Goal: Task Accomplishment & Management: Manage account settings

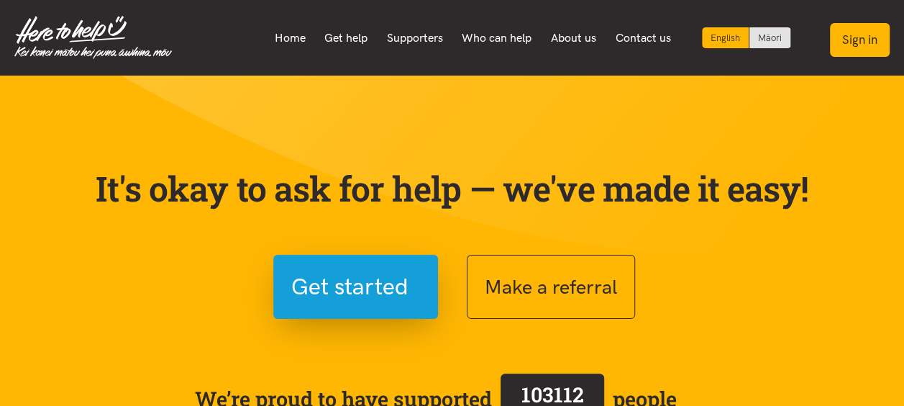
click at [854, 43] on button "Sign in" at bounding box center [860, 40] width 60 height 34
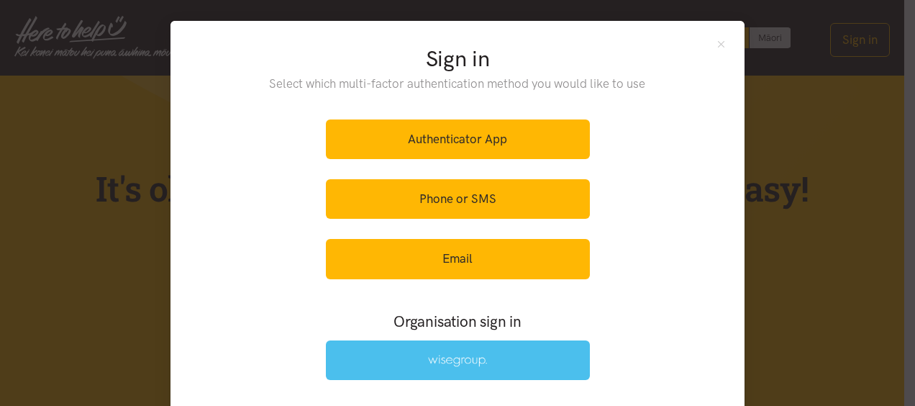
click at [458, 355] on img at bounding box center [457, 361] width 59 height 12
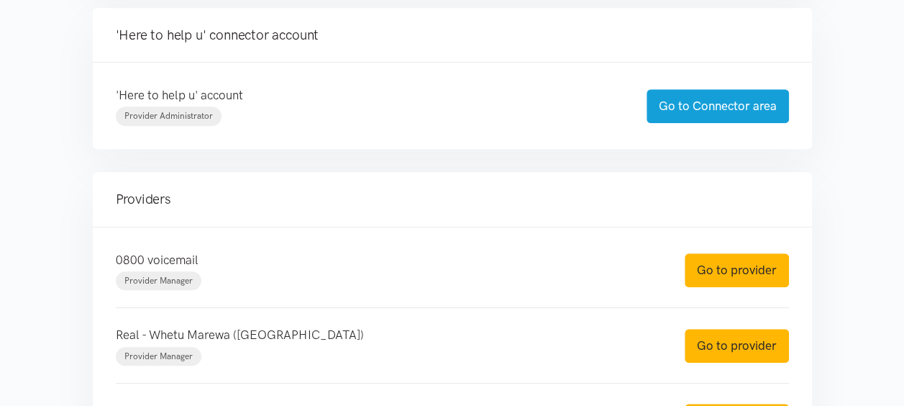
scroll to position [360, 0]
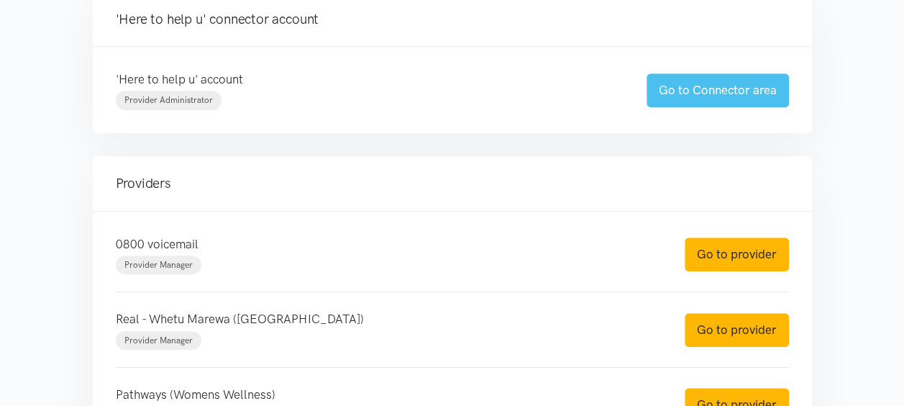
click at [687, 92] on link "Go to Connector area" at bounding box center [718, 90] width 142 height 34
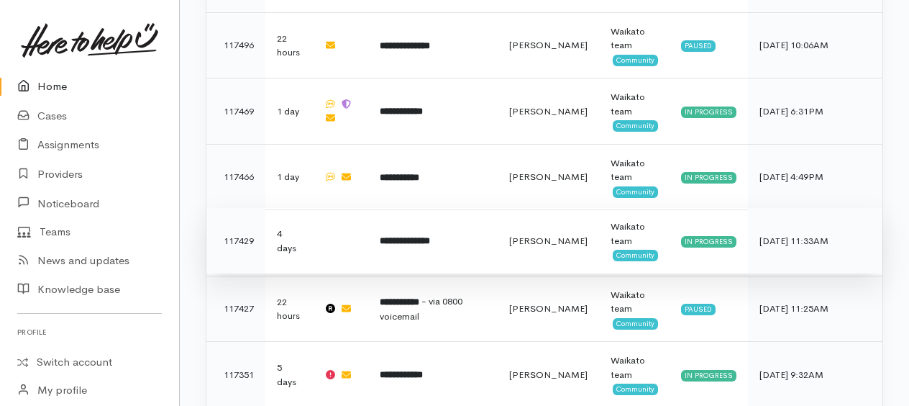
scroll to position [970, 0]
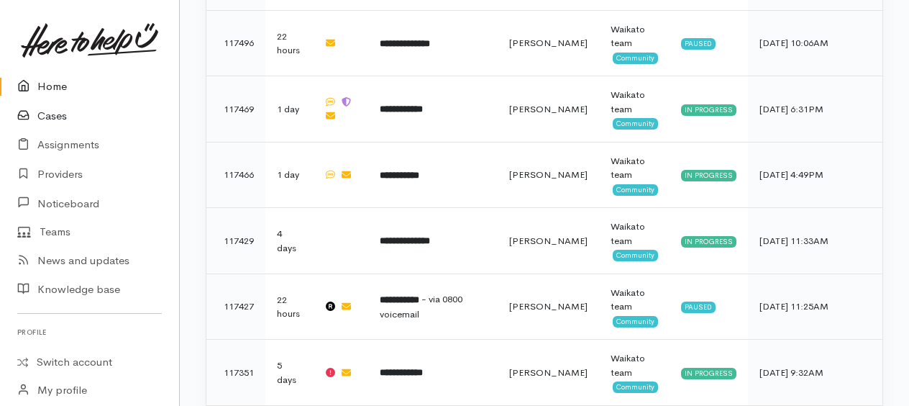
click at [51, 114] on link "Cases" at bounding box center [89, 115] width 179 height 29
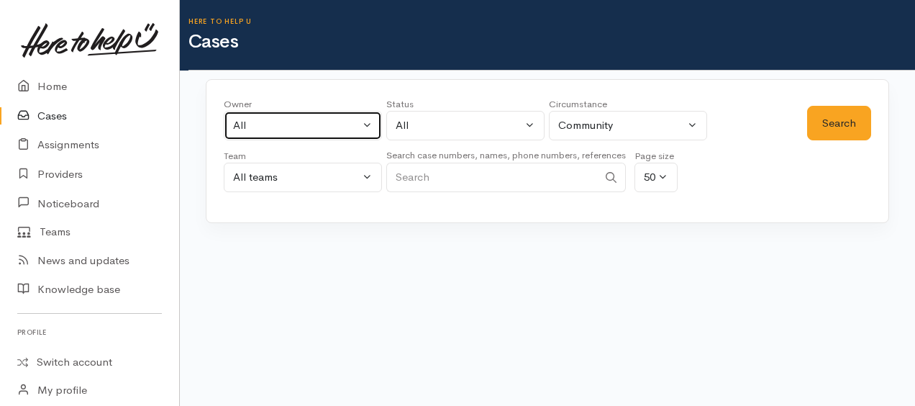
click at [275, 128] on div "All" at bounding box center [296, 125] width 127 height 17
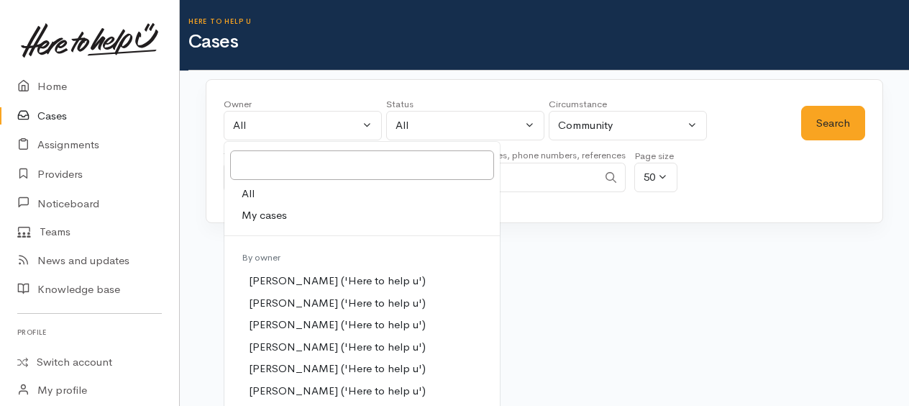
drag, startPoint x: 268, startPoint y: 223, endPoint x: 347, endPoint y: 195, distance: 83.3
click at [269, 222] on link "My cases" at bounding box center [362, 215] width 276 height 22
select select "1759"
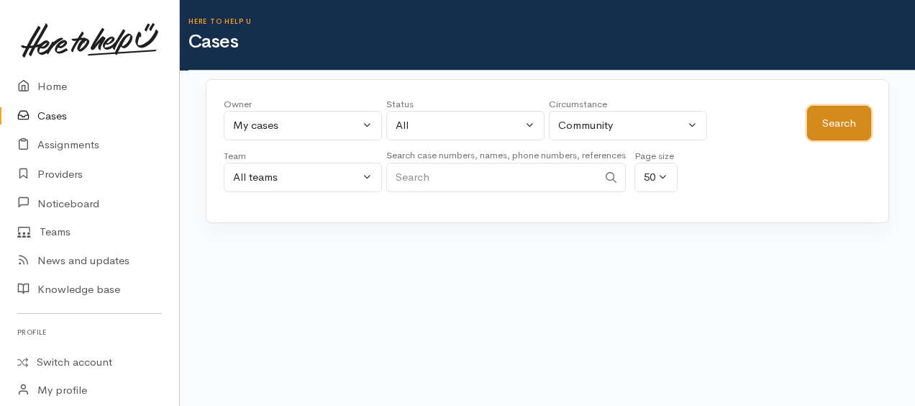
click at [839, 124] on button "Search" at bounding box center [839, 123] width 64 height 35
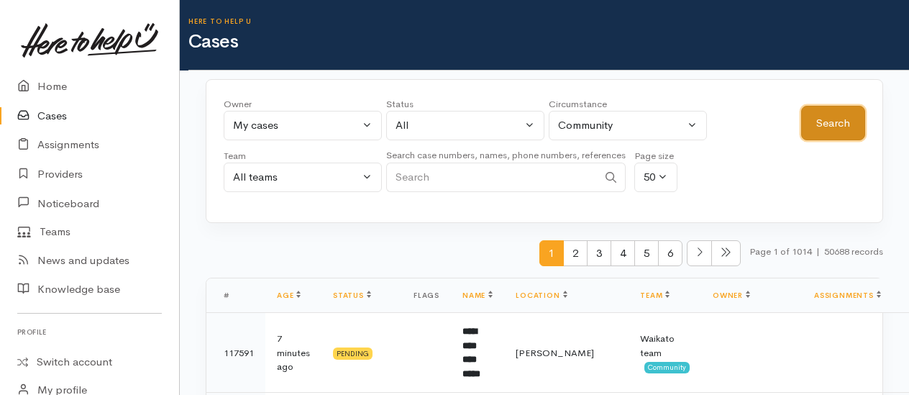
click at [820, 123] on button "Search" at bounding box center [833, 123] width 64 height 35
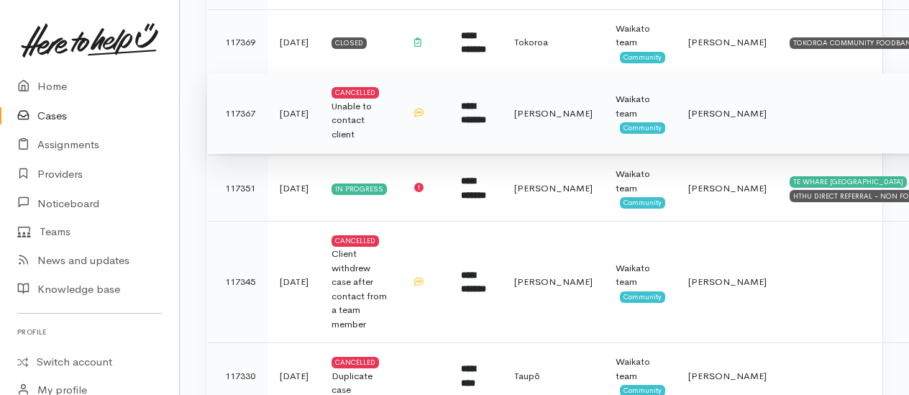
scroll to position [1799, 0]
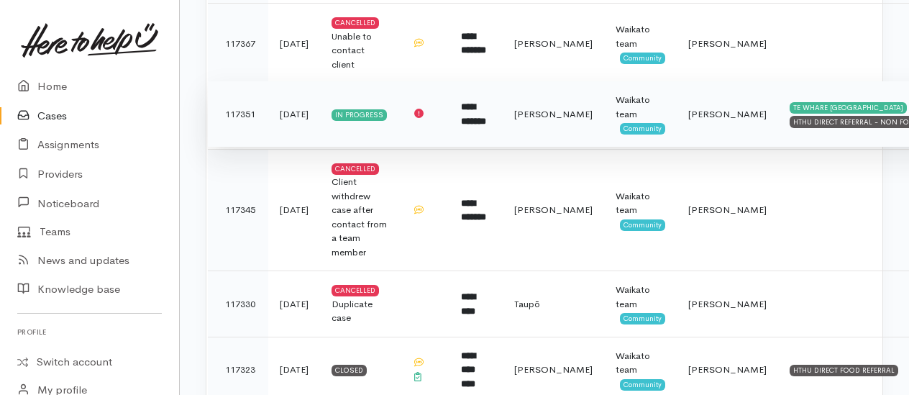
click at [468, 102] on b "**********" at bounding box center [473, 114] width 25 height 24
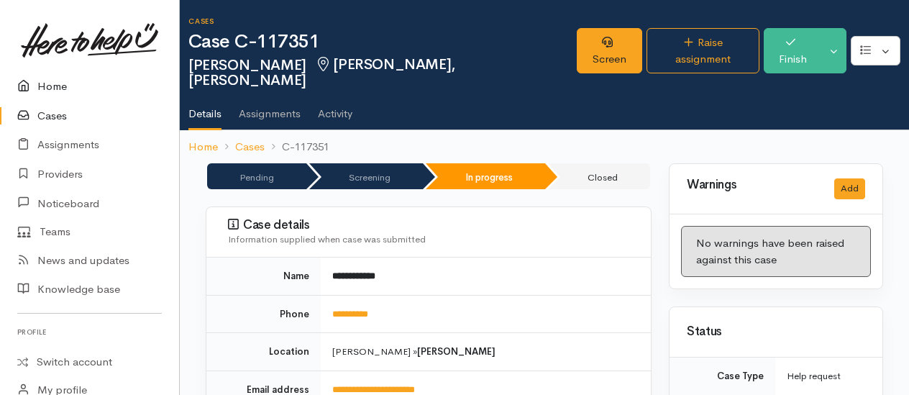
click at [55, 86] on link "Home" at bounding box center [89, 86] width 179 height 29
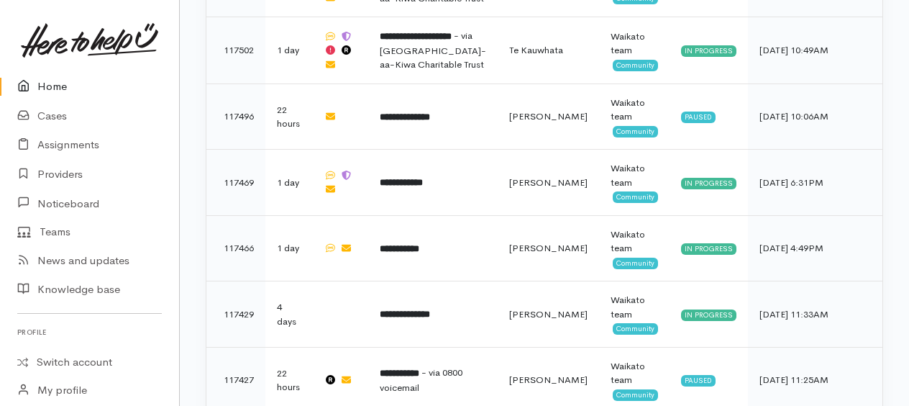
scroll to position [935, 0]
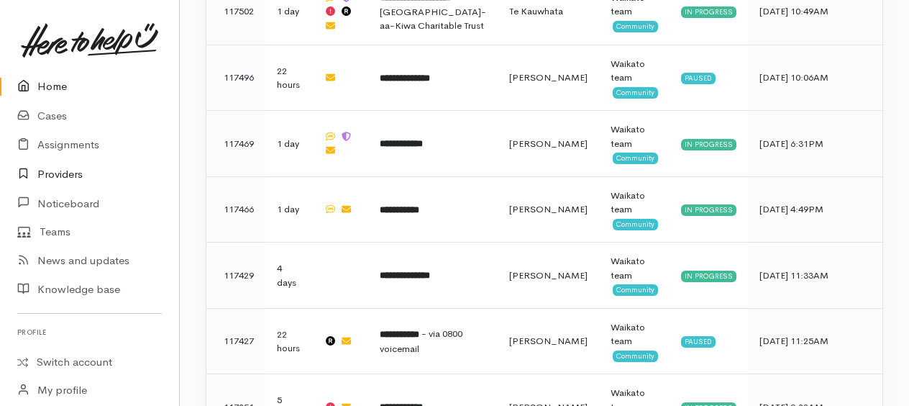
click at [60, 167] on link "Providers" at bounding box center [89, 174] width 179 height 29
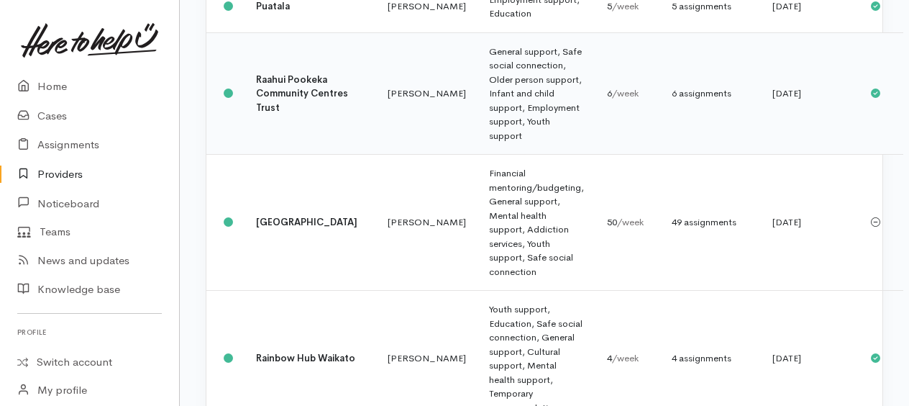
scroll to position [1223, 0]
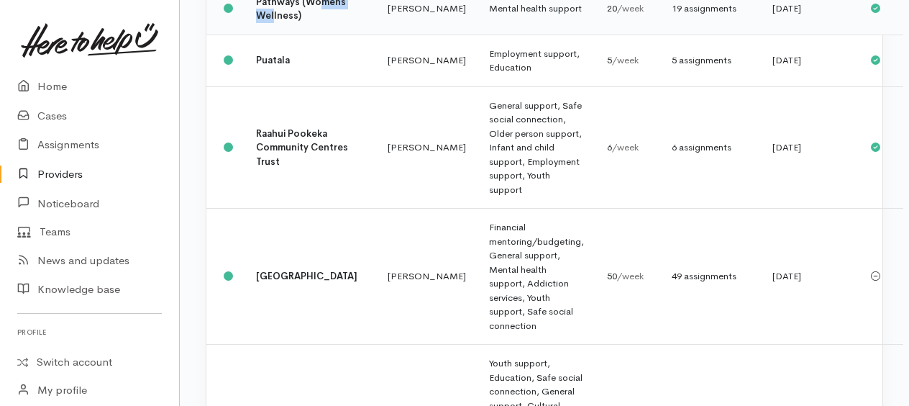
click at [272, 35] on td "Pathways (Womens Wellness)" at bounding box center [311, 9] width 132 height 52
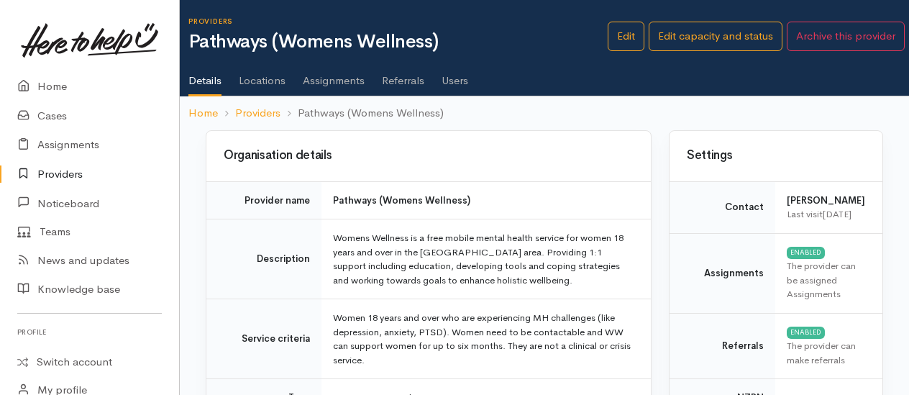
click at [327, 78] on link "Assignments" at bounding box center [334, 75] width 62 height 40
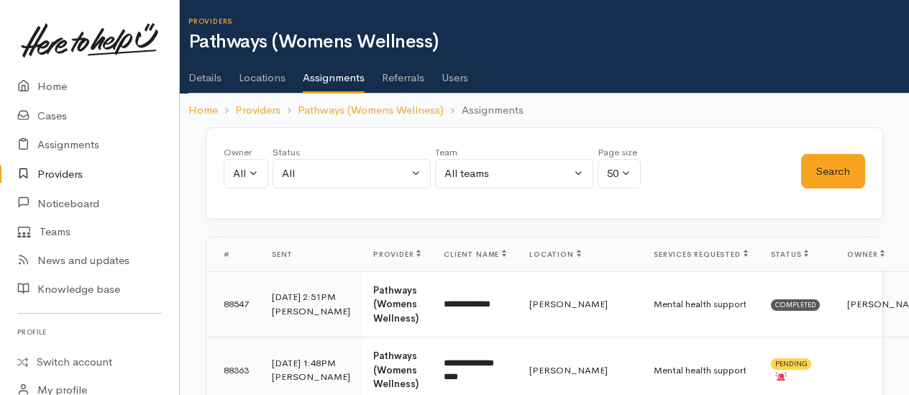
scroll to position [288, 0]
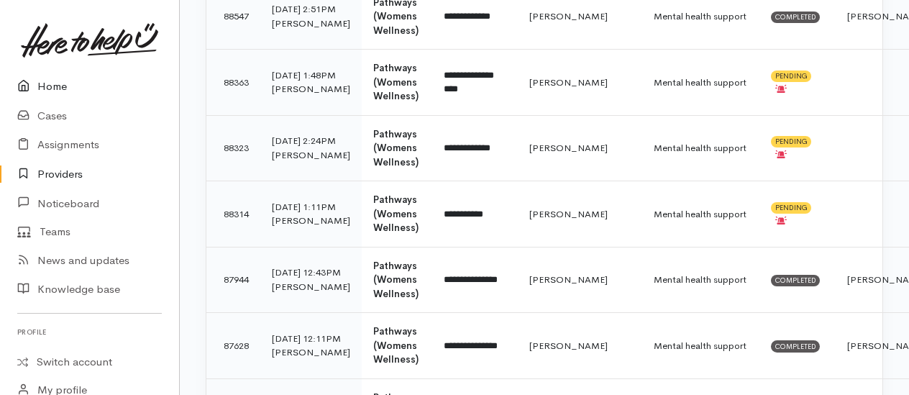
click at [53, 88] on link "Home" at bounding box center [89, 86] width 179 height 29
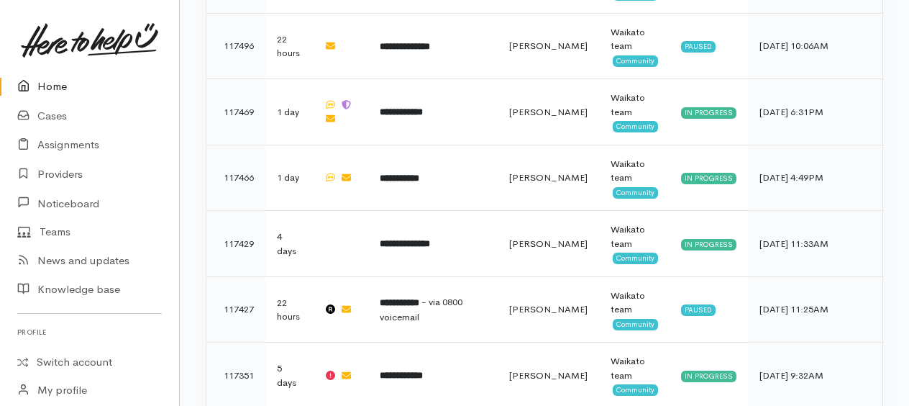
scroll to position [970, 0]
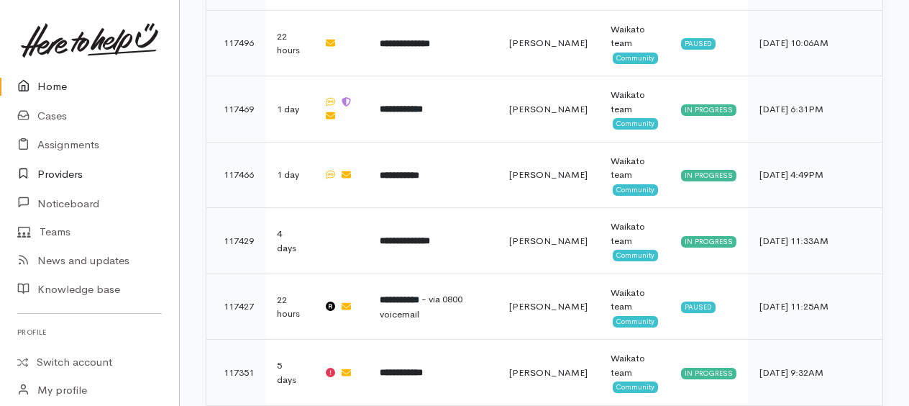
click at [64, 170] on link "Providers" at bounding box center [89, 174] width 179 height 29
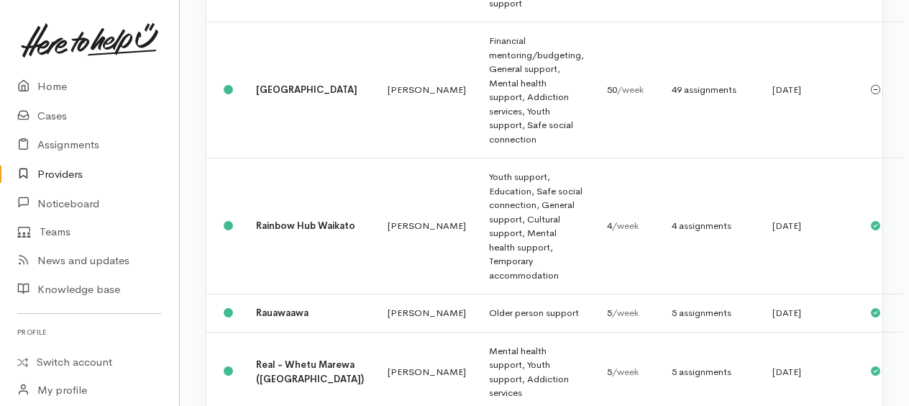
scroll to position [1439, 0]
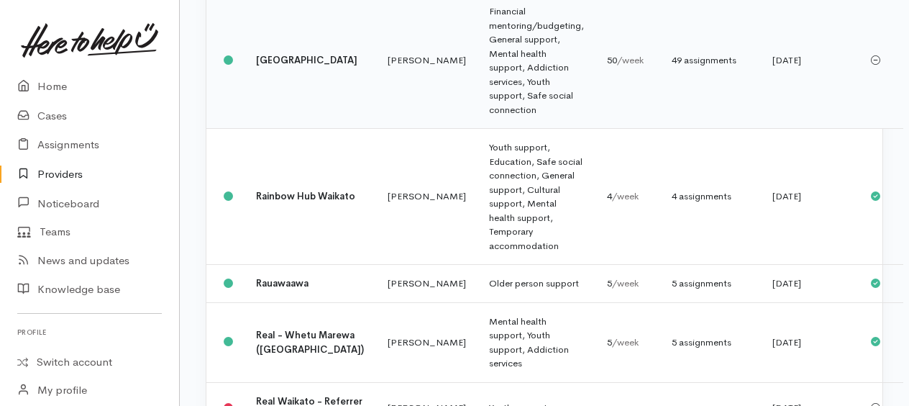
click at [478, 121] on td "Financial mentoring/budgeting, General support, Mental health support, Addictio…" at bounding box center [537, 61] width 118 height 136
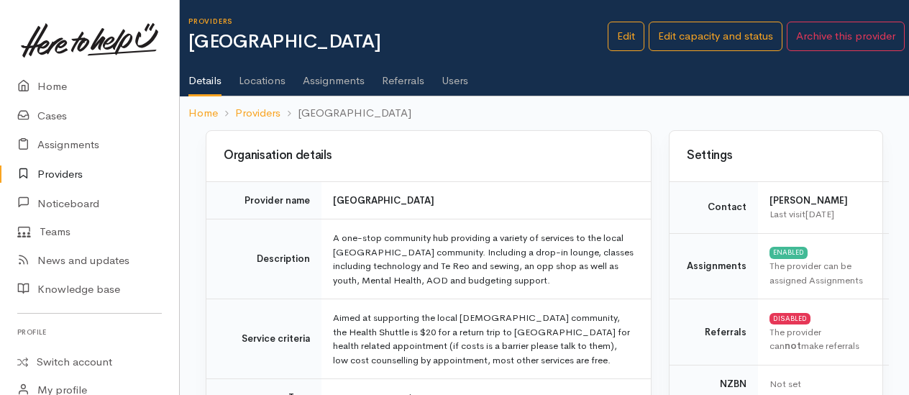
click at [312, 80] on link "Assignments" at bounding box center [334, 75] width 62 height 40
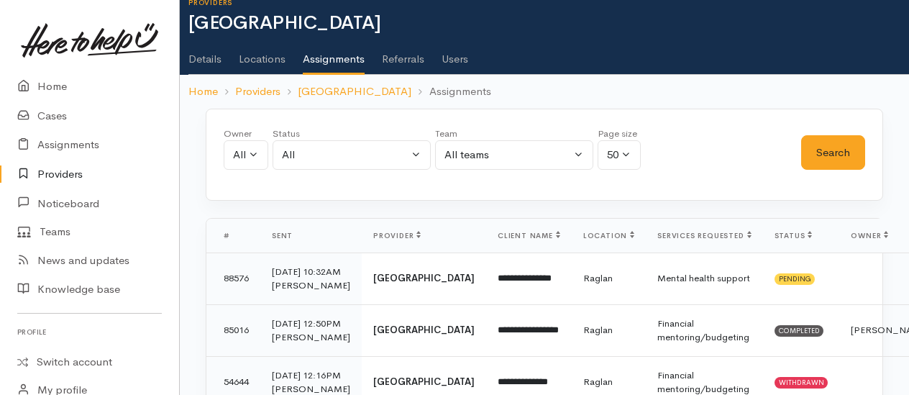
scroll to position [144, 0]
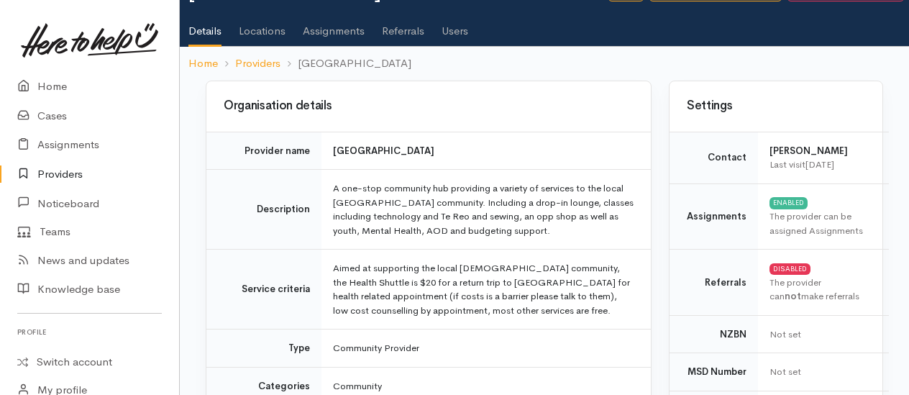
scroll to position [72, 0]
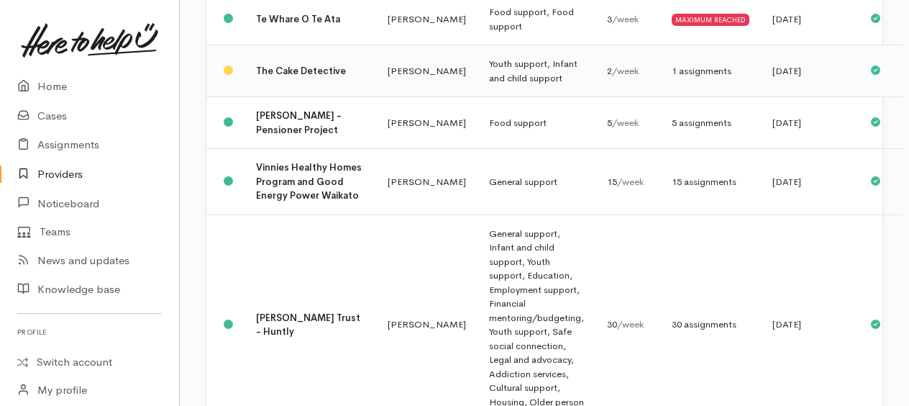
scroll to position [2518, 0]
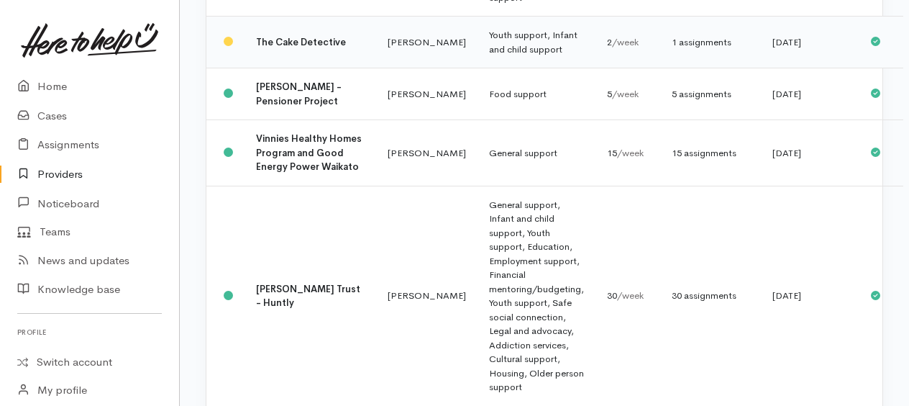
click at [612, 48] on span "/week" at bounding box center [625, 42] width 27 height 12
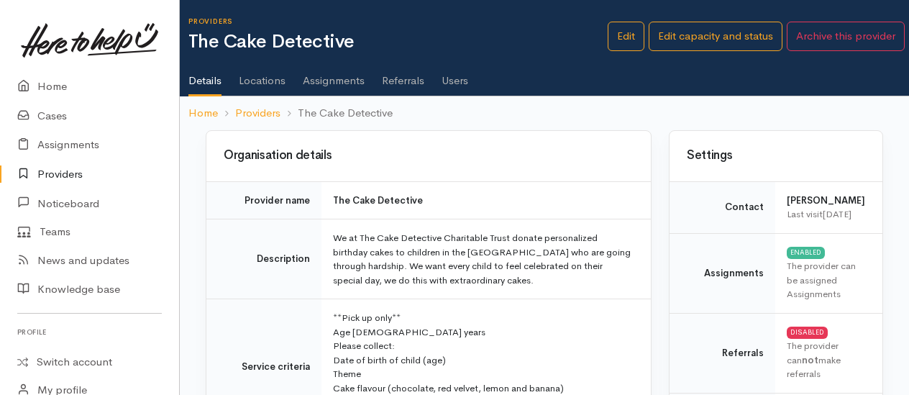
click at [322, 83] on link "Assignments" at bounding box center [334, 75] width 62 height 40
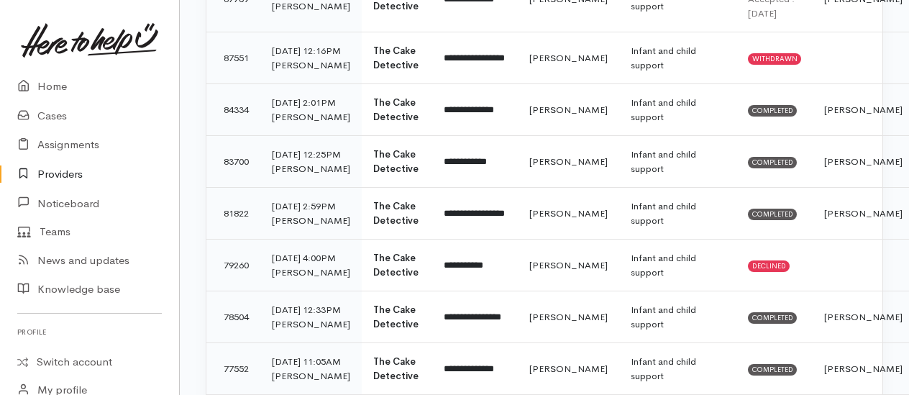
scroll to position [432, 0]
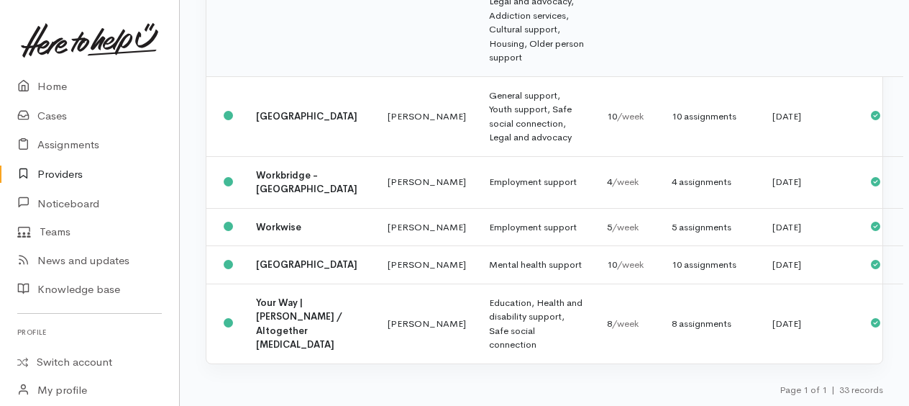
scroll to position [3022, 0]
click at [478, 175] on td "Employment support" at bounding box center [537, 182] width 118 height 52
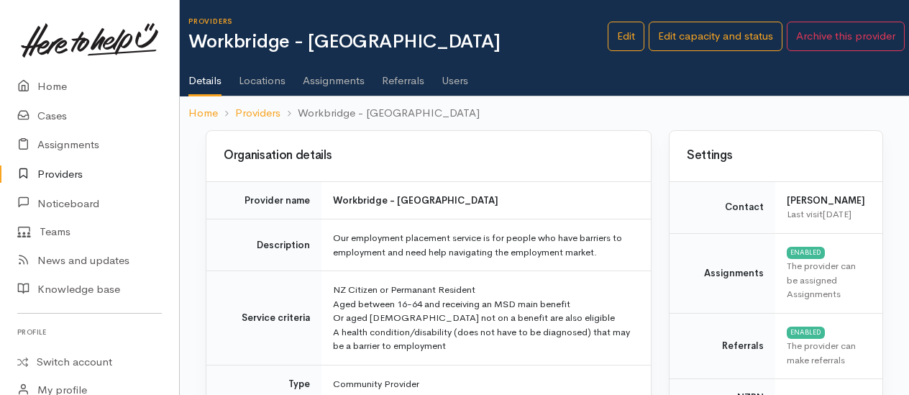
click at [340, 74] on link "Assignments" at bounding box center [334, 75] width 62 height 40
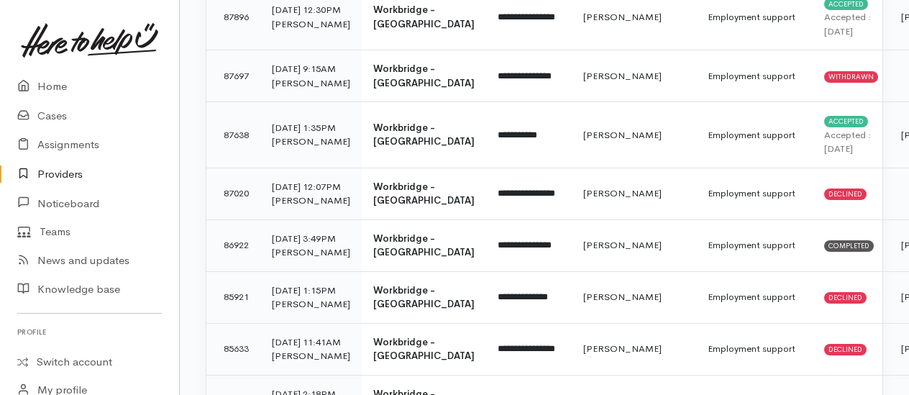
scroll to position [288, 0]
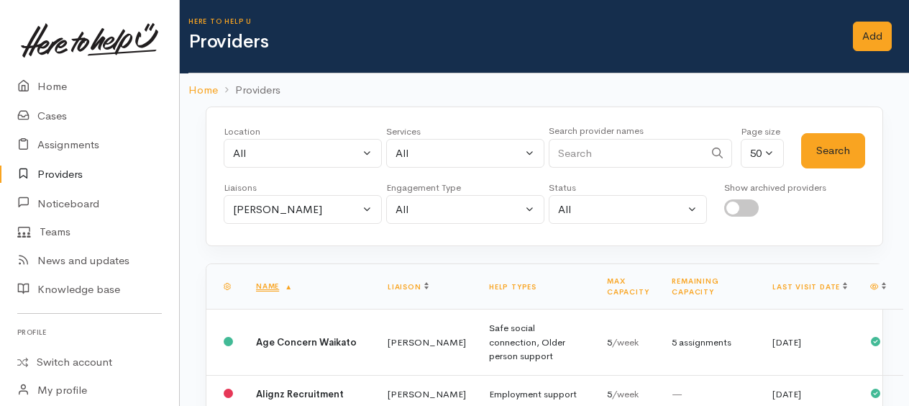
scroll to position [3022, 0]
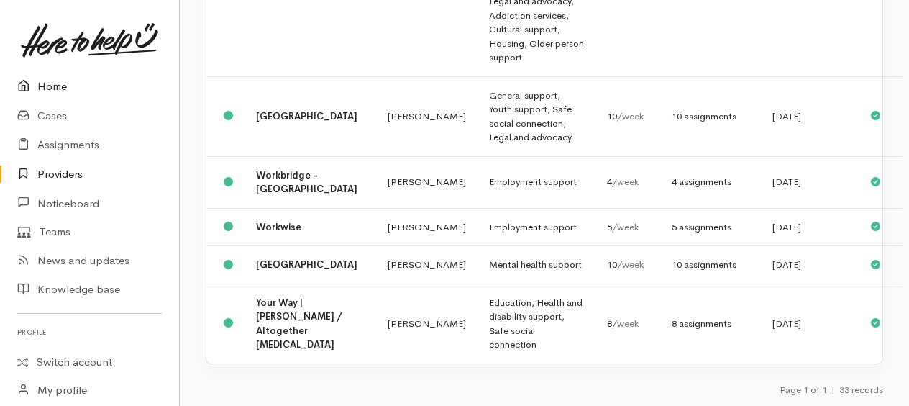
click at [41, 88] on link "Home" at bounding box center [89, 86] width 179 height 29
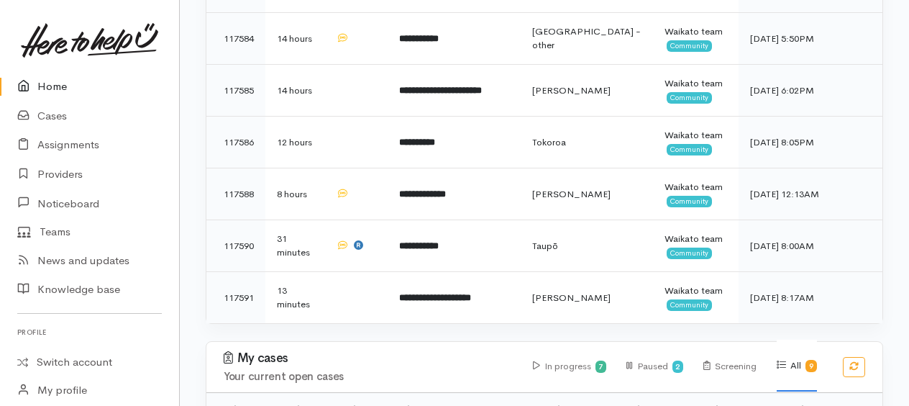
scroll to position [250, 0]
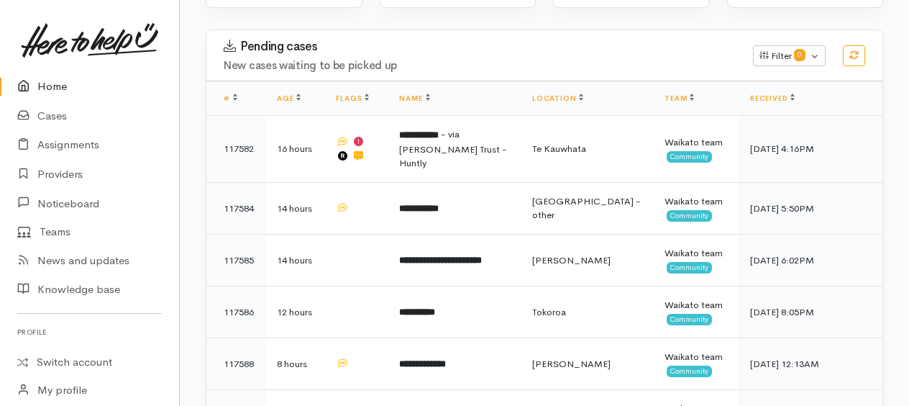
click at [443, 150] on span "- via Waahi Whaanui Trust - Huntly" at bounding box center [453, 148] width 108 height 41
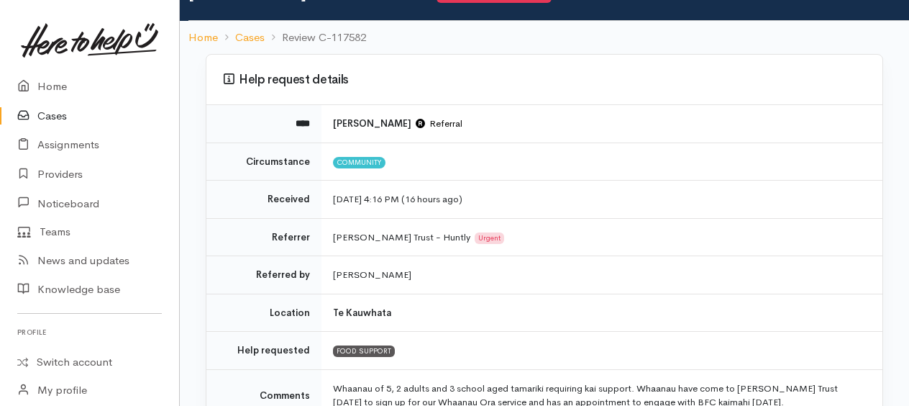
scroll to position [288, 0]
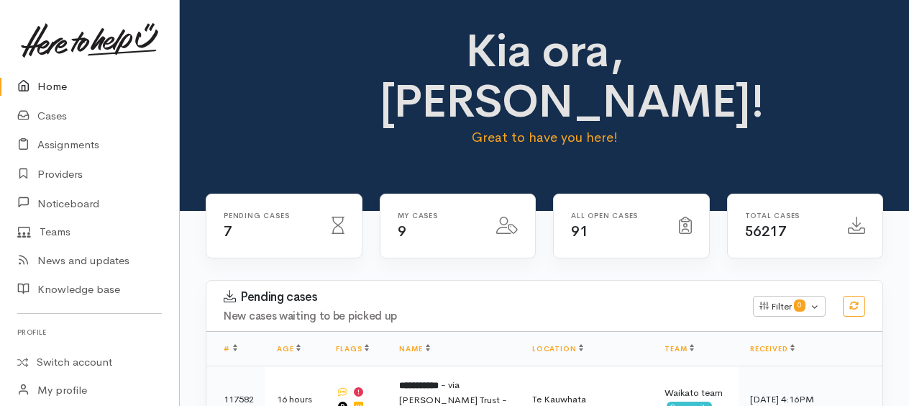
scroll to position [250, 0]
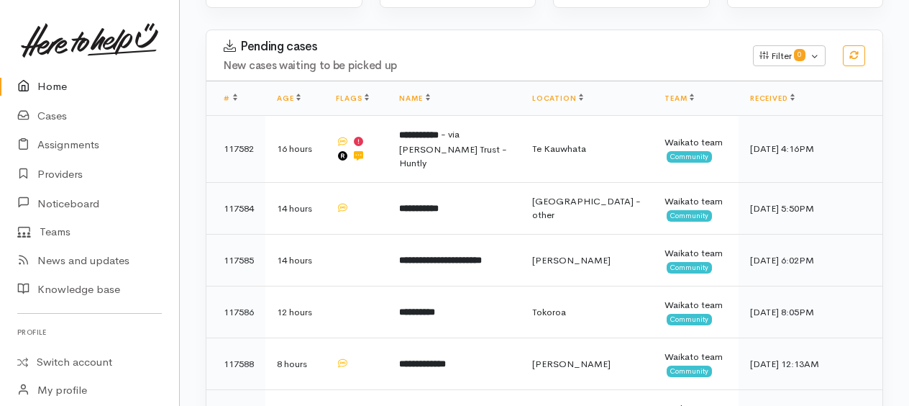
drag, startPoint x: 66, startPoint y: 95, endPoint x: 75, endPoint y: 96, distance: 8.7
click at [67, 95] on link "Home" at bounding box center [89, 86] width 179 height 29
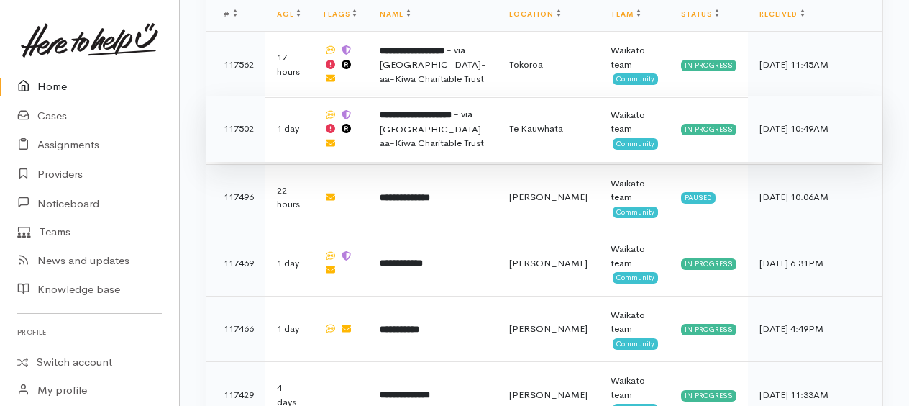
scroll to position [863, 0]
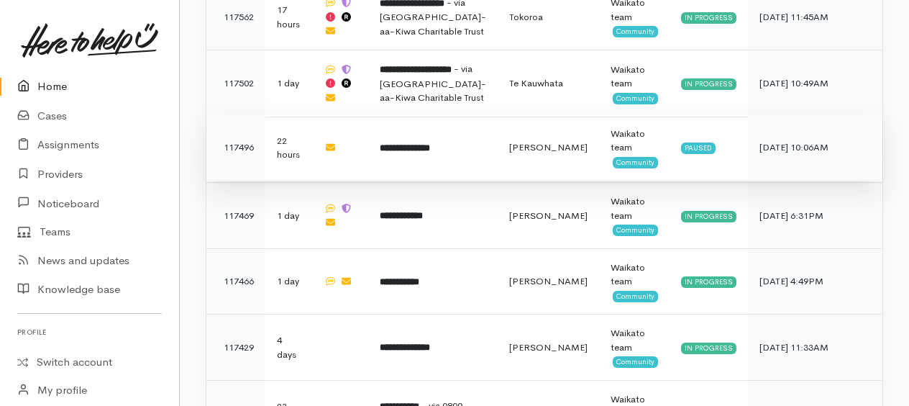
click at [417, 143] on b "**********" at bounding box center [405, 147] width 50 height 9
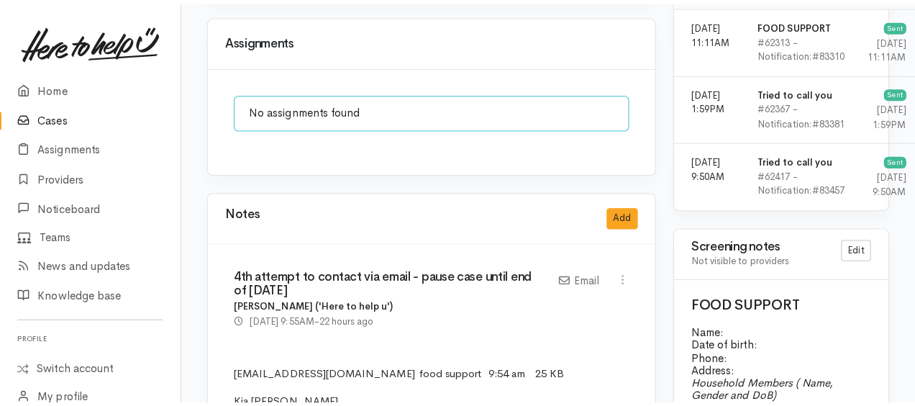
scroll to position [1151, 0]
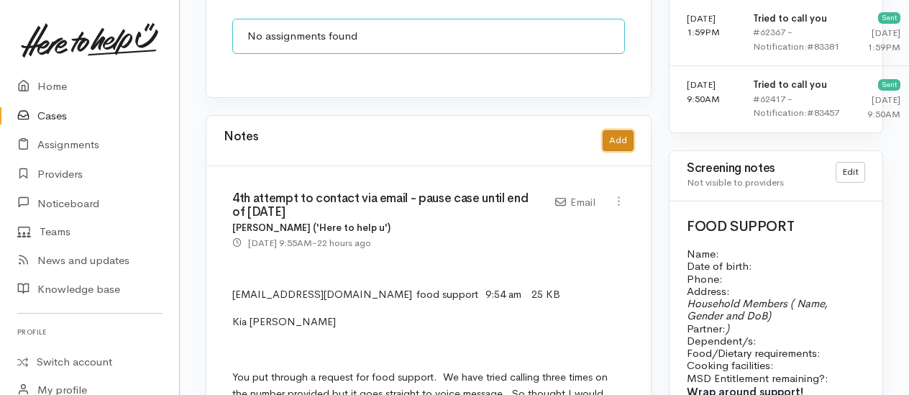
click at [629, 130] on button "Add" at bounding box center [618, 140] width 31 height 21
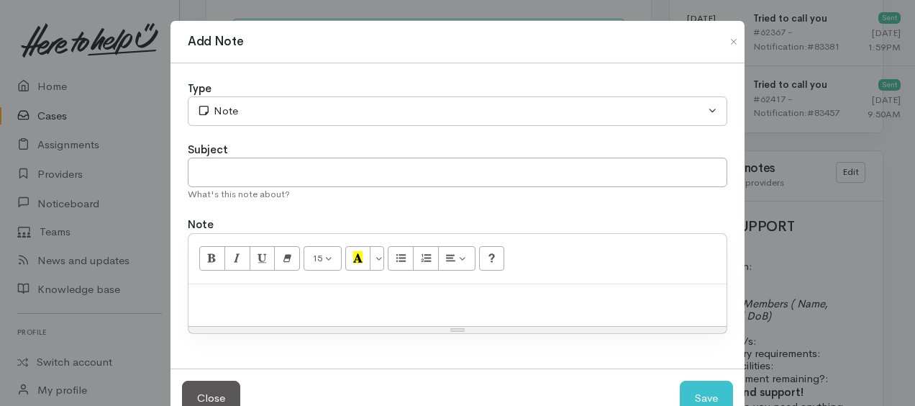
click at [295, 298] on p at bounding box center [458, 299] width 524 height 17
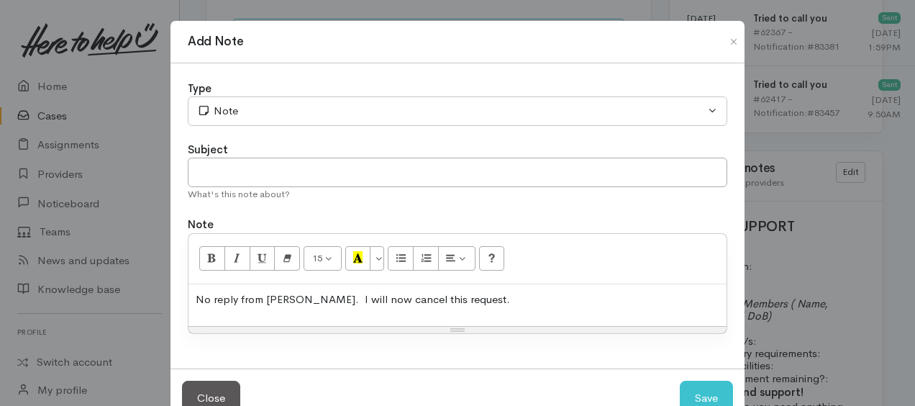
drag, startPoint x: 299, startPoint y: 297, endPoint x: 306, endPoint y: 294, distance: 7.7
click at [299, 298] on p "No reply from Kasey. I will now cancel this request." at bounding box center [458, 299] width 524 height 17
click at [599, 299] on p "No reply from Kasey within requested time frame. I will now cancel this request." at bounding box center [458, 299] width 524 height 17
click at [436, 296] on p "No reply from Kasey within requested time frame. I will now cancel this request." at bounding box center [458, 299] width 524 height 17
click at [196, 294] on p "No reply from Kasey within requested time frame. I will now cancel this request." at bounding box center [458, 299] width 524 height 17
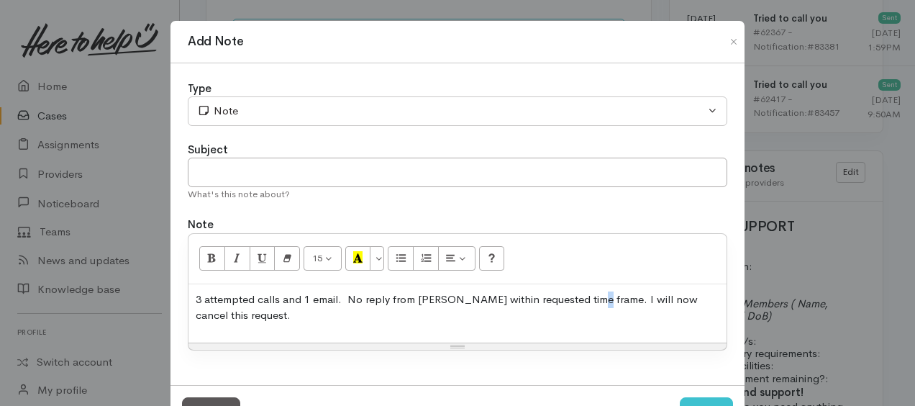
click at [584, 295] on p "3 attempted calls and 1 email. No reply from Kasey within requested time frame.…" at bounding box center [458, 307] width 524 height 32
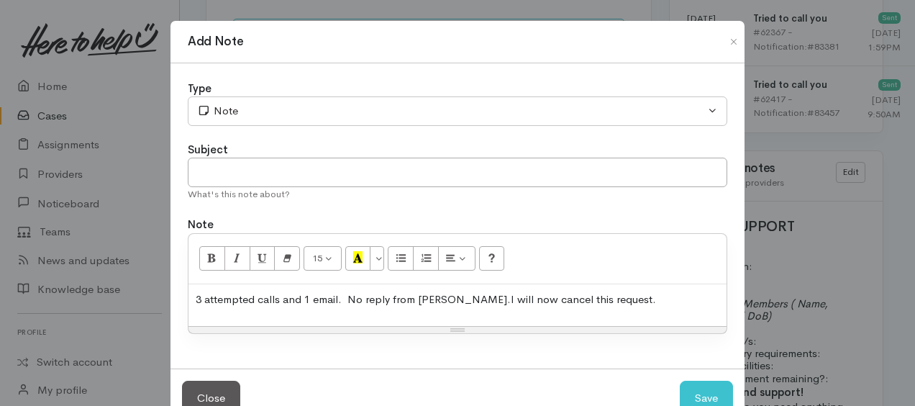
click at [358, 296] on p "3 attempted calls and 1 email. No reply from Kasey.I will now cancel this reque…" at bounding box center [458, 299] width 524 height 17
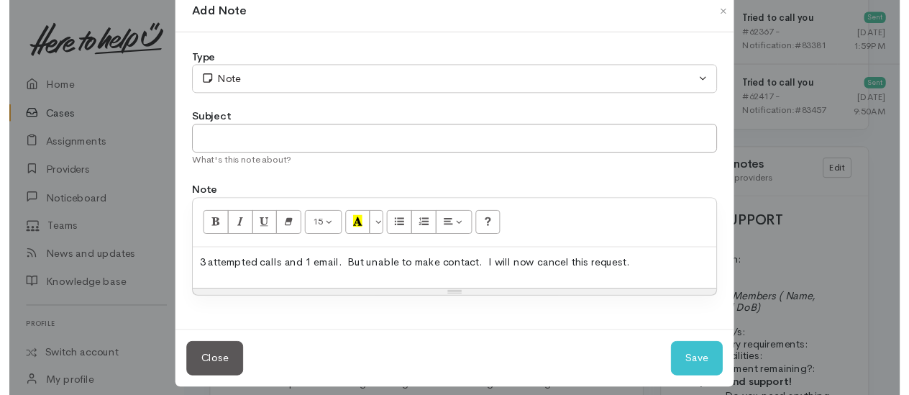
scroll to position [39, 0]
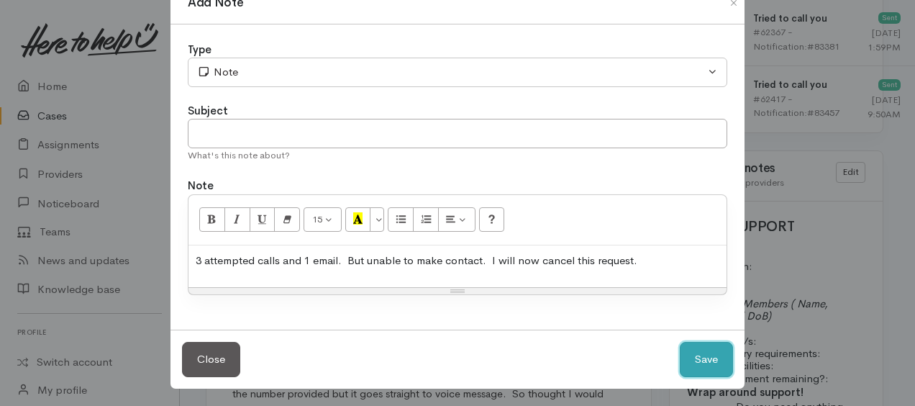
click at [701, 358] on button "Save" at bounding box center [706, 359] width 53 height 35
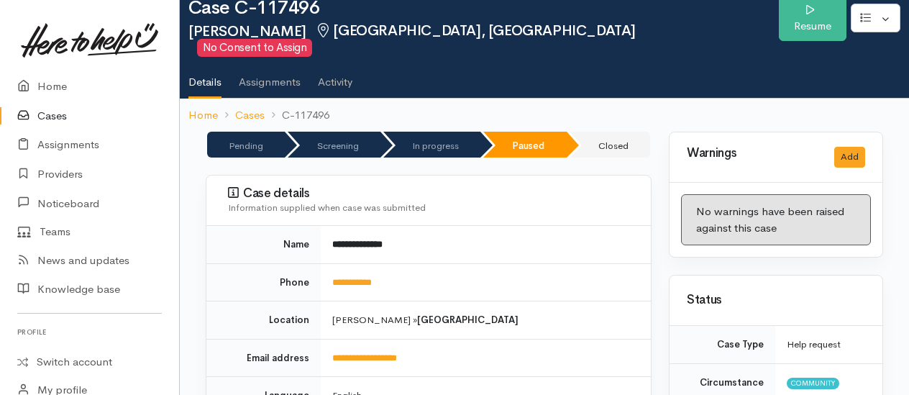
scroll to position [0, 0]
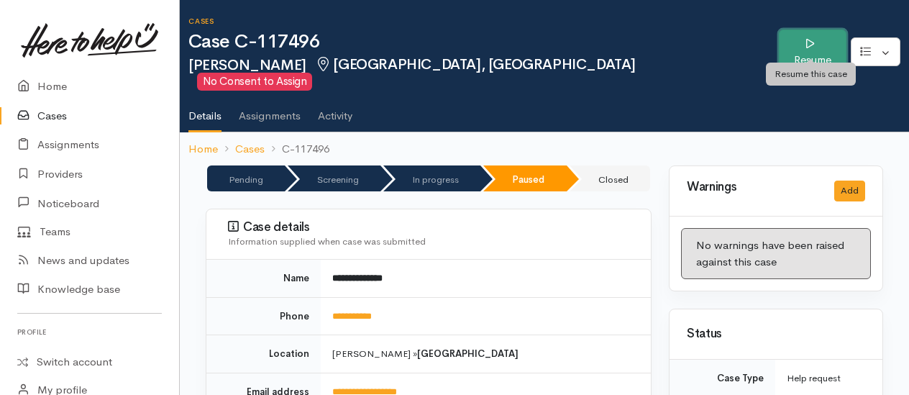
click at [827, 48] on link "Resume" at bounding box center [813, 51] width 68 height 45
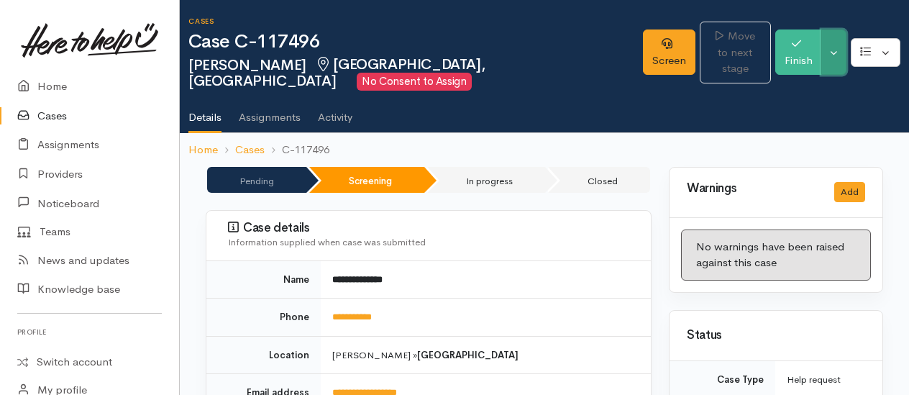
click at [840, 69] on button "Toggle Dropdown" at bounding box center [834, 51] width 25 height 45
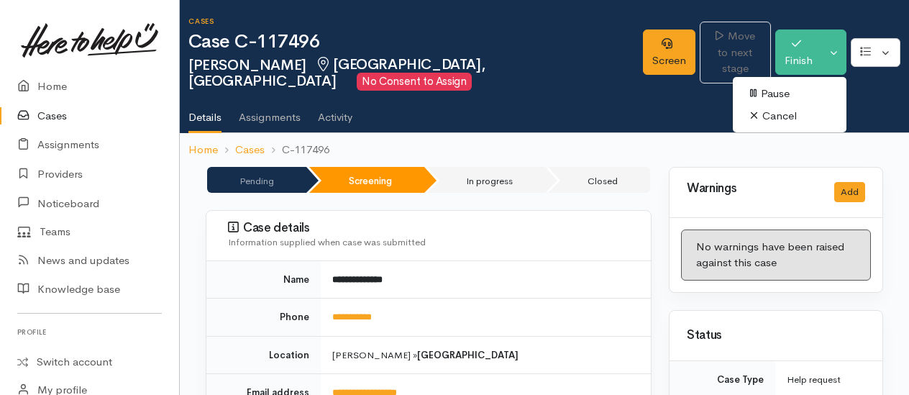
click at [776, 119] on link "Cancel" at bounding box center [790, 116] width 114 height 22
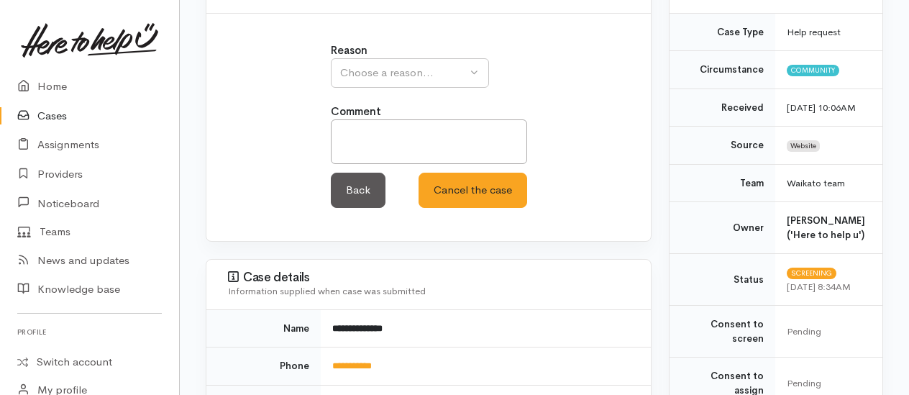
scroll to position [144, 0]
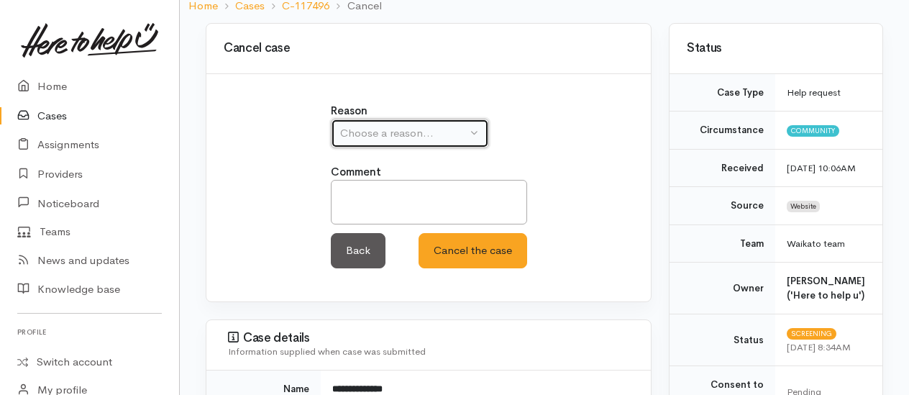
click at [384, 132] on div "Choose a reason..." at bounding box center [403, 133] width 127 height 17
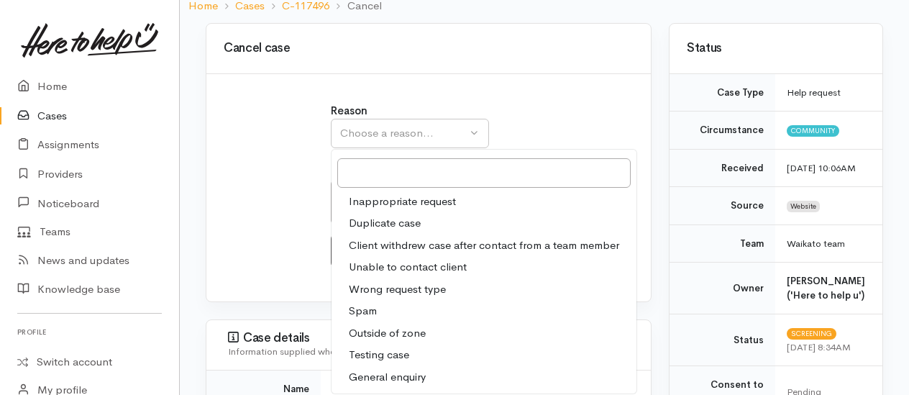
click at [377, 265] on span "Unable to contact client" at bounding box center [408, 267] width 118 height 17
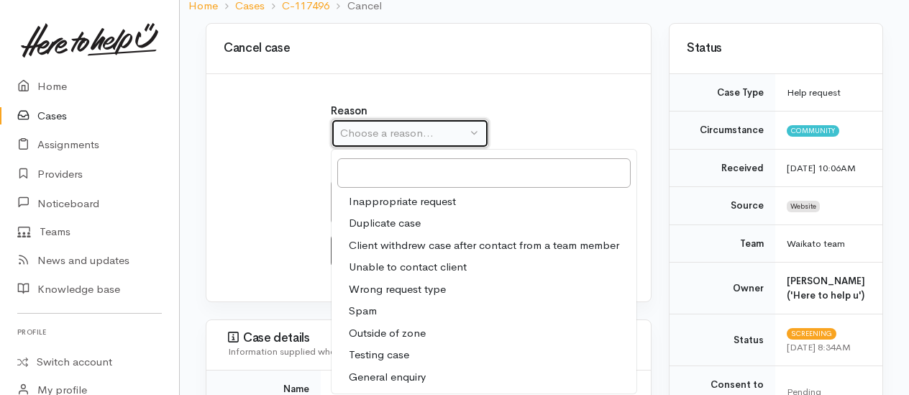
select select "4"
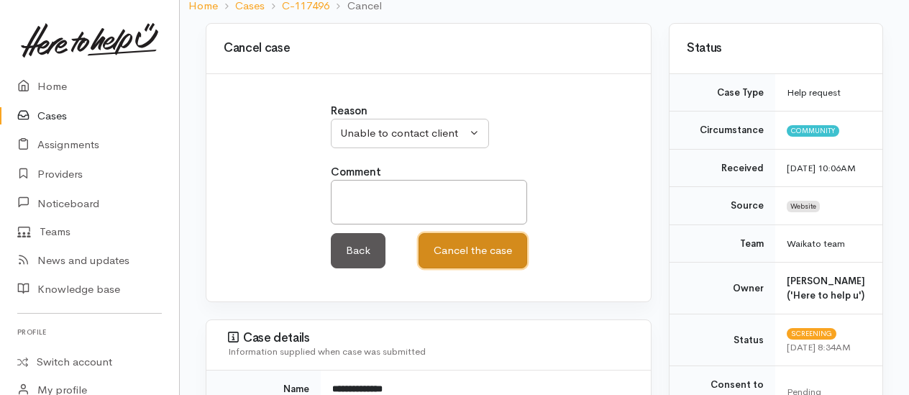
click at [463, 260] on button "Cancel the case" at bounding box center [473, 250] width 109 height 35
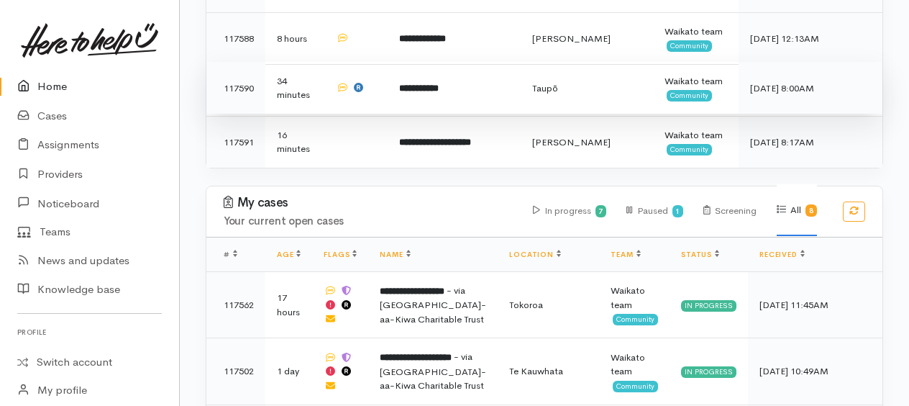
scroll to position [791, 0]
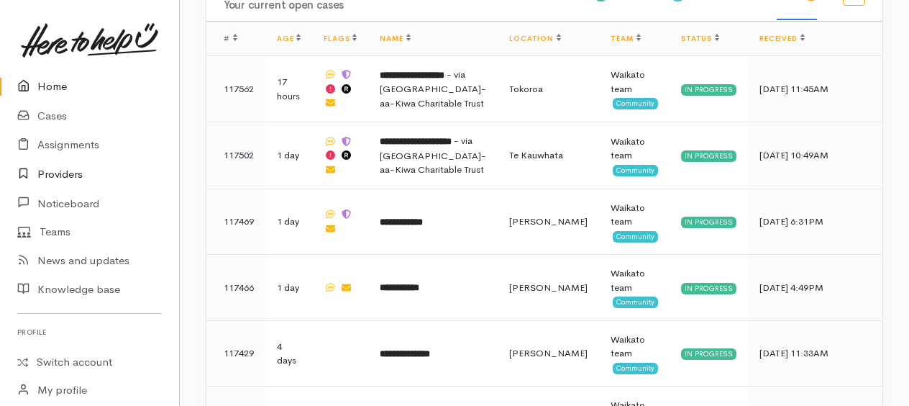
click at [63, 170] on link "Providers" at bounding box center [89, 174] width 179 height 29
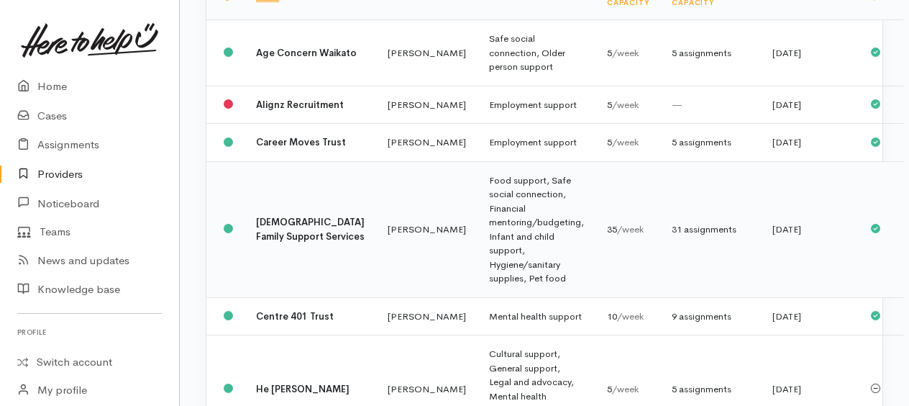
scroll to position [360, 0]
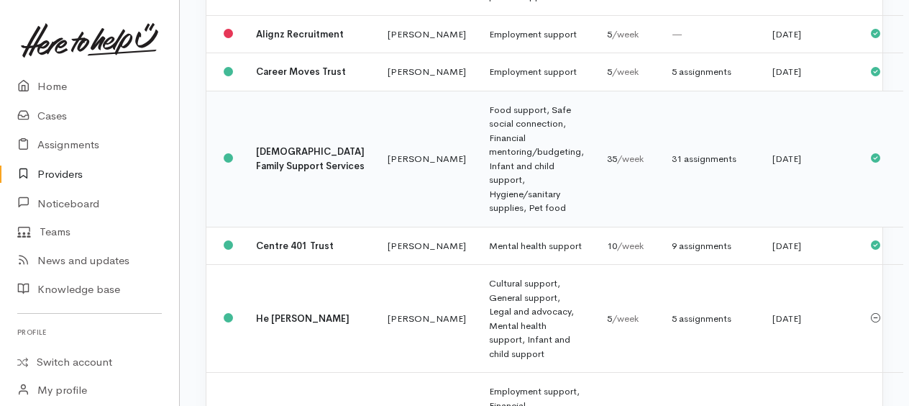
click at [478, 201] on td "Food support, Safe social connection, Financial mentoring/budgeting, Infant and…" at bounding box center [537, 159] width 118 height 136
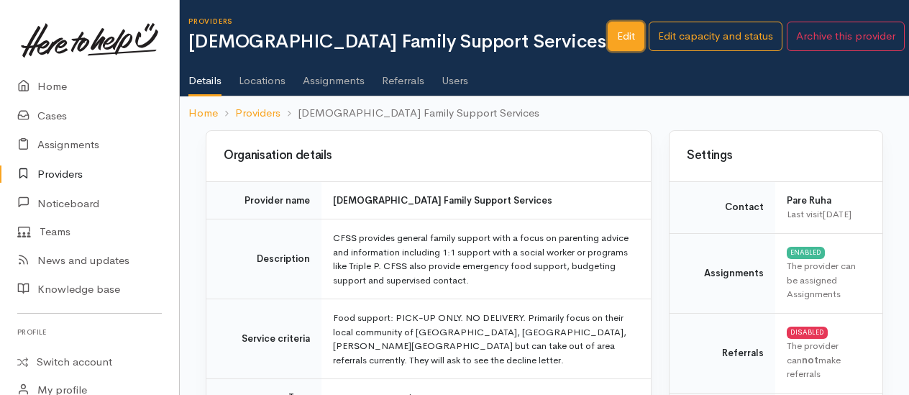
click at [625, 35] on link "Edit" at bounding box center [626, 36] width 37 height 29
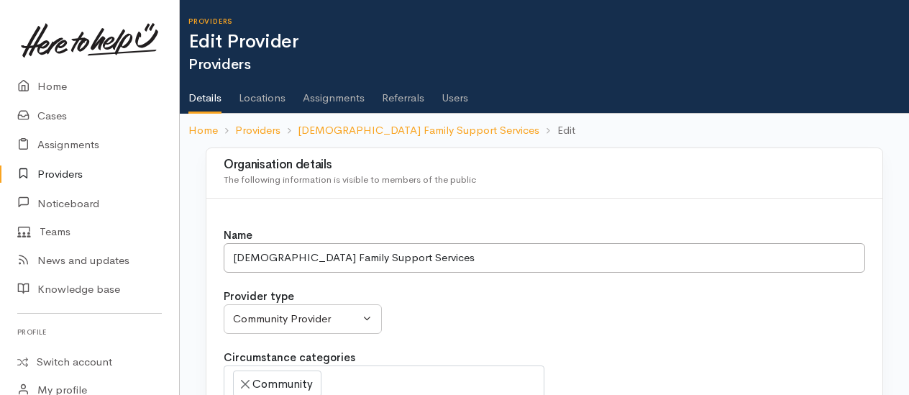
select select
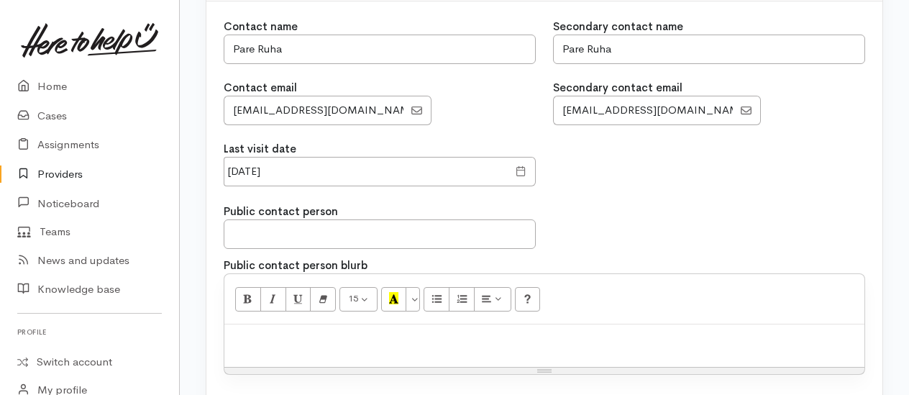
scroll to position [1295, 0]
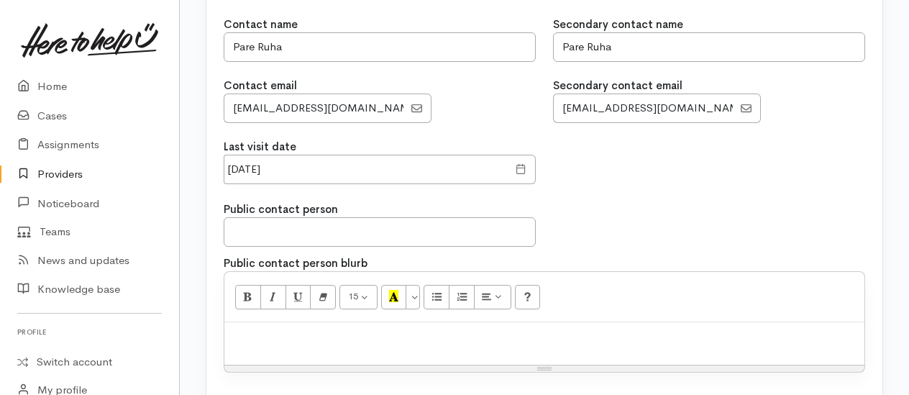
click at [524, 170] on span at bounding box center [521, 169] width 11 height 17
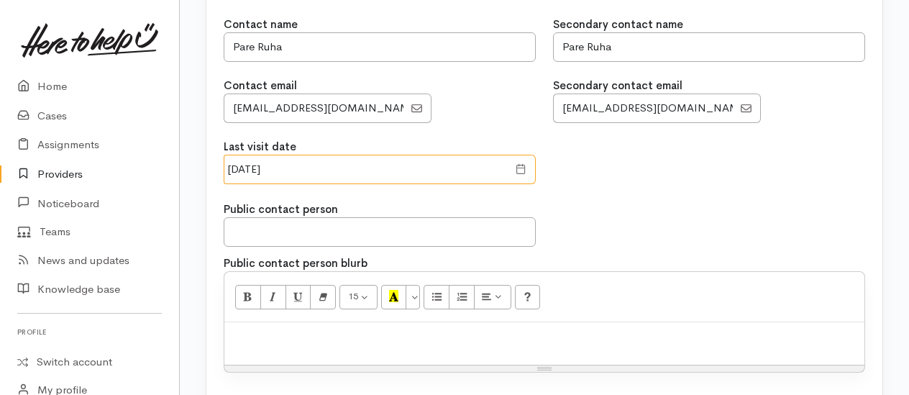
click at [485, 159] on input "17 Feb 2025" at bounding box center [366, 169] width 284 height 29
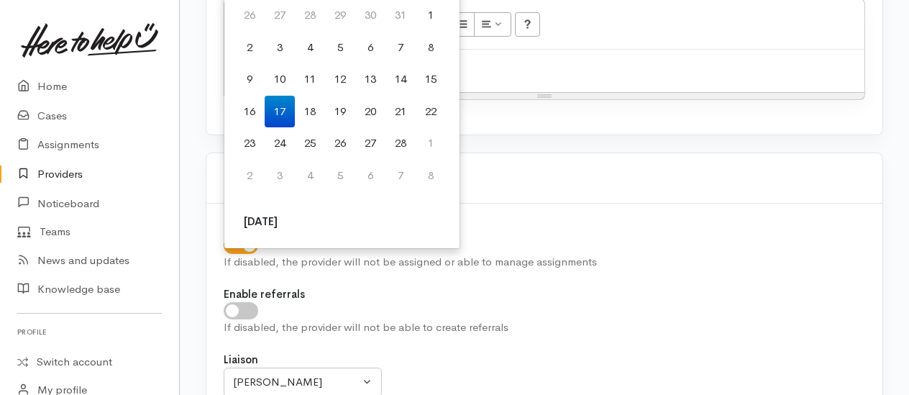
scroll to position [1583, 0]
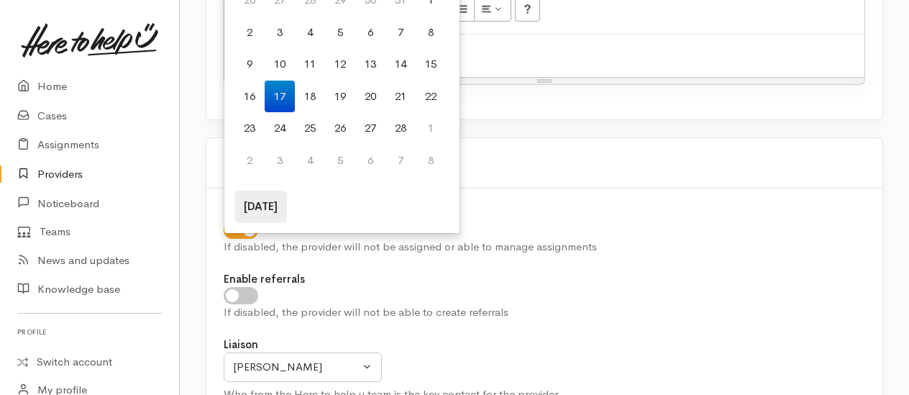
click at [268, 206] on th "Today" at bounding box center [261, 207] width 53 height 32
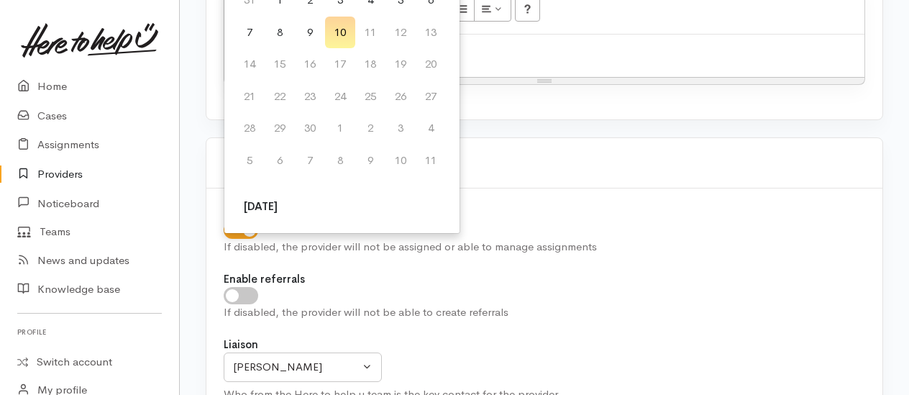
scroll to position [1260, 0]
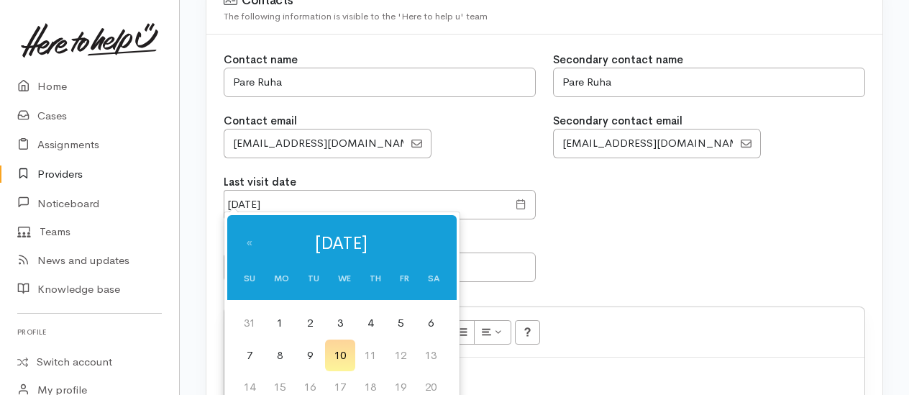
click at [303, 347] on td "9" at bounding box center [310, 356] width 30 height 32
type input "09 Sep 2025"
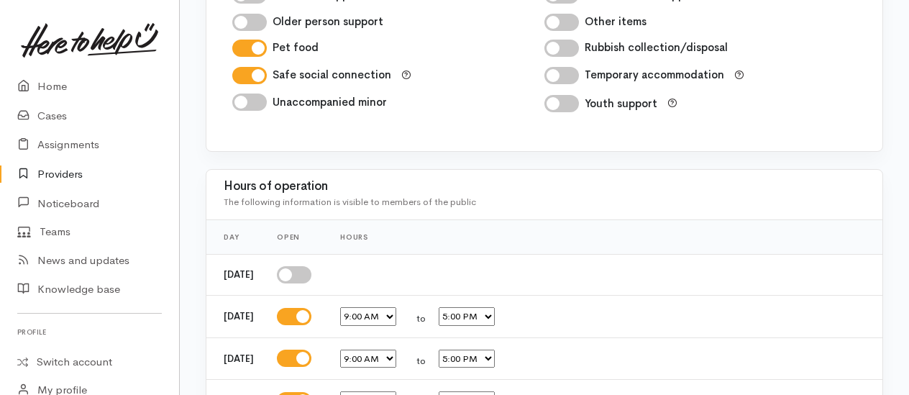
scroll to position [2339, 0]
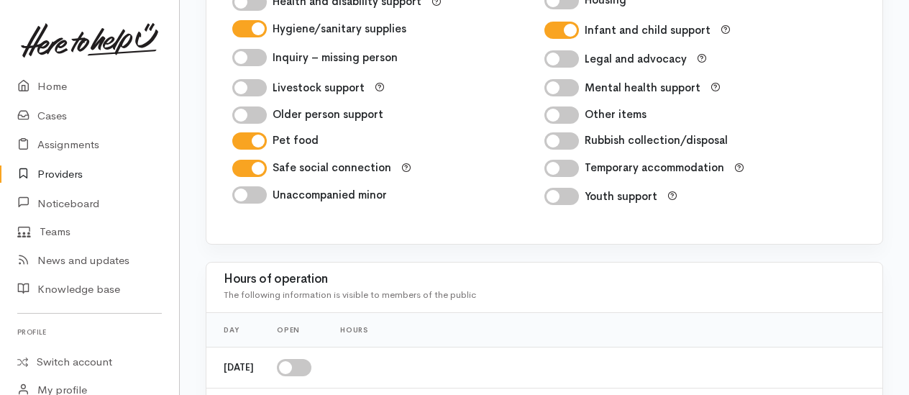
click at [255, 160] on input "Safe social connection" at bounding box center [249, 168] width 35 height 17
checkbox input "false"
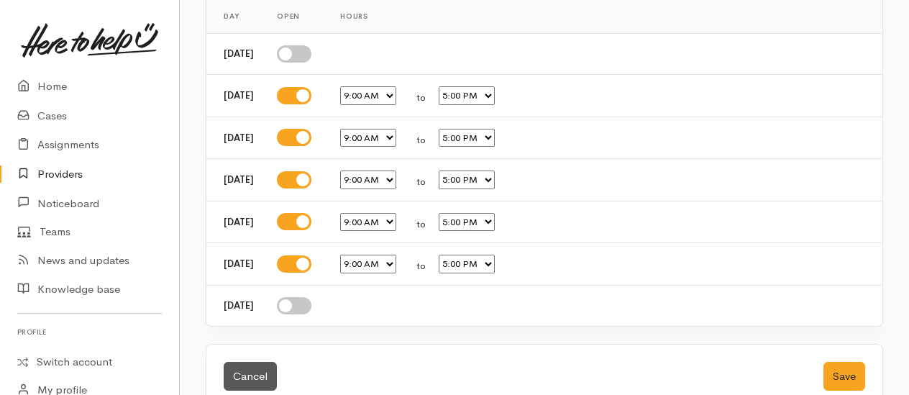
scroll to position [2673, 0]
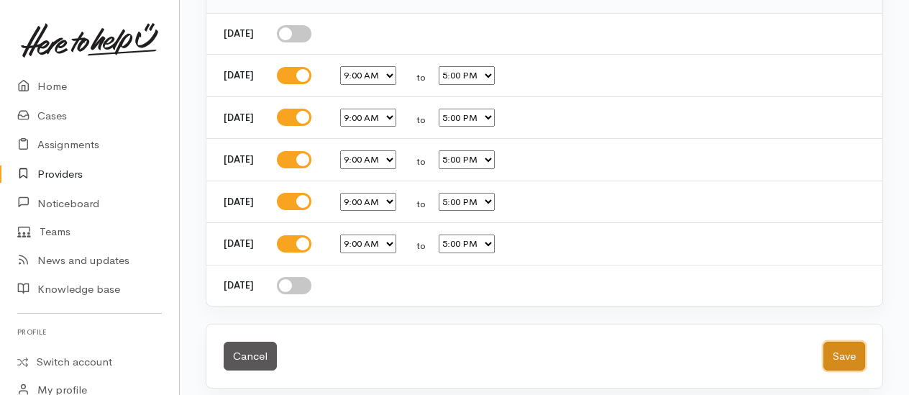
click at [852, 343] on button "Save" at bounding box center [845, 356] width 42 height 29
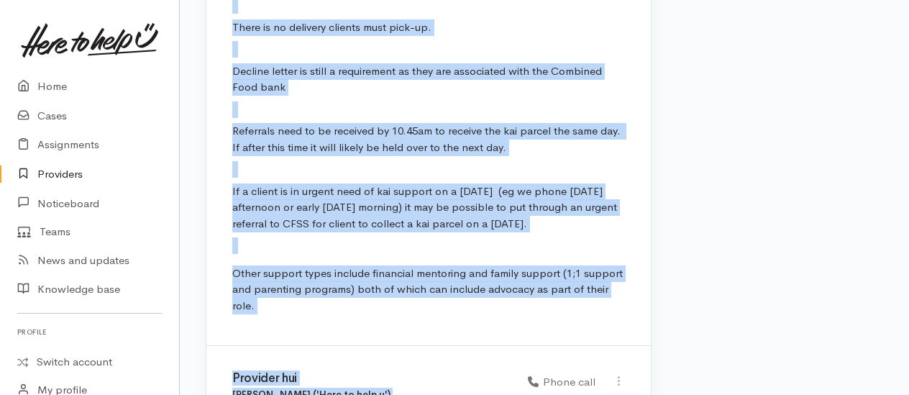
scroll to position [5333, 0]
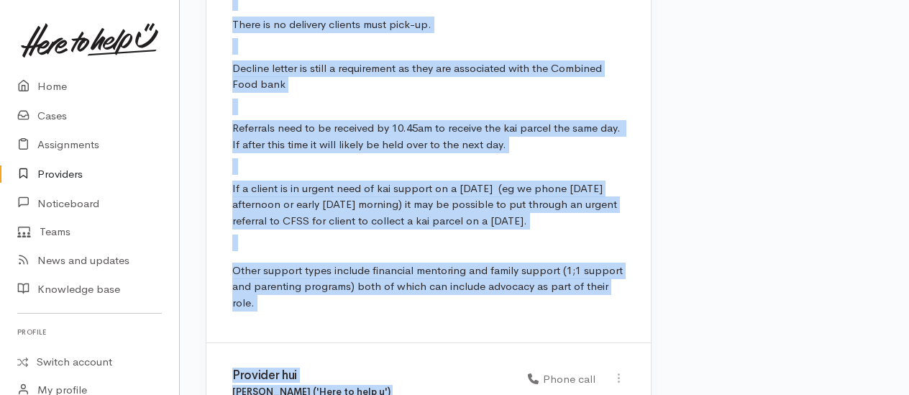
drag, startPoint x: 225, startPoint y: 108, endPoint x: 460, endPoint y: 304, distance: 306.0
click at [460, 304] on div "Provider Hui Kyleigh Pike ('Here to help u') 20 Sep 2024 2:44PM - one year ago …" at bounding box center [428, 24] width 445 height 640
drag, startPoint x: 460, startPoint y: 304, endPoint x: 381, endPoint y: 258, distance: 91.2
copy div "I met with Pare (she is the new reception person who will be managing the HTHU …"
click at [446, 286] on div "Provider Hui Kyleigh Pike ('Here to help u') 20 Sep 2024 2:44PM - one year ago …" at bounding box center [428, 24] width 445 height 640
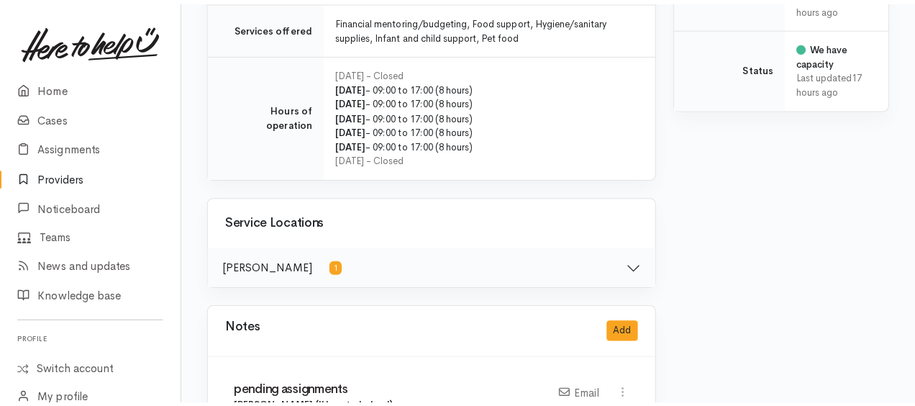
scroll to position [800, 0]
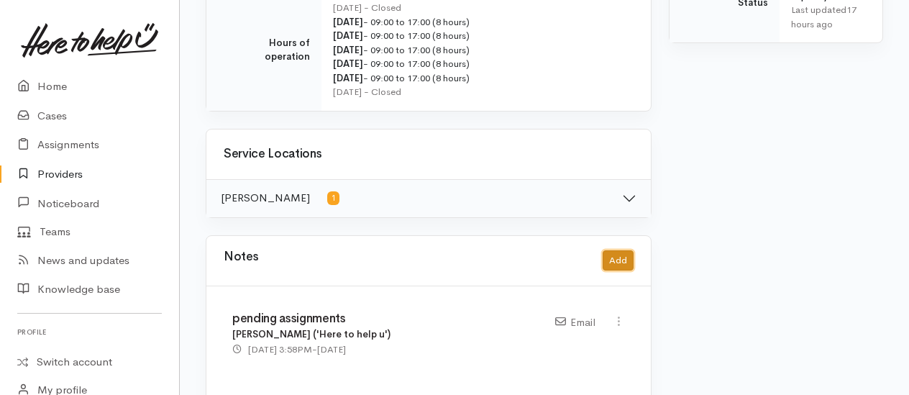
click at [617, 256] on button "Add" at bounding box center [618, 260] width 31 height 21
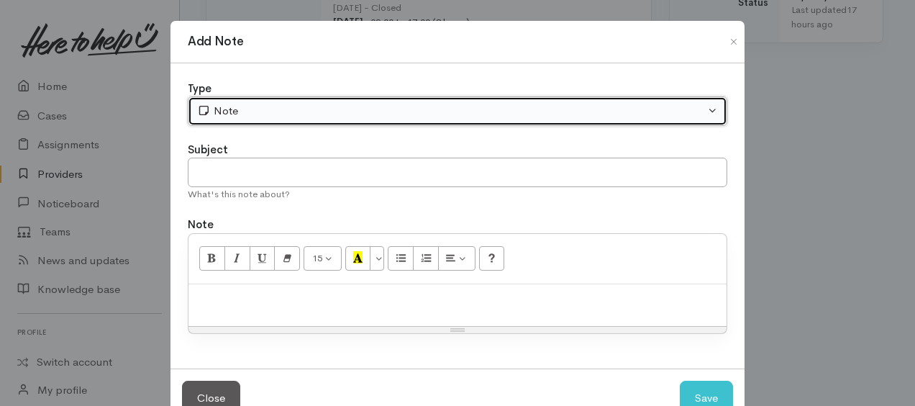
click at [232, 111] on div "Note" at bounding box center [451, 111] width 508 height 17
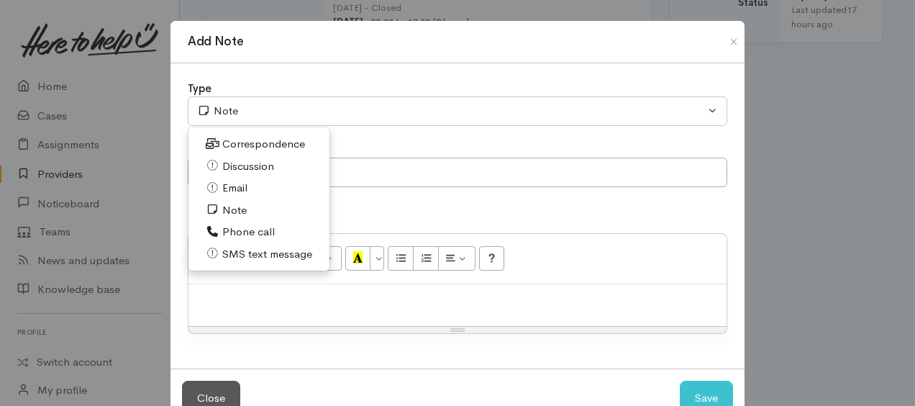
click at [230, 164] on span "Discussion" at bounding box center [248, 166] width 52 height 17
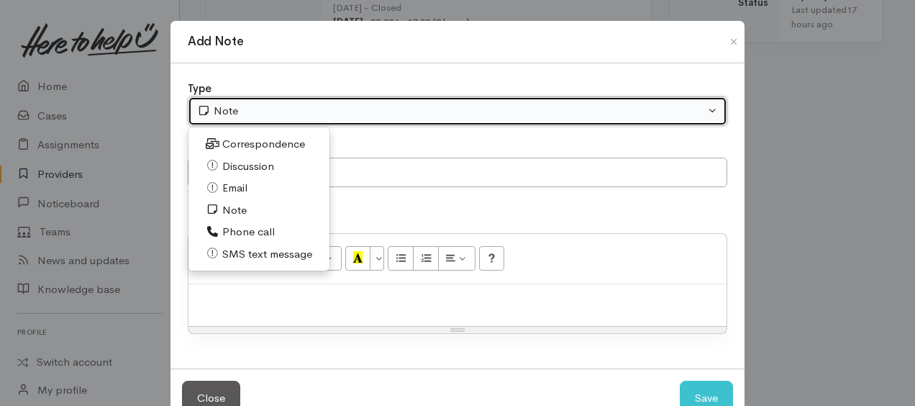
select select "4"
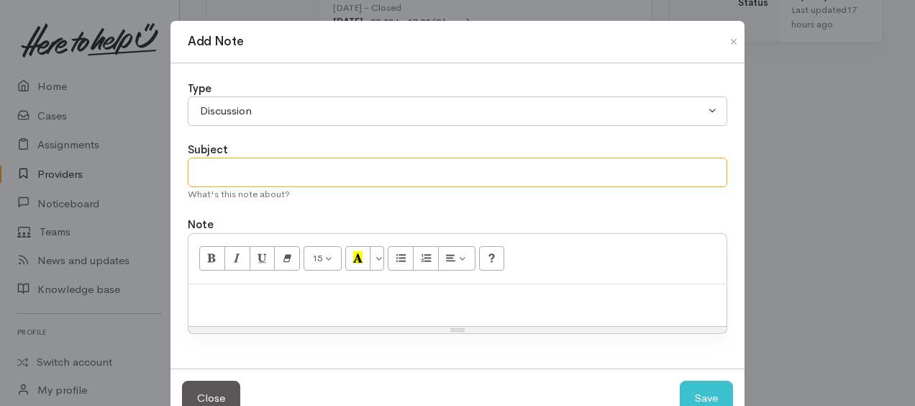
click at [232, 165] on input "text" at bounding box center [458, 172] width 540 height 29
type input "provider hui with Pare"
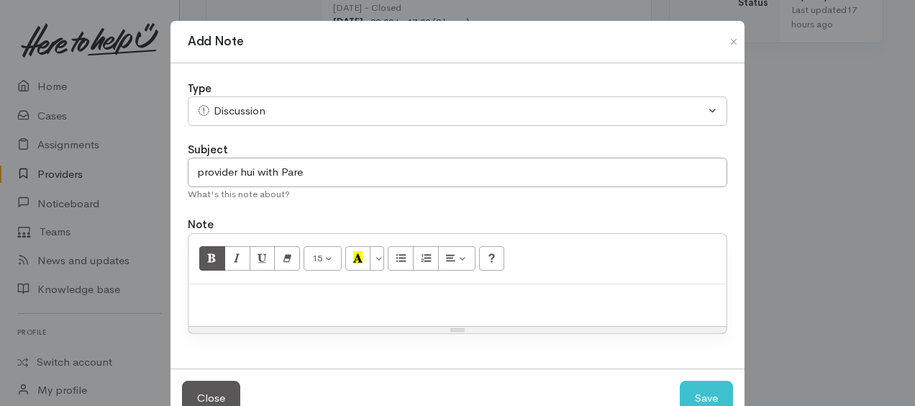
drag, startPoint x: 230, startPoint y: 292, endPoint x: 205, endPoint y: 260, distance: 41.0
click at [230, 292] on p at bounding box center [458, 299] width 524 height 17
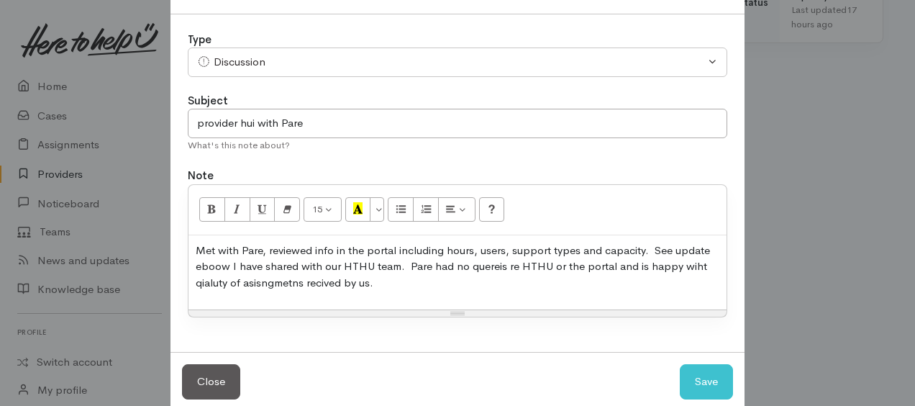
scroll to position [71, 0]
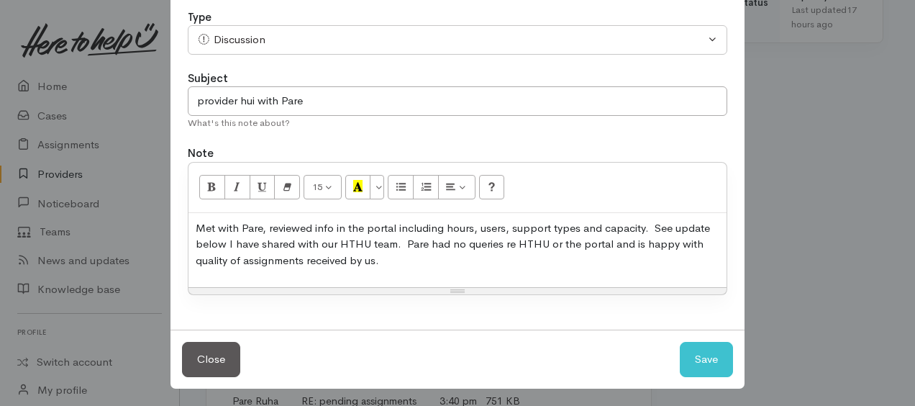
click at [393, 253] on p "Met with Pare, reviewed info in the portal including hours, users, support type…" at bounding box center [458, 244] width 524 height 49
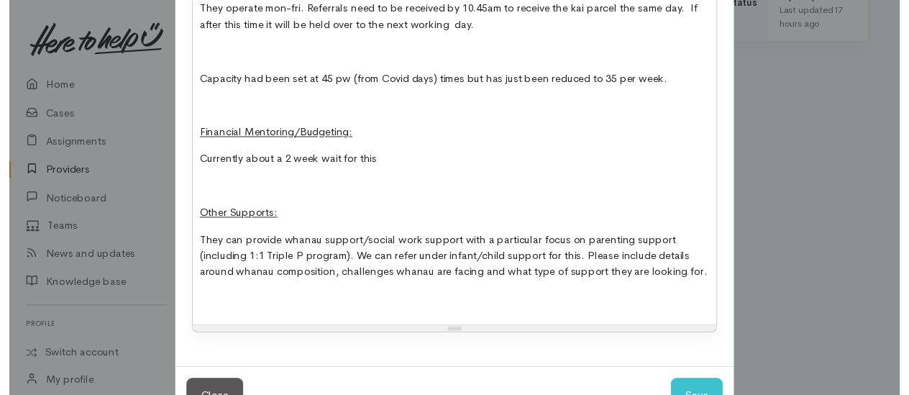
scroll to position [635, 0]
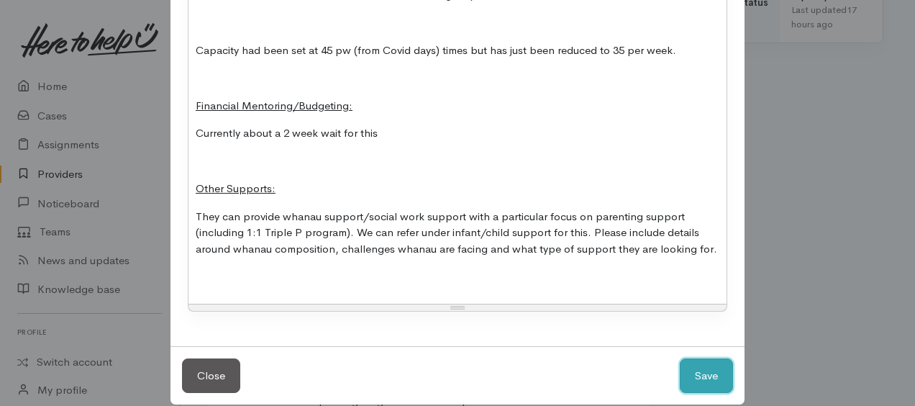
click at [699, 366] on button "Save" at bounding box center [706, 375] width 53 height 35
select select "1"
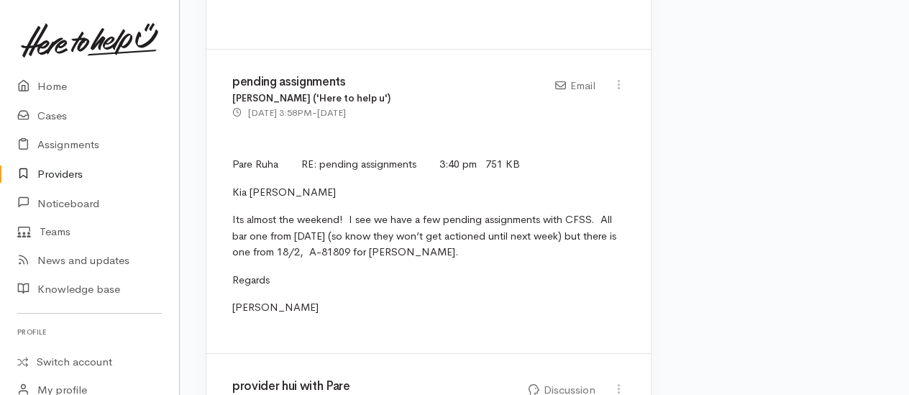
scroll to position [1879, 0]
click at [59, 96] on link "Home" at bounding box center [89, 86] width 179 height 29
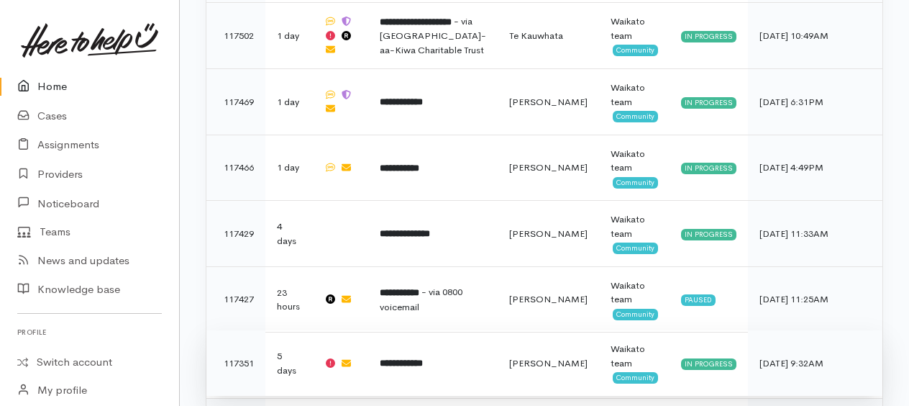
scroll to position [918, 0]
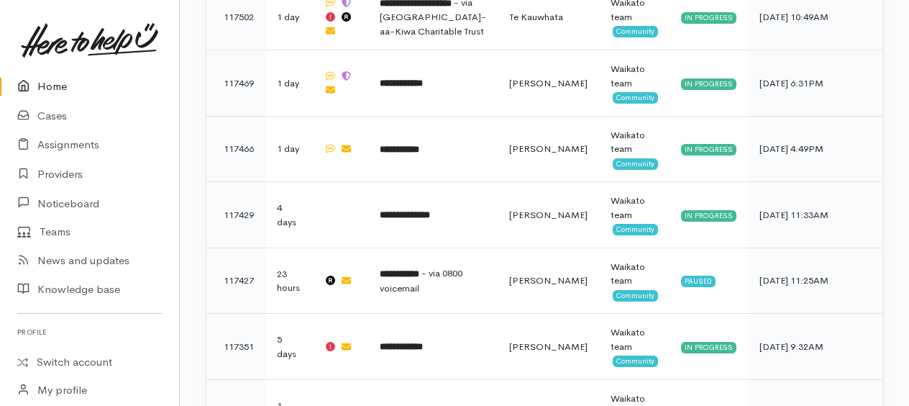
click at [51, 82] on link "Home" at bounding box center [89, 86] width 179 height 29
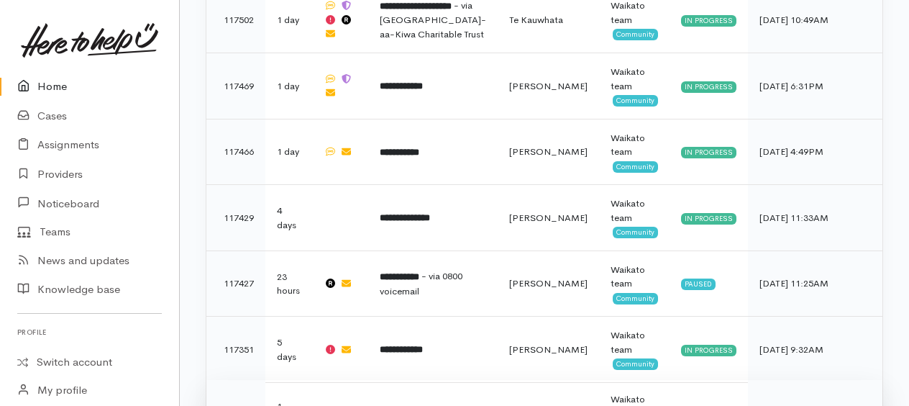
scroll to position [970, 0]
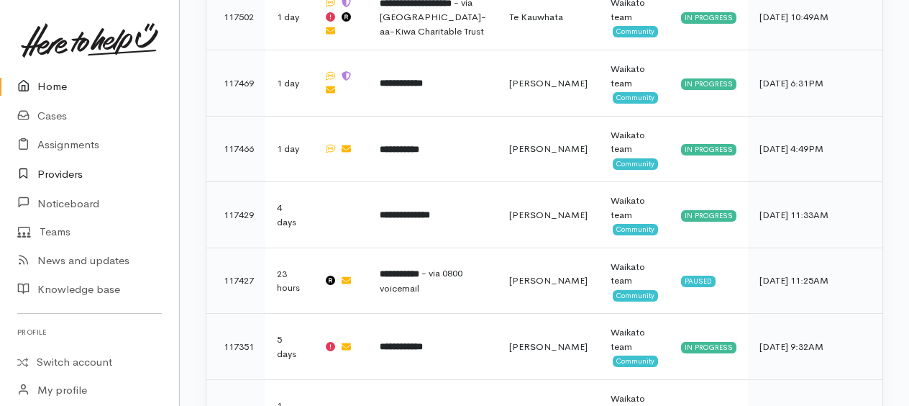
click at [51, 170] on link "Providers" at bounding box center [89, 174] width 179 height 29
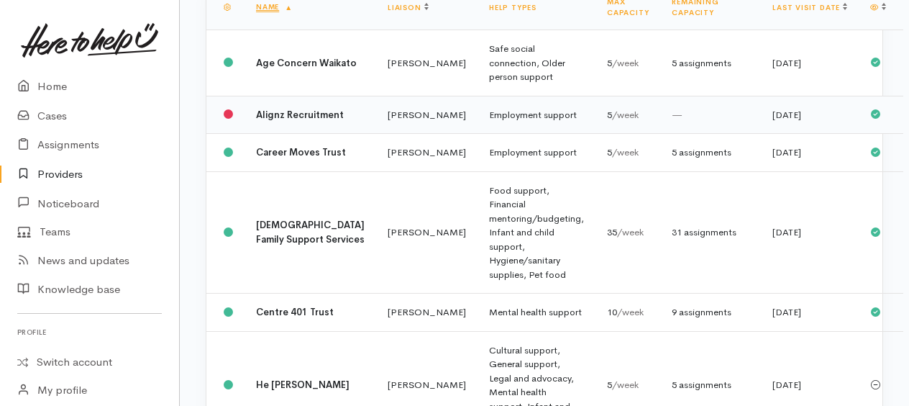
scroll to position [288, 0]
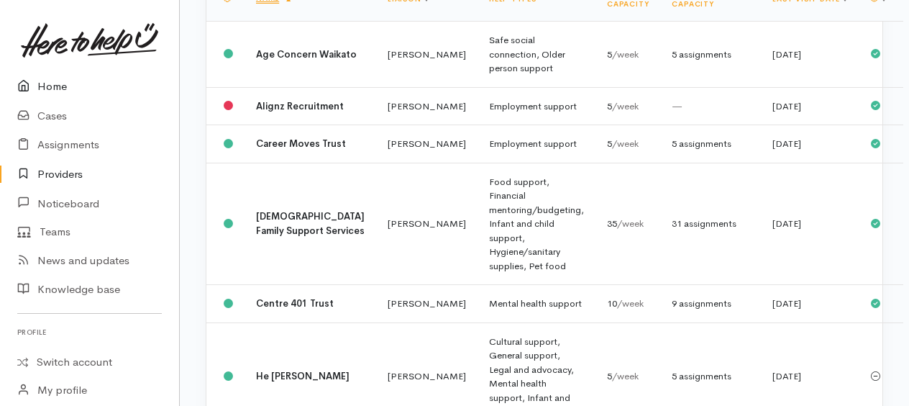
click link "Home"
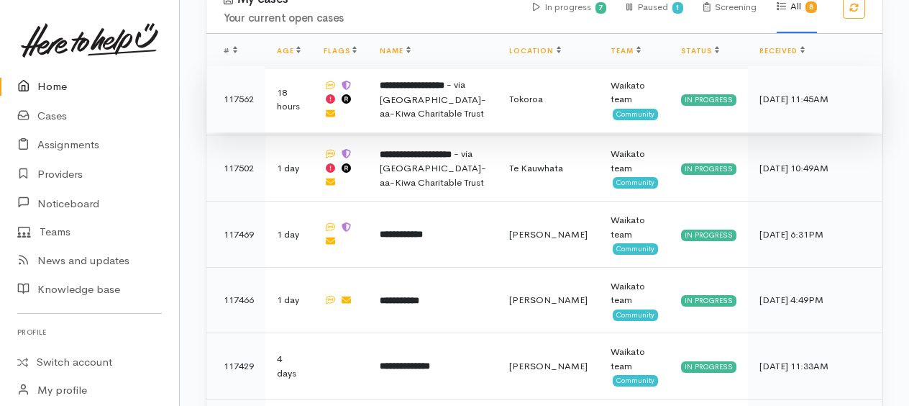
scroll to position [970, 0]
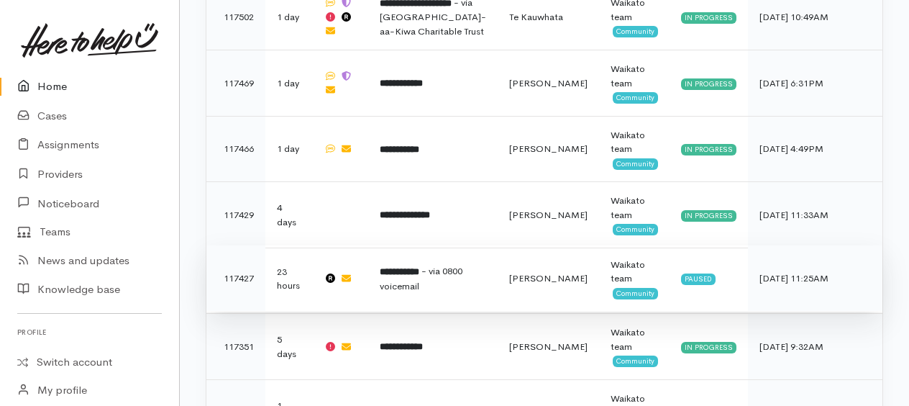
click at [419, 267] on b "**********" at bounding box center [400, 271] width 40 height 9
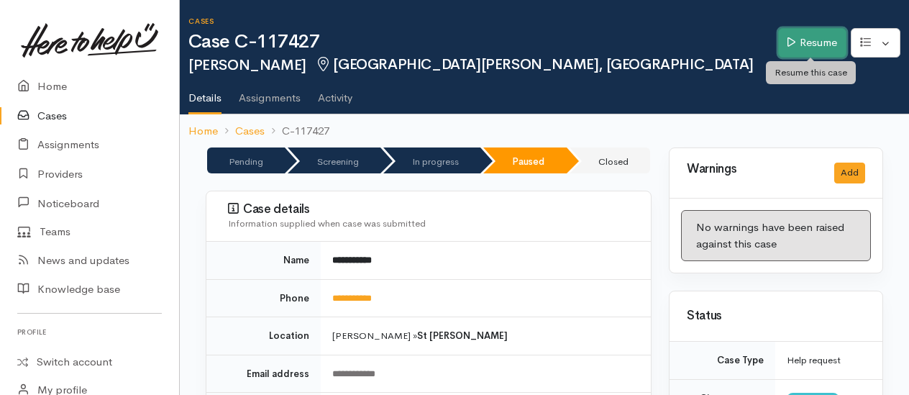
drag, startPoint x: 825, startPoint y: 47, endPoint x: 809, endPoint y: 47, distance: 15.8
click at [825, 47] on link "Resume" at bounding box center [812, 42] width 68 height 29
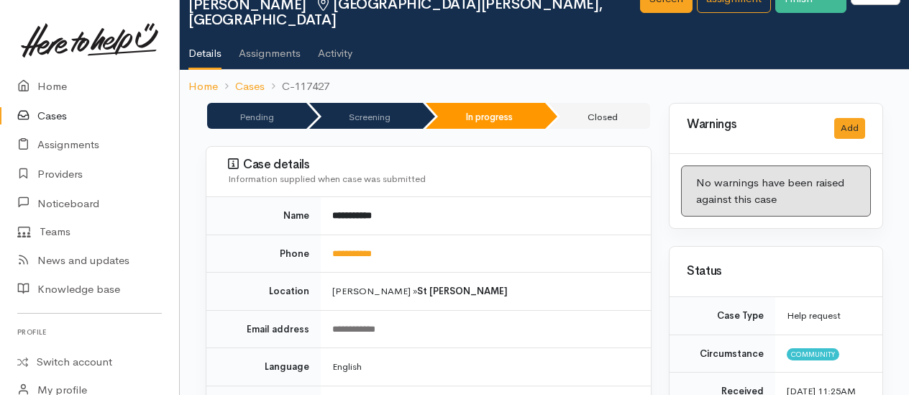
scroll to position [216, 0]
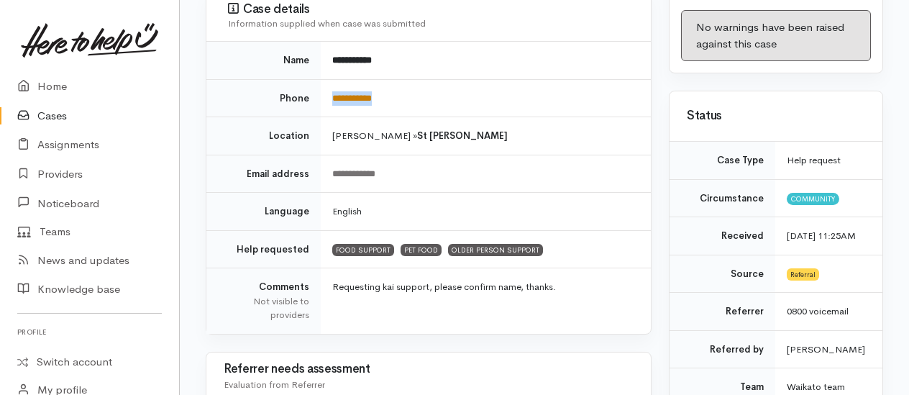
drag, startPoint x: 405, startPoint y: 78, endPoint x: 335, endPoint y: 81, distance: 70.6
click at [335, 81] on td "**********" at bounding box center [486, 98] width 330 height 38
copy link "**********"
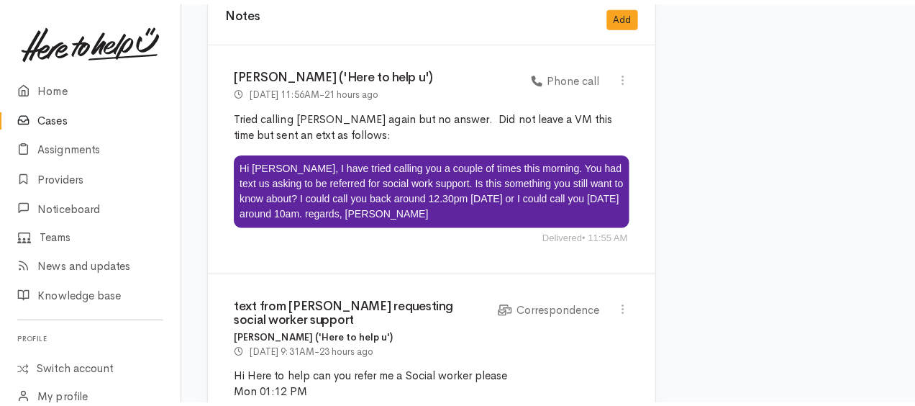
scroll to position [2367, 0]
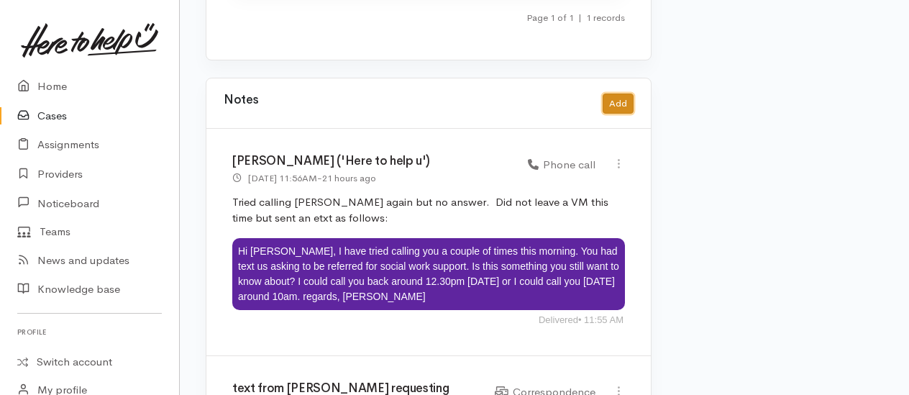
click at [630, 94] on button "Add" at bounding box center [618, 104] width 31 height 21
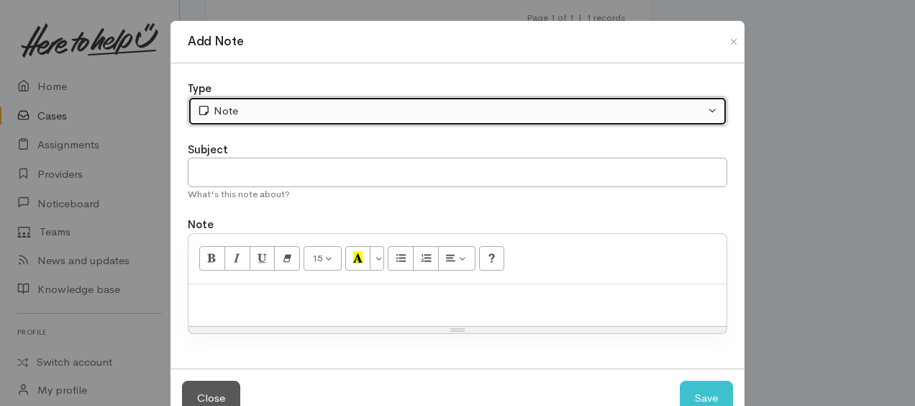
click at [400, 117] on div "Note" at bounding box center [451, 111] width 508 height 17
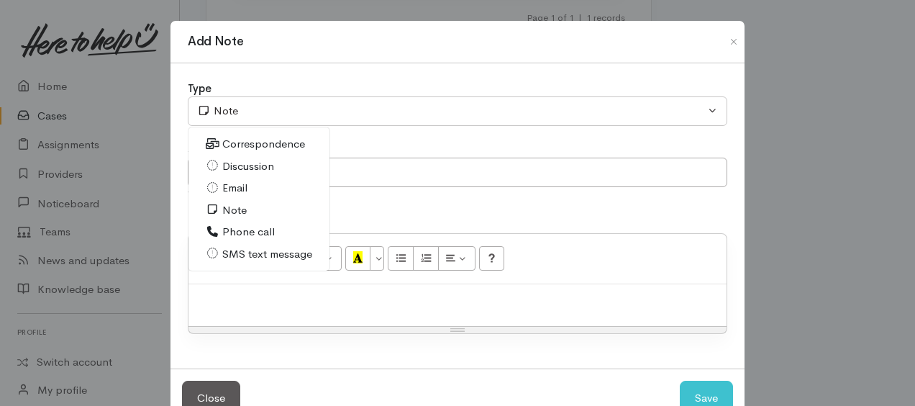
click at [251, 251] on span "SMS text message" at bounding box center [267, 254] width 90 height 17
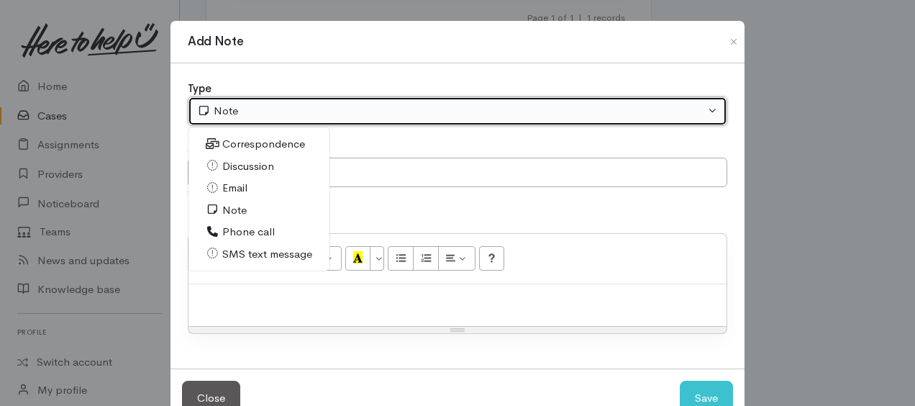
select select "5"
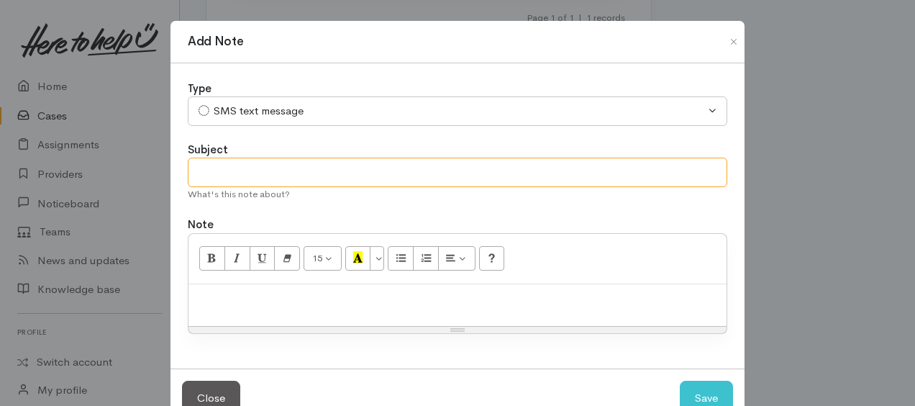
click at [268, 170] on input "text" at bounding box center [458, 172] width 540 height 29
type input "text contact"
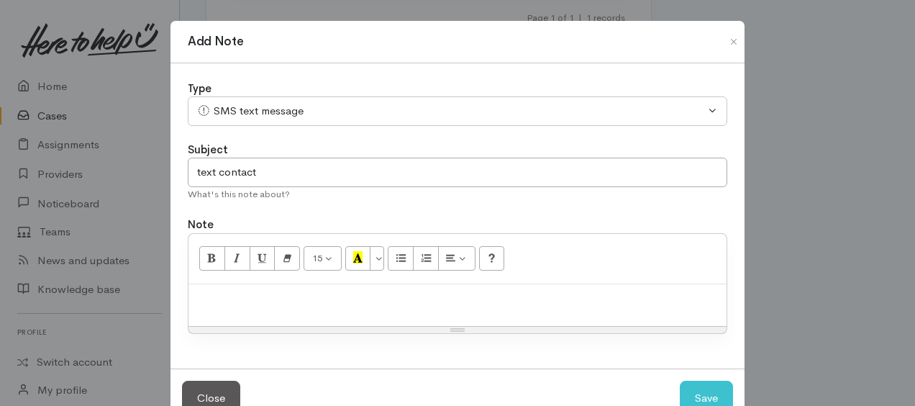
paste div
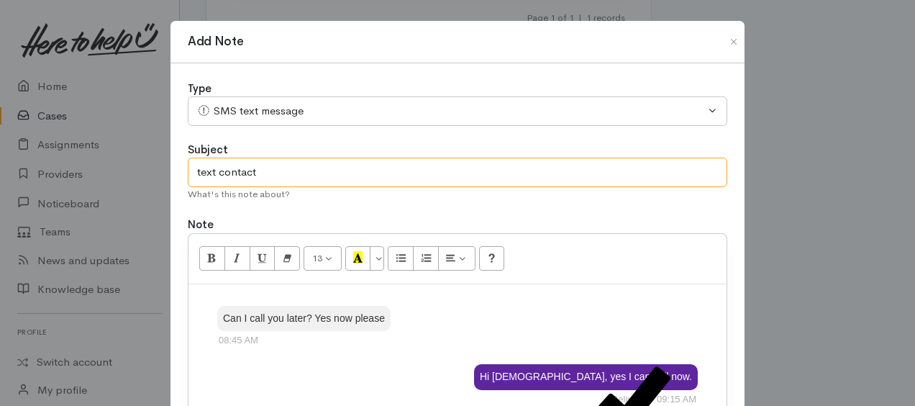
click at [275, 179] on input "text contact" at bounding box center [458, 172] width 540 height 29
type input "text contact re follow up call"
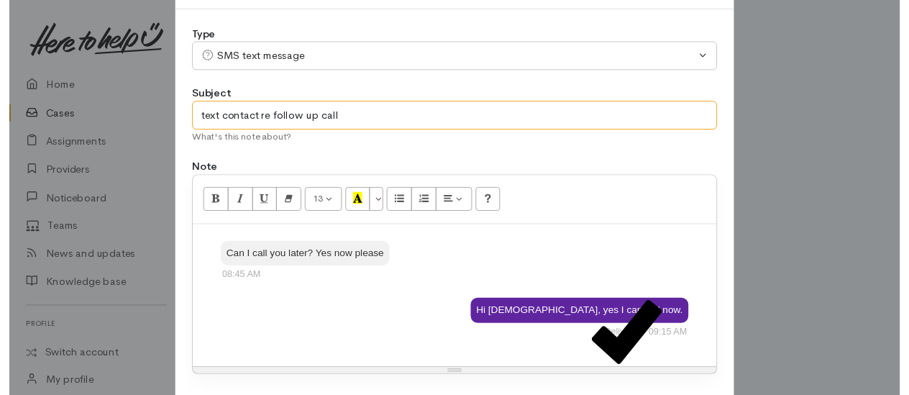
scroll to position [143, 0]
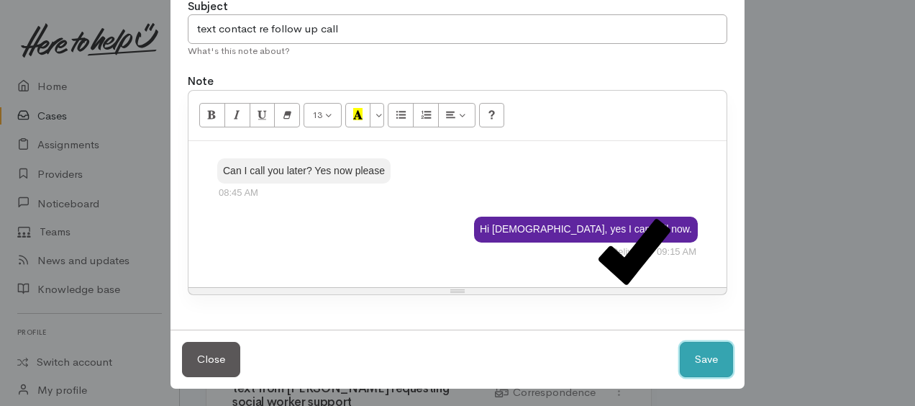
click at [701, 353] on button "Save" at bounding box center [706, 359] width 53 height 35
select select "1"
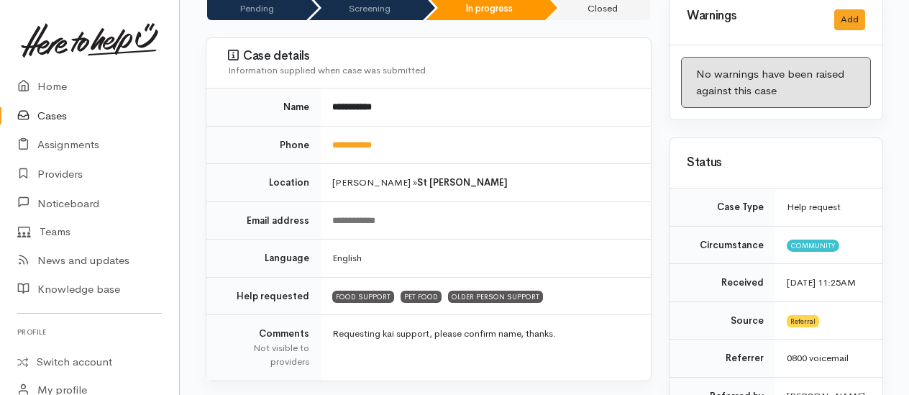
scroll to position [0, 0]
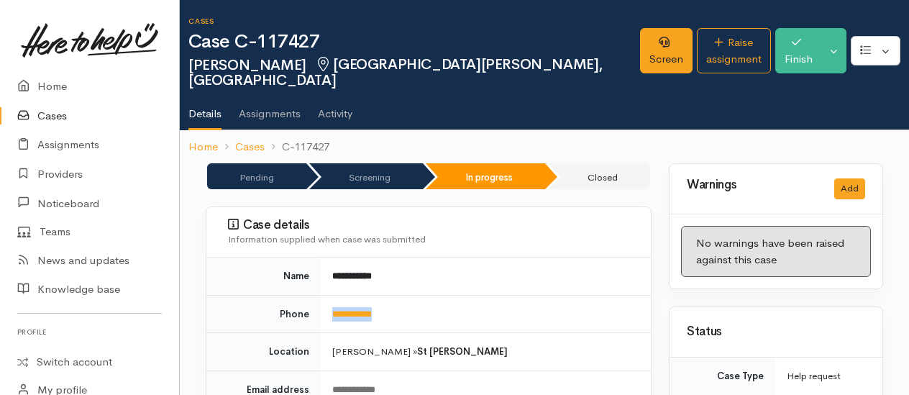
drag, startPoint x: 414, startPoint y: 295, endPoint x: 330, endPoint y: 299, distance: 84.3
click at [330, 299] on td "**********" at bounding box center [486, 314] width 330 height 38
copy link "**********"
click at [640, 45] on link "Screen" at bounding box center [666, 50] width 53 height 45
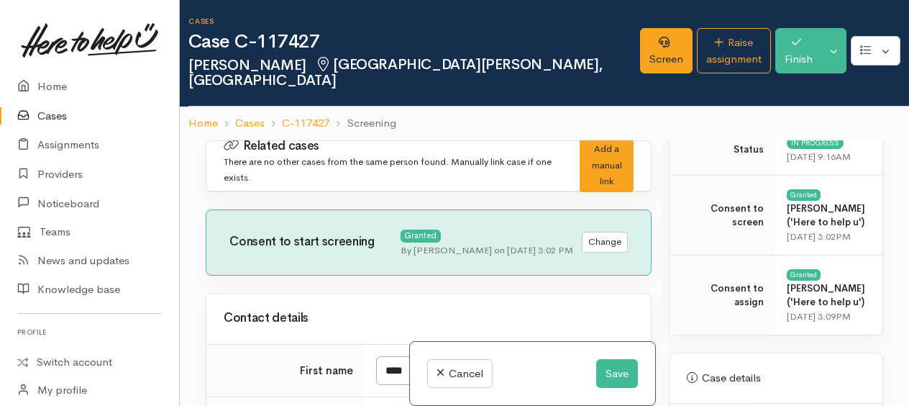
scroll to position [360, 0]
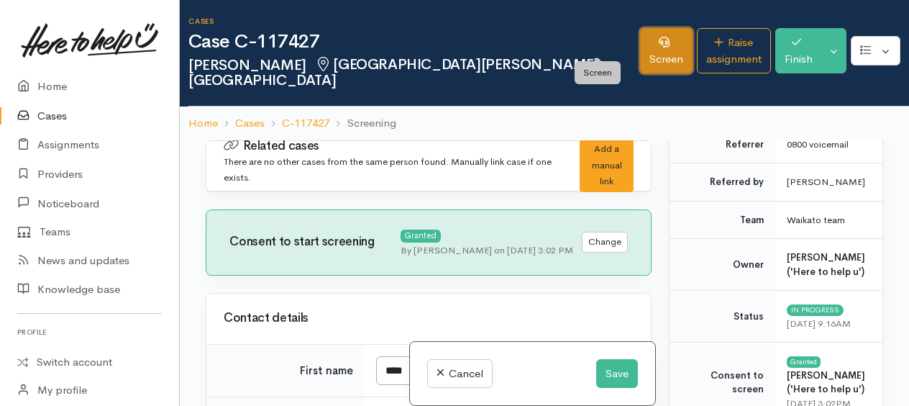
click at [640, 45] on link "Screen" at bounding box center [666, 50] width 53 height 45
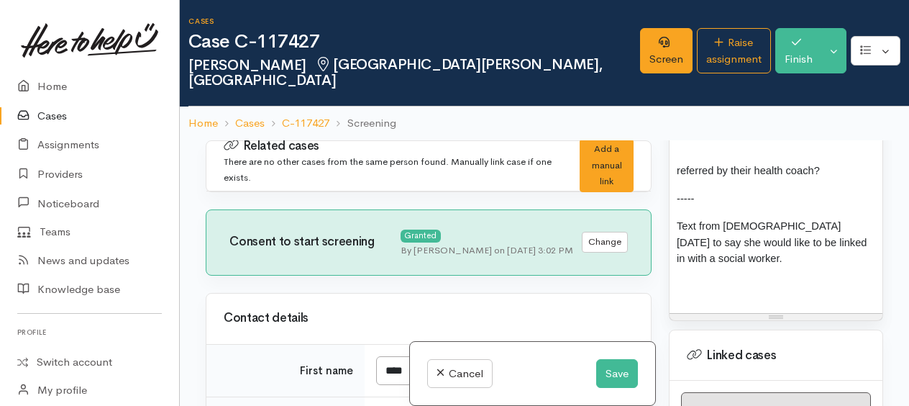
scroll to position [1799, 0]
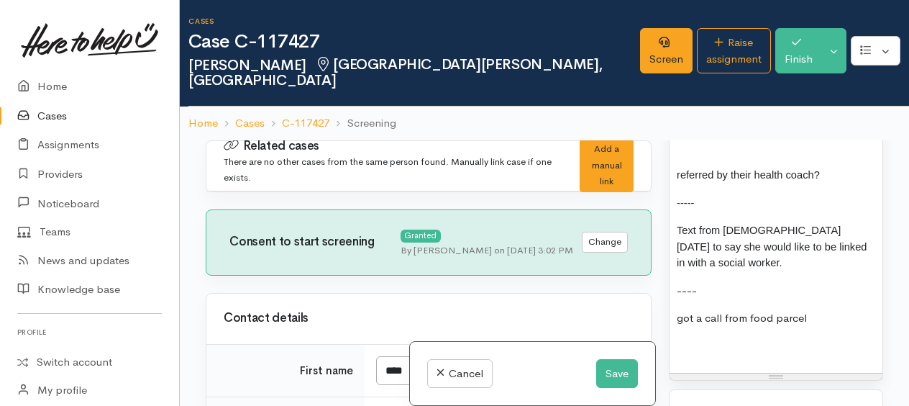
click at [843, 327] on p "got a call from food parcel" at bounding box center [776, 318] width 199 height 17
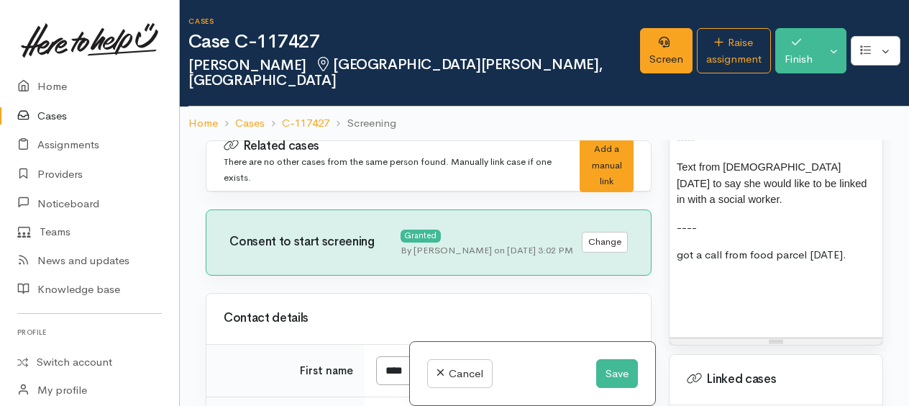
scroll to position [1943, 0]
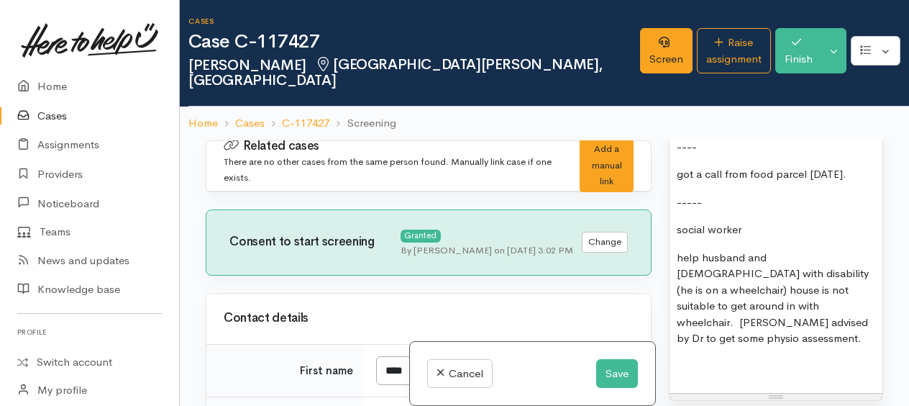
click at [783, 345] on span "help husband and [DEMOGRAPHIC_DATA] with disability (he is on a wheelchair) hou…" at bounding box center [773, 297] width 192 height 95
click at [771, 345] on span "help husband and [DEMOGRAPHIC_DATA] with disability (he is on a wheelchair) hou…" at bounding box center [773, 297] width 192 height 95
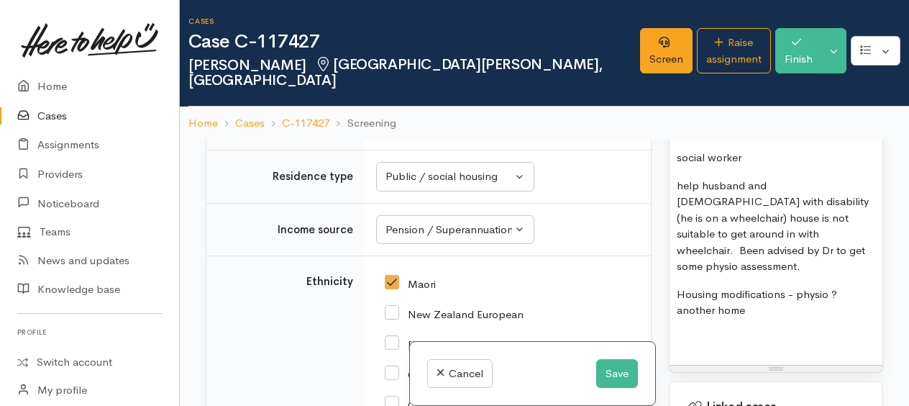
scroll to position [2015, 0]
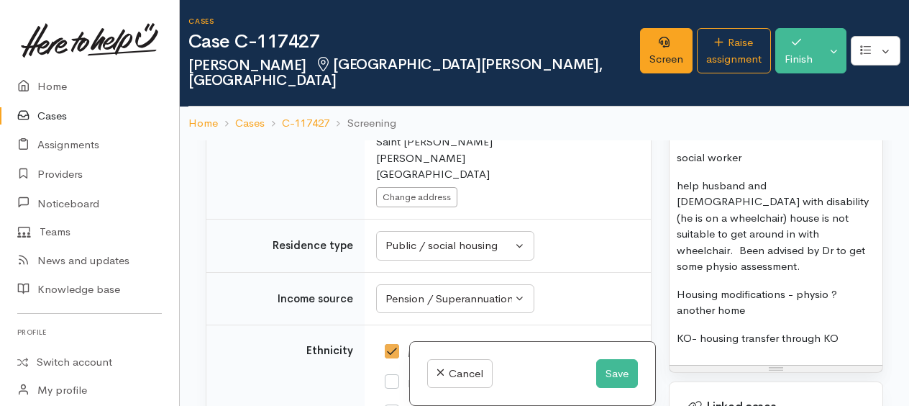
click at [840, 347] on p "KO- housing transfer through KO" at bounding box center [776, 338] width 199 height 17
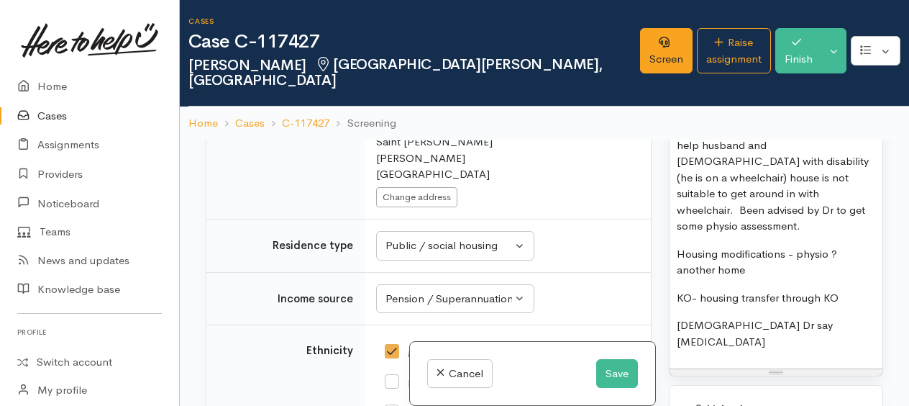
scroll to position [2086, 0]
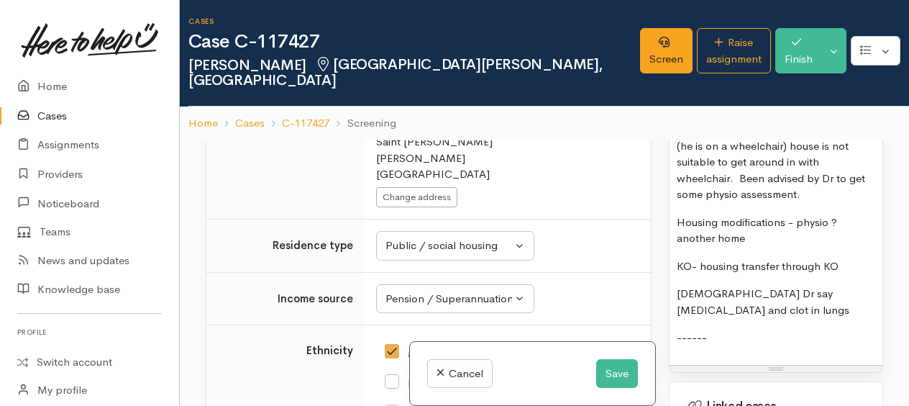
click at [749, 318] on p "Veda Dr say enlarged heart and clot in lungs" at bounding box center [776, 302] width 199 height 32
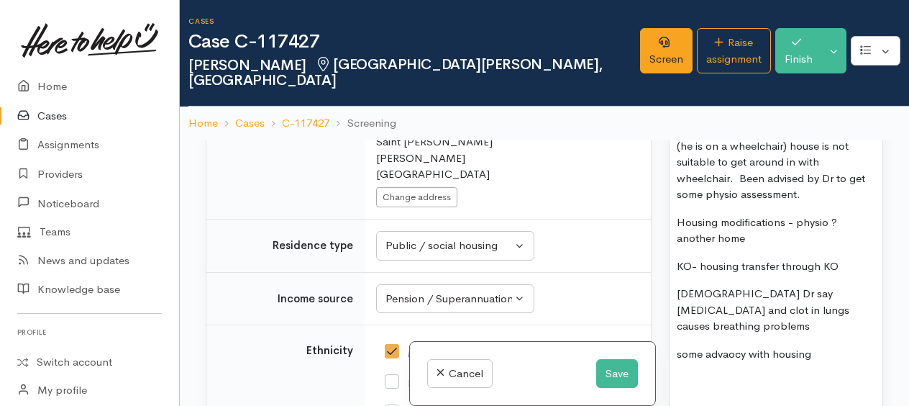
drag, startPoint x: 726, startPoint y: 368, endPoint x: 758, endPoint y: 393, distance: 40.6
click at [759, 390] on p at bounding box center [776, 381] width 199 height 17
click at [748, 363] on p "some advaocy with housing" at bounding box center [776, 354] width 199 height 17
click at [827, 363] on p "some advocacywith housing" at bounding box center [776, 354] width 199 height 17
click at [825, 363] on p "some advocacy with housing" at bounding box center [776, 354] width 199 height 17
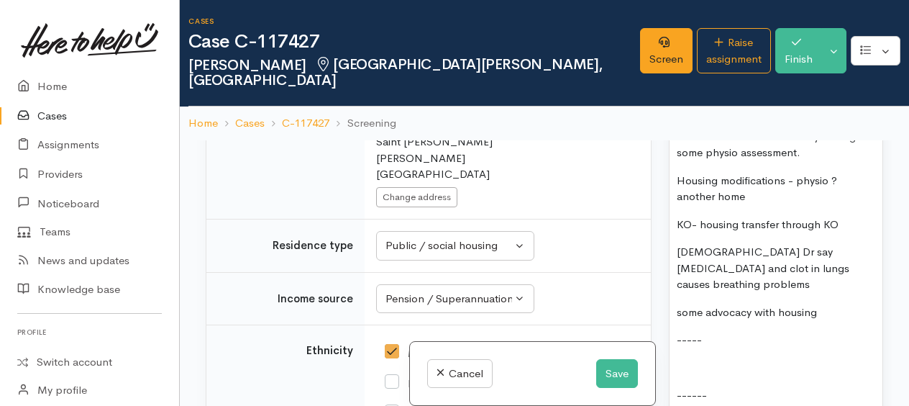
scroll to position [2158, 0]
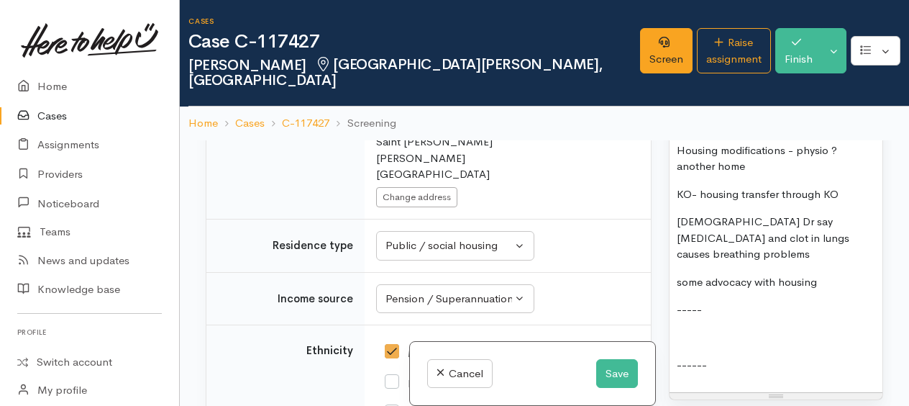
click at [681, 342] on p at bounding box center [776, 338] width 199 height 17
click at [842, 291] on p "some advocacy with housing" at bounding box center [776, 282] width 199 height 17
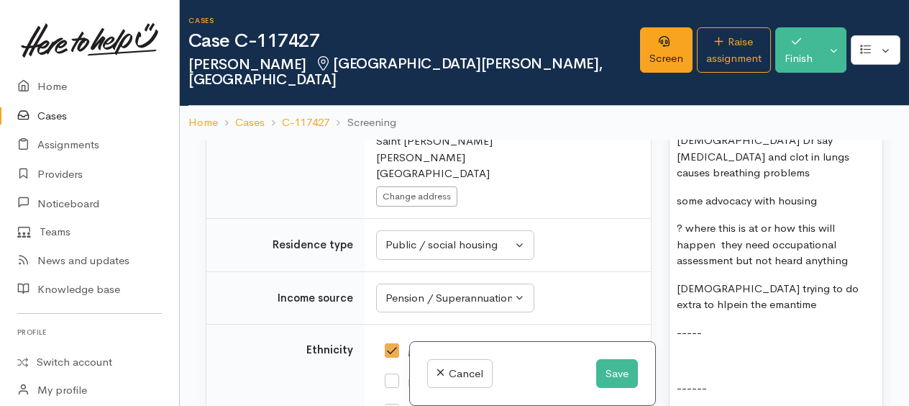
scroll to position [2374, 0]
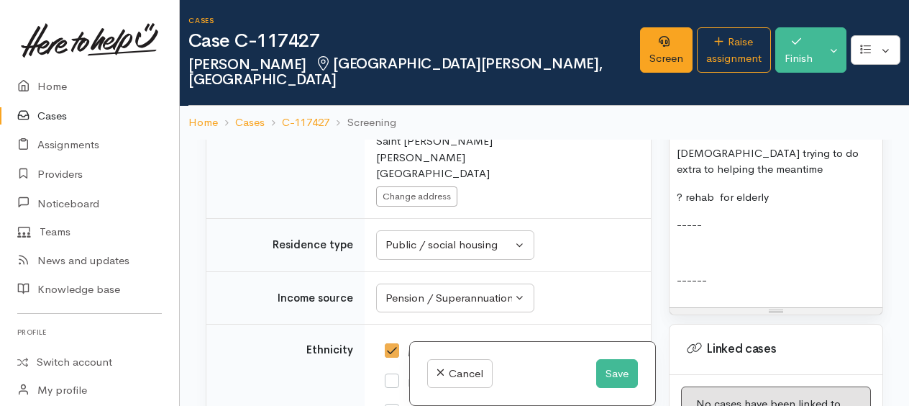
click at [682, 261] on p at bounding box center [776, 253] width 199 height 17
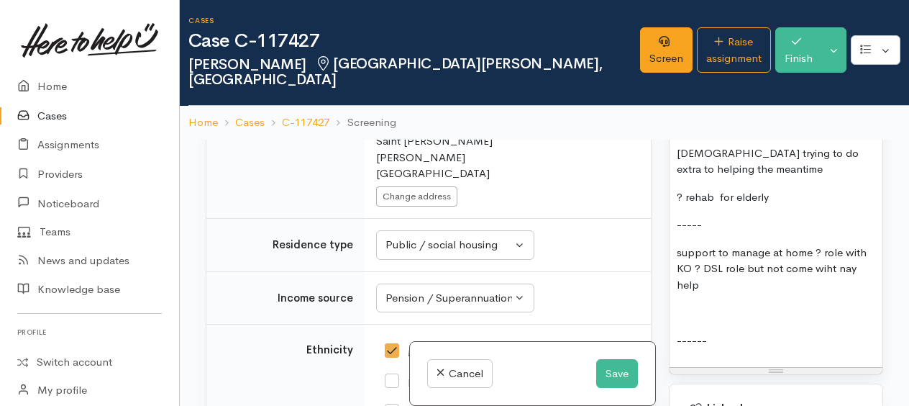
click at [856, 281] on p "support to manage at home ? role with KO ? DSL role but not come wiht nay help" at bounding box center [776, 269] width 199 height 49
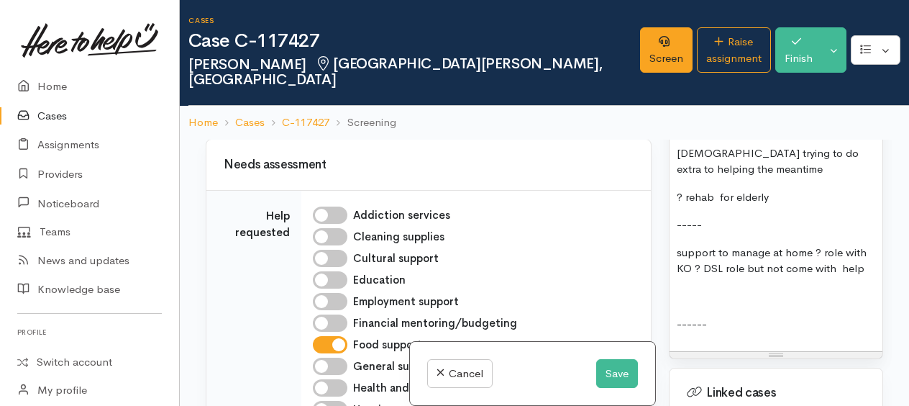
click at [707, 305] on p at bounding box center [776, 297] width 199 height 17
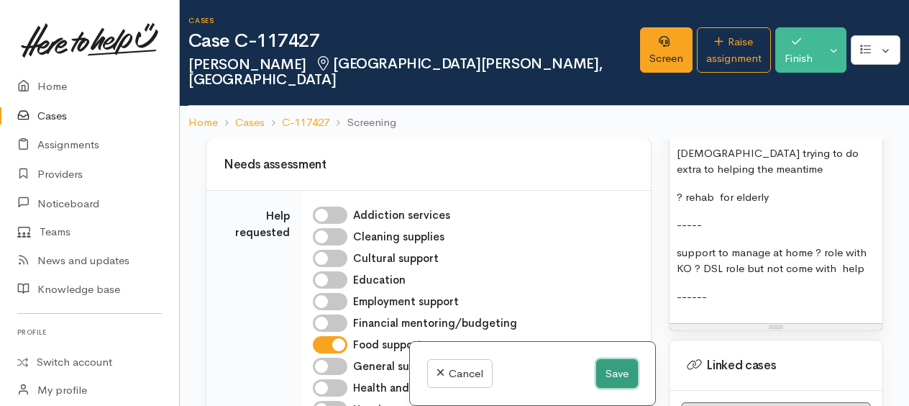
click at [616, 368] on button "Save" at bounding box center [617, 373] width 42 height 29
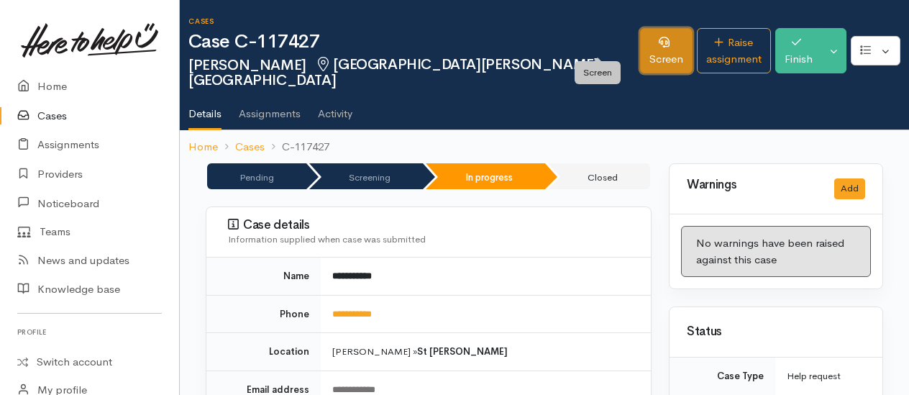
click at [640, 45] on link "Screen" at bounding box center [666, 50] width 53 height 45
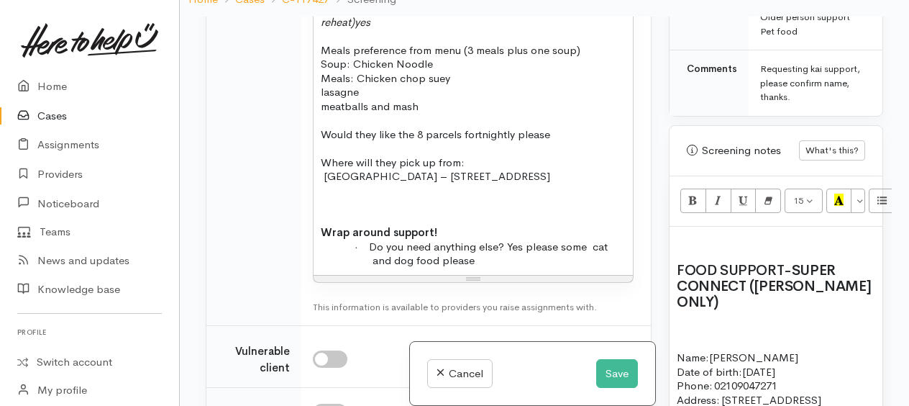
scroll to position [882, 0]
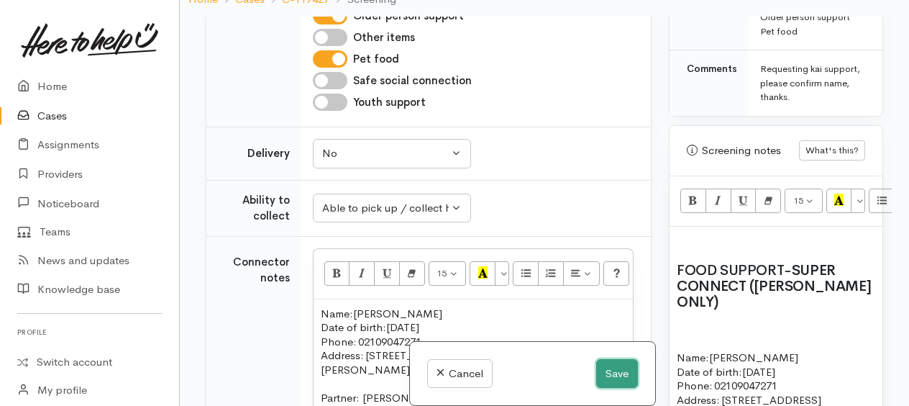
drag, startPoint x: 610, startPoint y: 373, endPoint x: 612, endPoint y: 365, distance: 8.9
click at [611, 373] on button "Save" at bounding box center [617, 373] width 42 height 29
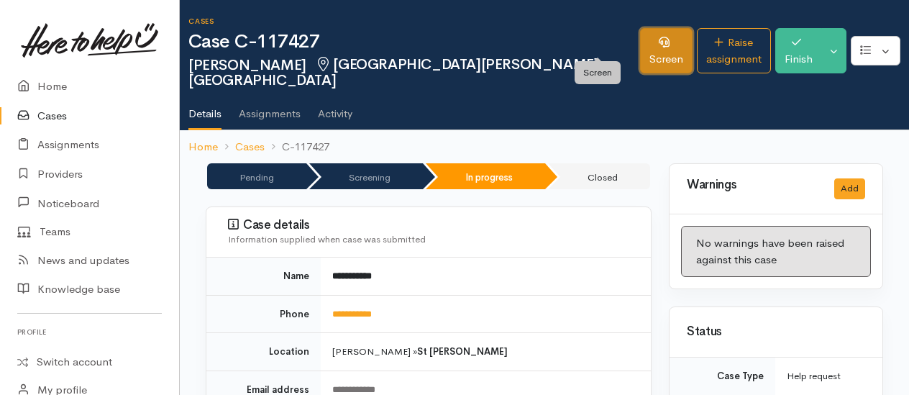
click at [640, 40] on link "Screen" at bounding box center [666, 50] width 53 height 45
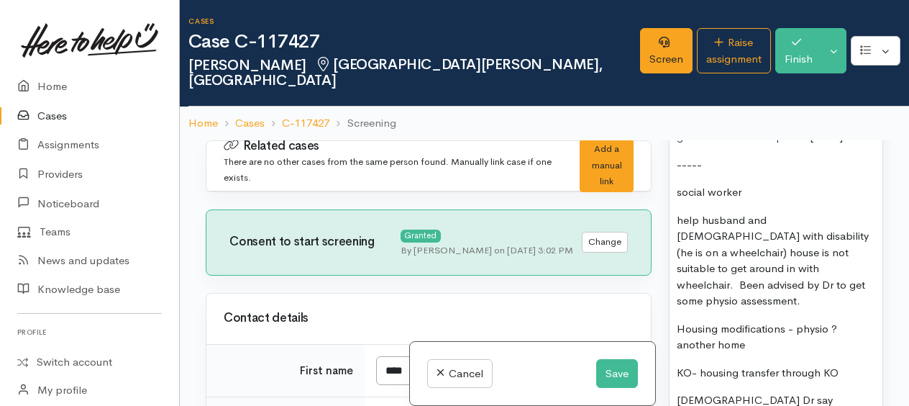
scroll to position [2017, 0]
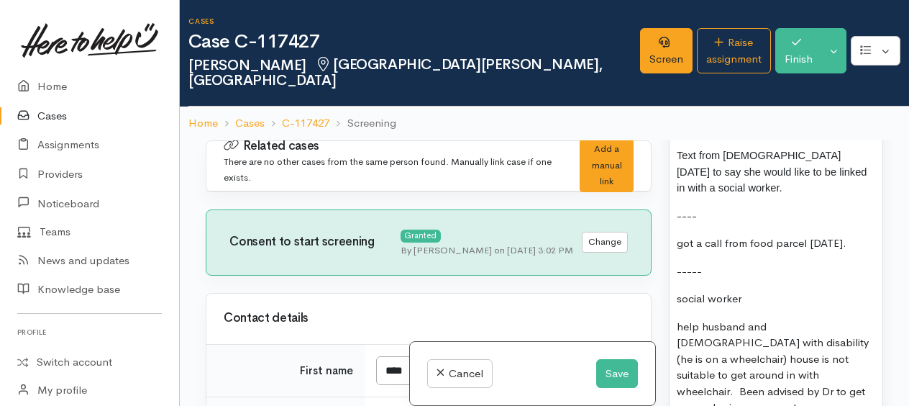
scroll to position [1873, 0]
drag, startPoint x: 679, startPoint y: 260, endPoint x: 712, endPoint y: 262, distance: 32.4
click at [712, 225] on p "----" at bounding box center [776, 217] width 199 height 17
click at [678, 250] on span "got a call from food parcel yesterday." at bounding box center [762, 244] width 170 height 14
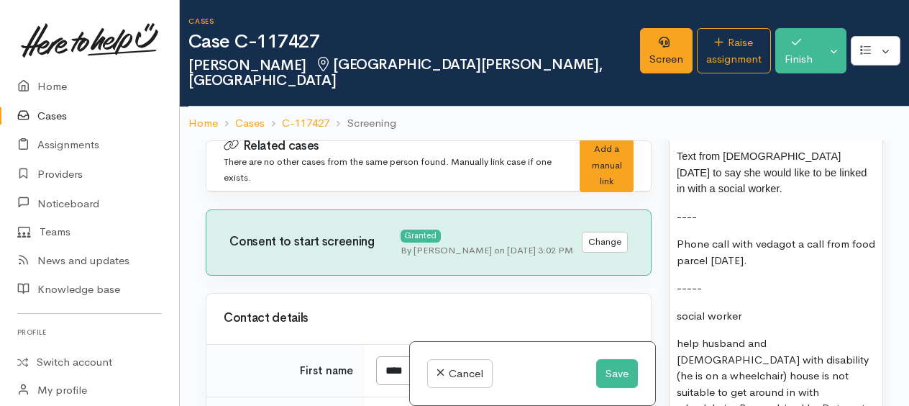
click at [679, 267] on span "Phone call with vedagot a call from food parcel yesterday." at bounding box center [776, 252] width 199 height 30
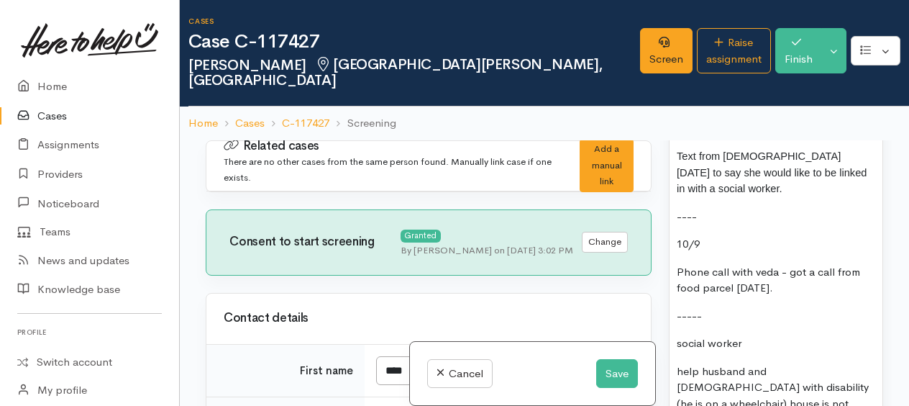
click at [862, 296] on p "Phone call with veda - got a call from food parcel yesterday." at bounding box center [776, 280] width 199 height 32
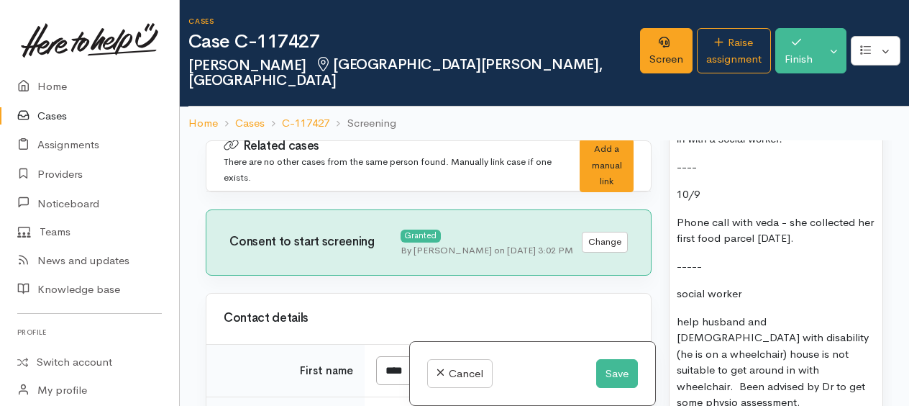
scroll to position [1945, 0]
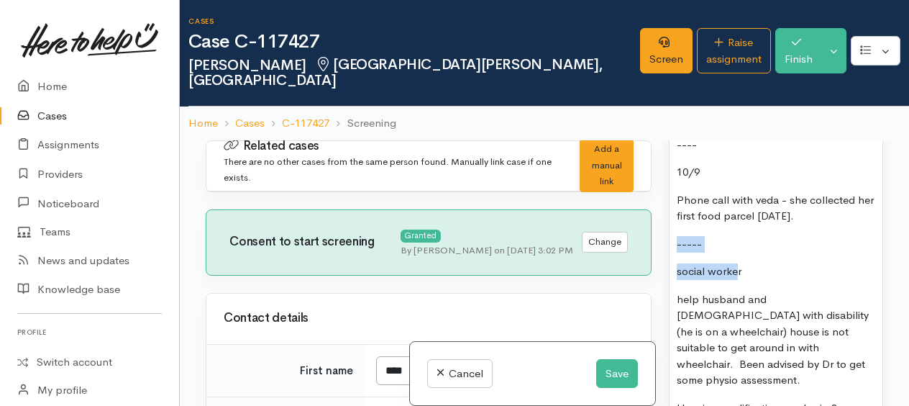
drag, startPoint x: 682, startPoint y: 291, endPoint x: 735, endPoint y: 302, distance: 53.8
click at [735, 305] on div "FOOD SUPPORT - SUPER CONNECT ([PERSON_NAME] ONLY) Name: [PERSON_NAME] Date of b…" at bounding box center [776, 69] width 213 height 1457
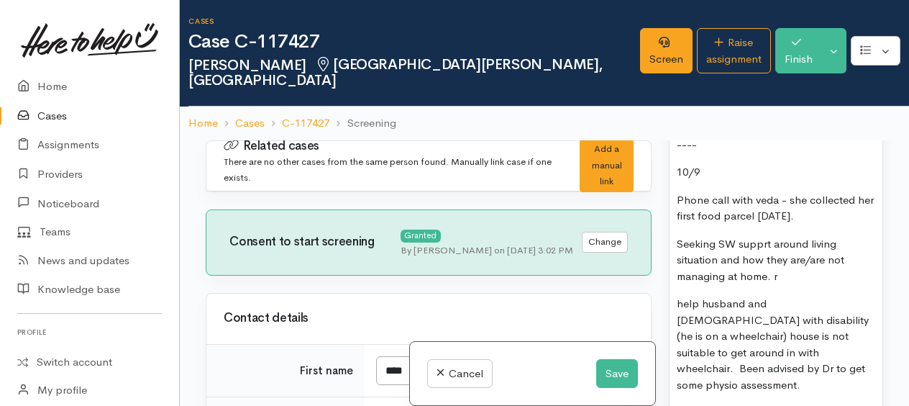
click at [798, 285] on p "Seeking SW supprt around living situation and how they are/are not managing at …" at bounding box center [776, 260] width 199 height 49
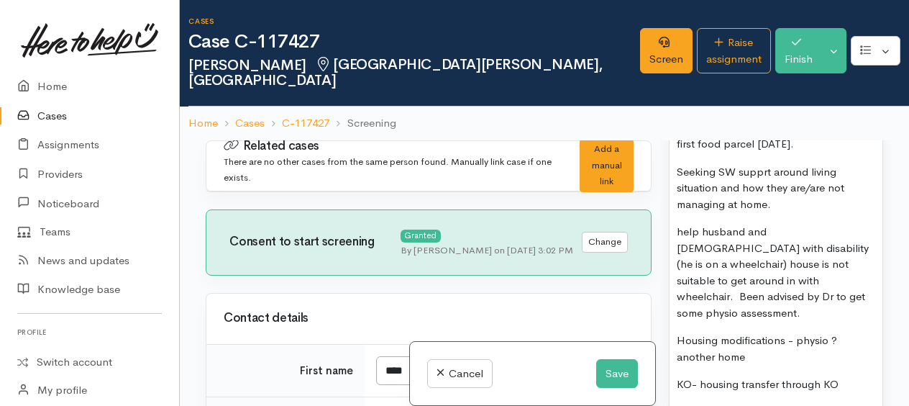
click at [678, 276] on span "help husband and Veda with disability (he is on a wheelchair) house is not suit…" at bounding box center [773, 271] width 192 height 95
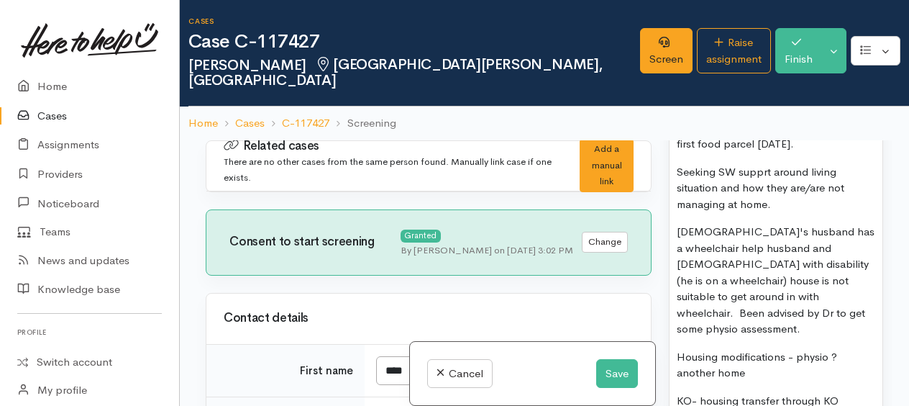
click at [783, 278] on span "Veda's husband has a wheelchair help husband and Veda with disability (he is on…" at bounding box center [776, 279] width 198 height 111
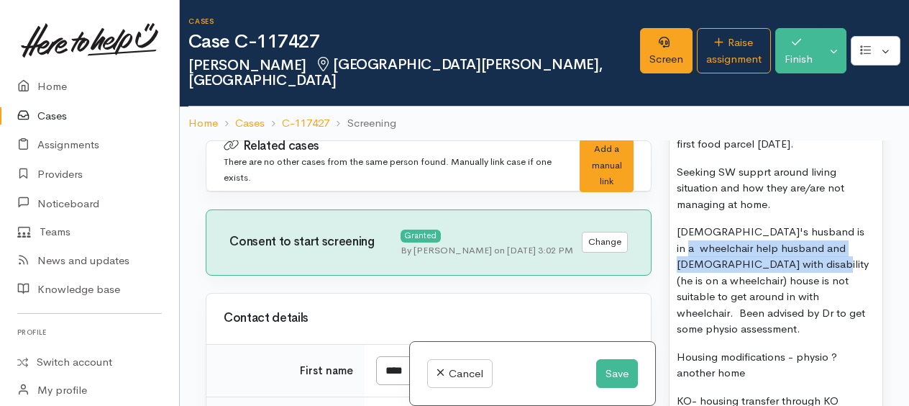
drag, startPoint x: 846, startPoint y: 277, endPoint x: 755, endPoint y: 306, distance: 96.0
click at [755, 306] on span "Veda's husband is in a wheelchair help husband and Veda with disability (he is …" at bounding box center [773, 279] width 192 height 111
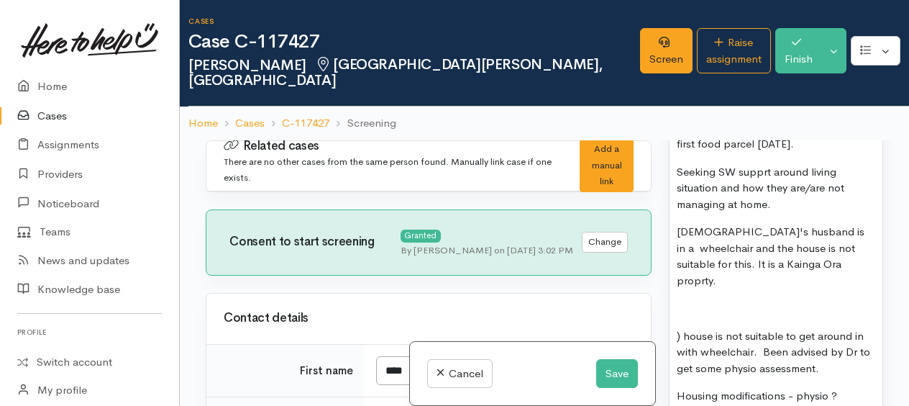
scroll to position [2161, 0]
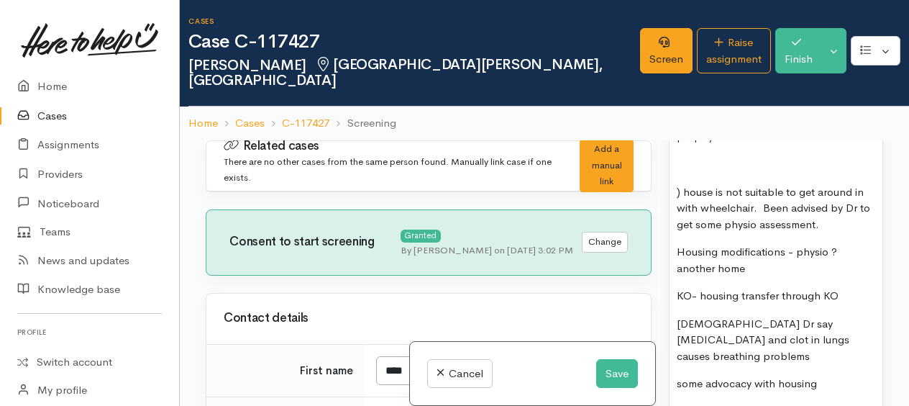
drag, startPoint x: 672, startPoint y: 219, endPoint x: 839, endPoint y: 247, distance: 169.3
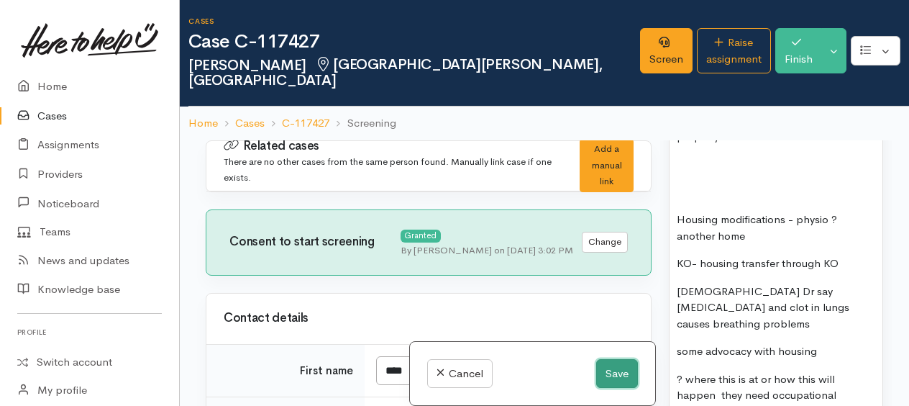
click at [619, 374] on button "Save" at bounding box center [617, 373] width 42 height 29
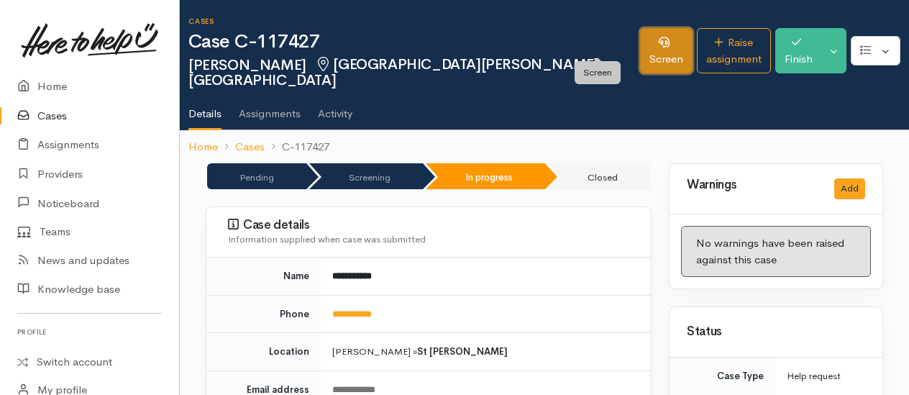
drag, startPoint x: 607, startPoint y: 49, endPoint x: 617, endPoint y: 53, distance: 10.3
click at [640, 49] on link "Screen" at bounding box center [666, 50] width 53 height 45
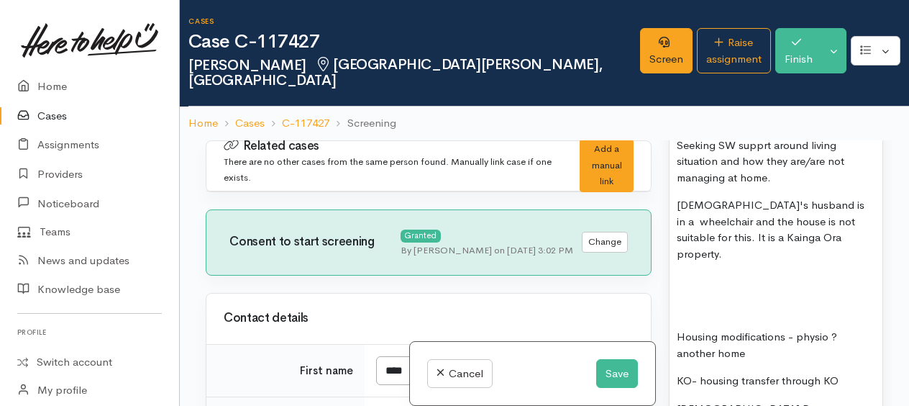
scroll to position [2158, 0]
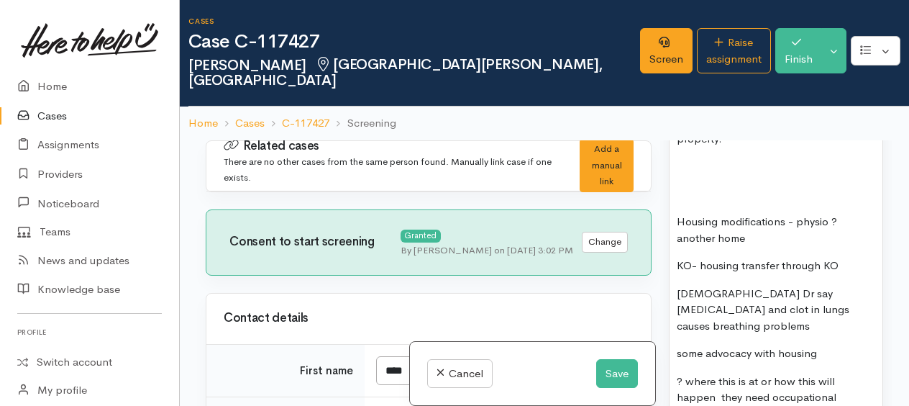
click at [679, 175] on p at bounding box center [776, 166] width 199 height 17
click at [681, 245] on span "Housing modifications - physio ? another home" at bounding box center [757, 229] width 160 height 30
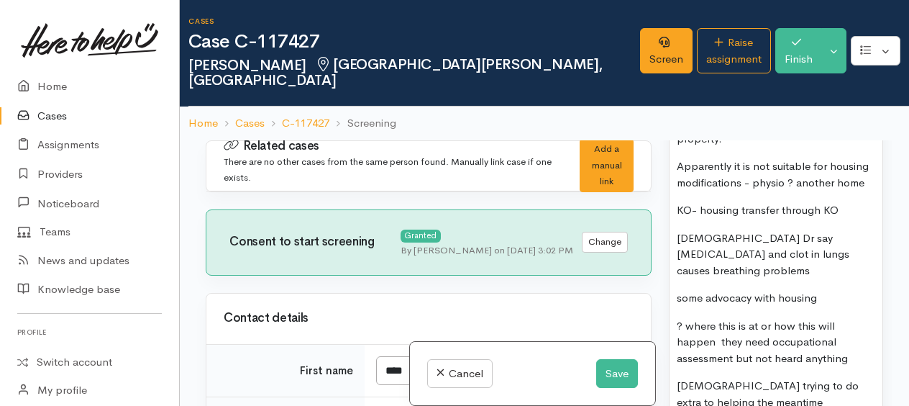
click at [748, 191] on p "Apparently it is not suitable for h ousing modifications - physio ? another home" at bounding box center [776, 174] width 199 height 32
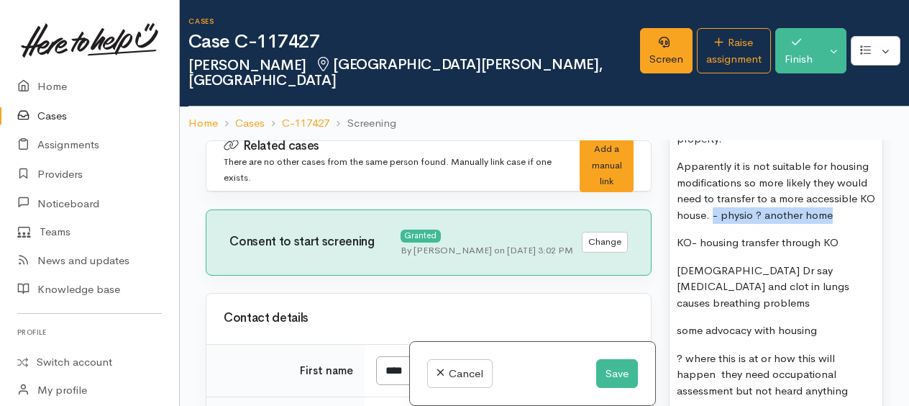
drag, startPoint x: 732, startPoint y: 245, endPoint x: 848, endPoint y: 248, distance: 115.9
click at [848, 223] on p "Apparently it is not suitable for h ousing modifications so more likely they wo…" at bounding box center [776, 190] width 199 height 65
drag, startPoint x: 683, startPoint y: 267, endPoint x: 859, endPoint y: 263, distance: 176.3
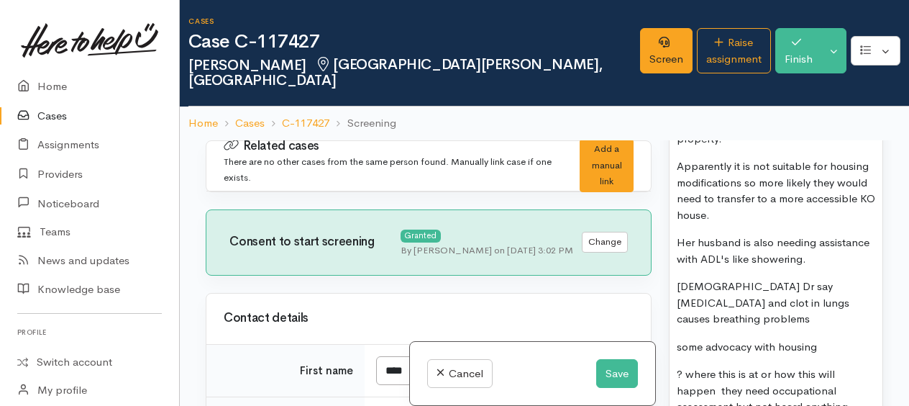
click at [707, 311] on p "Veda Dr say enlarged heart and clot in lungs causes breathing problems" at bounding box center [776, 302] width 199 height 49
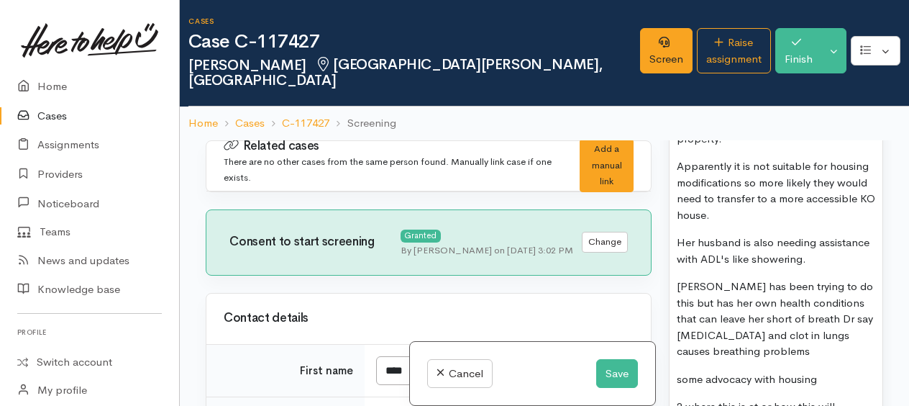
click at [796, 346] on p "Veda has been trying to do this but has her own health conditions that can leav…" at bounding box center [776, 318] width 199 height 81
click at [840, 351] on p "Veda has been trying to do this but has her own health conditions that can leav…" at bounding box center [776, 318] width 199 height 81
click at [773, 360] on p "Veda has been trying to do this but has her own health conditions that can leav…" at bounding box center [776, 318] width 199 height 81
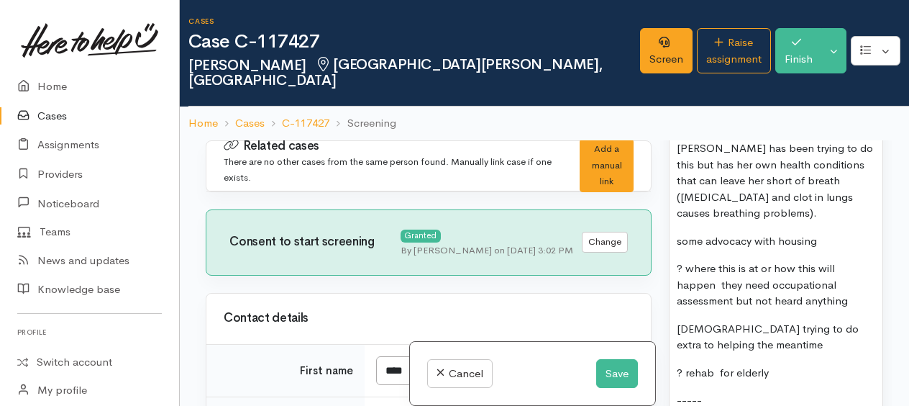
scroll to position [2302, 0]
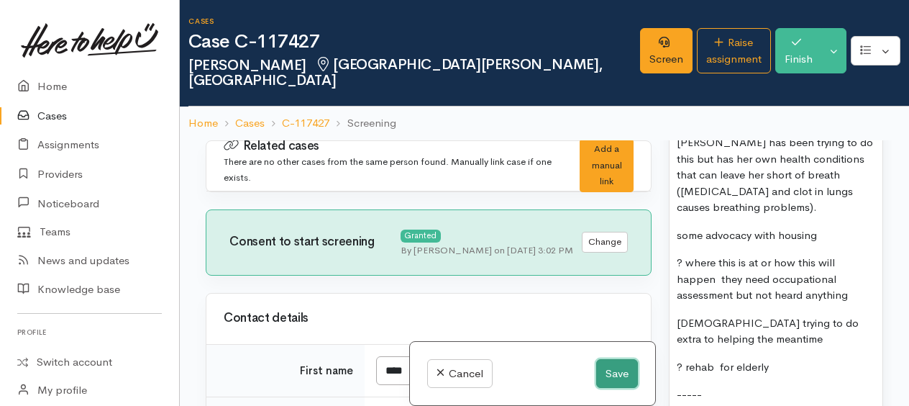
click at [614, 376] on button "Save" at bounding box center [617, 373] width 42 height 29
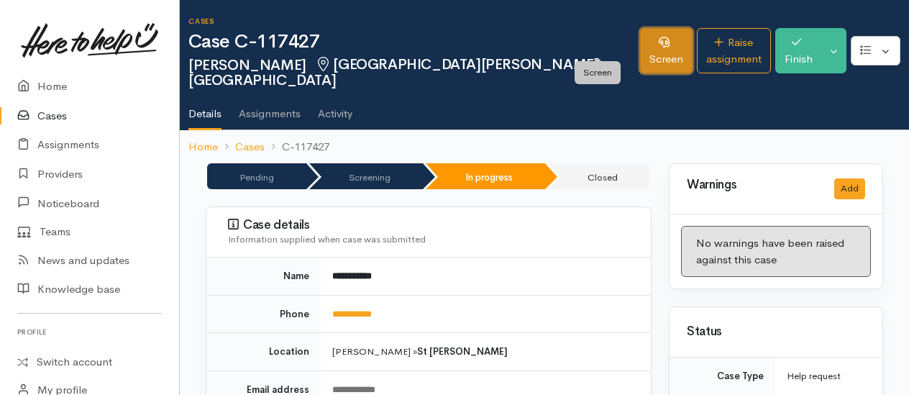
click at [640, 39] on link "Screen" at bounding box center [666, 50] width 53 height 45
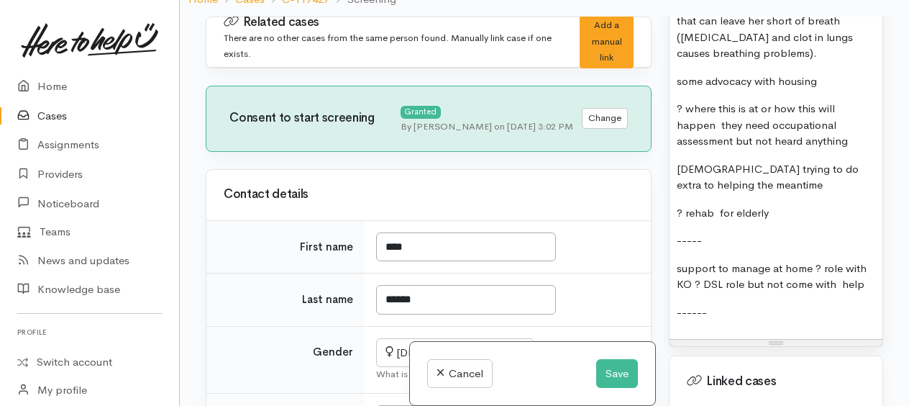
scroll to position [2302, 0]
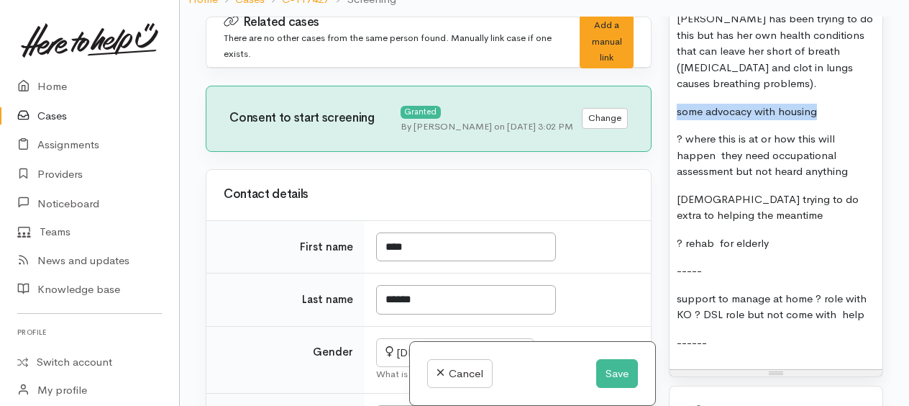
drag, startPoint x: 678, startPoint y: 143, endPoint x: 826, endPoint y: 142, distance: 148.2
click at [826, 120] on p "some advocacy with housing" at bounding box center [776, 112] width 199 height 17
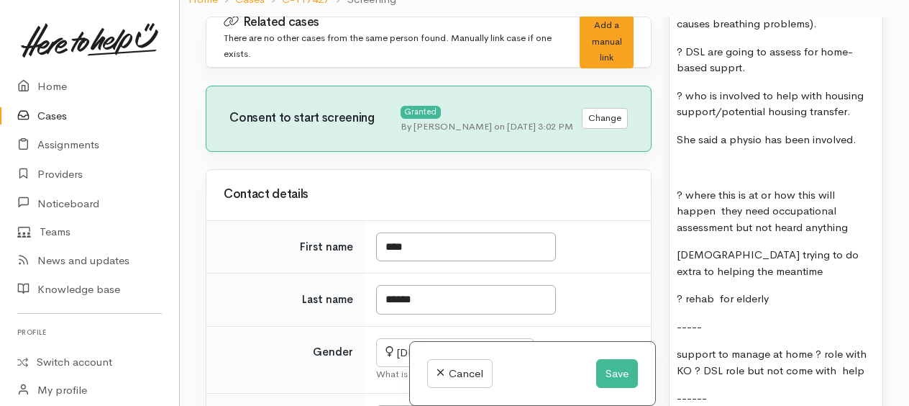
scroll to position [2446, 0]
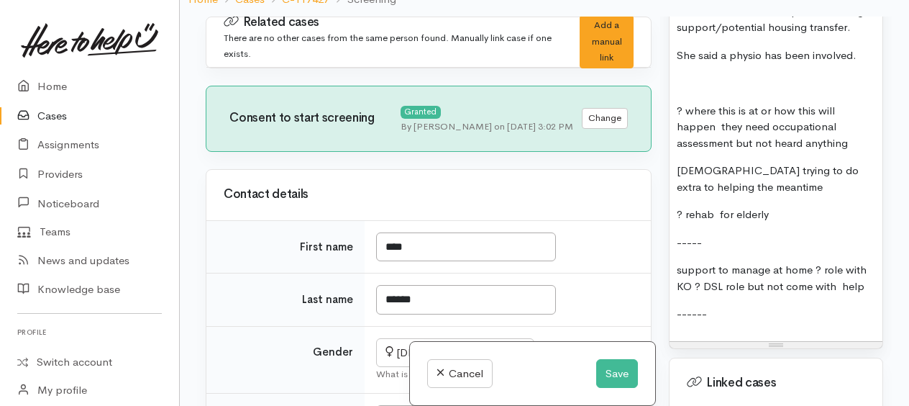
drag, startPoint x: 681, startPoint y: 134, endPoint x: 792, endPoint y: 235, distance: 150.3
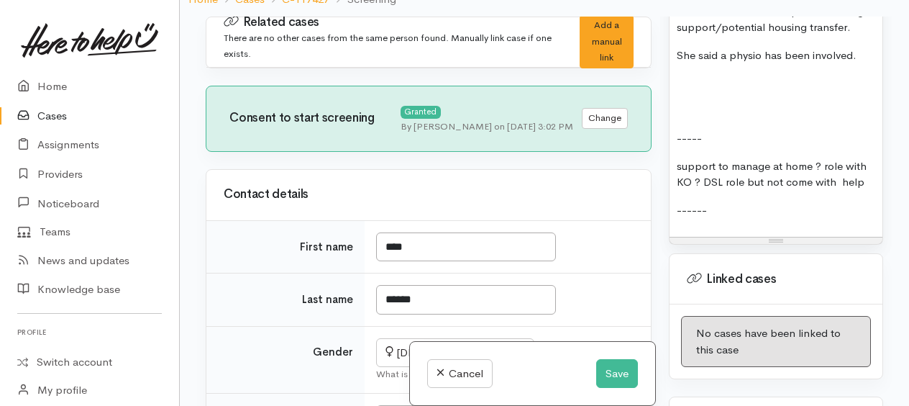
click at [686, 91] on p at bounding box center [776, 83] width 199 height 17
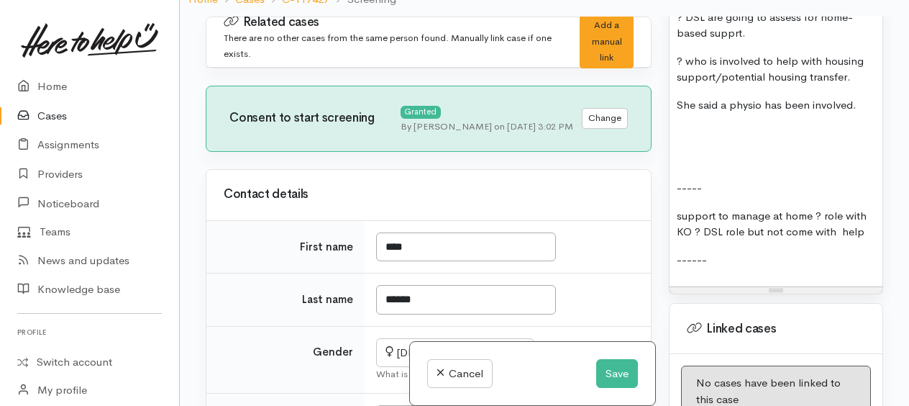
scroll to position [2374, 0]
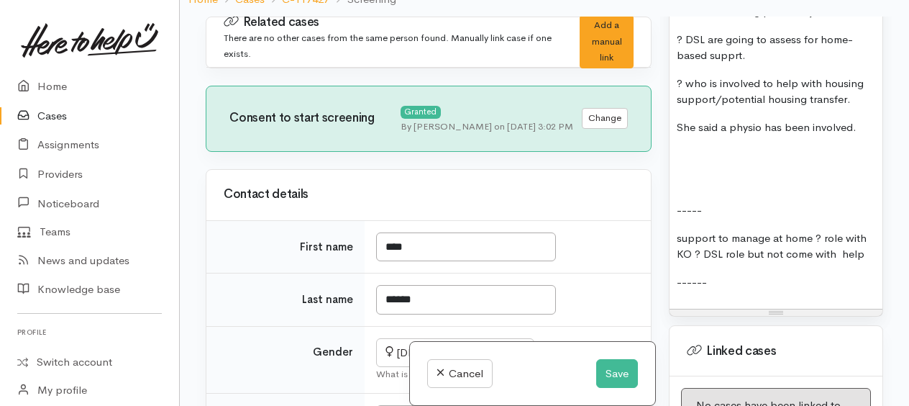
click at [731, 64] on p "? DSL are going to assess for home-based supprt." at bounding box center [776, 48] width 199 height 32
click at [687, 64] on p "? DSL are going to assess for home-based support." at bounding box center [776, 48] width 199 height 32
click at [735, 64] on p "? if DSL are going to assess for home-based support." at bounding box center [776, 48] width 199 height 32
click at [862, 64] on p "She thinks she is waiting for DSL going to assess for home-based support." at bounding box center [776, 48] width 199 height 32
click at [678, 108] on p "? who is involved to help with housing support/potential housing transfer." at bounding box center [776, 92] width 199 height 32
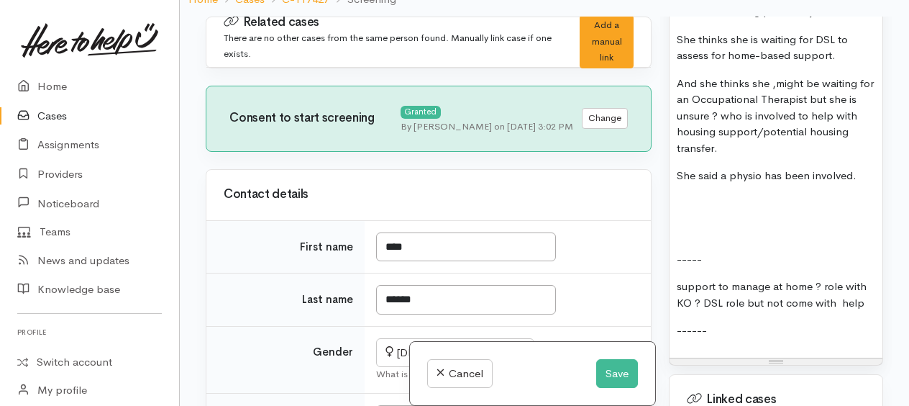
click at [770, 157] on p "And she thinks she ,might be waiting for an Occupational Therapist but she is u…" at bounding box center [776, 116] width 199 height 81
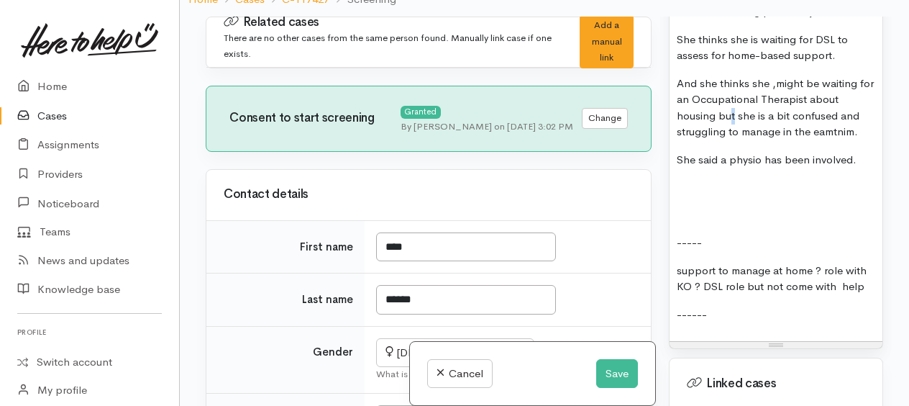
drag, startPoint x: 826, startPoint y: 162, endPoint x: 777, endPoint y: 145, distance: 51.9
click at [735, 140] on p "And she thinks she ,might be waiting for an Occupational Therapist about housin…" at bounding box center [776, 108] width 199 height 65
click at [860, 140] on p "And she thinks she ,might be waiting for an Occupational Therapist about housin…" at bounding box center [776, 108] width 199 height 65
drag, startPoint x: 676, startPoint y: 189, endPoint x: 810, endPoint y: 204, distance: 134.7
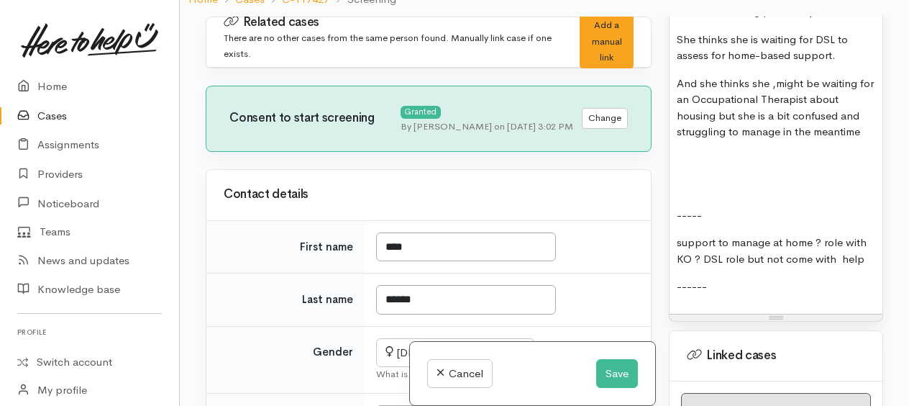
drag, startPoint x: 678, startPoint y: 240, endPoint x: 724, endPoint y: 300, distance: 75.0
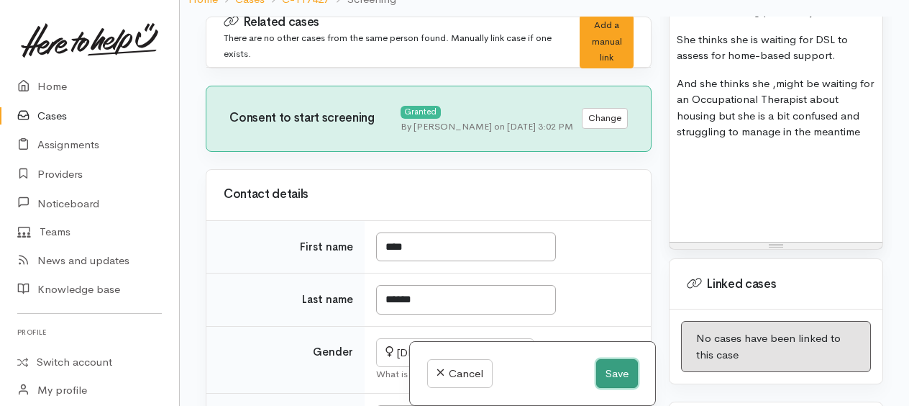
click at [614, 366] on button "Save" at bounding box center [617, 373] width 42 height 29
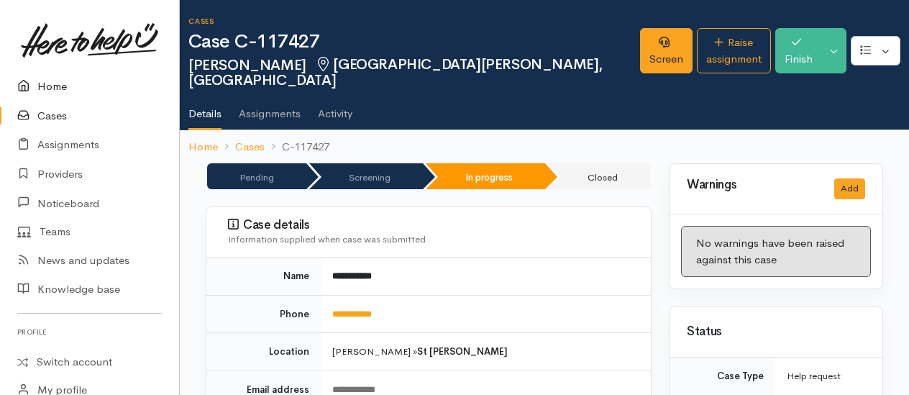
click at [58, 86] on link "Home" at bounding box center [89, 86] width 179 height 29
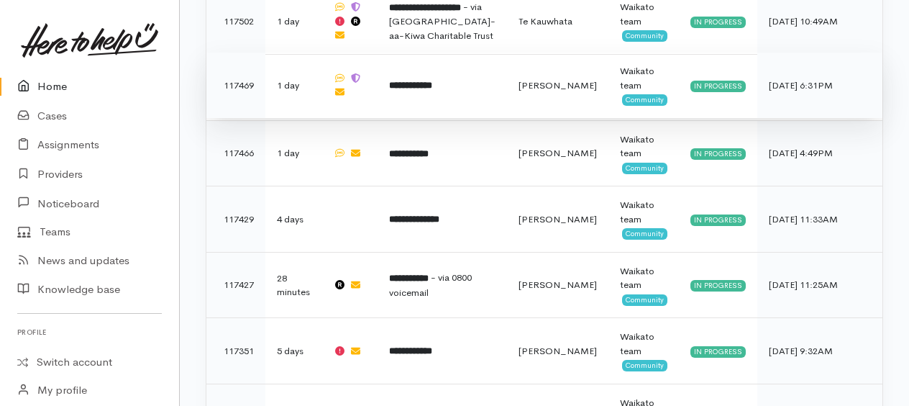
scroll to position [1176, 0]
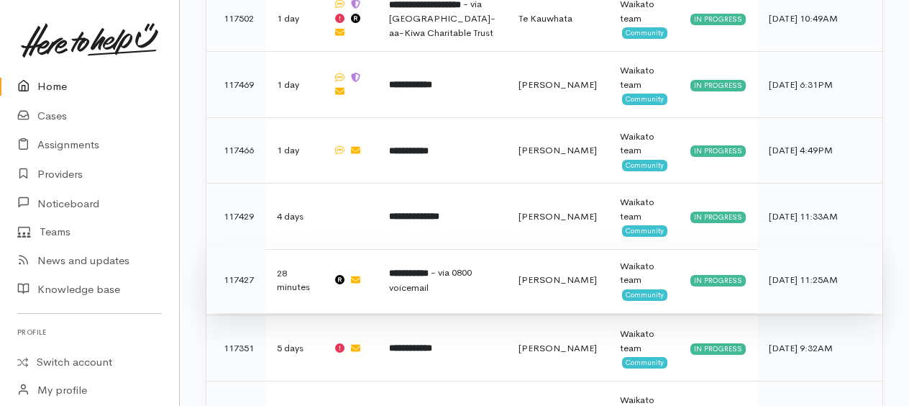
click at [445, 247] on td "**********" at bounding box center [443, 280] width 130 height 66
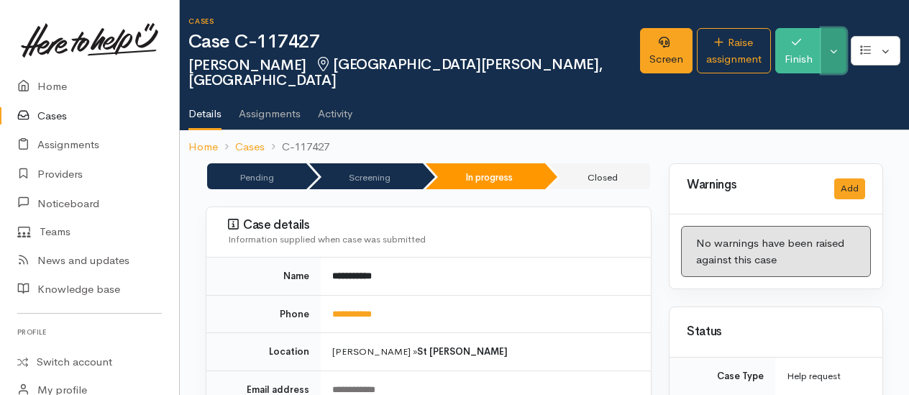
click at [832, 55] on button "Toggle Dropdown" at bounding box center [834, 50] width 25 height 45
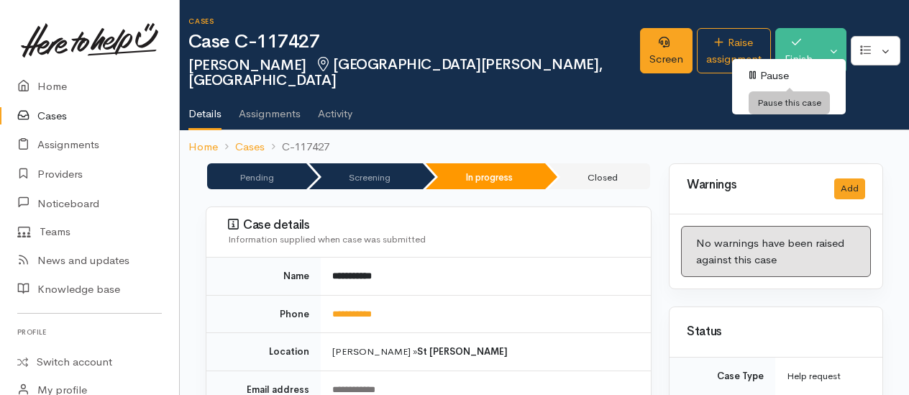
click at [777, 73] on link "Pause" at bounding box center [789, 76] width 114 height 22
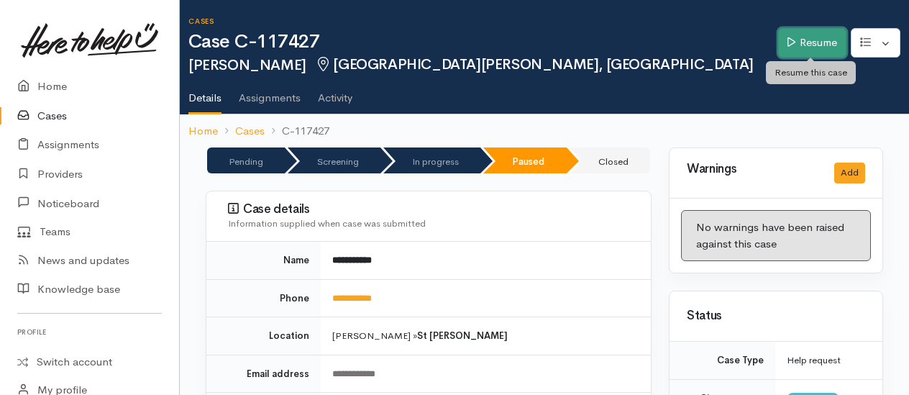
click at [799, 34] on link "Resume" at bounding box center [812, 42] width 68 height 29
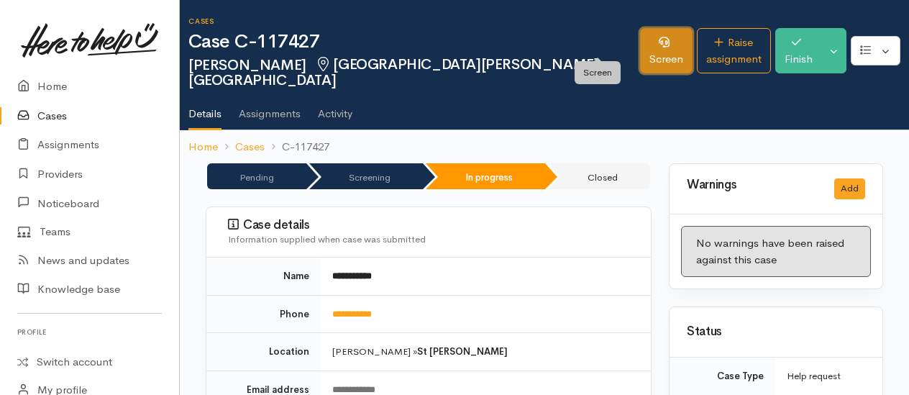
drag, startPoint x: 598, startPoint y: 37, endPoint x: 614, endPoint y: 53, distance: 22.9
click at [640, 39] on link "Screen" at bounding box center [666, 50] width 53 height 45
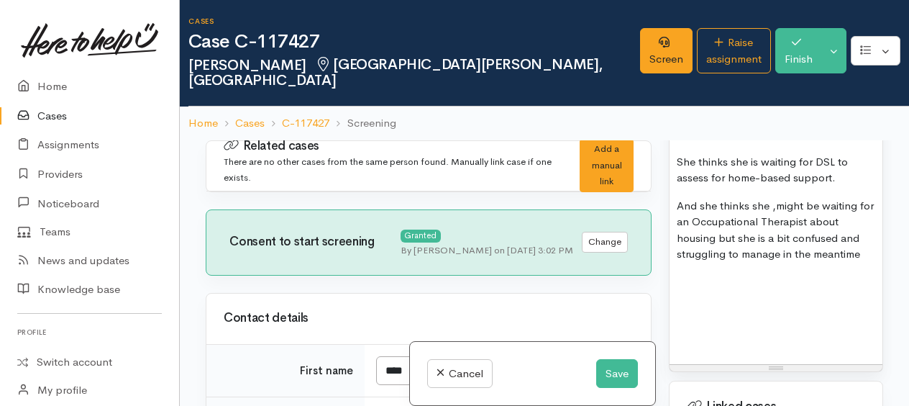
scroll to position [2374, 0]
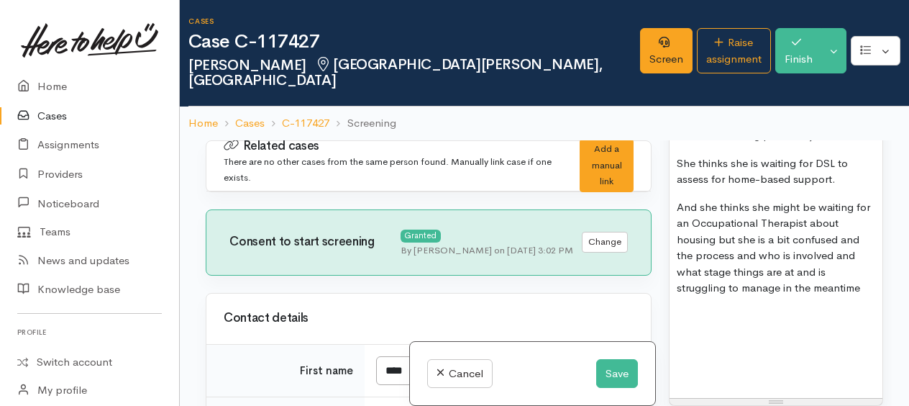
click at [864, 296] on p "And she thinks she might be waiting for an Occupational Therapist about housing…" at bounding box center [776, 247] width 199 height 97
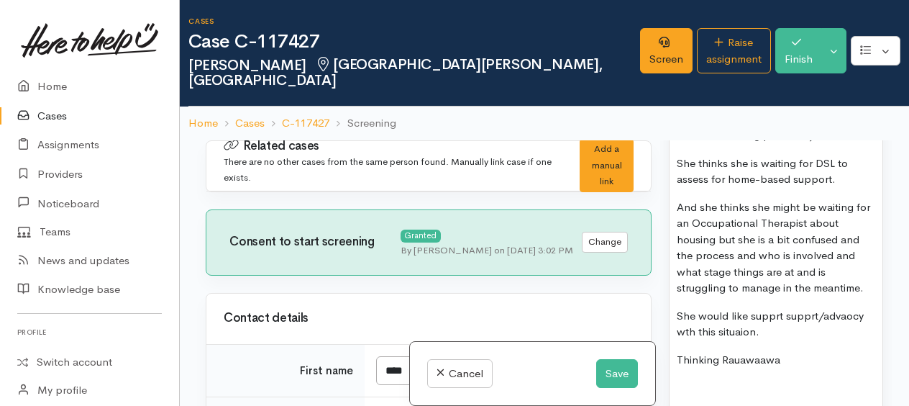
drag, startPoint x: 837, startPoint y: 348, endPoint x: 787, endPoint y: 360, distance: 51.1
click at [787, 340] on p "She would like supprt supprt/advaocy wth this situaion." at bounding box center [776, 324] width 199 height 32
drag, startPoint x: 835, startPoint y: 371, endPoint x: 715, endPoint y: 273, distance: 153.9
drag, startPoint x: 557, startPoint y: 258, endPoint x: 600, endPoint y: 245, distance: 45.1
click at [557, 258] on div "Consent to start screening Granted By Kyleigh Pike on 05 Sep 2025 3:02 PM Chang…" at bounding box center [429, 242] width 446 height 66
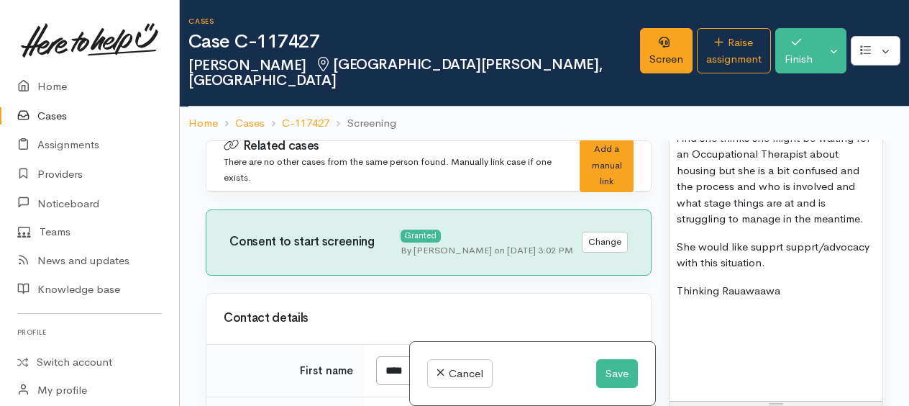
scroll to position [2518, 0]
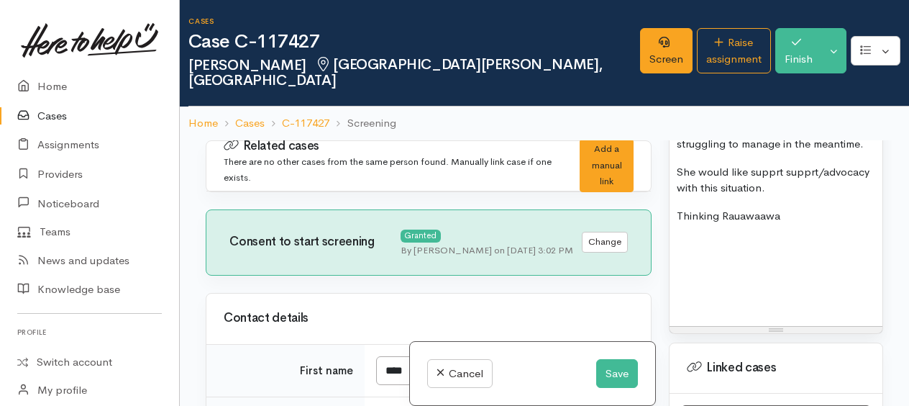
click at [789, 224] on p "Thinking Rauawaawa" at bounding box center [776, 216] width 199 height 17
click at [613, 368] on button "Save" at bounding box center [617, 373] width 42 height 29
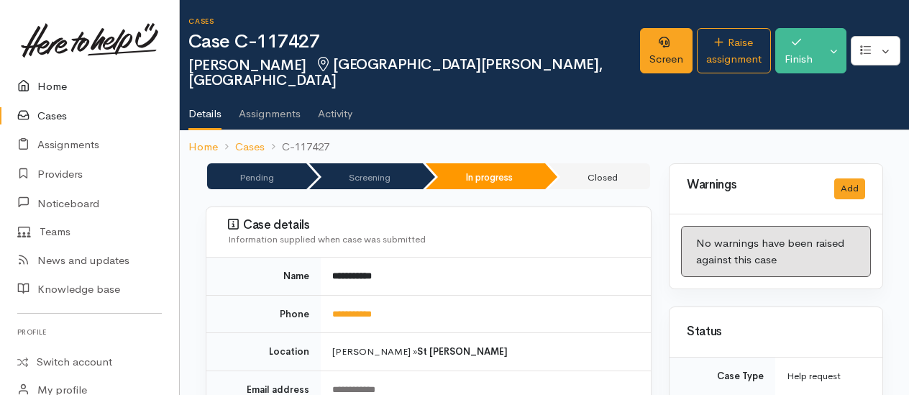
click at [51, 87] on link "Home" at bounding box center [89, 86] width 179 height 29
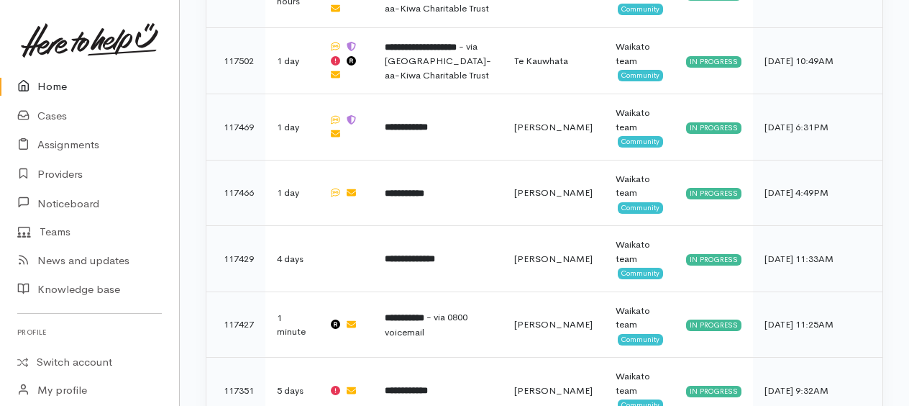
scroll to position [1176, 0]
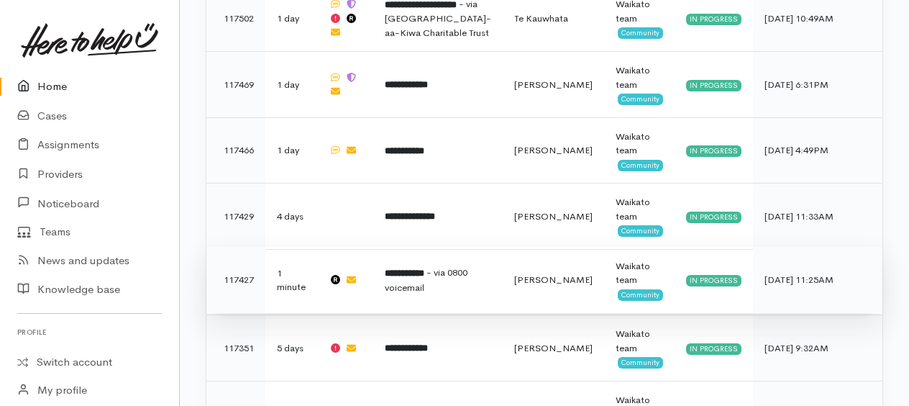
click at [424, 268] on b "**********" at bounding box center [405, 272] width 40 height 9
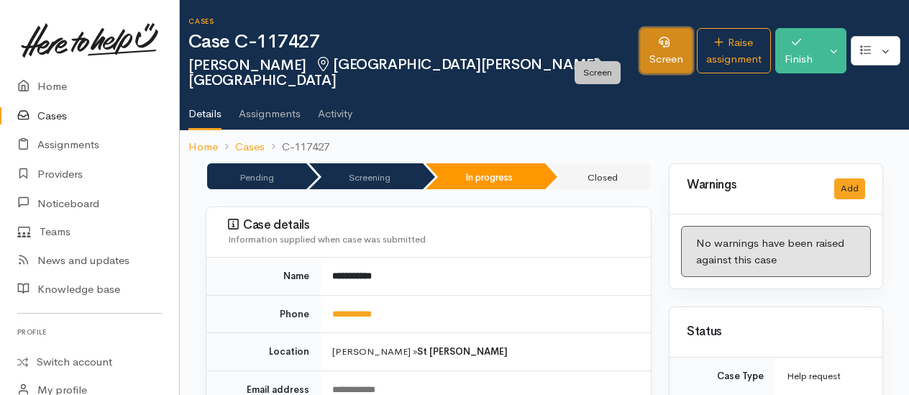
click at [640, 45] on link "Screen" at bounding box center [666, 50] width 53 height 45
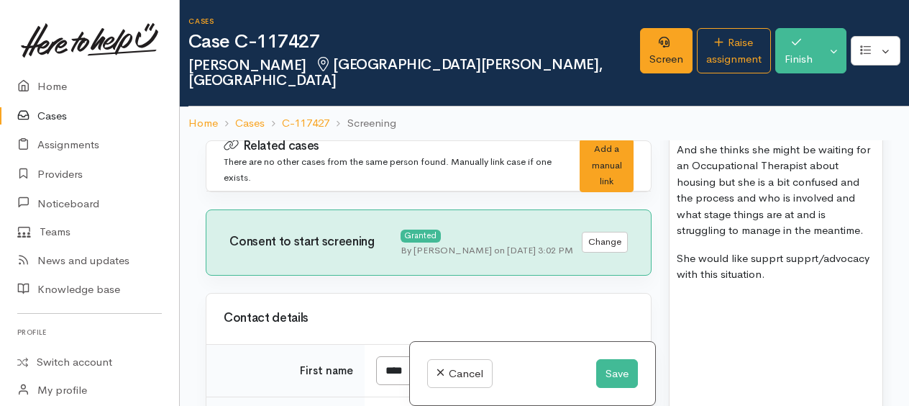
scroll to position [2518, 0]
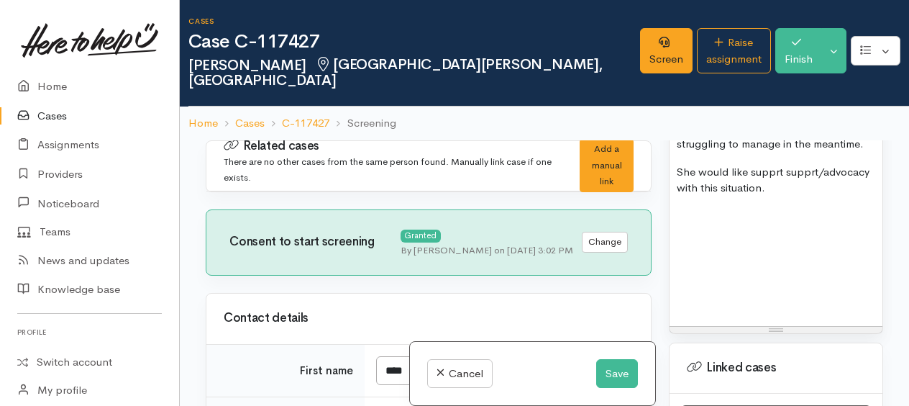
click at [806, 196] on p "She would like supprt supprt/advocacy with this situation." at bounding box center [776, 180] width 199 height 32
click at [786, 196] on p "She would like supprt support/advocacy with this situation." at bounding box center [776, 180] width 199 height 32
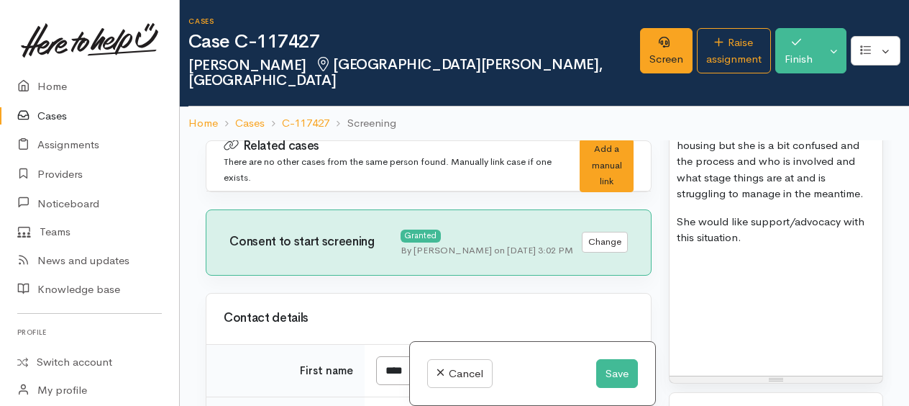
scroll to position [2446, 0]
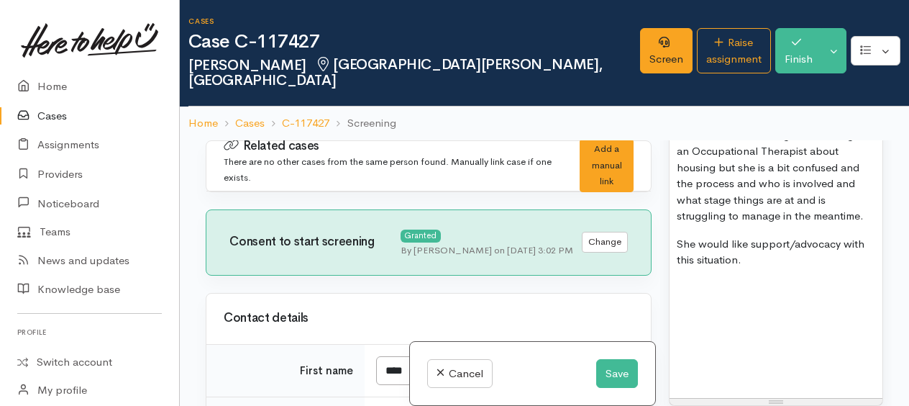
click at [734, 212] on p "And she thinks she might be waiting for an Occupational Therapist about housing…" at bounding box center [776, 175] width 199 height 97
click at [759, 211] on p "And she thinks she might be waiting for an Occupational Therapist about housing…" at bounding box center [776, 175] width 199 height 97
click at [768, 224] on p "And she thinks she might be waiting for an Occupational Therapist about housing…" at bounding box center [776, 175] width 199 height 97
click at [614, 370] on button "Save" at bounding box center [617, 373] width 42 height 29
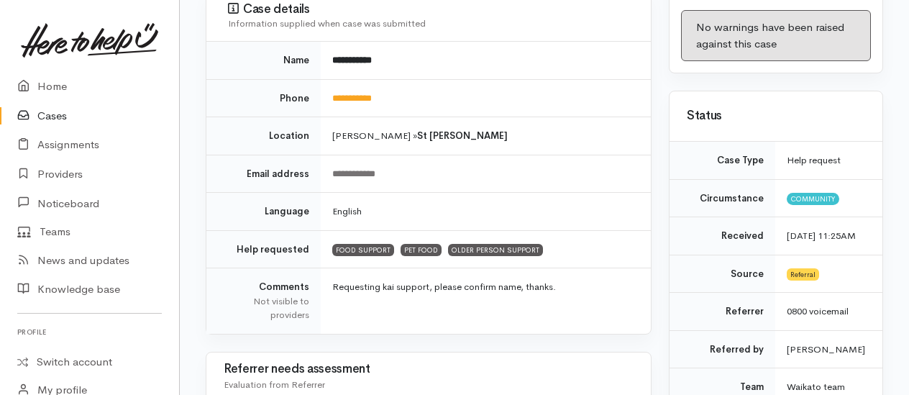
scroll to position [72, 0]
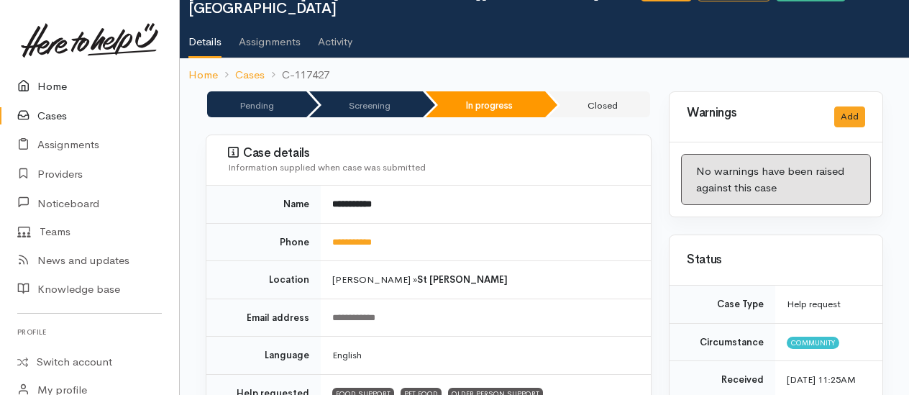
drag, startPoint x: 56, startPoint y: 86, endPoint x: 13, endPoint y: 69, distance: 46.2
click at [56, 84] on link "Home" at bounding box center [89, 86] width 179 height 29
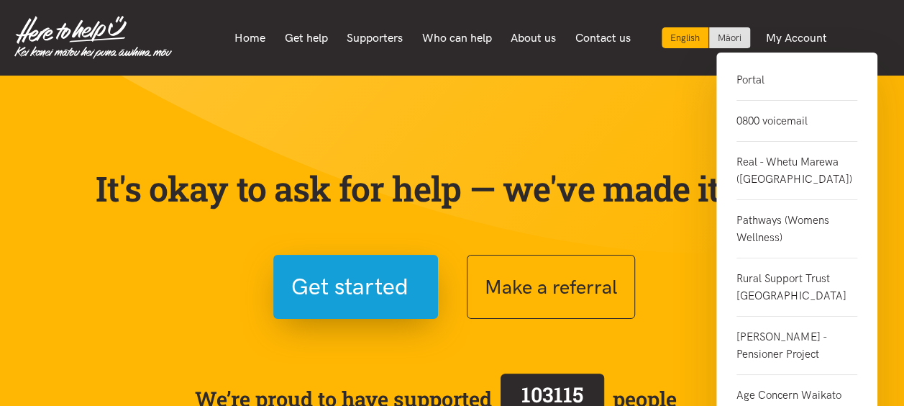
click at [773, 117] on link "0800 voicemail" at bounding box center [797, 121] width 121 height 41
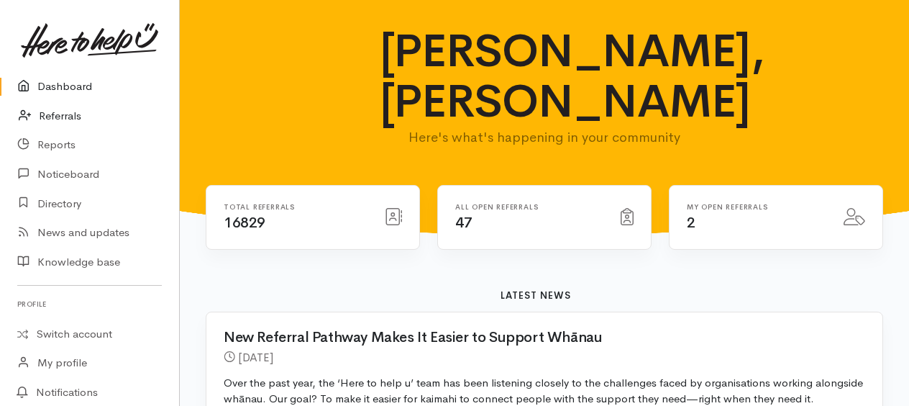
click at [48, 117] on link "Referrals" at bounding box center [89, 115] width 179 height 29
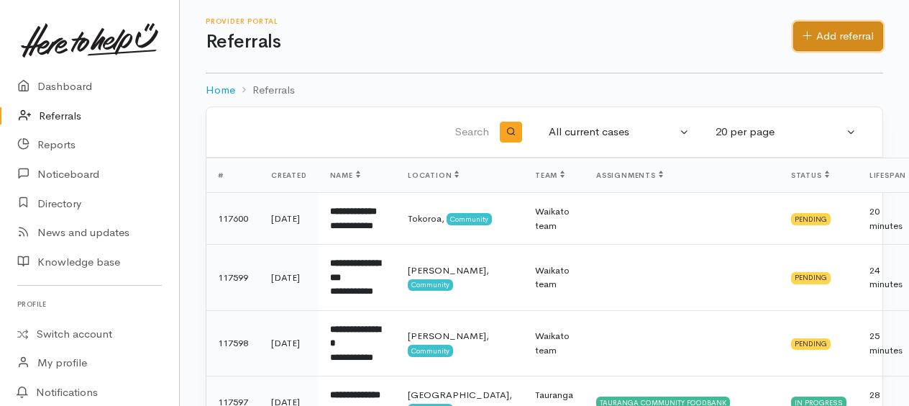
click at [853, 33] on link "Add referral" at bounding box center [839, 36] width 90 height 29
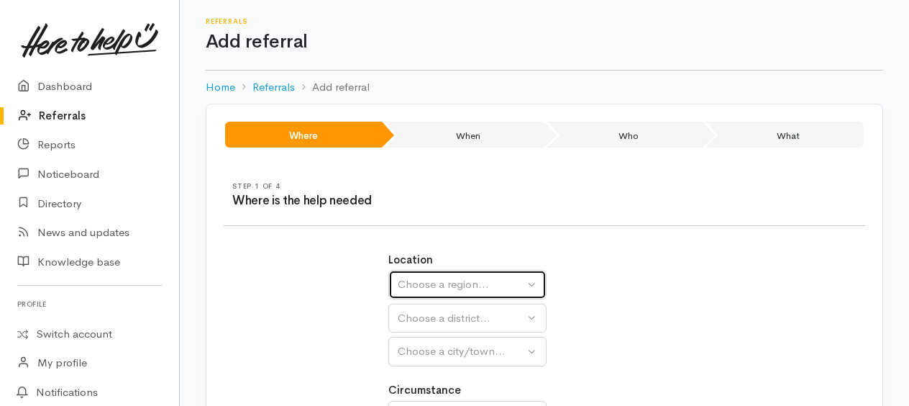
click at [430, 284] on div "Choose a region..." at bounding box center [461, 284] width 127 height 17
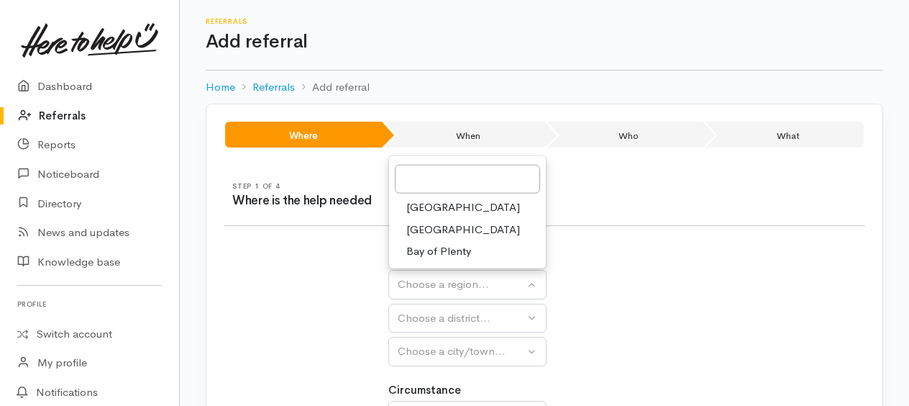
click at [428, 226] on span "Waikato" at bounding box center [463, 230] width 114 height 17
select select "3"
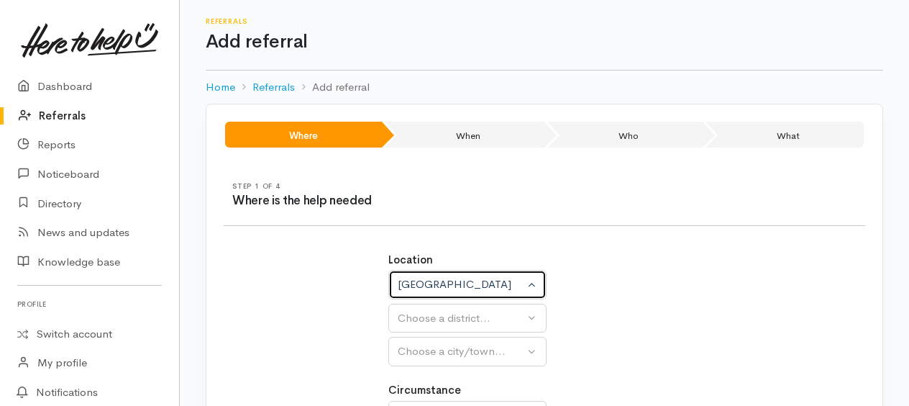
select select
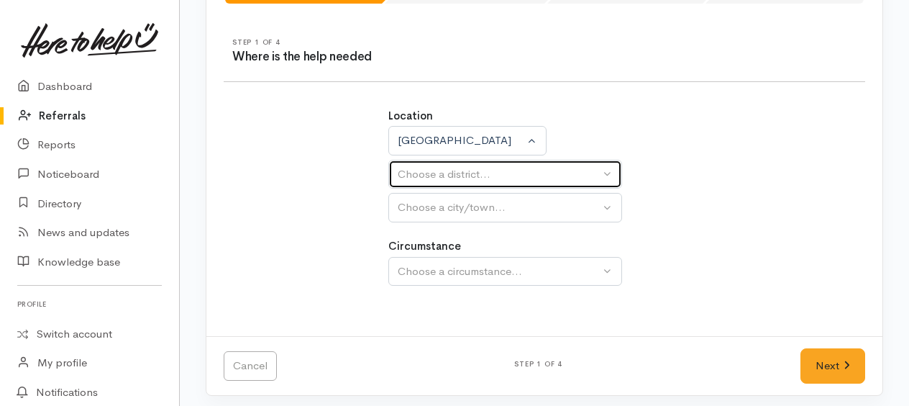
click at [424, 168] on div "Choose a district..." at bounding box center [499, 174] width 202 height 17
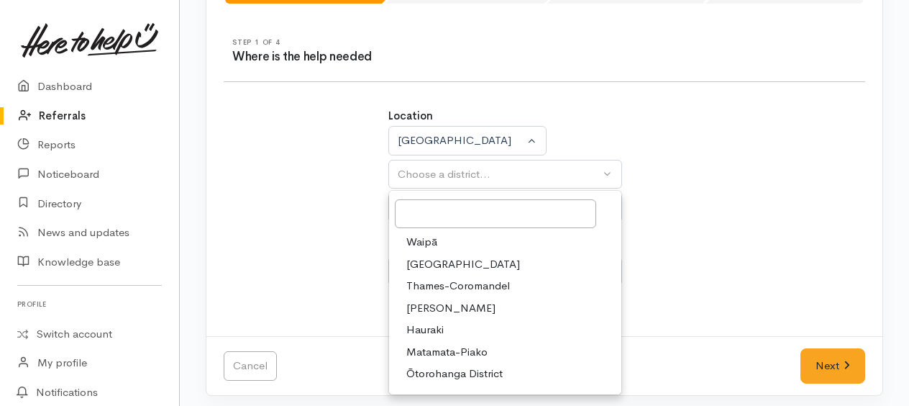
click at [427, 304] on span "[PERSON_NAME]" at bounding box center [450, 308] width 89 height 17
select select "4"
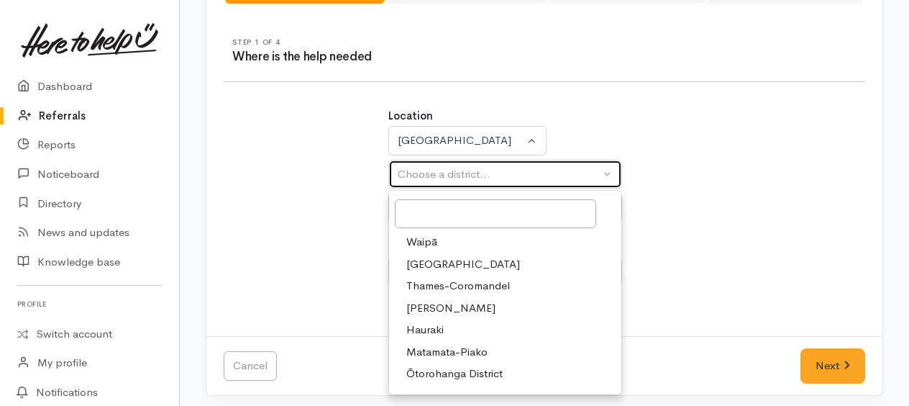
select select
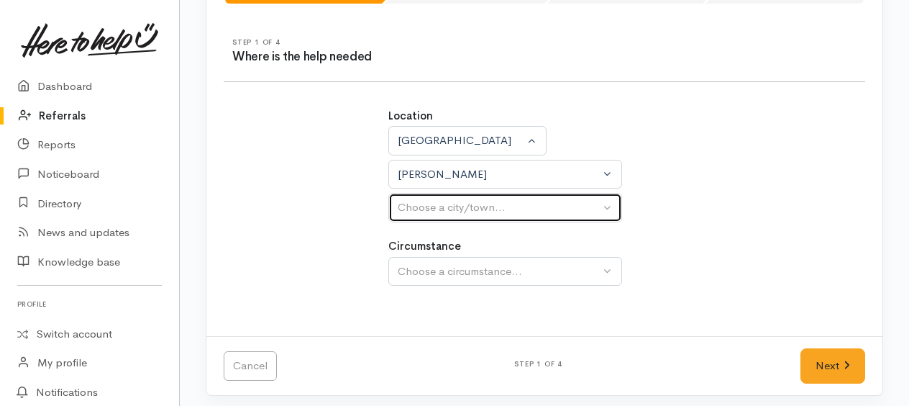
click at [412, 203] on div "Choose a city/town..." at bounding box center [499, 207] width 202 height 17
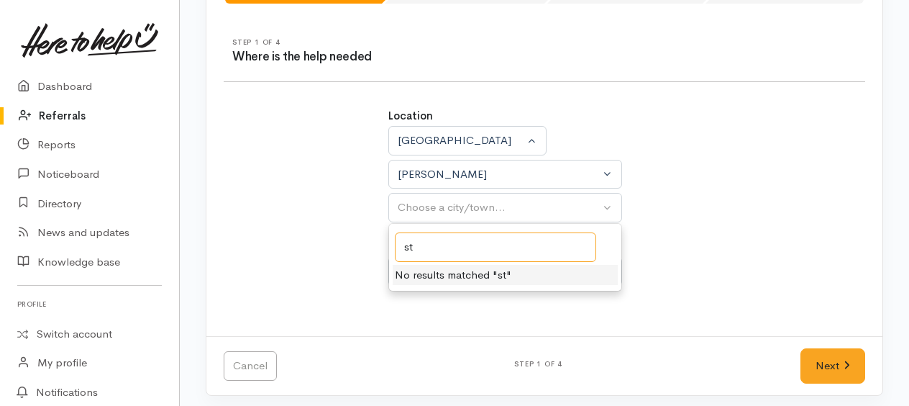
type input "s"
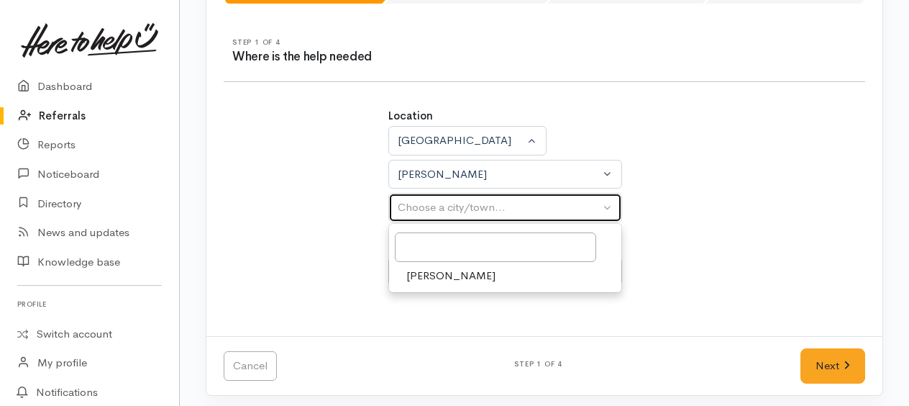
click at [426, 208] on div "Choose a city/town..." at bounding box center [499, 207] width 202 height 17
click at [437, 205] on div "Choose a city/town..." at bounding box center [499, 207] width 202 height 17
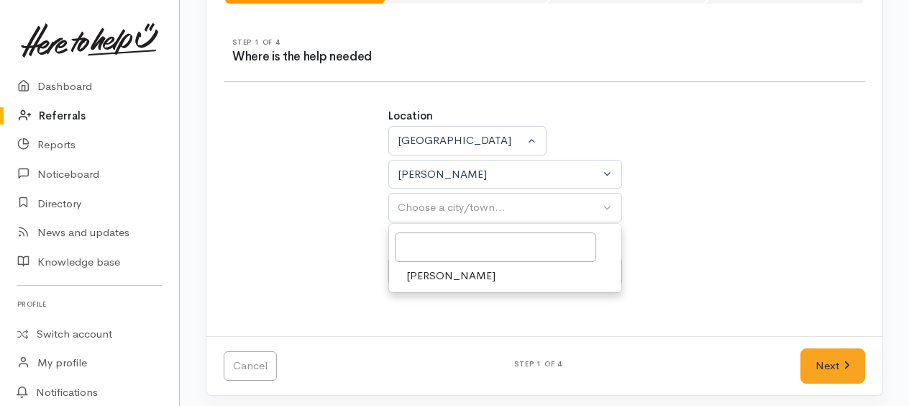
click at [430, 279] on span "[PERSON_NAME]" at bounding box center [450, 276] width 89 height 17
select select "1"
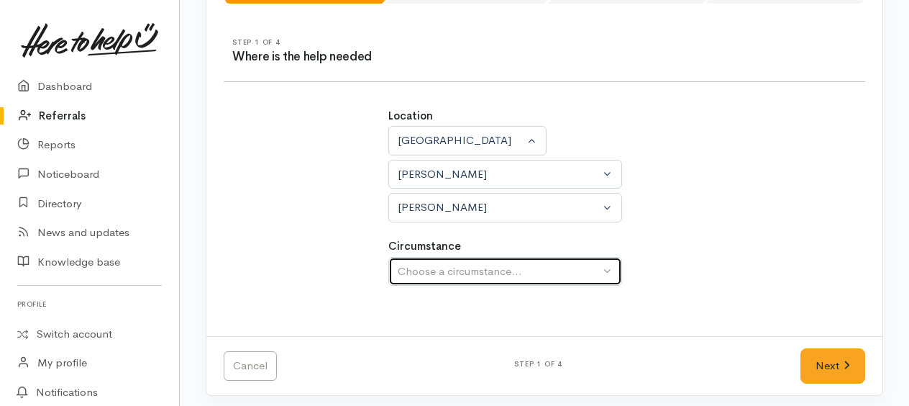
drag, startPoint x: 483, startPoint y: 272, endPoint x: 476, endPoint y: 279, distance: 9.7
click at [483, 271] on div "Choose a circumstance..." at bounding box center [499, 271] width 202 height 17
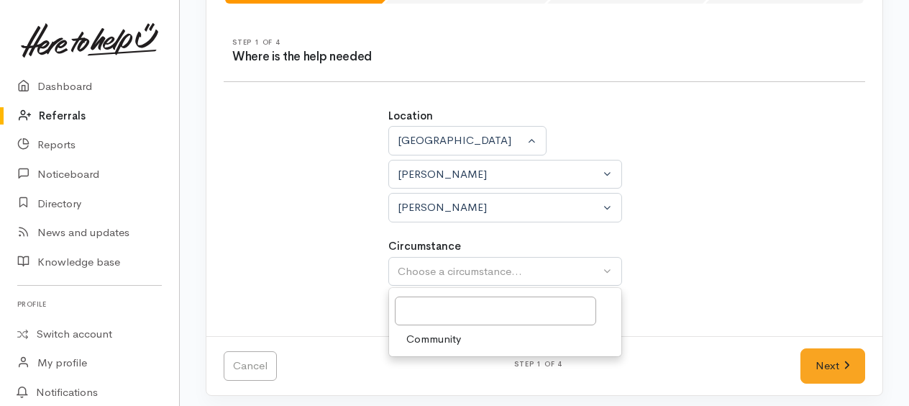
click at [448, 338] on span "Community" at bounding box center [433, 339] width 55 height 17
select select "2"
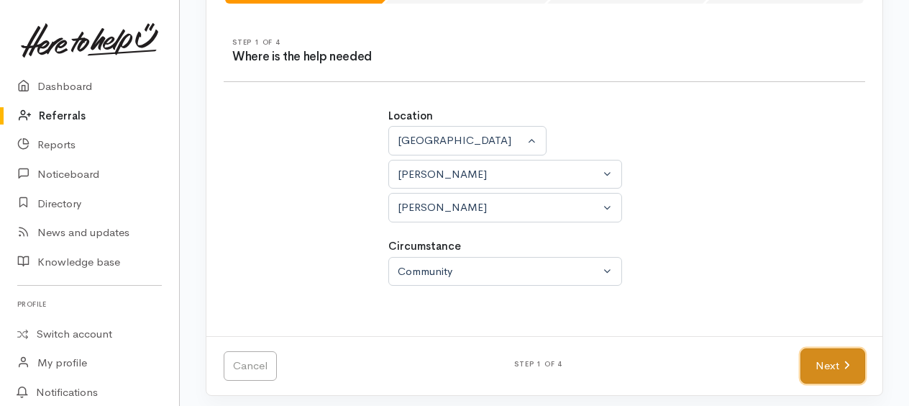
click at [823, 361] on link "Next" at bounding box center [833, 365] width 65 height 35
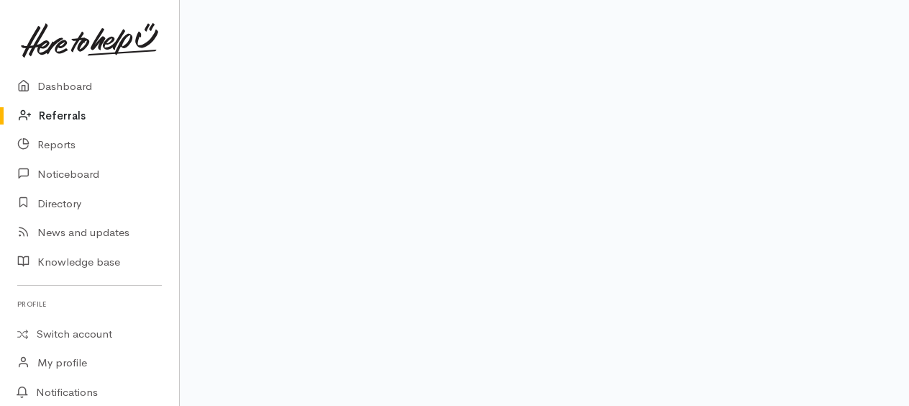
scroll to position [86, 0]
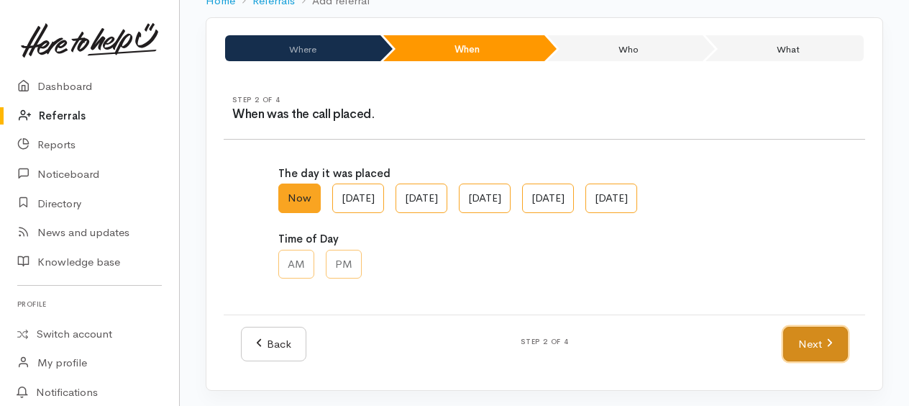
click at [819, 331] on link "Next" at bounding box center [815, 344] width 65 height 35
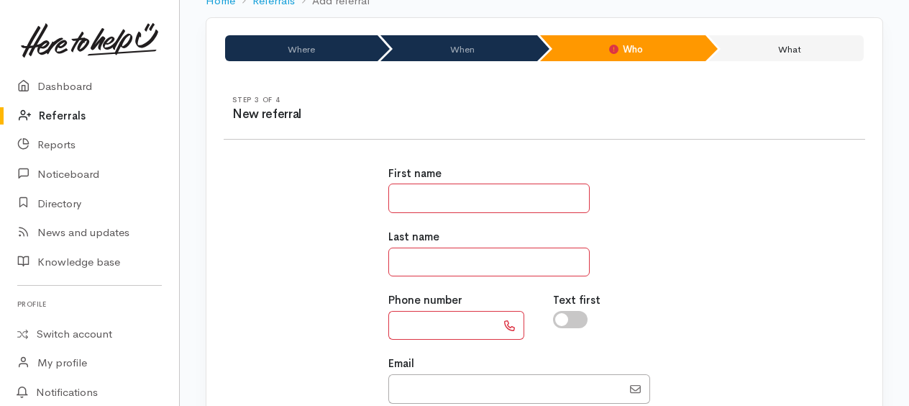
click at [471, 197] on input "text" at bounding box center [489, 197] width 201 height 29
type input "****"
type input "******"
type input "**********"
type input "Kase3244@gmail.com"
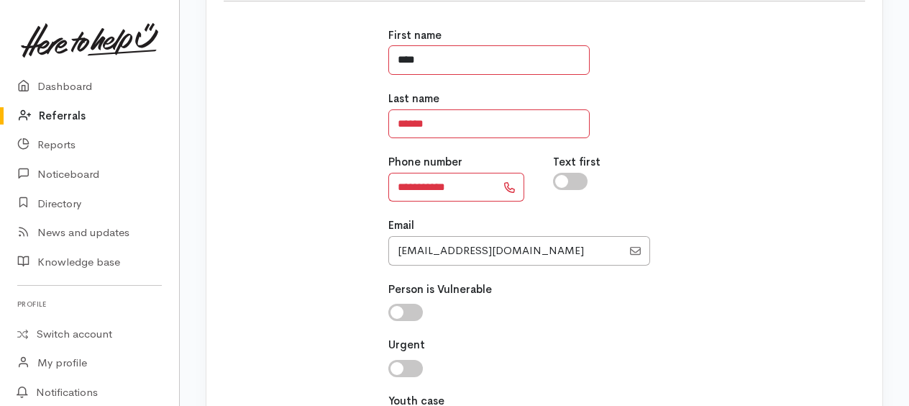
scroll to position [230, 0]
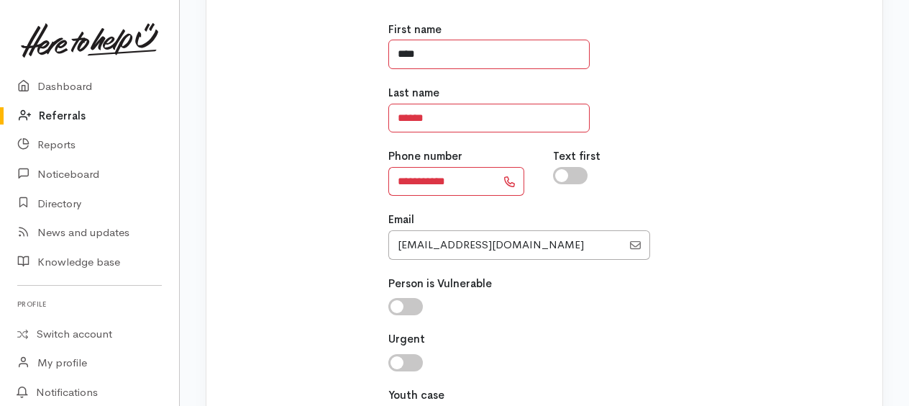
type input "****"
click at [526, 246] on input "Email" at bounding box center [506, 244] width 234 height 29
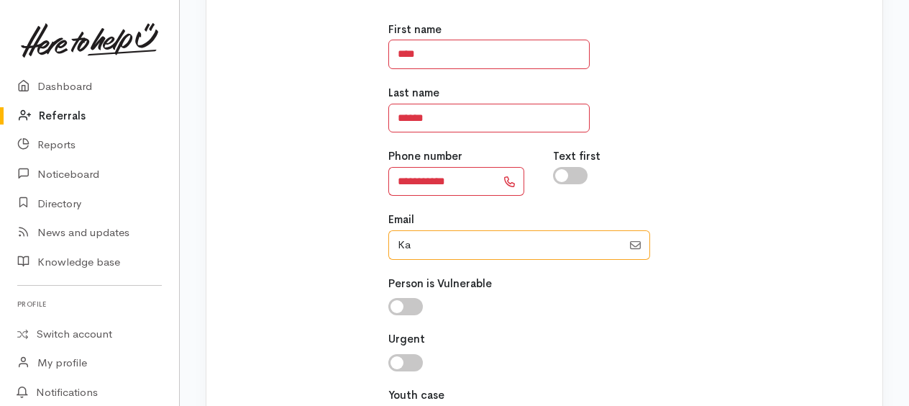
type input "K"
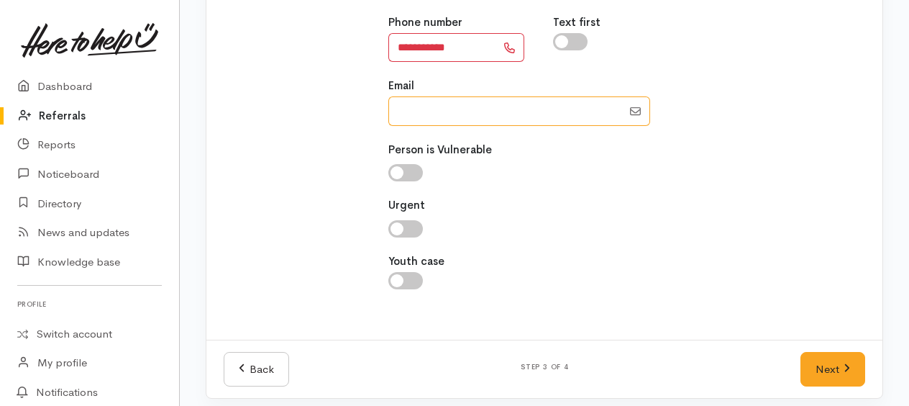
scroll to position [371, 0]
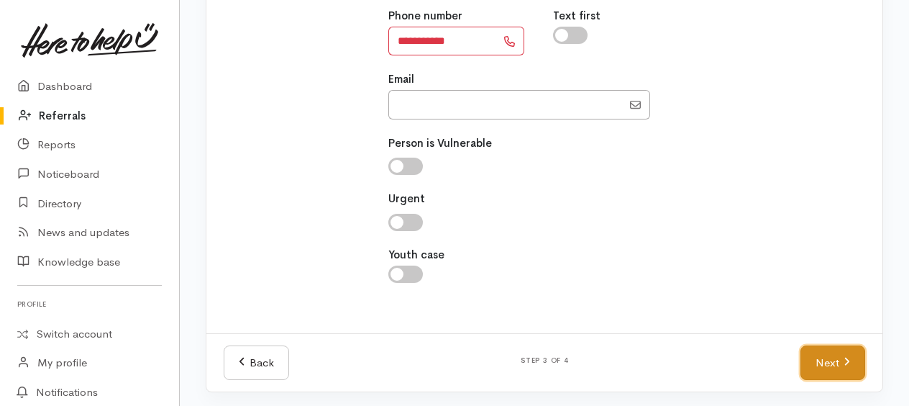
click at [812, 369] on link "Next" at bounding box center [833, 362] width 65 height 35
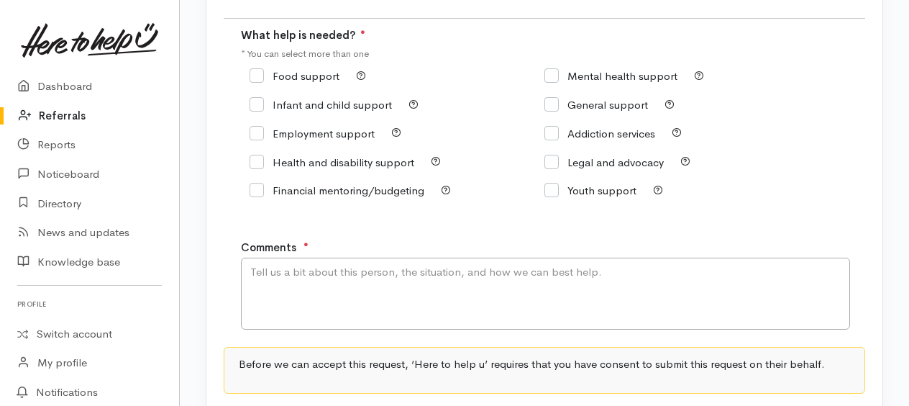
scroll to position [58, 0]
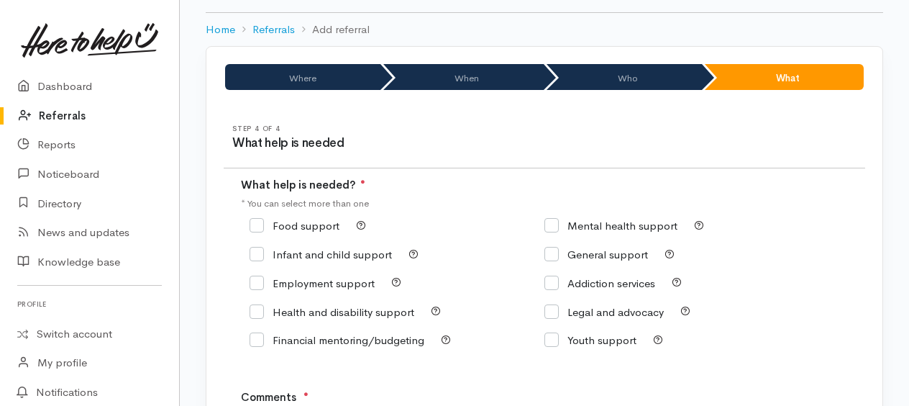
click at [258, 315] on input "Health and disability support" at bounding box center [332, 311] width 165 height 11
checkbox input "true"
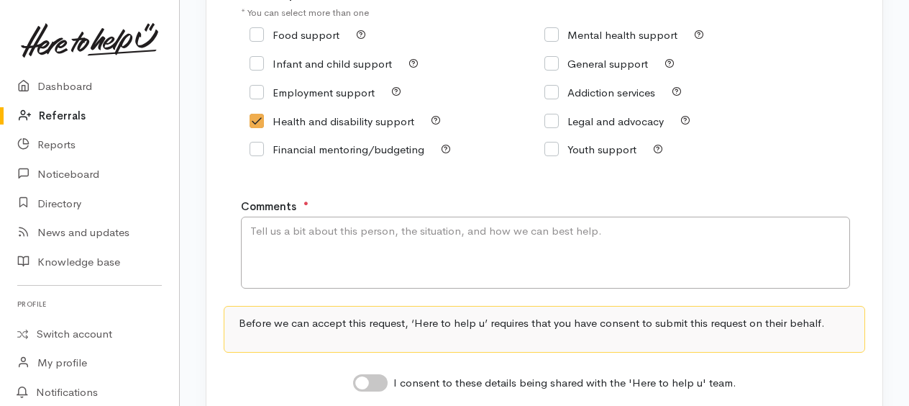
scroll to position [273, 0]
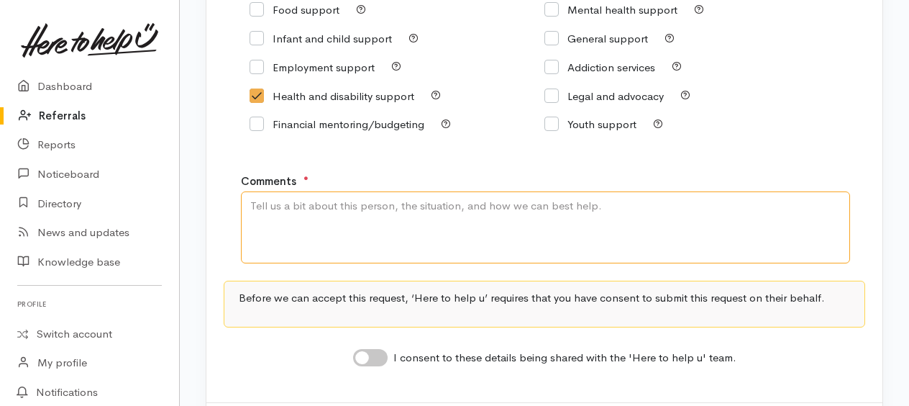
click at [296, 217] on textarea "Comments" at bounding box center [545, 227] width 609 height 72
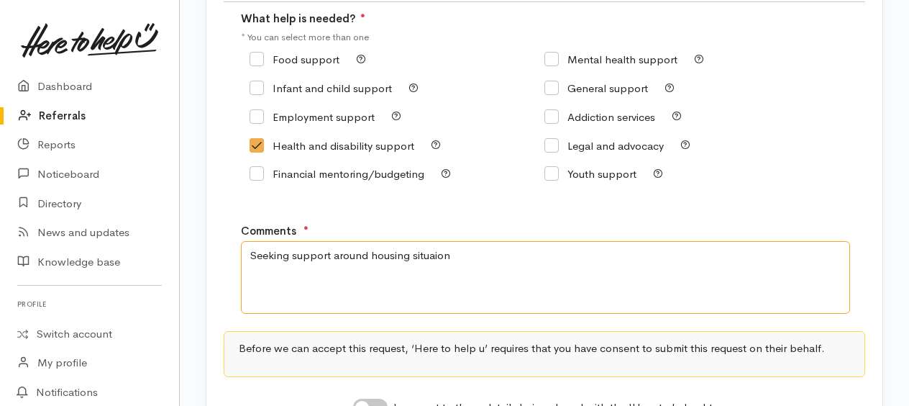
scroll to position [201, 0]
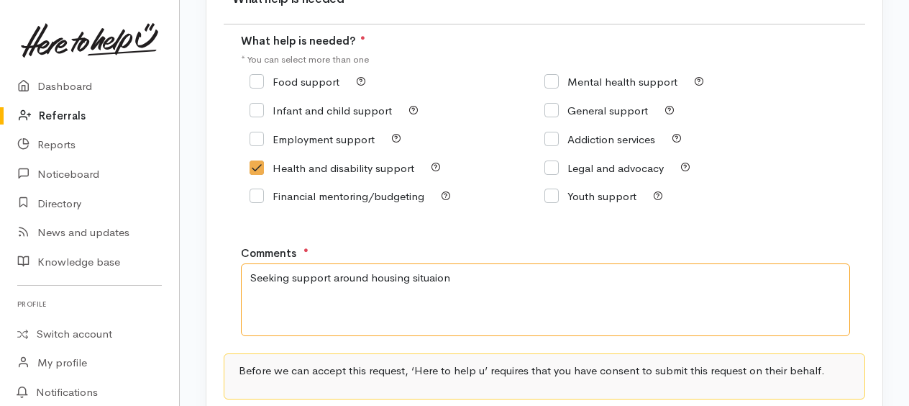
type textarea "Seeking support around housing situaion"
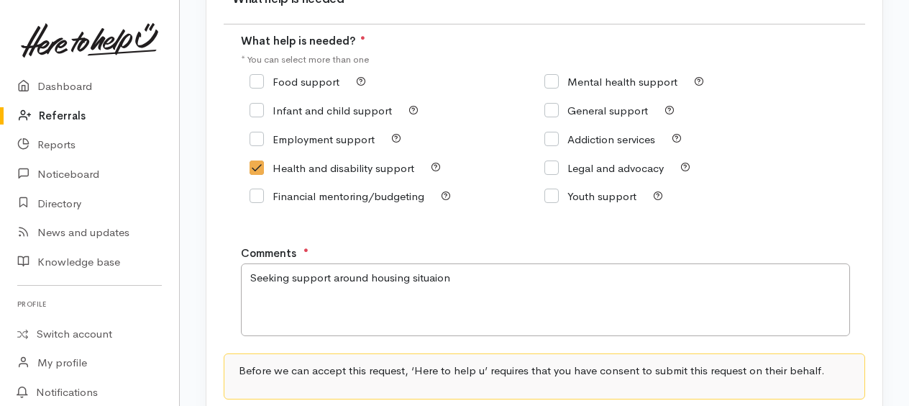
click at [551, 111] on input "General support" at bounding box center [597, 110] width 104 height 11
checkbox input "true"
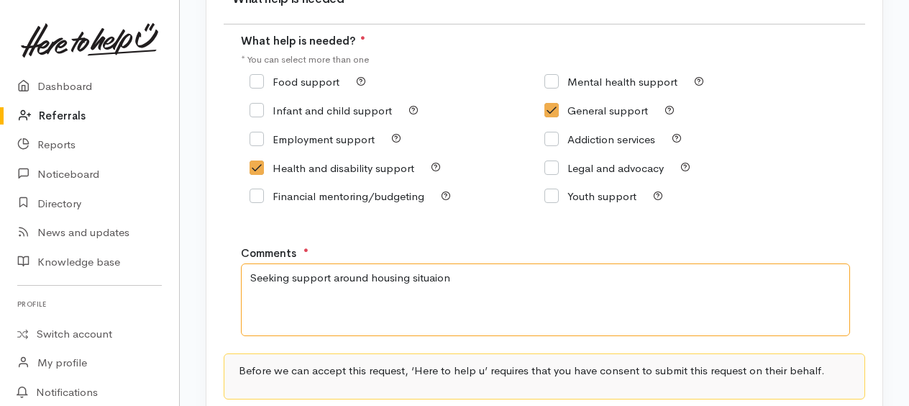
click at [465, 278] on textarea "Seeking support around housing situaion" at bounding box center [545, 299] width 609 height 72
click at [245, 273] on textarea "Seeking support around housing situaion given current health and disbaility nee…" at bounding box center [545, 299] width 609 height 72
click at [591, 273] on textarea "Elderly couple seeking support around housing situation given current health an…" at bounding box center [545, 299] width 609 height 72
click at [555, 278] on textarea "Elderly couple seeking support around housing situation given current health an…" at bounding box center [545, 299] width 609 height 72
click at [310, 297] on textarea "Elderly couple seeking support around housing situation given their current hea…" at bounding box center [545, 299] width 609 height 72
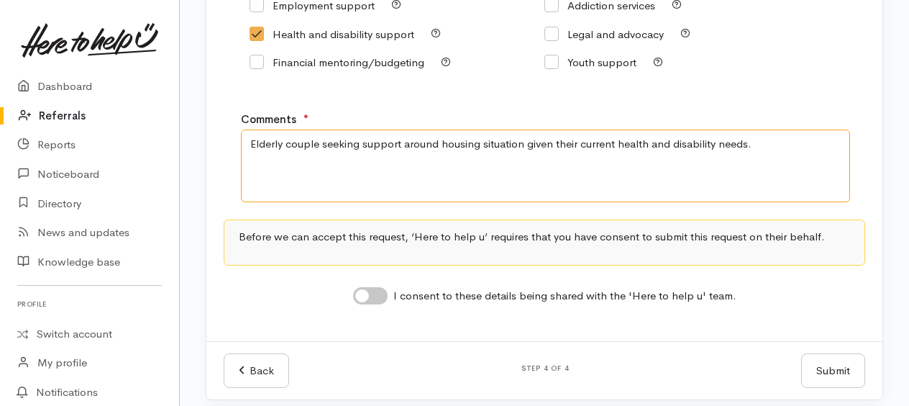
scroll to position [346, 0]
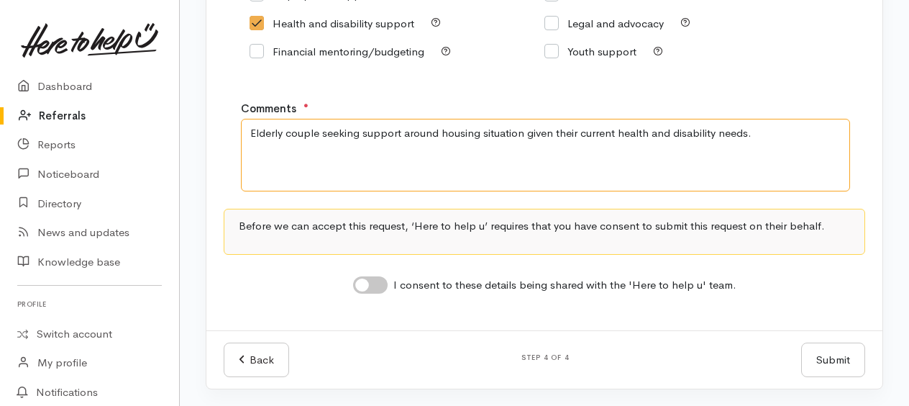
type textarea "Elderly couple seeking support around housing situation given their current hea…"
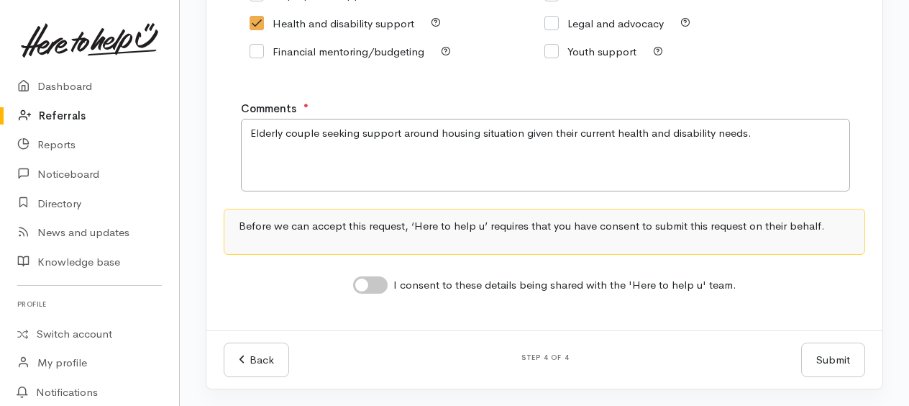
click at [361, 290] on input "I consent to these details being shared with the 'Here to help u' team." at bounding box center [370, 284] width 35 height 17
checkbox input "true"
click at [830, 360] on button "Submit" at bounding box center [833, 359] width 64 height 35
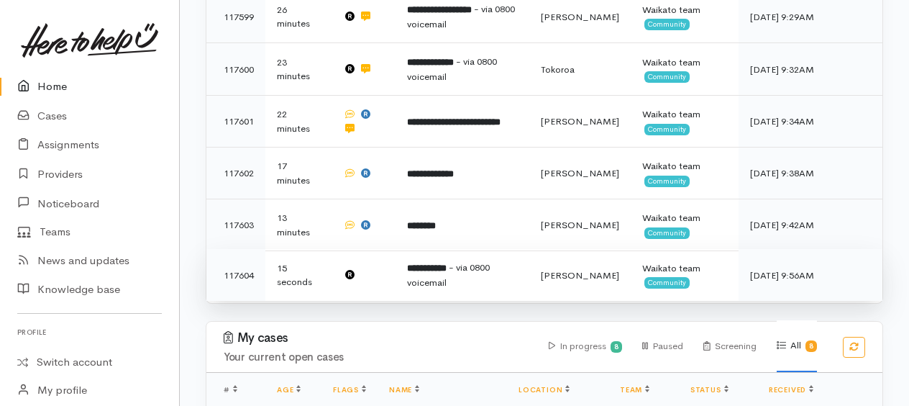
scroll to position [719, 0]
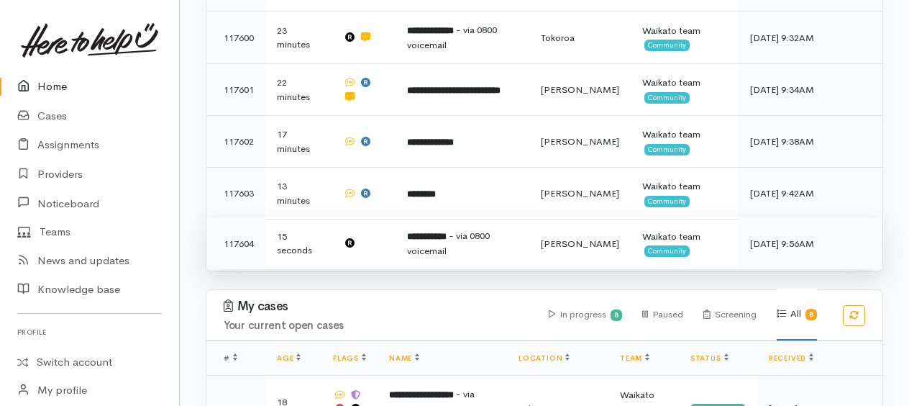
click at [447, 232] on b "**********" at bounding box center [427, 236] width 40 height 9
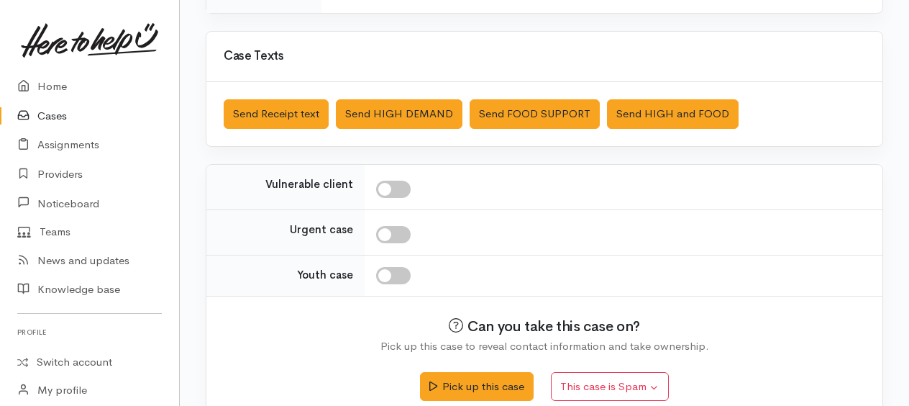
scroll to position [482, 0]
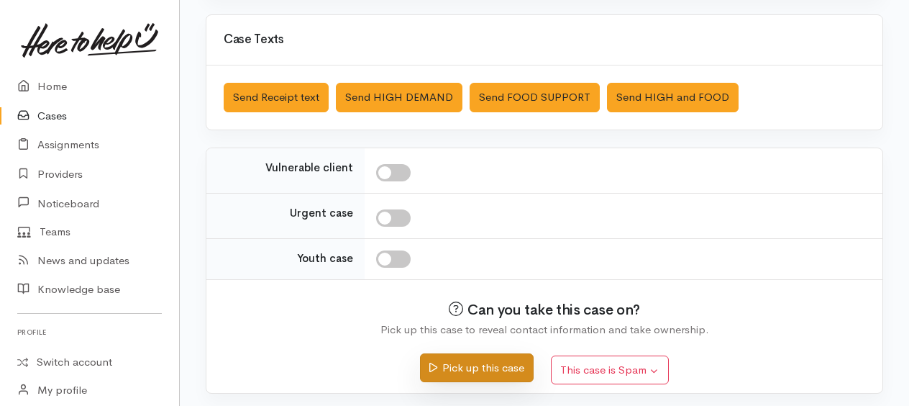
click at [493, 360] on button "Pick up this case" at bounding box center [476, 367] width 113 height 29
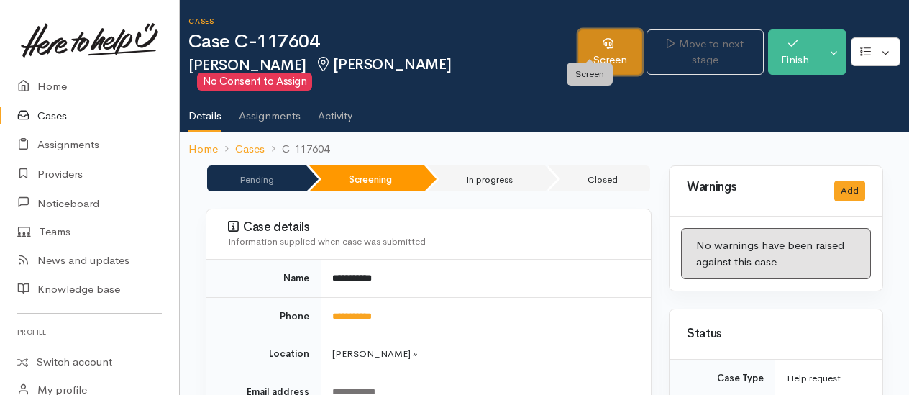
drag, startPoint x: 600, startPoint y: 49, endPoint x: 532, endPoint y: 58, distance: 68.9
click at [599, 49] on link "Screen" at bounding box center [610, 51] width 64 height 45
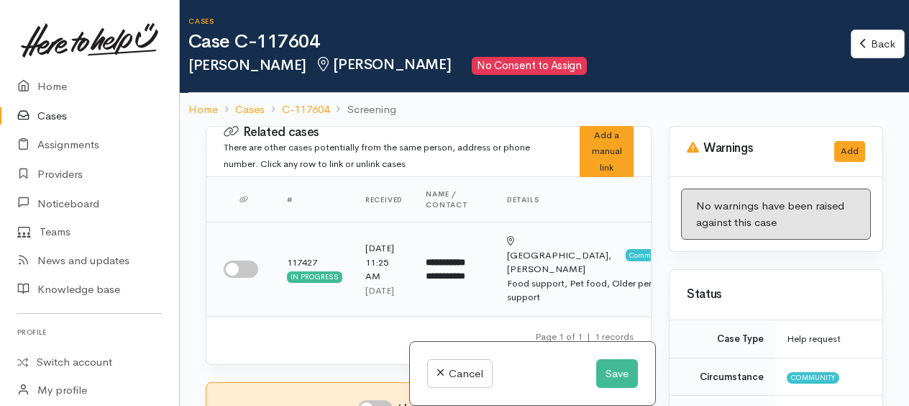
click at [231, 273] on input "checkbox" at bounding box center [241, 268] width 35 height 17
checkbox input "true"
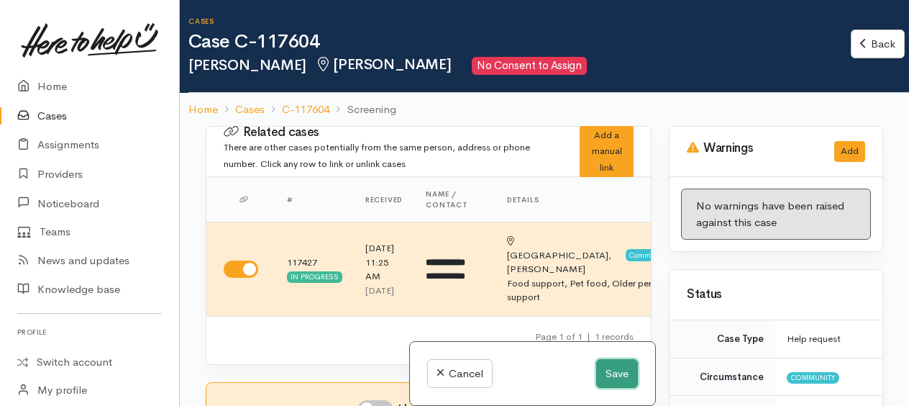
click at [613, 380] on button "Save" at bounding box center [617, 373] width 42 height 29
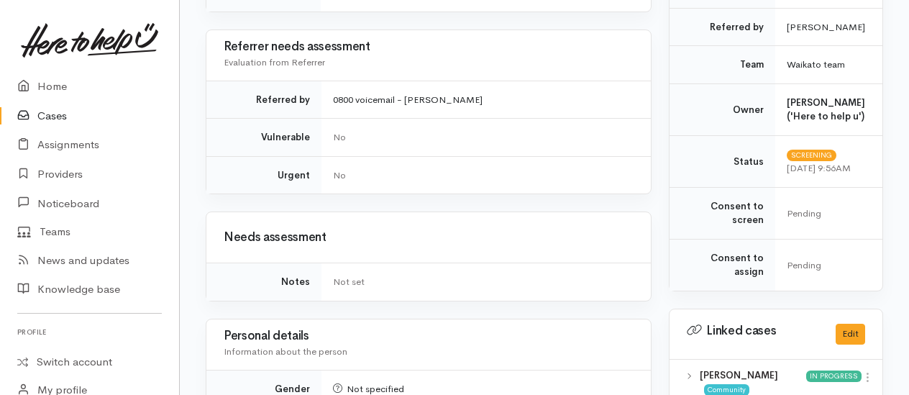
scroll to position [719, 0]
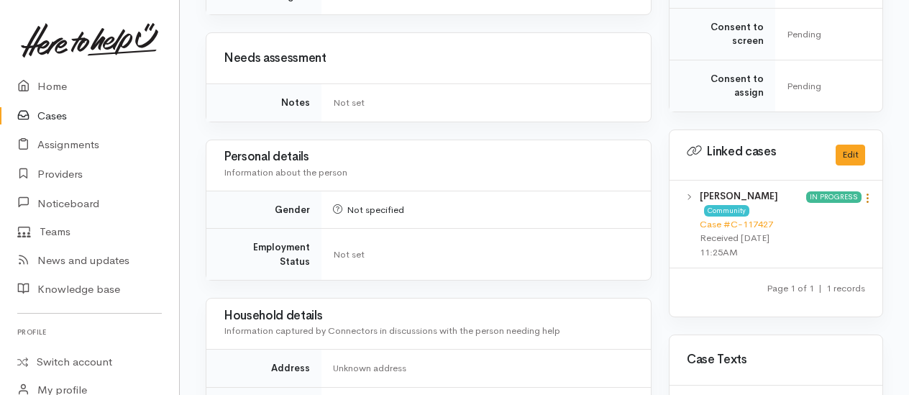
click at [867, 193] on icon at bounding box center [868, 198] width 12 height 12
click at [811, 217] on link "View case" at bounding box center [817, 226] width 114 height 22
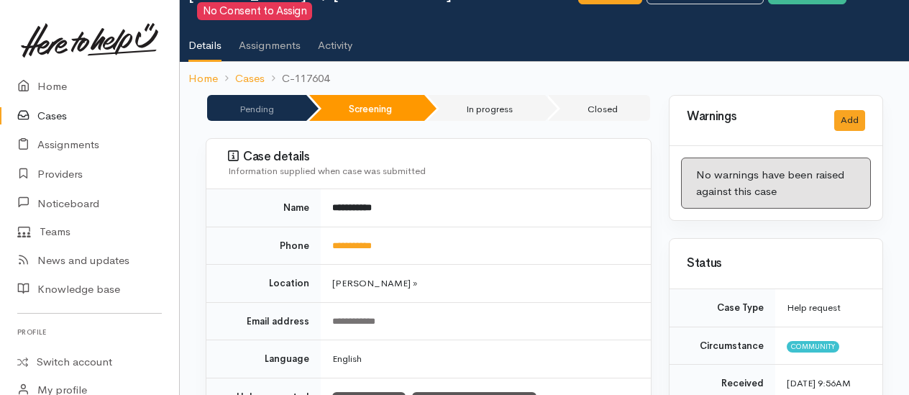
scroll to position [0, 0]
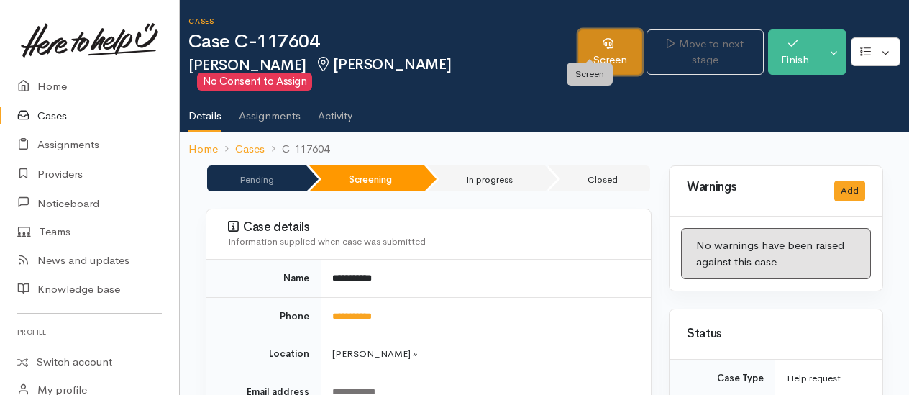
click at [594, 47] on link "Screen" at bounding box center [610, 51] width 64 height 45
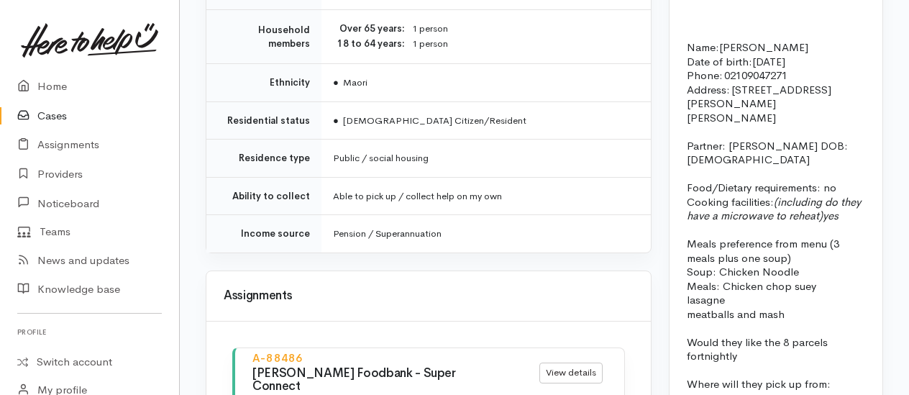
scroll to position [1511, 0]
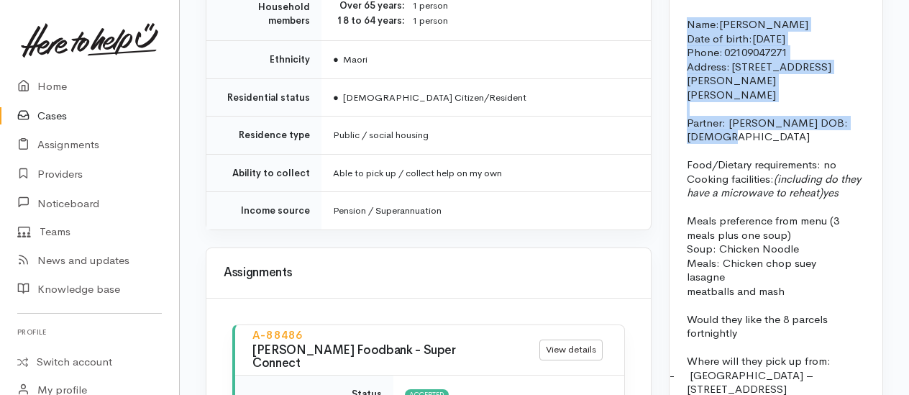
drag, startPoint x: 681, startPoint y: 94, endPoint x: 809, endPoint y: 197, distance: 164.8
drag, startPoint x: 809, startPoint y: 197, endPoint x: 727, endPoint y: 125, distance: 109.6
copy div "Name: [PERSON_NAME] Date of birth: [DEMOGRAPHIC_DATA] Phone:   [PHONE_NUMBER] A…"
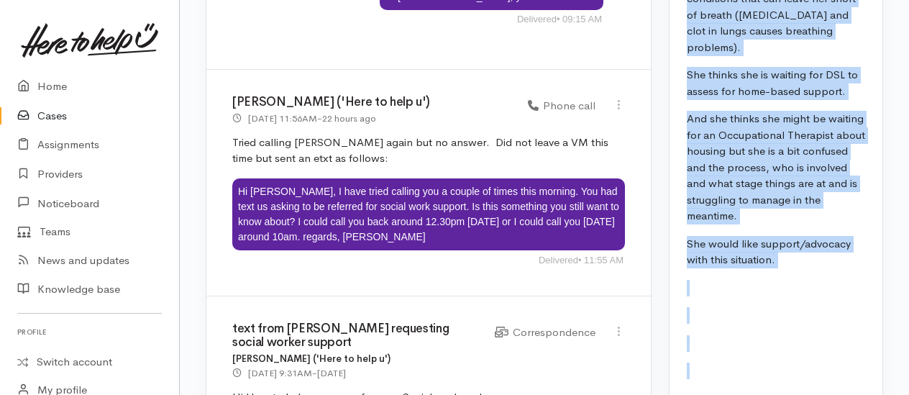
scroll to position [2656, 0]
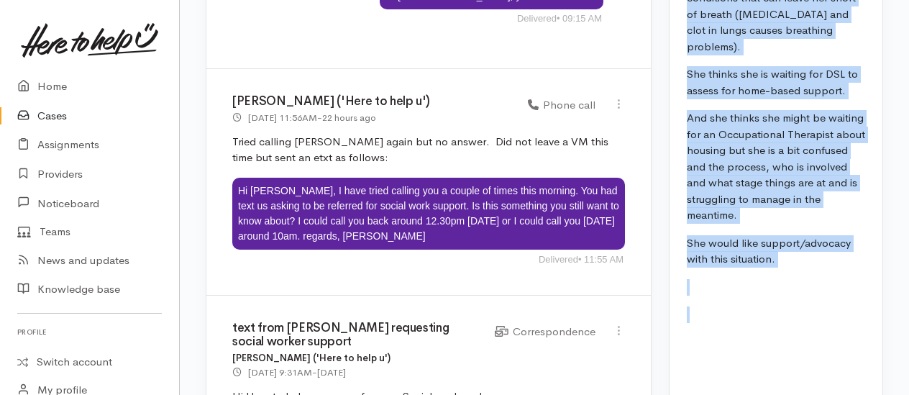
drag, startPoint x: 688, startPoint y: 135, endPoint x: 830, endPoint y: 327, distance: 239.2
drag, startPoint x: 830, startPoint y: 327, endPoint x: 754, endPoint y: 219, distance: 131.6
copy div "Phone call with veda - she collected her first food parcel [DATE]. Seeking SW s…"
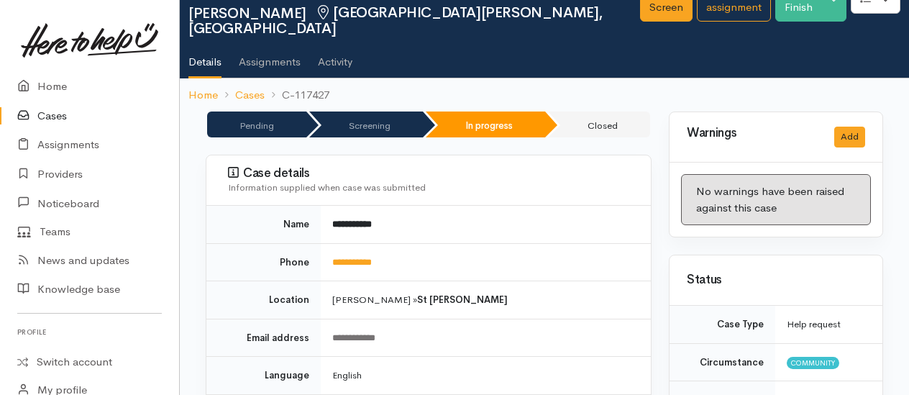
scroll to position [0, 0]
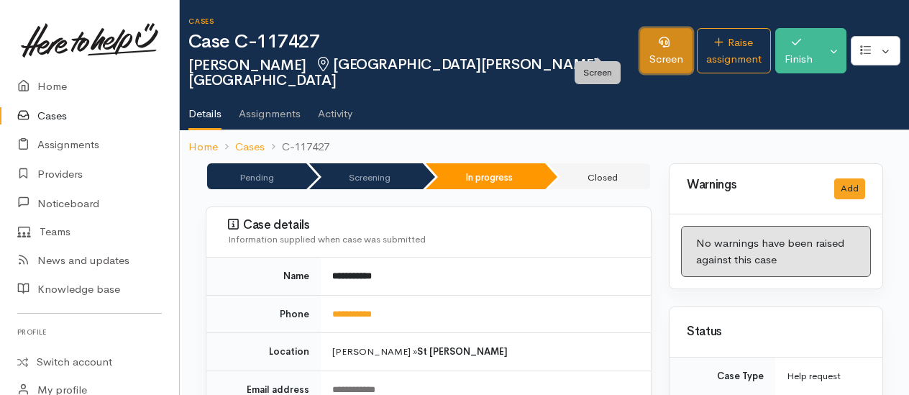
click at [640, 46] on link "Screen" at bounding box center [666, 50] width 53 height 45
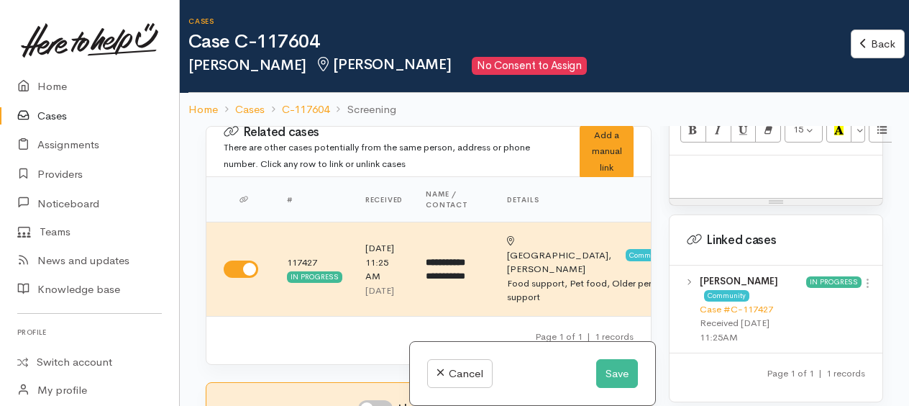
scroll to position [1007, 0]
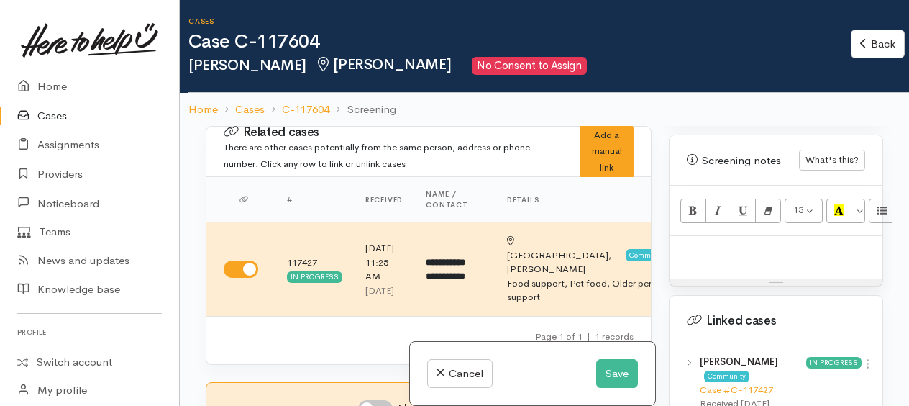
paste div
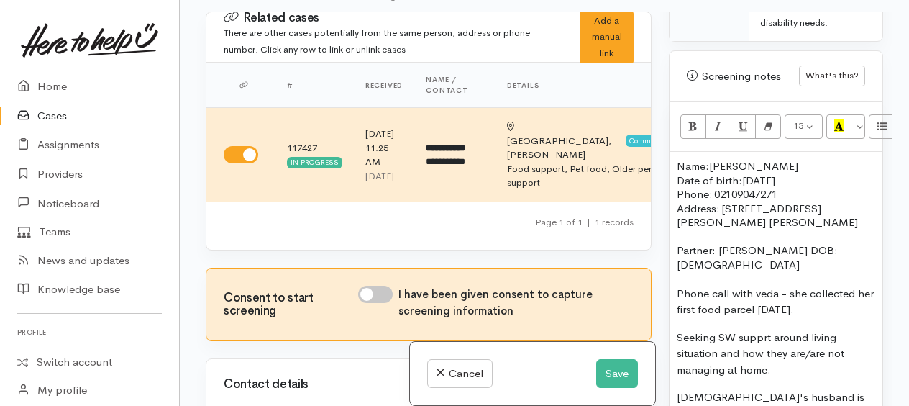
scroll to position [1020, 0]
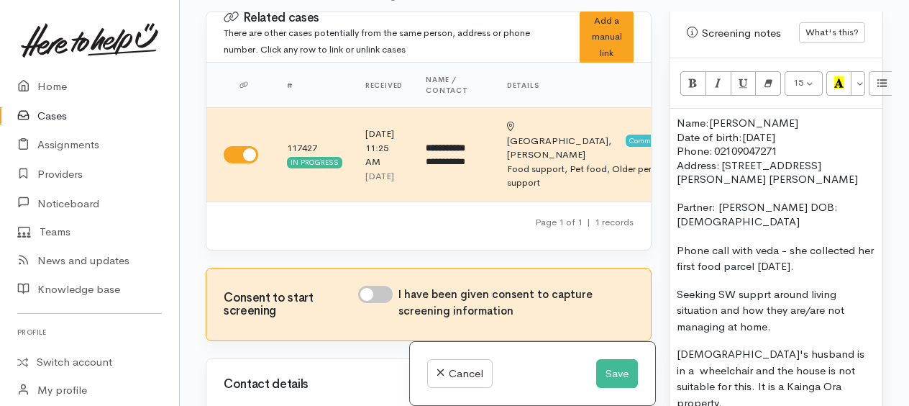
drag, startPoint x: 675, startPoint y: 235, endPoint x: 835, endPoint y: 247, distance: 160.2
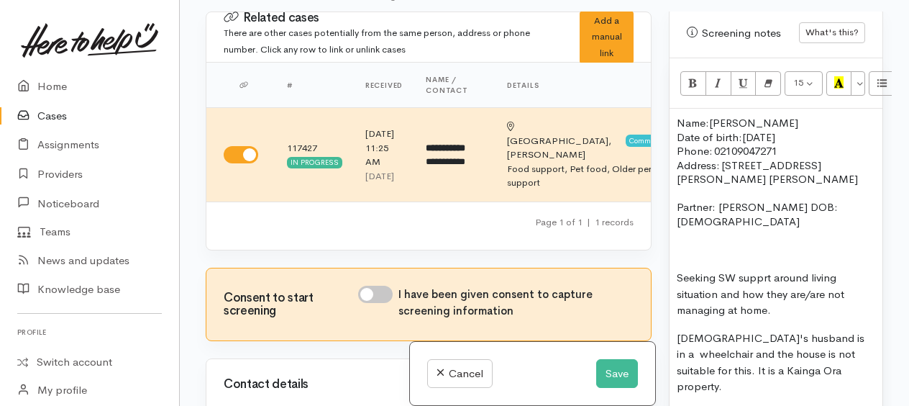
click at [678, 130] on span "Name:" at bounding box center [693, 123] width 32 height 14
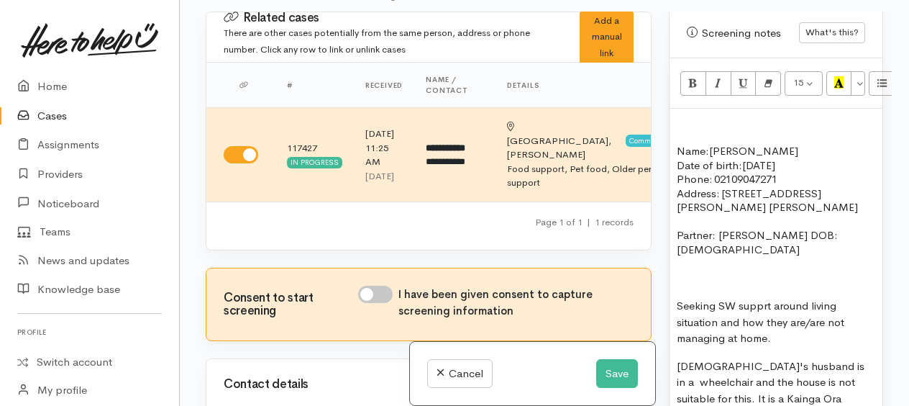
click at [679, 130] on p at bounding box center [776, 123] width 199 height 14
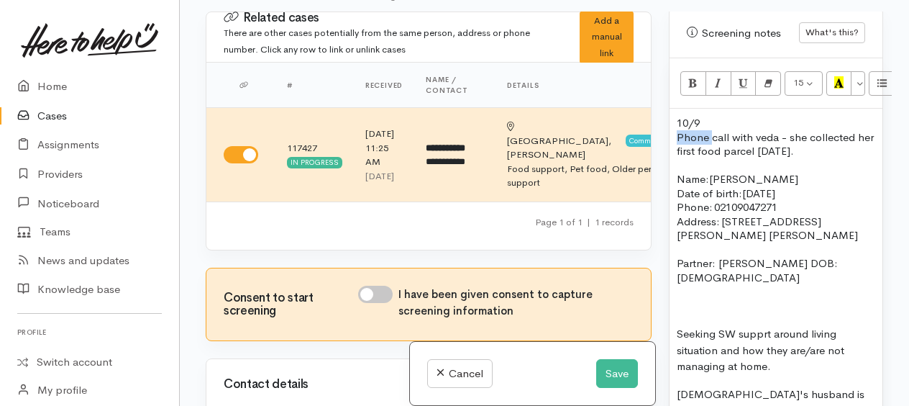
drag, startPoint x: 709, startPoint y: 142, endPoint x: 714, endPoint y: 135, distance: 8.4
click at [712, 125] on p "10/9" at bounding box center [776, 123] width 199 height 14
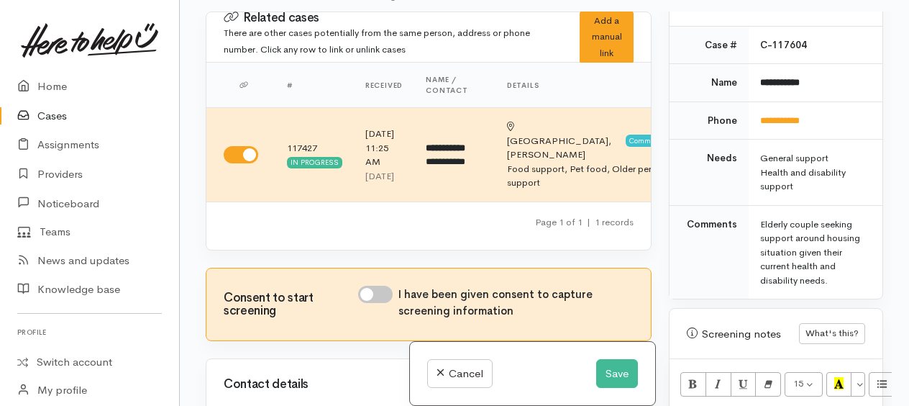
scroll to position [1007, 0]
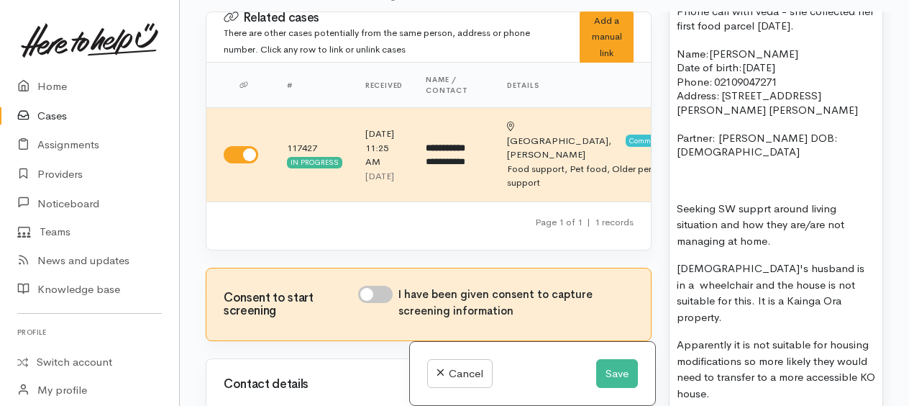
scroll to position [1295, 0]
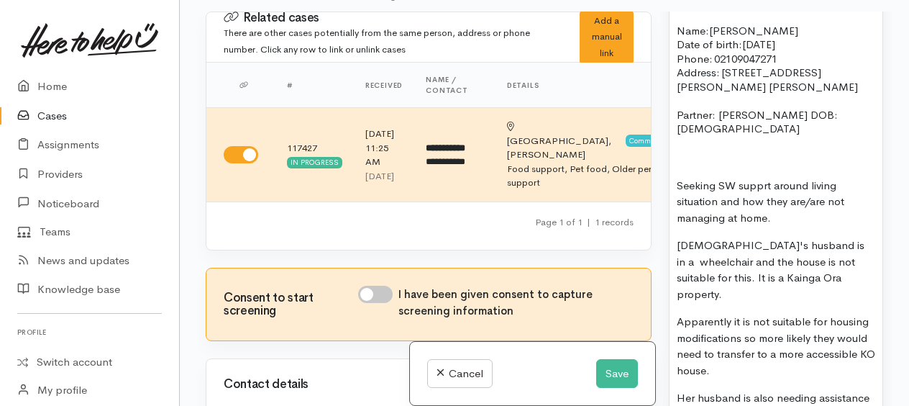
click at [689, 150] on p at bounding box center [776, 158] width 199 height 17
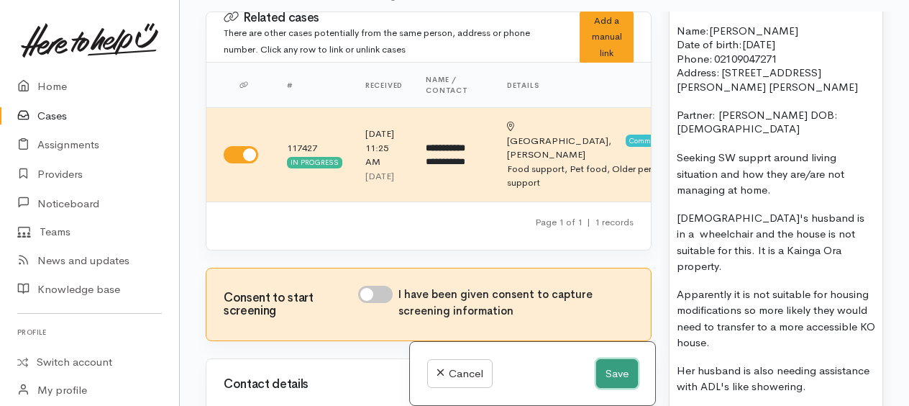
click at [614, 369] on button "Save" at bounding box center [617, 373] width 42 height 29
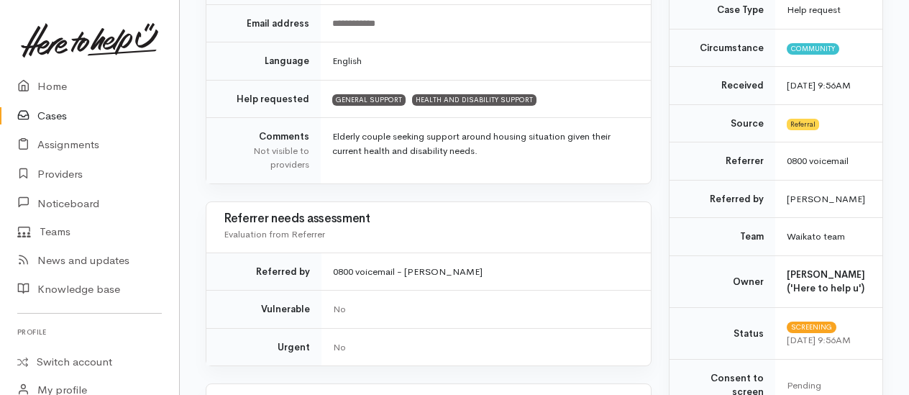
scroll to position [425, 0]
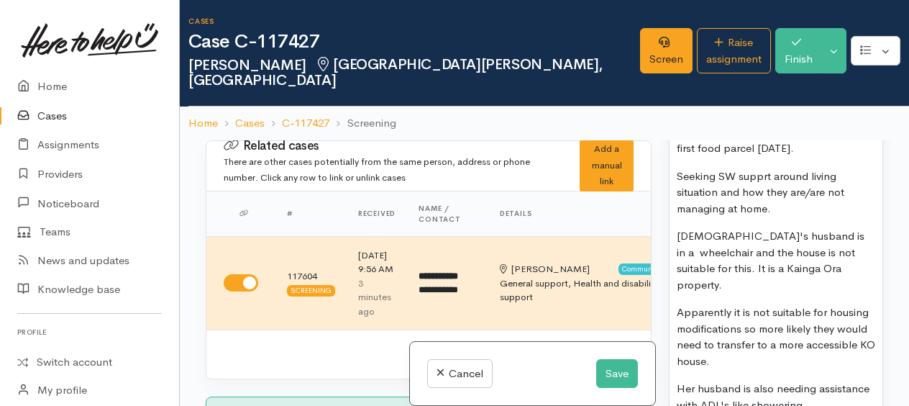
scroll to position [2015, 0]
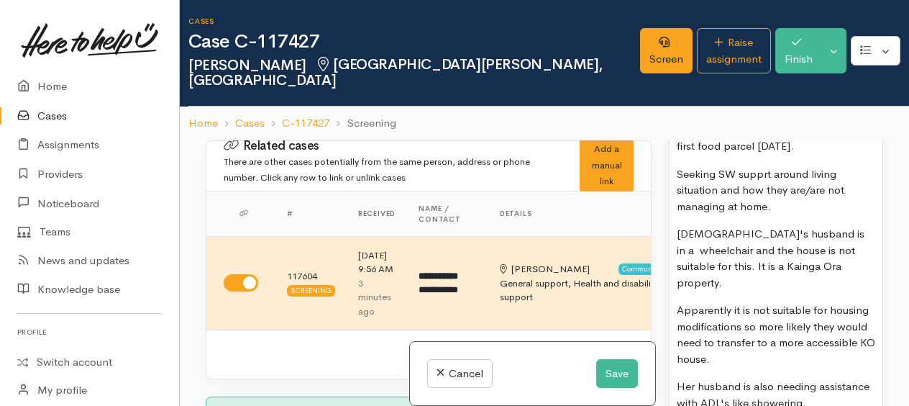
drag, startPoint x: 679, startPoint y: 145, endPoint x: 779, endPoint y: 385, distance: 259.6
click at [779, 385] on div "FOOD SUPPORT - SUPER CONNECT ([PERSON_NAME] ONLY) Name: [PERSON_NAME] Date of b…" at bounding box center [776, 50] width 213 height 1558
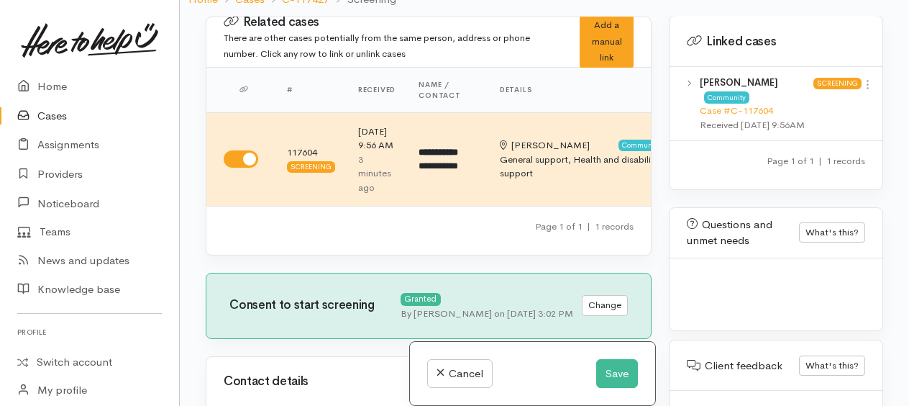
scroll to position [2353, 0]
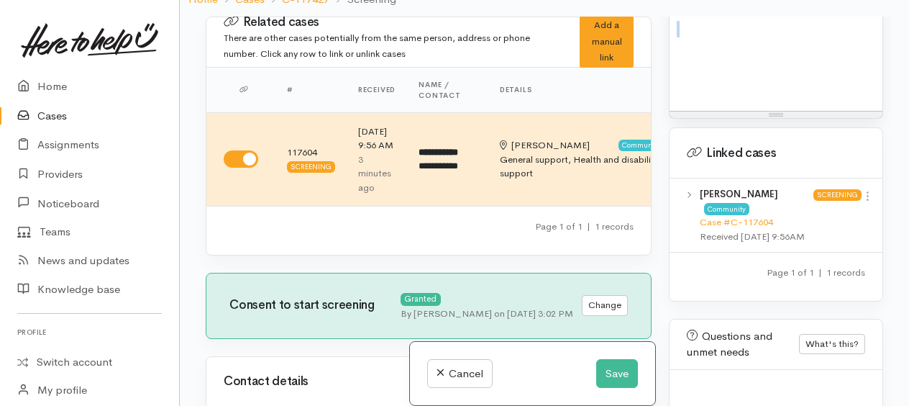
drag, startPoint x: 674, startPoint y: 169, endPoint x: 802, endPoint y: 71, distance: 161.6
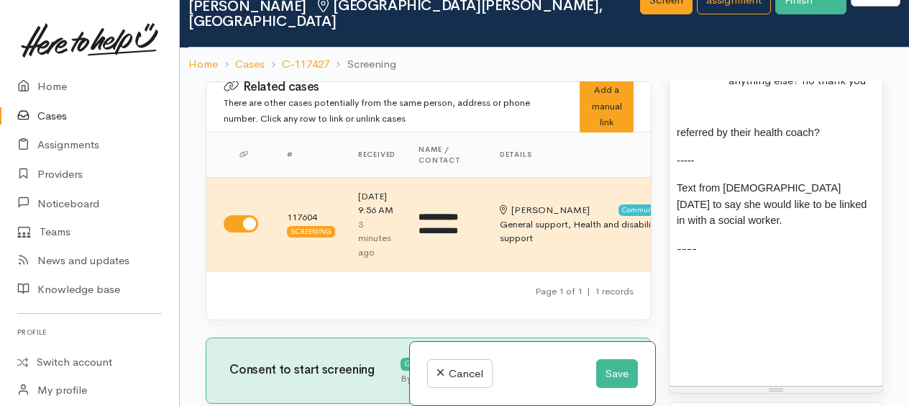
scroll to position [1804, 0]
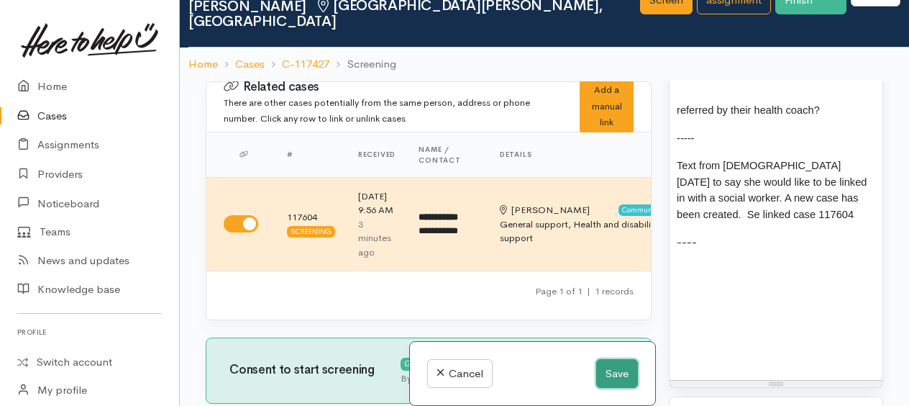
click at [609, 362] on button "Save" at bounding box center [617, 373] width 42 height 29
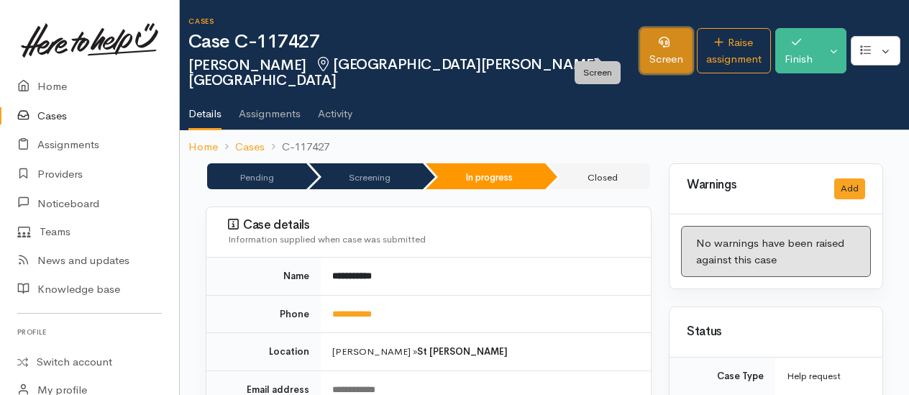
drag, startPoint x: 571, startPoint y: 41, endPoint x: 612, endPoint y: 58, distance: 44.5
click at [659, 41] on icon at bounding box center [664, 42] width 11 height 11
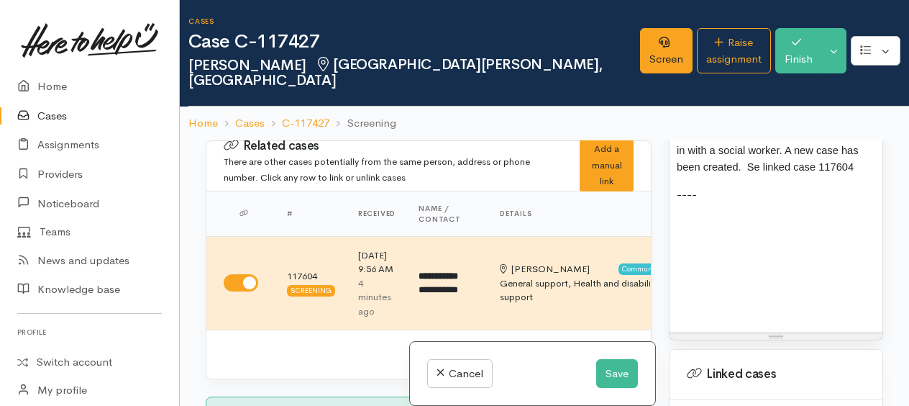
scroll to position [1943, 0]
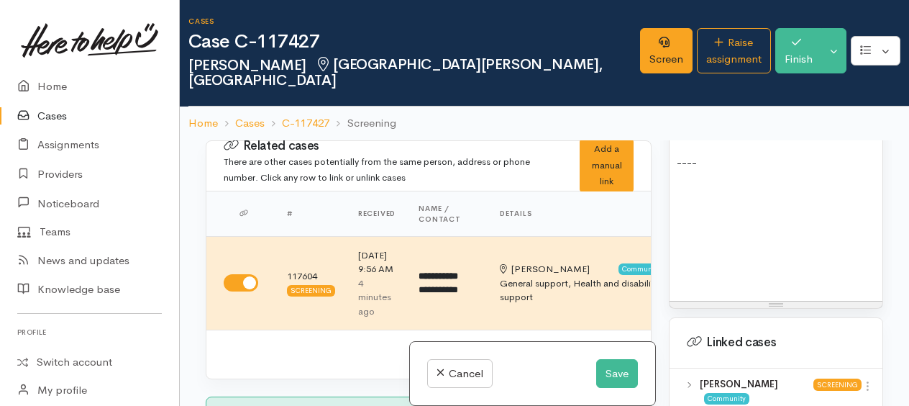
click at [819, 141] on span "Text from [DEMOGRAPHIC_DATA] [DATE] to say she would like to be linked in with …" at bounding box center [772, 111] width 191 height 60
click at [622, 370] on button "Save" at bounding box center [617, 373] width 42 height 29
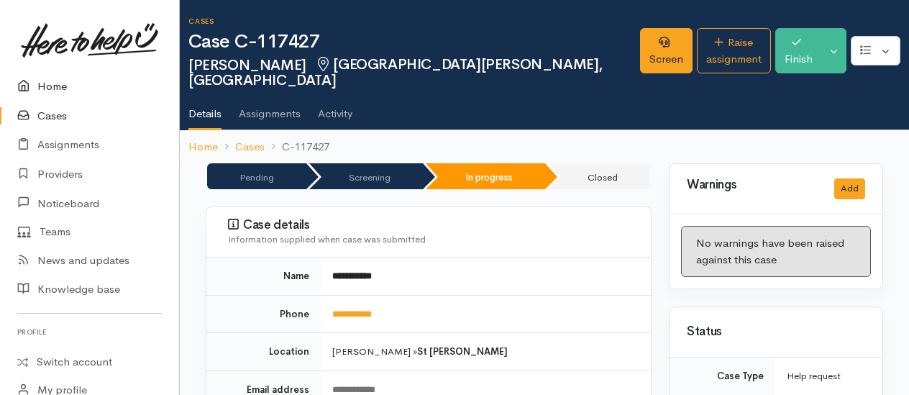
click at [52, 90] on link "Home" at bounding box center [89, 86] width 179 height 29
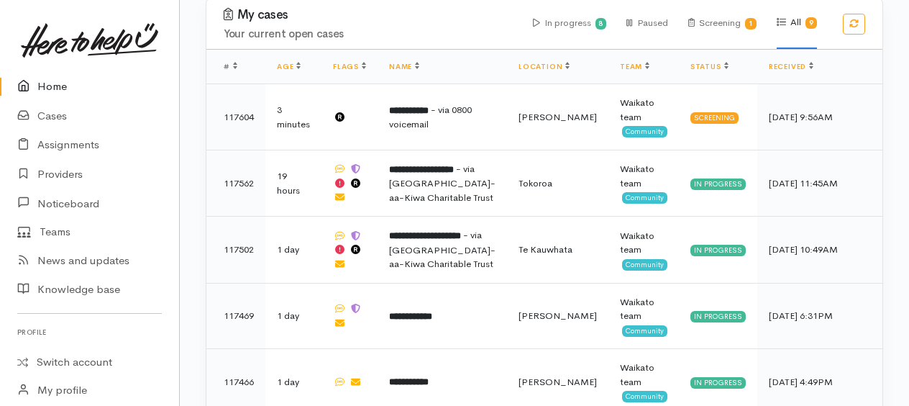
scroll to position [863, 0]
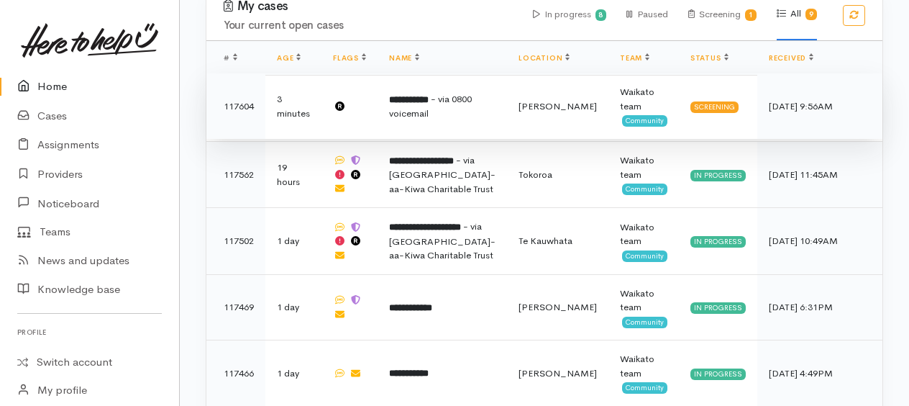
click at [435, 99] on span "- via 0800 voicemail" at bounding box center [430, 106] width 83 height 27
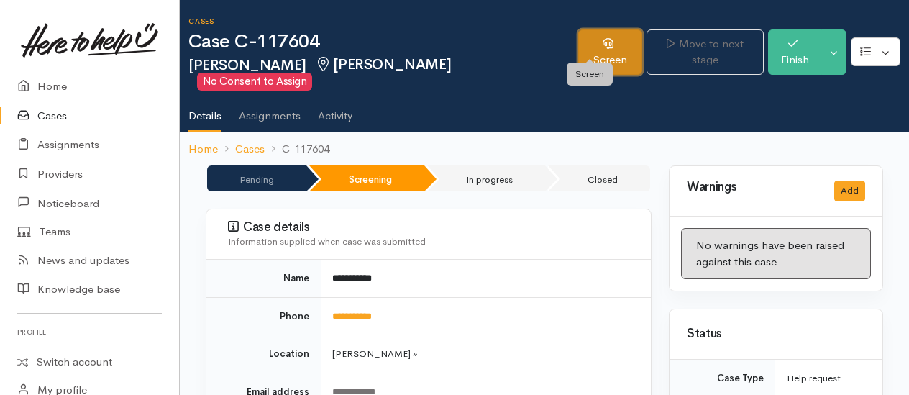
click at [609, 49] on link "Screen" at bounding box center [610, 51] width 64 height 45
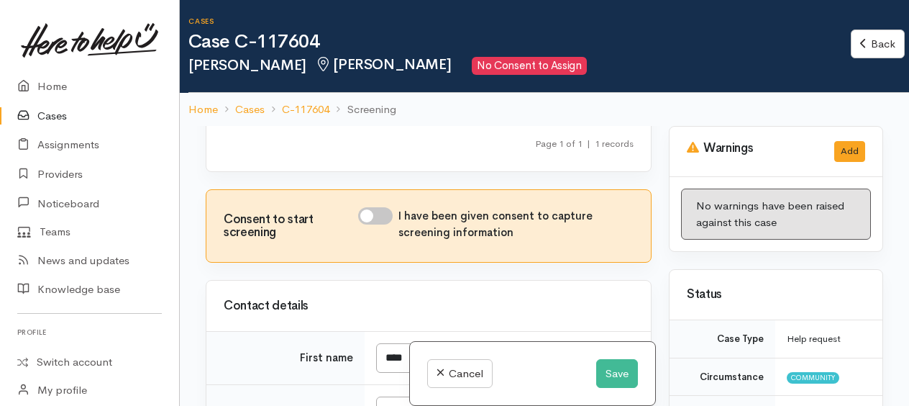
scroll to position [216, 0]
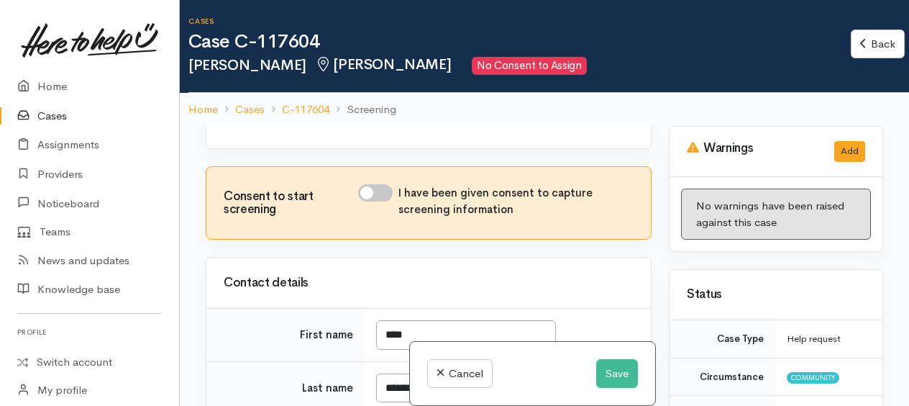
click at [370, 201] on input "I have been given consent to capture screening information" at bounding box center [375, 192] width 35 height 17
checkbox input "true"
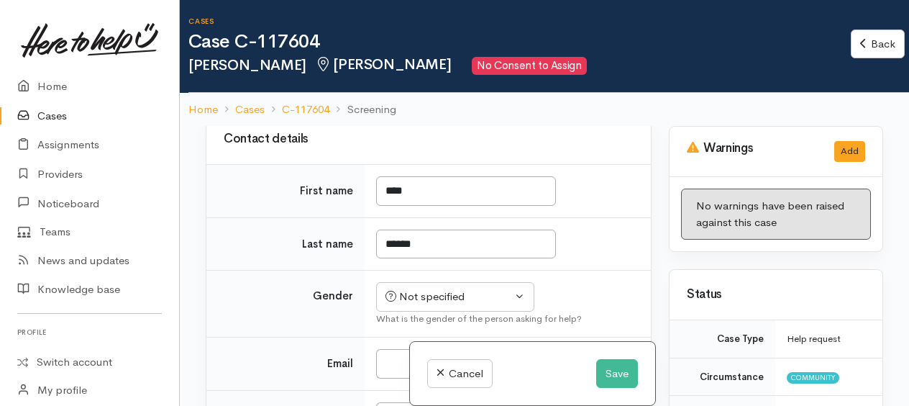
scroll to position [504, 0]
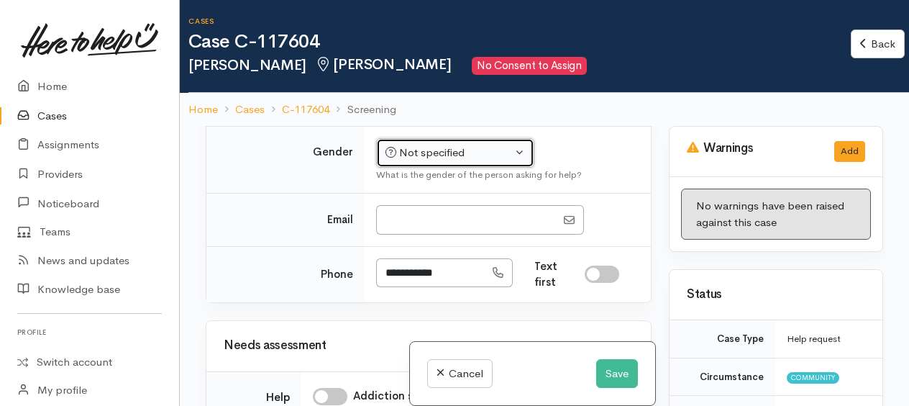
click at [427, 161] on div "Not specified" at bounding box center [449, 153] width 127 height 17
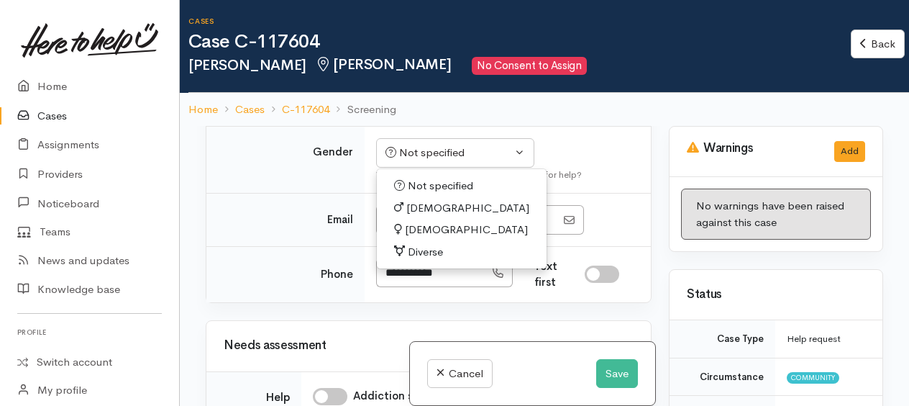
click at [414, 238] on span "[DEMOGRAPHIC_DATA]" at bounding box center [466, 230] width 123 height 17
select select "[DEMOGRAPHIC_DATA]"
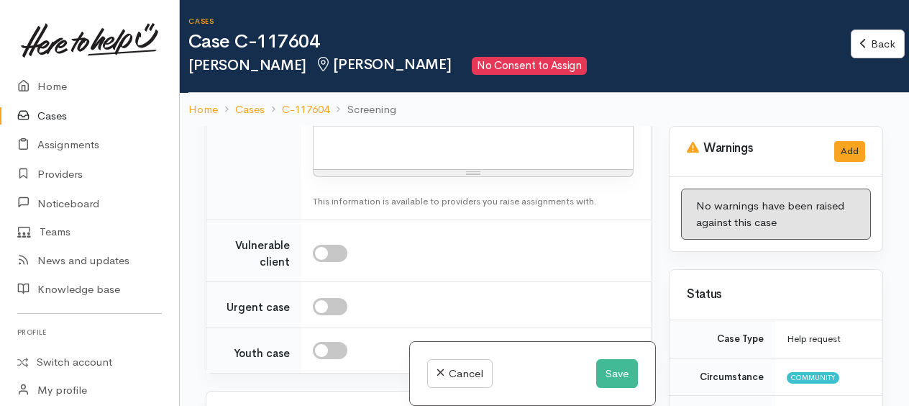
scroll to position [1439, 0]
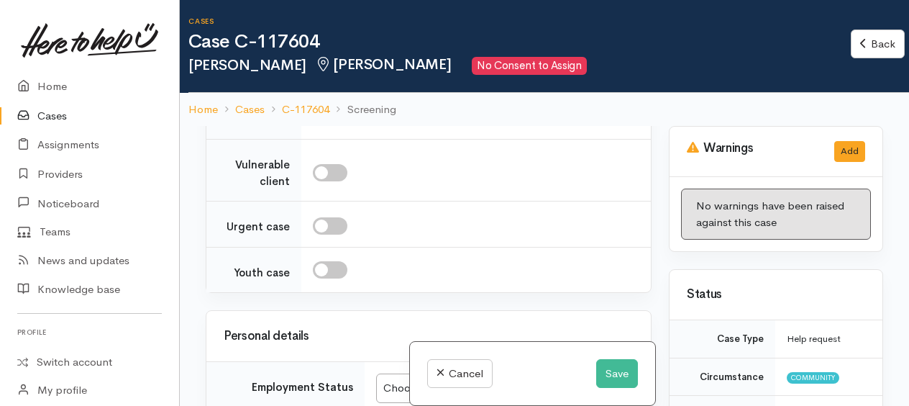
click at [319, 174] on input "checkbox" at bounding box center [330, 172] width 35 height 17
checkbox input "true"
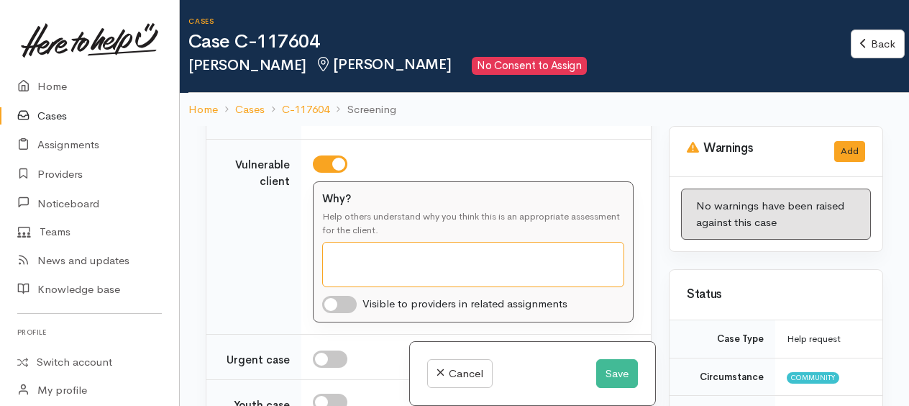
click at [340, 247] on textarea "Why?" at bounding box center [473, 264] width 302 height 45
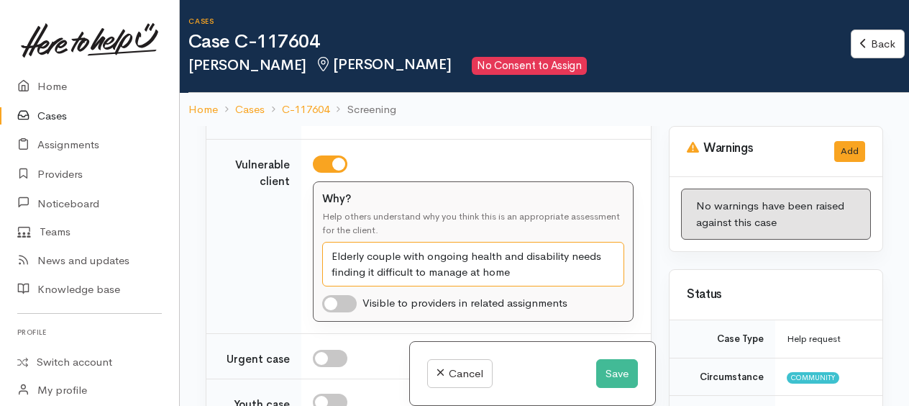
type textarea "Elderly couple with ongoing health and disability needs finding it difficult to…"
drag, startPoint x: 330, startPoint y: 312, endPoint x: 335, endPoint y: 294, distance: 19.6
click at [330, 312] on input "checkbox" at bounding box center [339, 303] width 35 height 17
checkbox input "true"
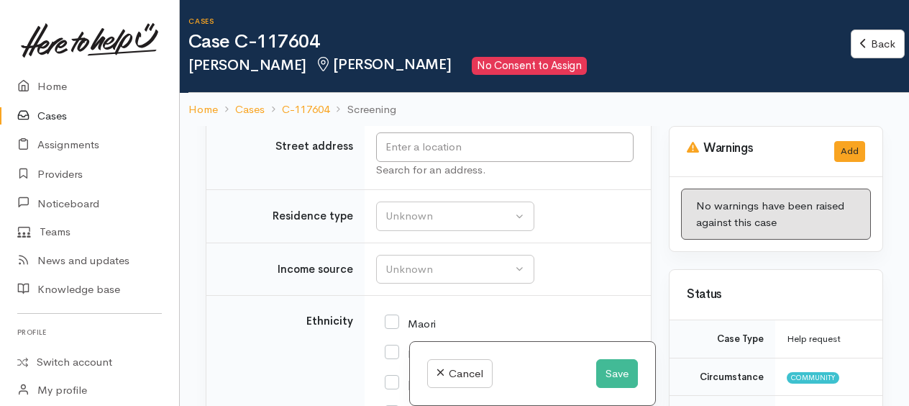
scroll to position [1799, 0]
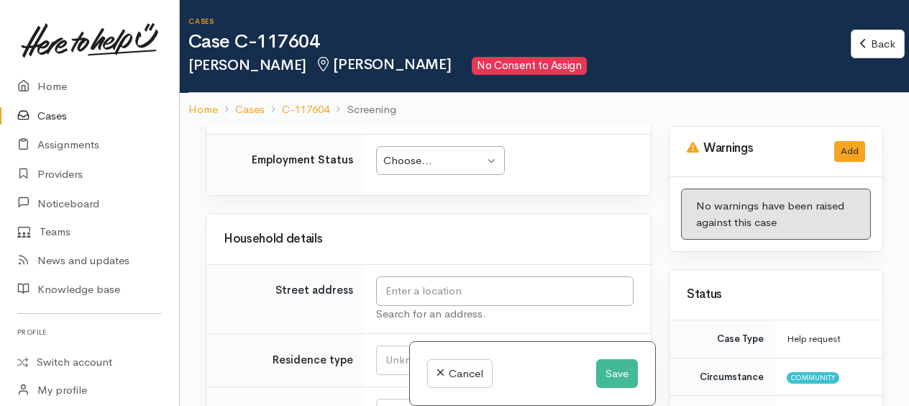
click at [407, 157] on div "Choose..." at bounding box center [433, 161] width 101 height 17
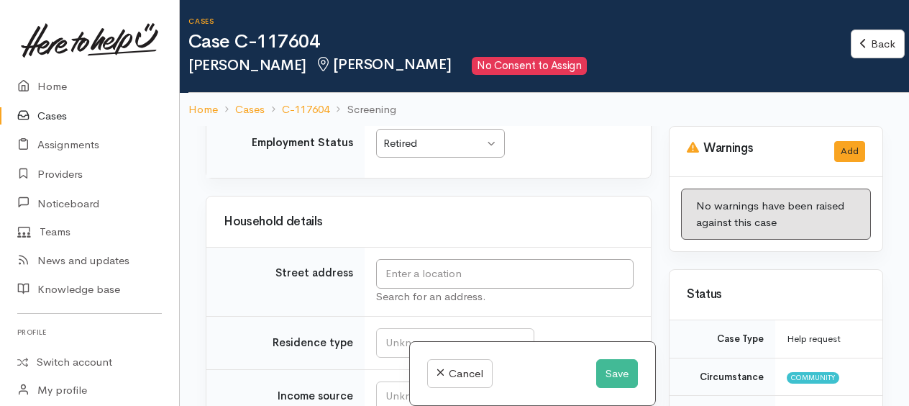
scroll to position [1848, 0]
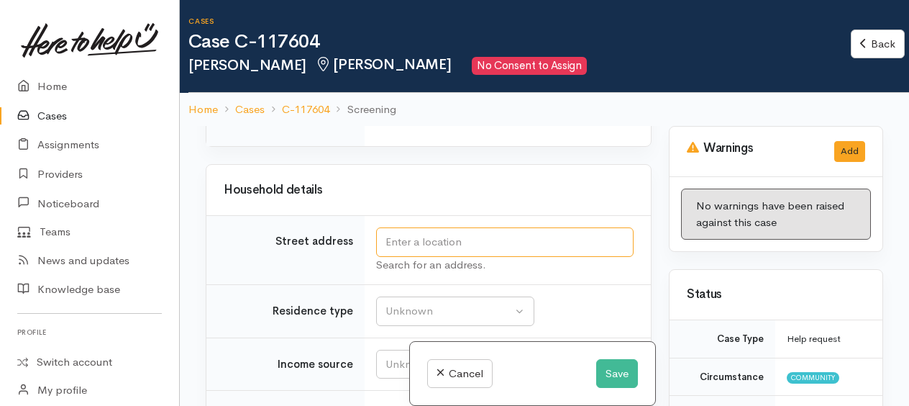
click at [429, 240] on input "text" at bounding box center [505, 241] width 258 height 29
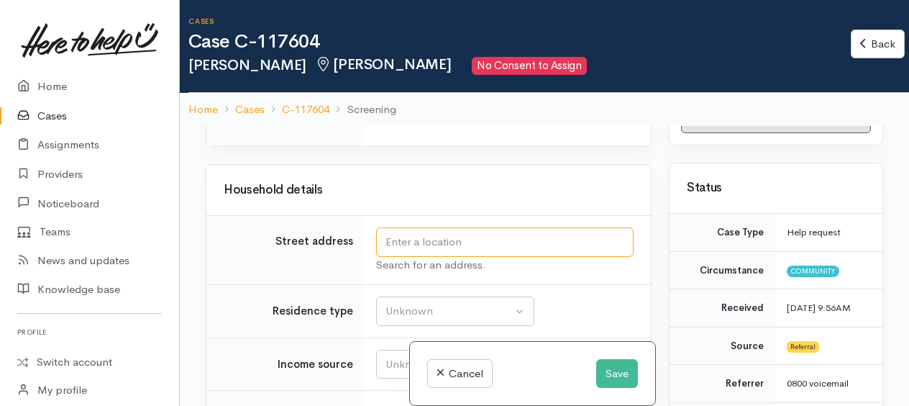
scroll to position [288, 0]
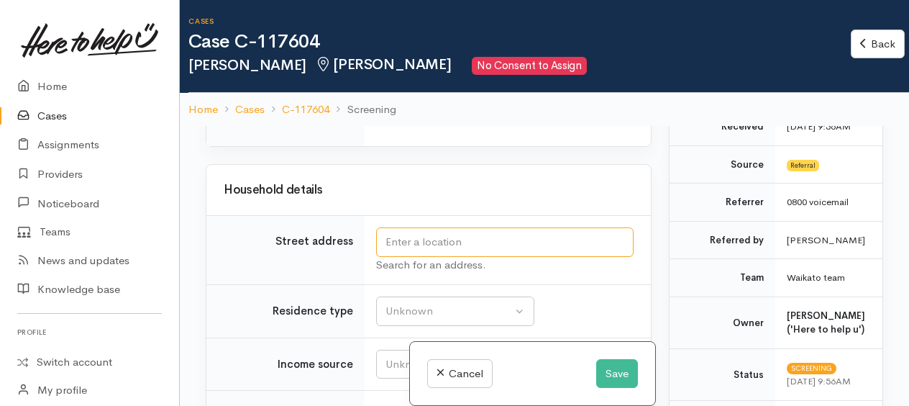
type input "7 Gudex Court, Saint Andrews, Hamilton, New Zealand"
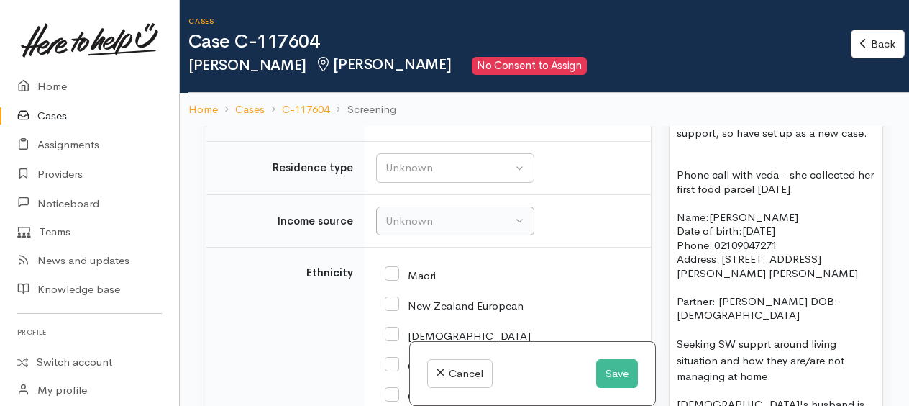
scroll to position [1991, 0]
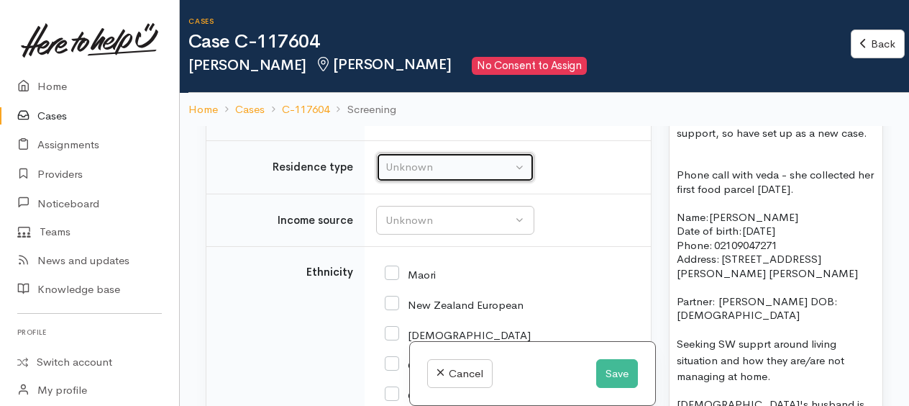
drag, startPoint x: 410, startPoint y: 163, endPoint x: 410, endPoint y: 174, distance: 11.5
click at [410, 163] on div "Unknown" at bounding box center [449, 167] width 127 height 17
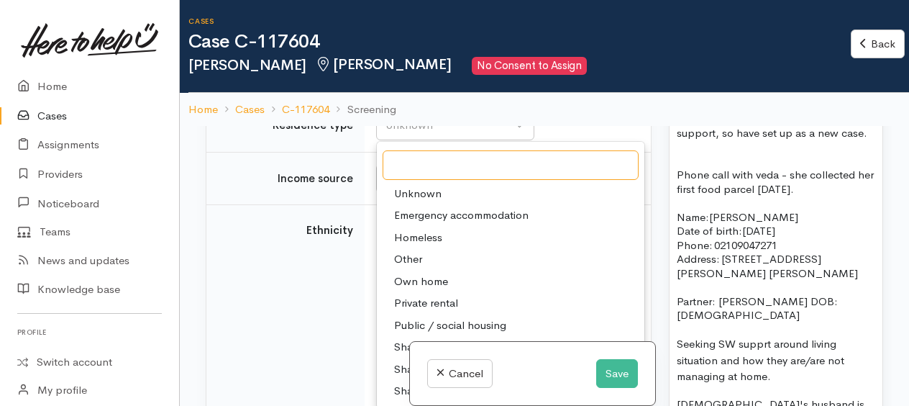
scroll to position [2063, 0]
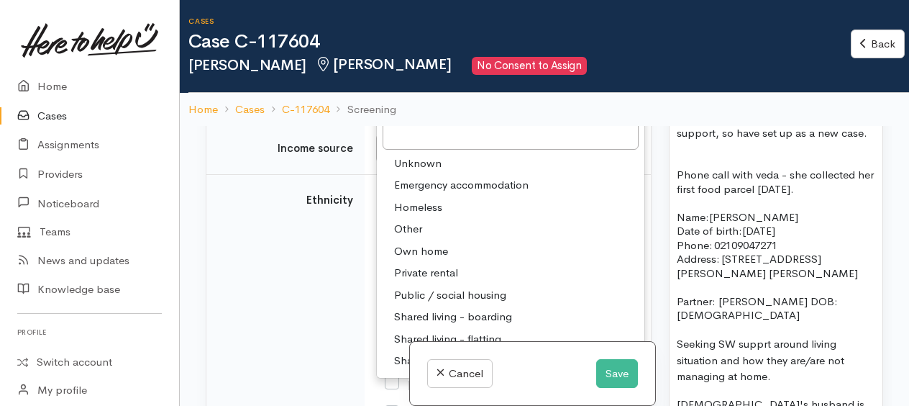
click at [437, 294] on span "Public / social housing" at bounding box center [450, 295] width 112 height 17
select select "3"
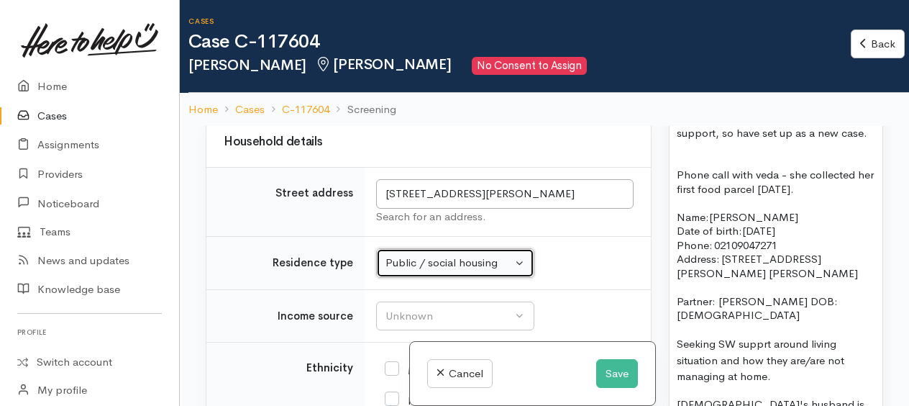
scroll to position [1973, 0]
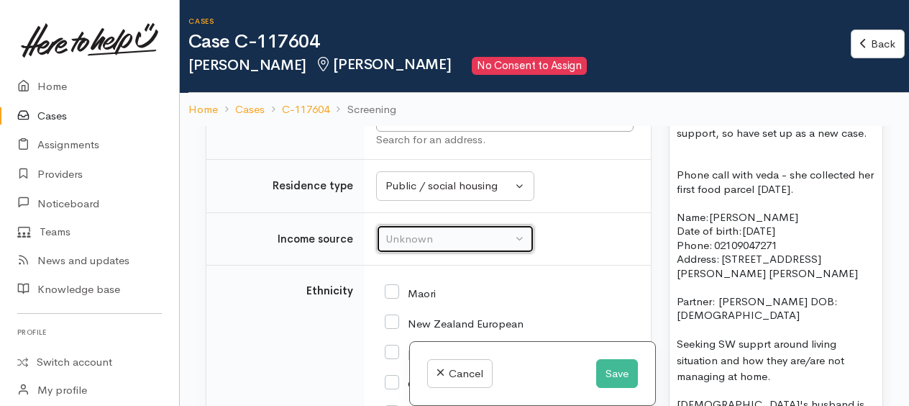
click at [427, 244] on div "Unknown" at bounding box center [449, 239] width 127 height 17
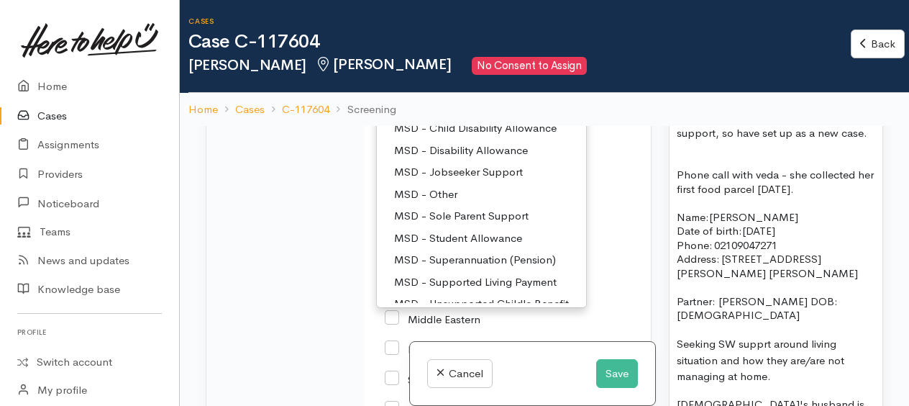
scroll to position [72, 0]
click at [472, 232] on span "MSD - Superannuation (Pension)" at bounding box center [475, 238] width 162 height 17
select select "2"
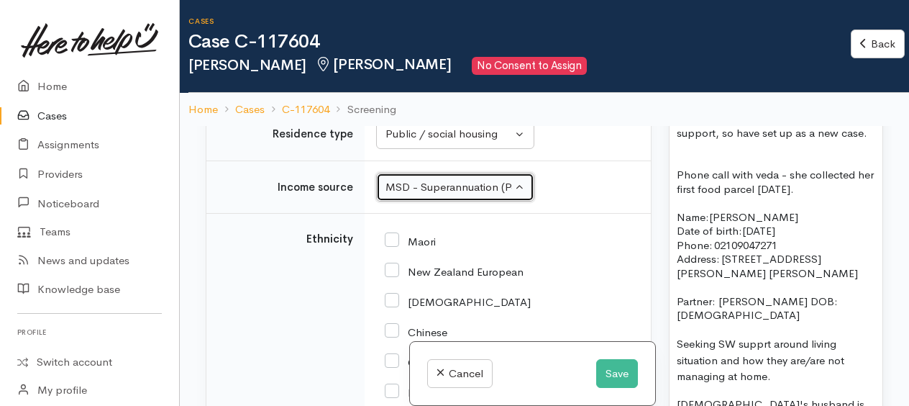
scroll to position [2025, 0]
click at [398, 237] on input "Maori" at bounding box center [410, 239] width 51 height 13
checkbox input "true"
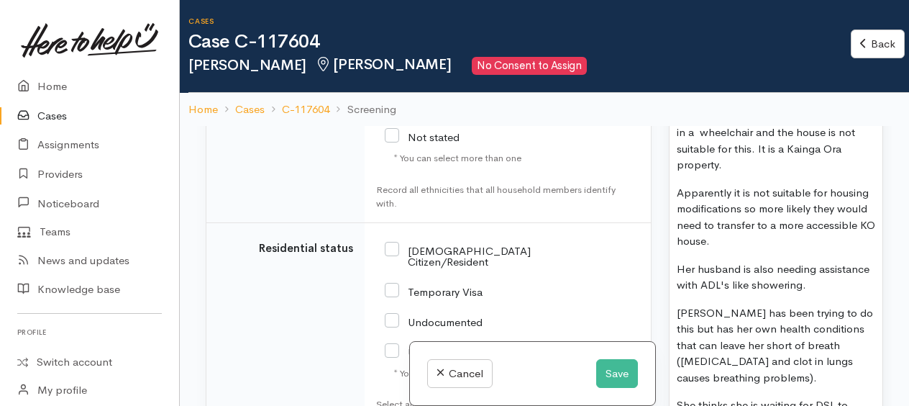
scroll to position [2745, 0]
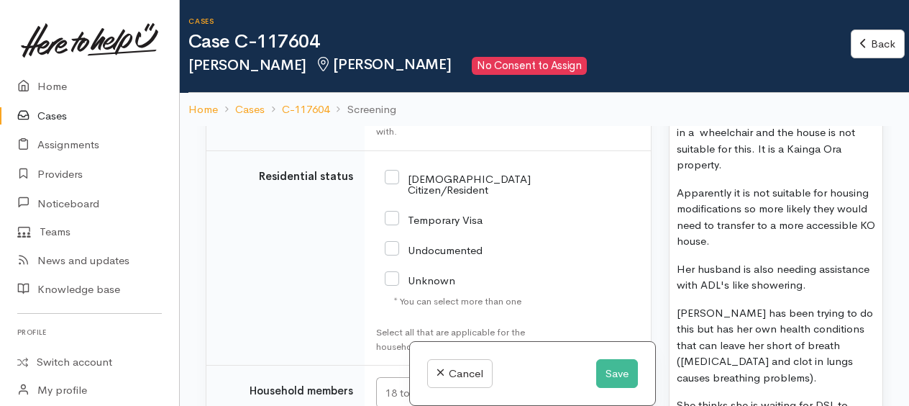
click at [394, 171] on input "NZ Citizen/Resident" at bounding box center [458, 183] width 146 height 24
checkbox input "true"
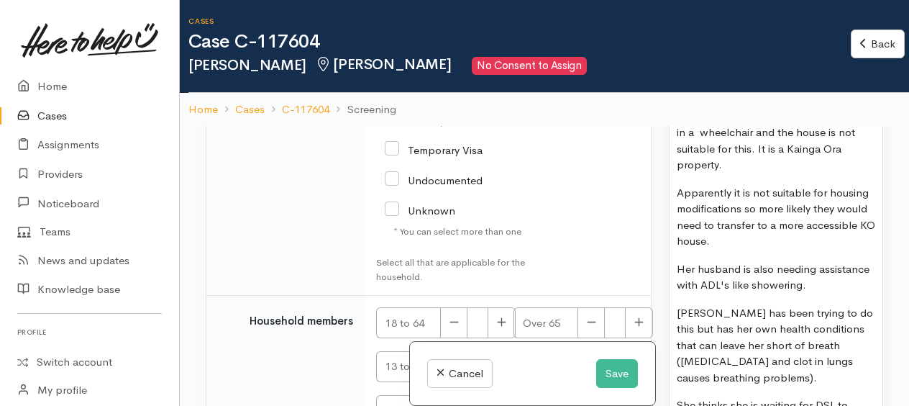
scroll to position [2898, 0]
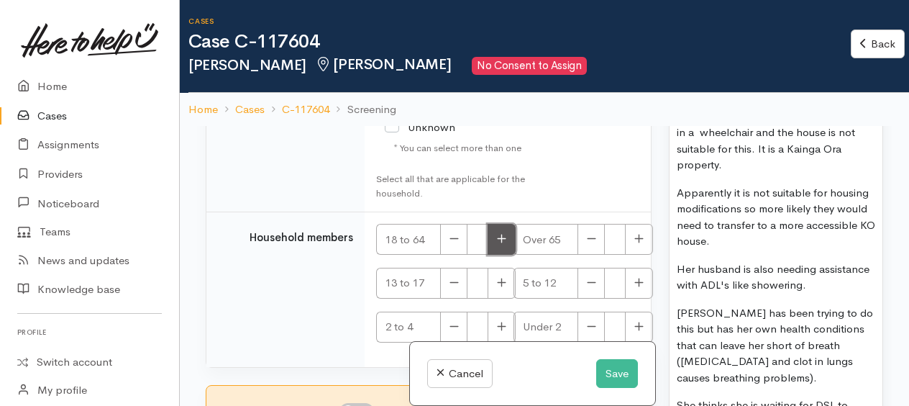
drag, startPoint x: 494, startPoint y: 224, endPoint x: 507, endPoint y: 224, distance: 13.0
click at [495, 224] on button "button" at bounding box center [502, 239] width 28 height 31
type input "1"
click at [630, 236] on button "button" at bounding box center [639, 239] width 28 height 31
type input "1"
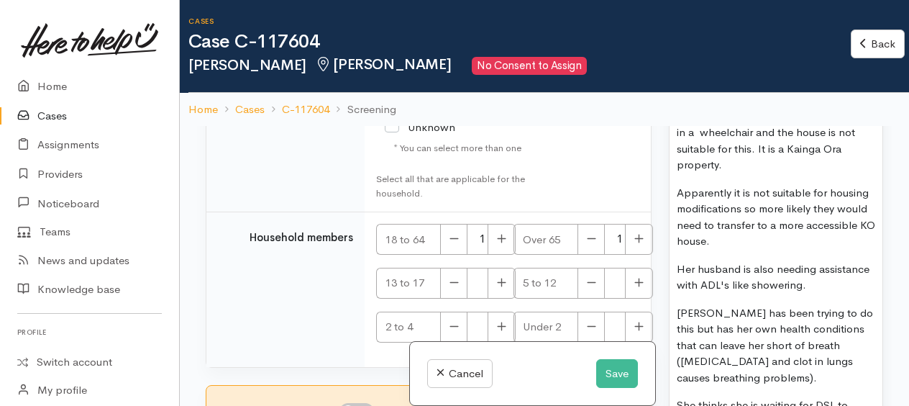
click at [348, 403] on input "I have been given consent to get help and share this information with appropria…" at bounding box center [357, 411] width 35 height 17
checkbox input "true"
click at [613, 383] on button "Save" at bounding box center [617, 373] width 42 height 29
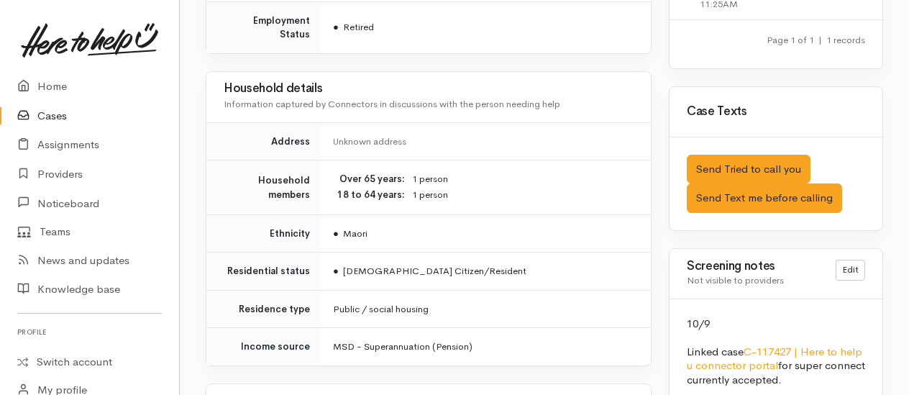
scroll to position [1007, 0]
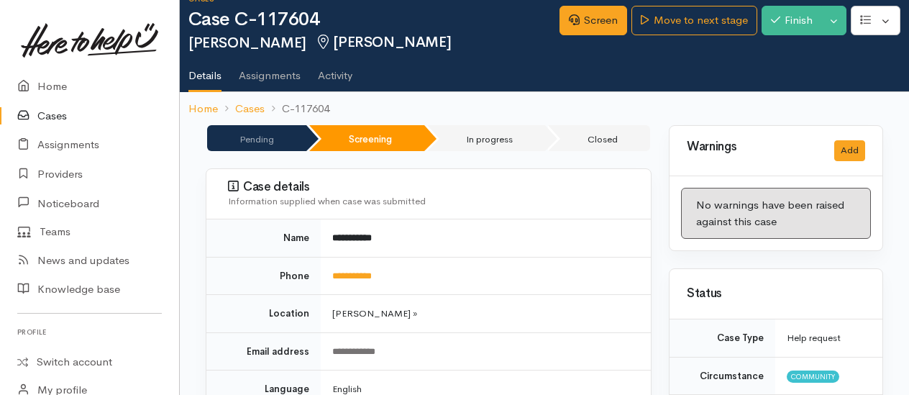
scroll to position [0, 0]
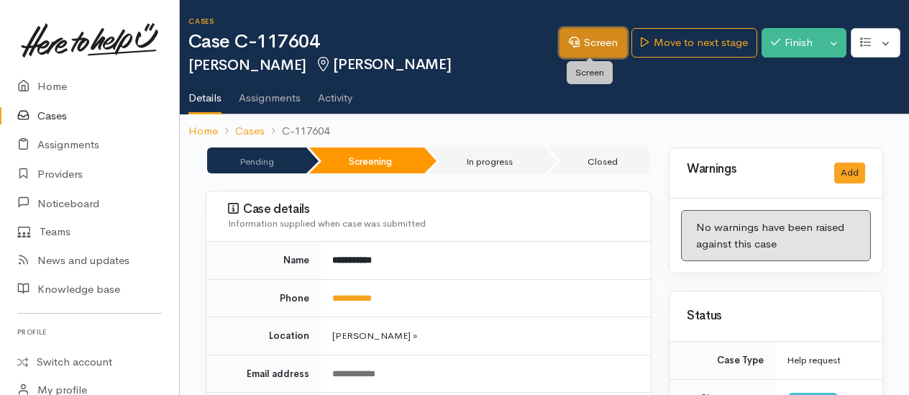
drag, startPoint x: 589, startPoint y: 43, endPoint x: 550, endPoint y: 35, distance: 39.1
click at [589, 43] on link "Screen" at bounding box center [594, 42] width 68 height 29
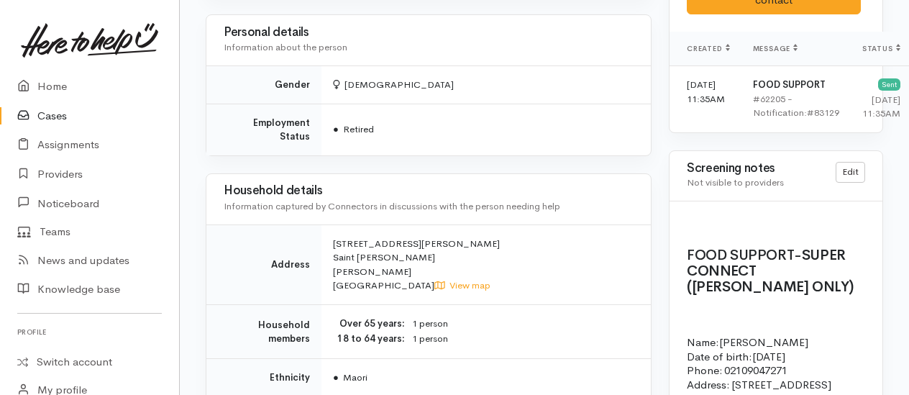
scroll to position [1223, 0]
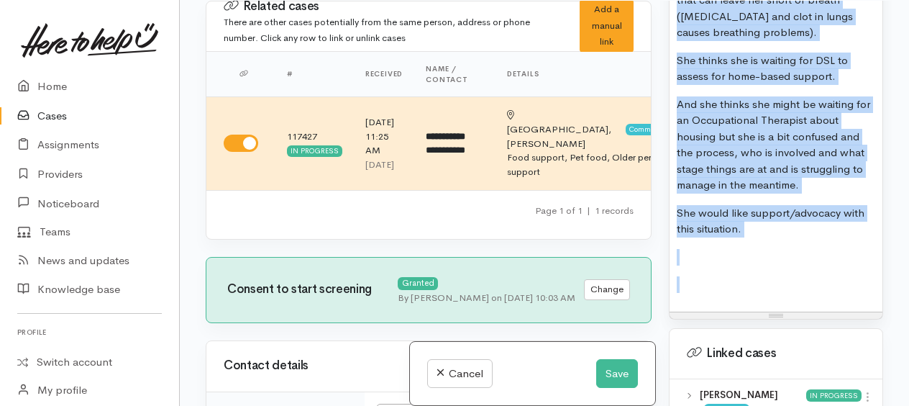
scroll to position [1810, 0]
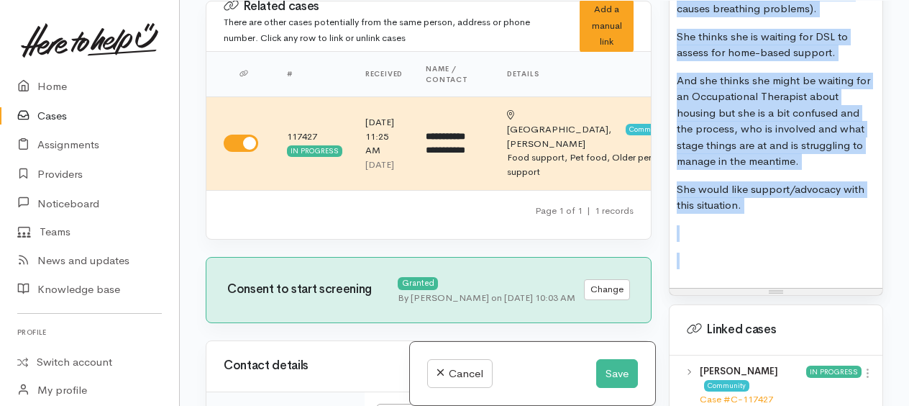
drag, startPoint x: 677, startPoint y: 22, endPoint x: 809, endPoint y: 335, distance: 340.2
copy div "Name: Veda Titoko Date of birth: 7/12/1964 Phone:   02109047271 Address:   7 Gu…"
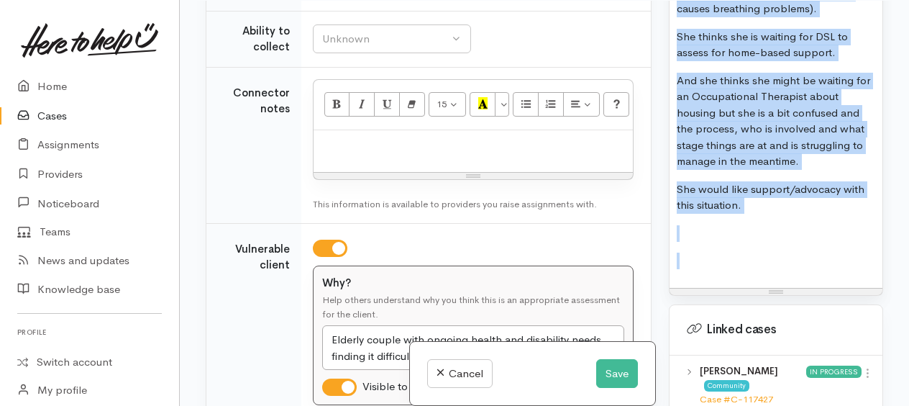
scroll to position [1223, 0]
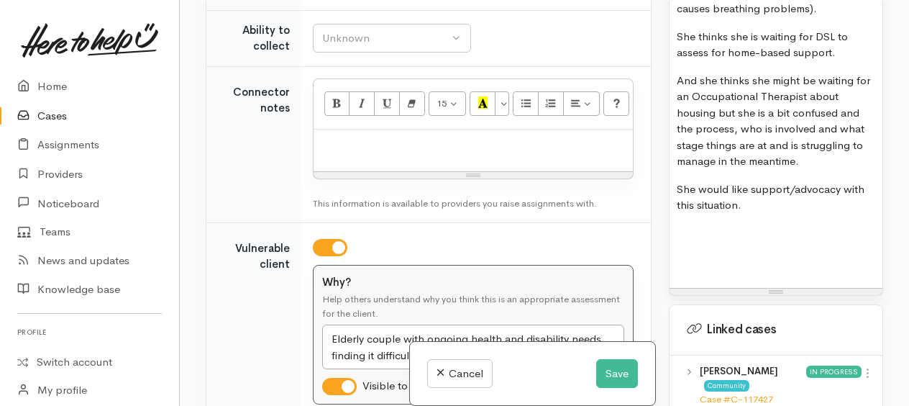
paste div
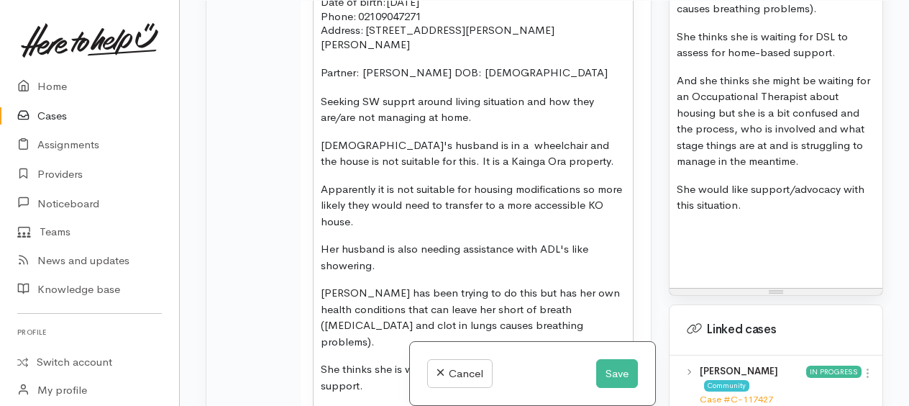
scroll to position [1282, 0]
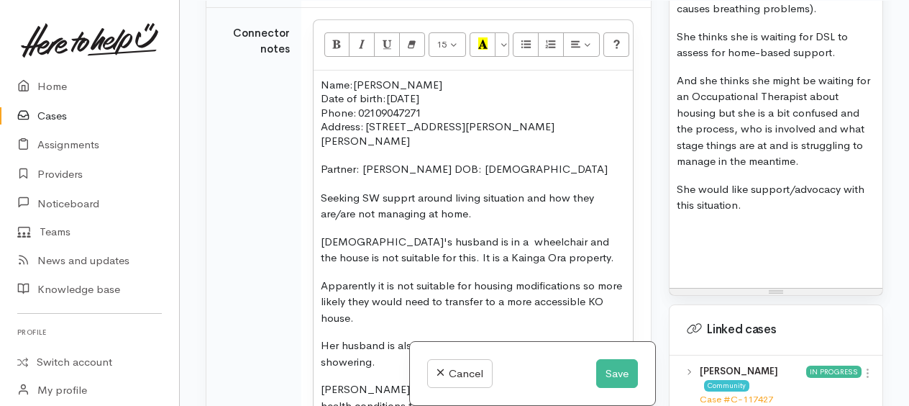
drag, startPoint x: 317, startPoint y: 181, endPoint x: 354, endPoint y: 178, distance: 37.5
click at [317, 181] on div "Name: Veda Titoko Date of birth: 7/12/1964 Phone:   02109047271 Address:   7 Gu…" at bounding box center [473, 370] width 319 height 598
click at [419, 190] on p "Veda is seeking SW supprt around living situation and how they are/are not mana…" at bounding box center [473, 206] width 305 height 32
click at [481, 190] on p "Veda is seeking social work supprt around living situation and how they are/are…" at bounding box center [473, 206] width 305 height 32
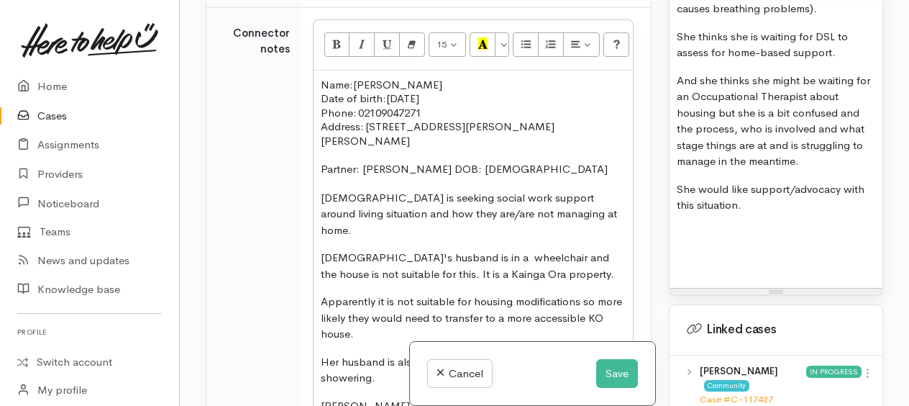
drag, startPoint x: 532, startPoint y: 184, endPoint x: 576, endPoint y: 171, distance: 46.0
click at [534, 190] on p "Veda is seeking social work support around living situation and how they are/ar…" at bounding box center [473, 214] width 305 height 49
click at [585, 203] on p "Veda is seeking social work support around their living situation and how they …" at bounding box center [473, 214] width 305 height 49
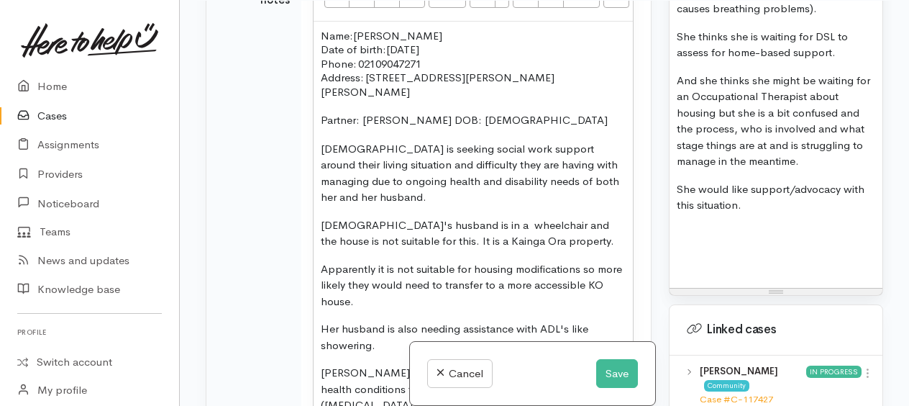
scroll to position [1354, 0]
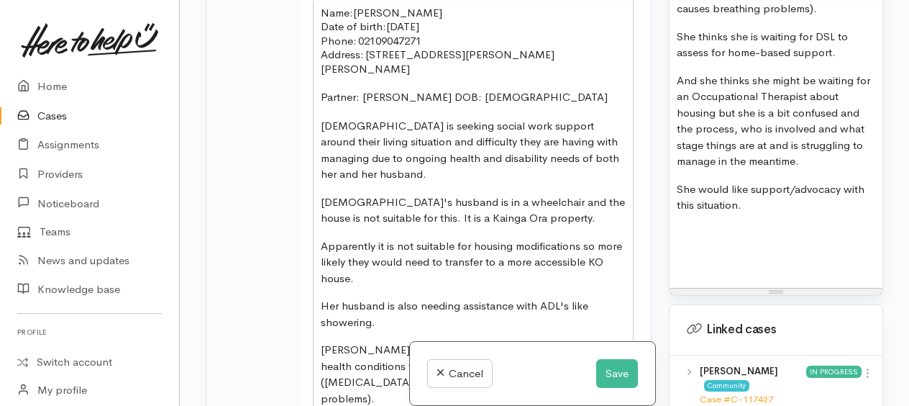
click at [542, 204] on p "Veda's husband is in a wheelchair and the house is not suitable for this. It is…" at bounding box center [473, 210] width 305 height 32
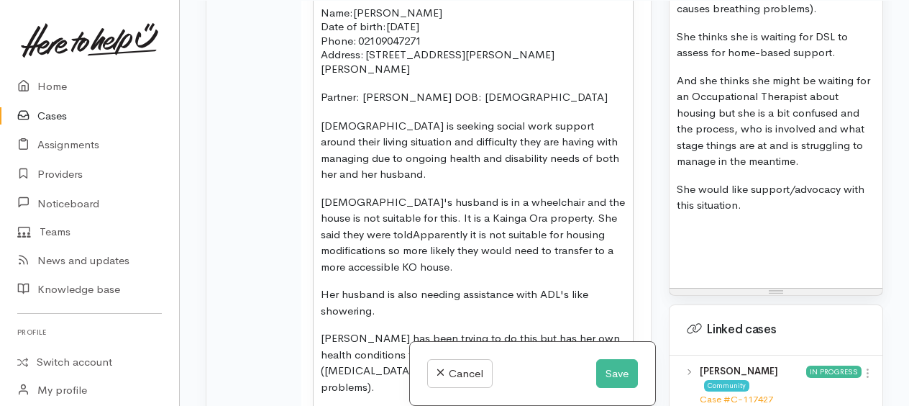
click at [422, 227] on span "Apparently it is not suitable for h" at bounding box center [493, 234] width 160 height 14
click at [483, 237] on p "Veda's husband is in a wheelchair and the house is not suitable for this. It is…" at bounding box center [473, 234] width 305 height 81
click at [496, 237] on p "Veda's husband is in a wheelchair and the house is not suitable for this. It is…" at bounding box center [473, 234] width 305 height 81
click at [582, 253] on p "Veda's husband is in a wheelchair and the house is not suitable for this. It is…" at bounding box center [473, 234] width 305 height 81
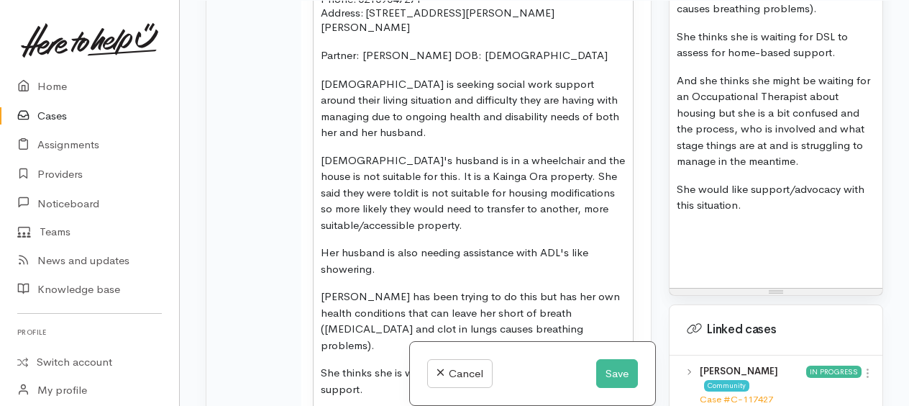
scroll to position [1426, 0]
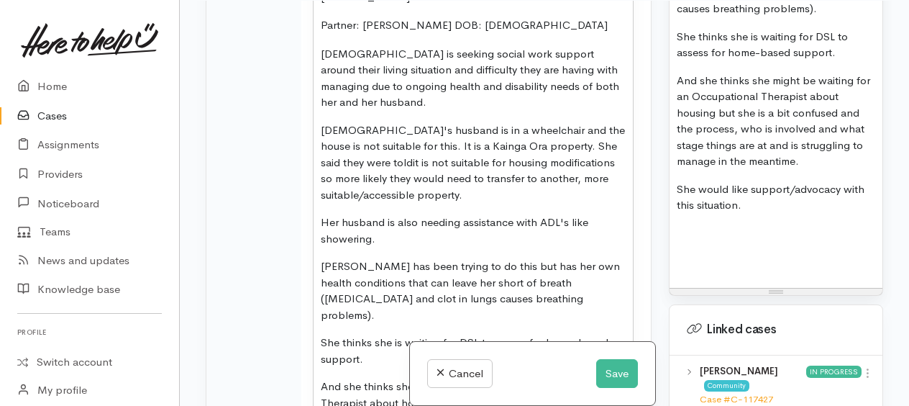
click at [321, 258] on p "[PERSON_NAME] has been trying to do this but has her own health conditions that…" at bounding box center [473, 290] width 305 height 65
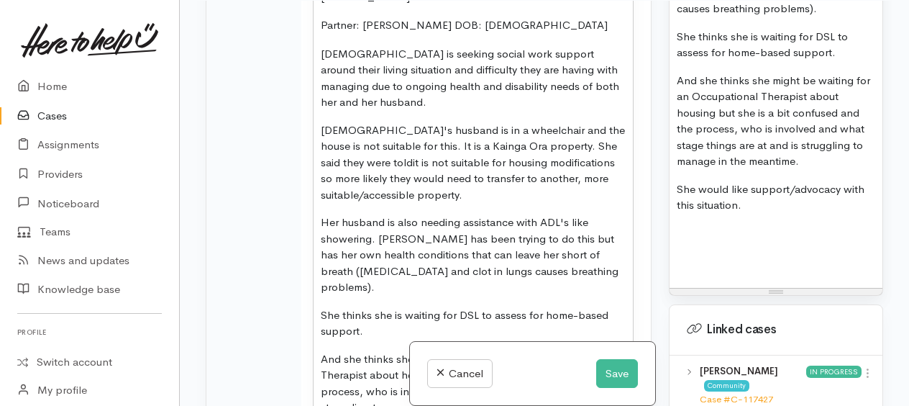
click at [567, 245] on p "Her husband is also needing assistance with ADL's like showering. Veda has been…" at bounding box center [473, 254] width 305 height 81
click at [575, 242] on p "Her husband is also needing assistance with ADL's like showering. Veda has been…" at bounding box center [473, 254] width 305 height 81
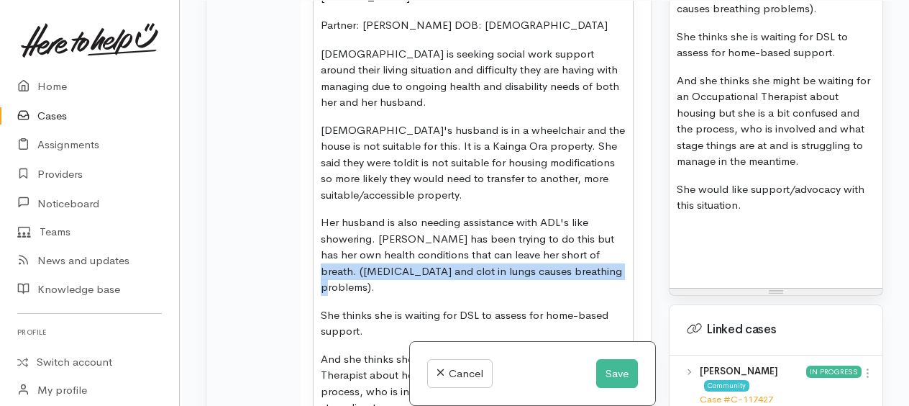
drag, startPoint x: 573, startPoint y: 242, endPoint x: 581, endPoint y: 257, distance: 16.8
click at [581, 257] on p "Her husband is also needing assistance with ADL's like showering. Veda has been…" at bounding box center [473, 254] width 305 height 81
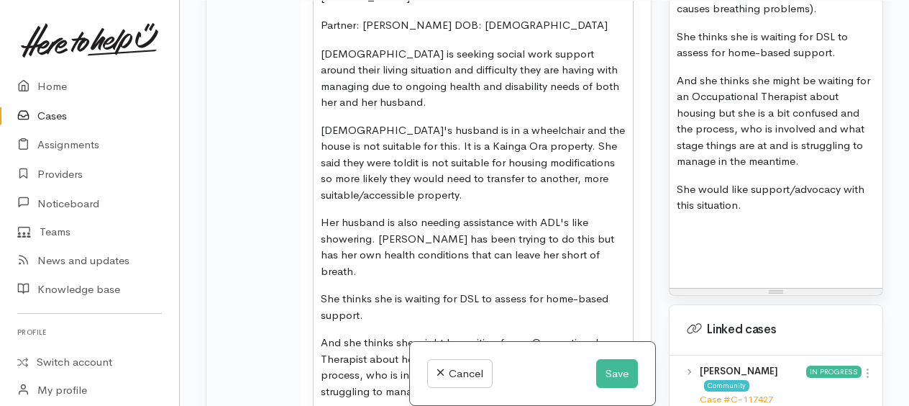
click at [321, 291] on p "She thinks she is waiting for DSL to assess for home-based support." at bounding box center [473, 307] width 305 height 32
click at [548, 291] on p "Veda thinks she is waiting for DSL to assess for home-based support." at bounding box center [473, 307] width 305 height 32
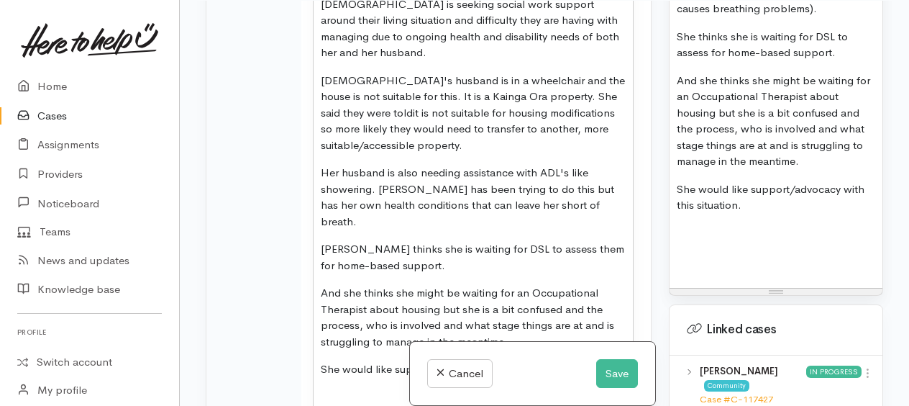
scroll to position [1498, 0]
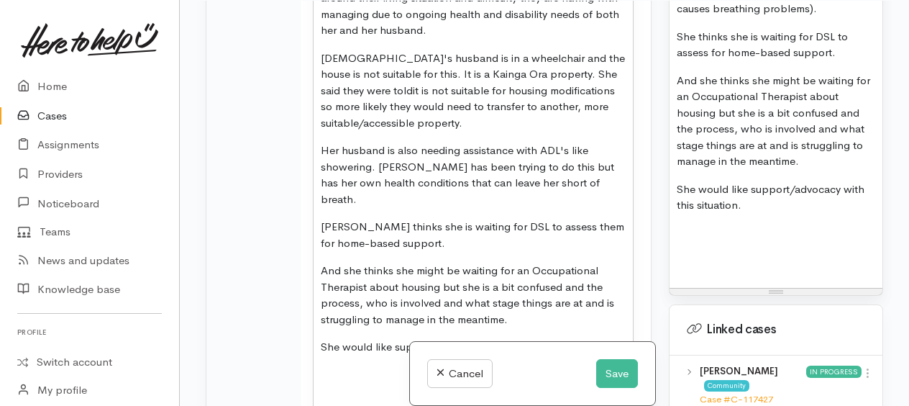
click at [321, 263] on p "And she thinks she might be waiting for an Occupational Therapist about housing…" at bounding box center [473, 295] width 305 height 65
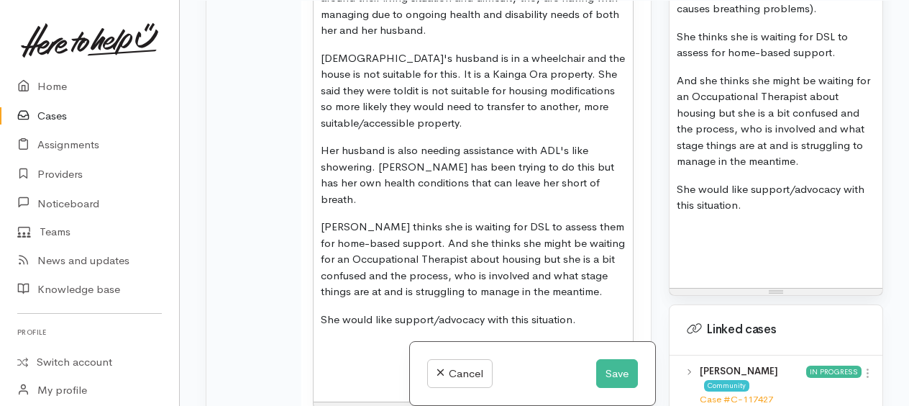
click at [587, 234] on p "Veda thinks she is waiting for DSL to assess them for home-based support. And s…" at bounding box center [473, 259] width 305 height 81
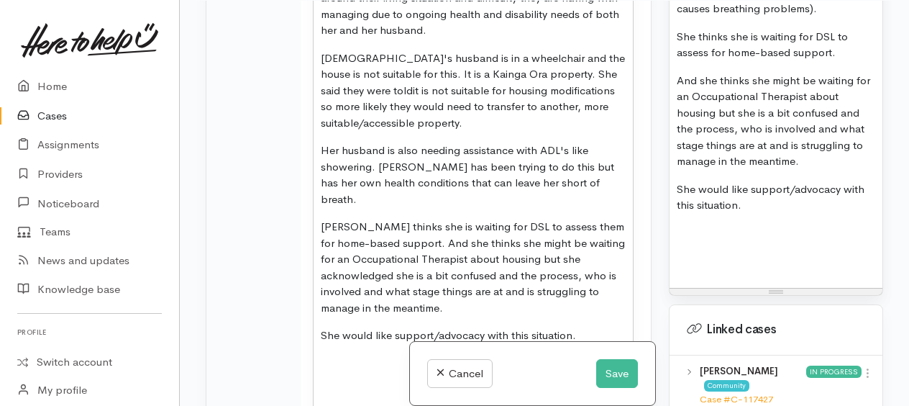
click at [424, 246] on p "Veda thinks she is waiting for DSL to assess them for home-based support. And s…" at bounding box center [473, 267] width 305 height 97
click at [590, 249] on p "Veda thinks she is waiting for DSL to assess them for home-based support. And s…" at bounding box center [473, 267] width 305 height 97
click at [437, 263] on p "Veda thinks she is waiting for DSL to assess them for home-based support. And s…" at bounding box center [473, 267] width 305 height 97
drag, startPoint x: 522, startPoint y: 273, endPoint x: 514, endPoint y: 258, distance: 18.0
click at [590, 263] on p "Veda thinks she is waiting for DSL to assess them for home-based support. And s…" at bounding box center [473, 267] width 305 height 97
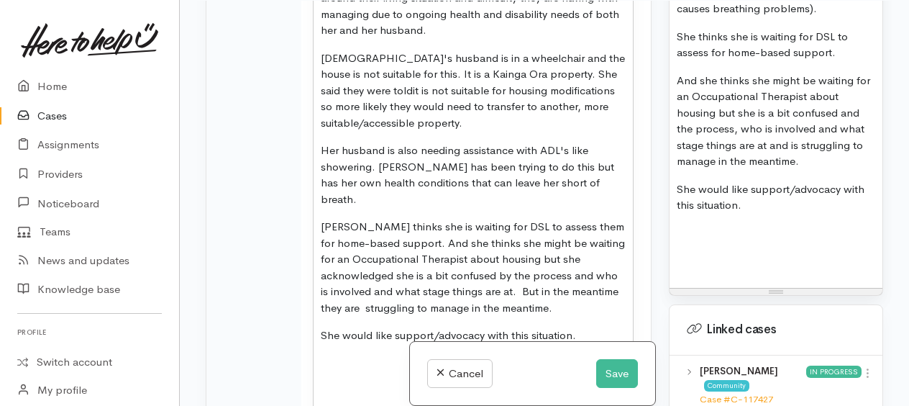
click at [517, 281] on p "Veda thinks she is waiting for DSL to assess them for home-based support. And s…" at bounding box center [473, 267] width 305 height 97
click at [344, 327] on p "She would like support/advocacy with this situation." at bounding box center [473, 335] width 305 height 17
click at [514, 327] on p "Veda would really appreciate would like support/advocacy with this situation." at bounding box center [473, 343] width 305 height 32
click at [407, 329] on p "Veda would really appreciate any support/advocacy with this situation." at bounding box center [473, 343] width 305 height 32
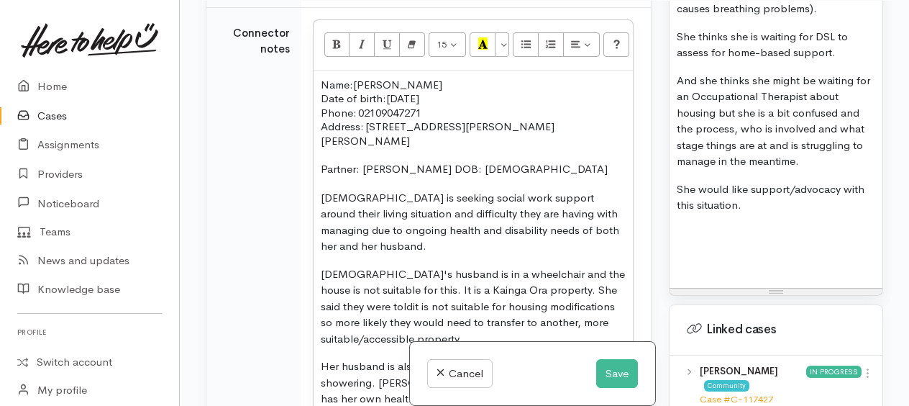
scroll to position [1354, 0]
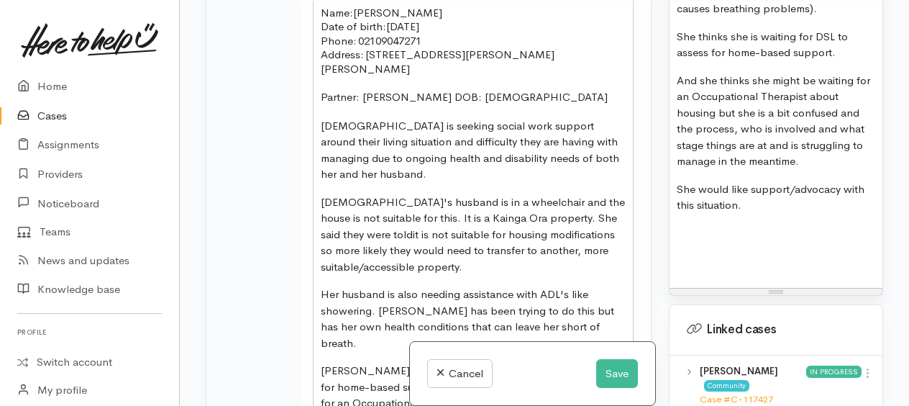
click at [430, 132] on p "Veda is seeking social work support around their living situation and difficult…" at bounding box center [473, 150] width 305 height 65
click at [393, 145] on p "Veda is seeking social work support around their living situation and difficult…" at bounding box center [473, 150] width 305 height 65
click at [400, 195] on span "Veda's husband is in a wheelchair and the house is not suitable for this. It is…" at bounding box center [473, 218] width 304 height 46
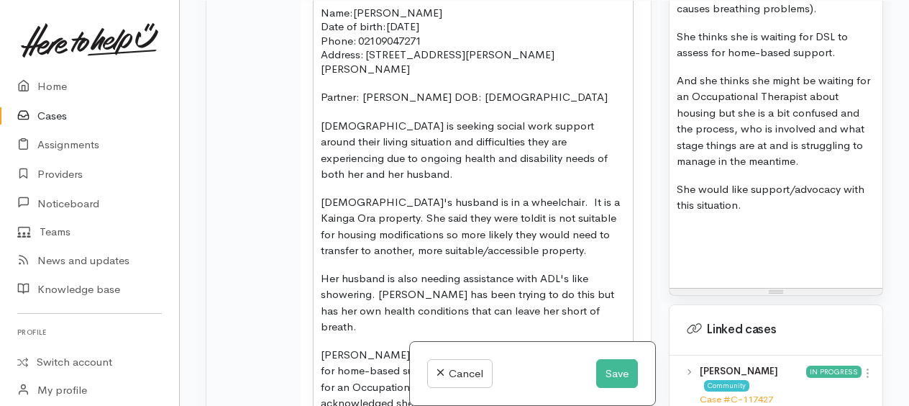
click at [502, 195] on span "Veda's husband is in a wheelchair. It is a Kainga Ora property. She said they w…" at bounding box center [470, 210] width 299 height 30
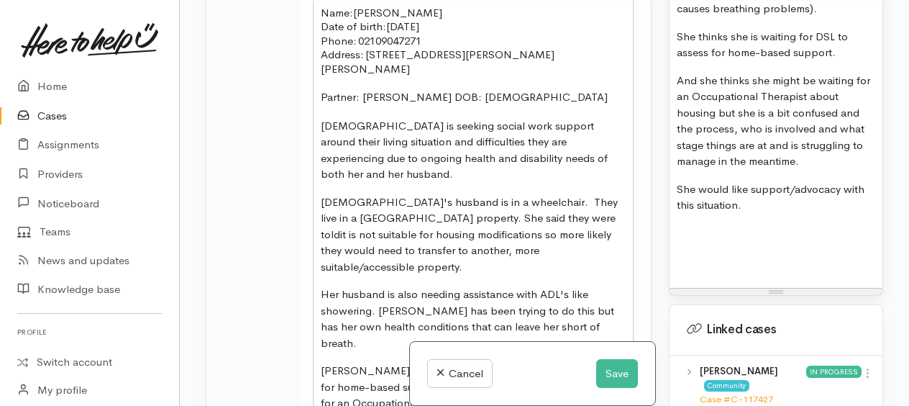
click at [430, 207] on p "Veda's husband is in a wheelchair. They live in a Kainga Ora property. She said…" at bounding box center [473, 234] width 305 height 81
click at [514, 195] on span "Veda's husband is in a wheelchair. They live in a Kainga Ora property. She said…" at bounding box center [469, 218] width 297 height 46
click at [484, 222] on p "Veda's husband is in a wheelchair and they live in a Kainga Ora property. She s…" at bounding box center [473, 234] width 305 height 81
click at [494, 222] on p "Veda's husband is in a wheelchair and they live in a Kainga Ora property. She s…" at bounding box center [473, 234] width 305 height 81
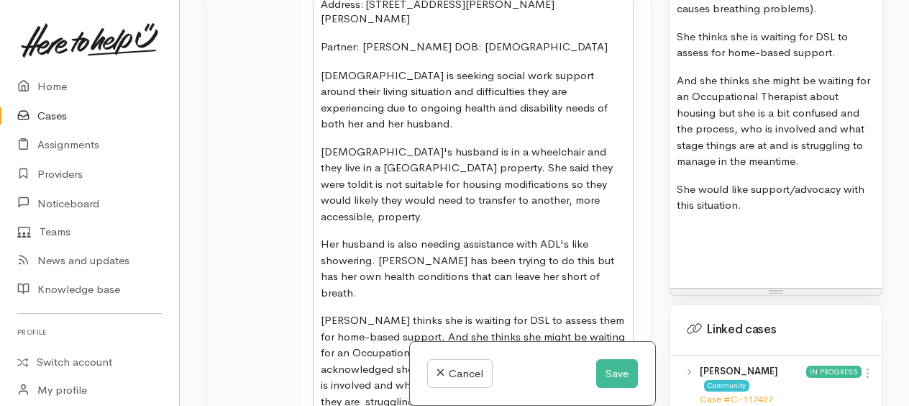
scroll to position [1426, 0]
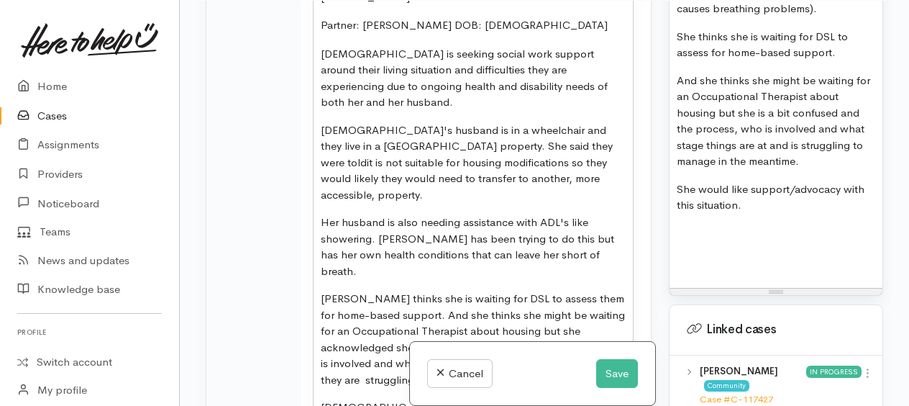
click at [448, 214] on p "Her husband is also needing assistance with ADL's like showering. Veda has been…" at bounding box center [473, 246] width 305 height 65
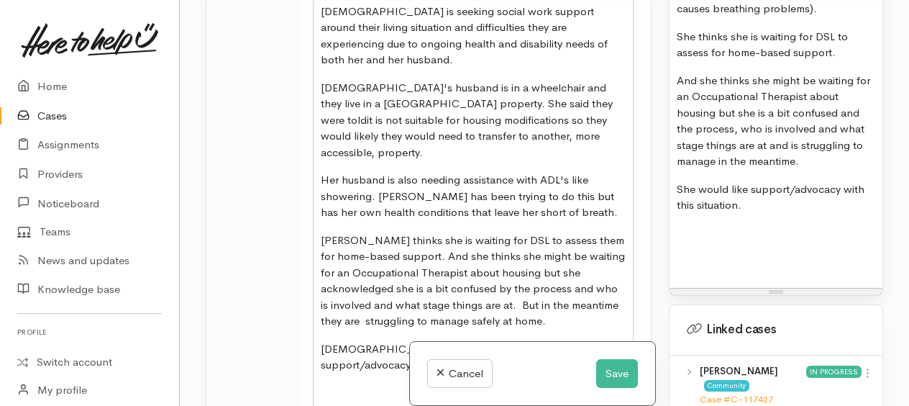
scroll to position [1498, 0]
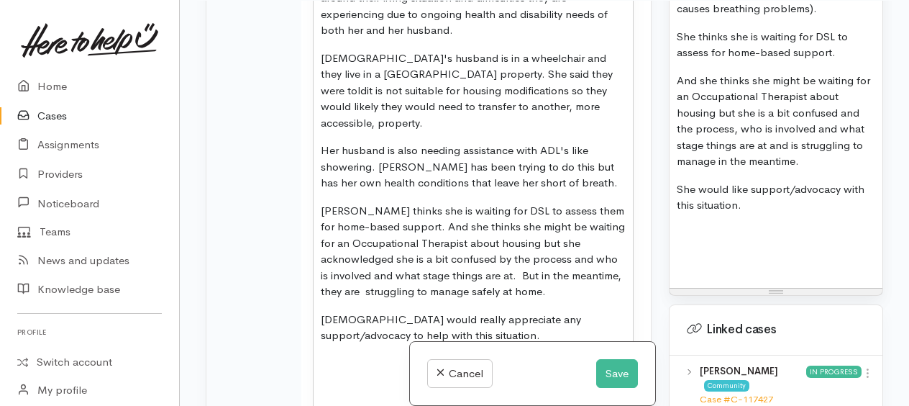
click at [568, 230] on p "Veda thinks she is waiting for DSL to assess them for home-based support. And s…" at bounding box center [473, 251] width 305 height 97
click at [453, 247] on p "Veda thinks she is waiting for DSL to assess them for home-based support. And s…" at bounding box center [473, 251] width 305 height 97
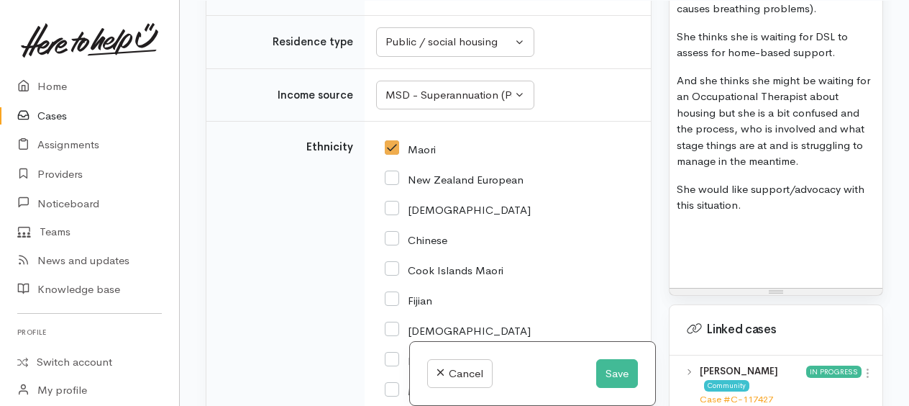
scroll to position [2289, 0]
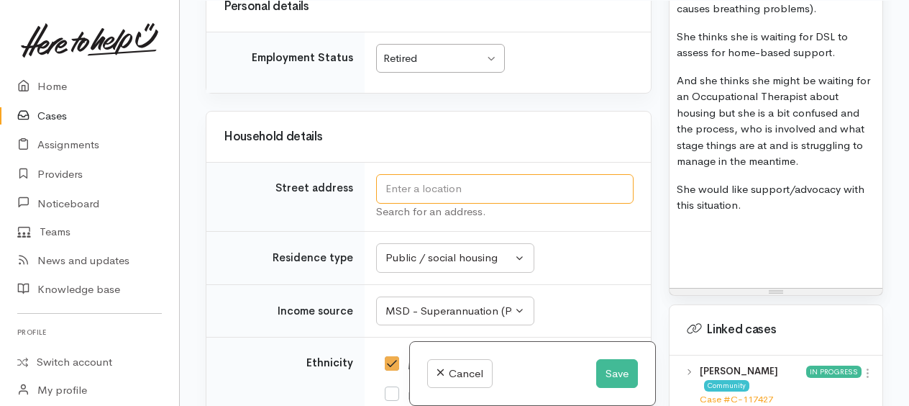
click at [404, 174] on input "text" at bounding box center [505, 188] width 258 height 29
type input "7 Gudex Court, Saint Andrews, Hamilton, New Zealand"
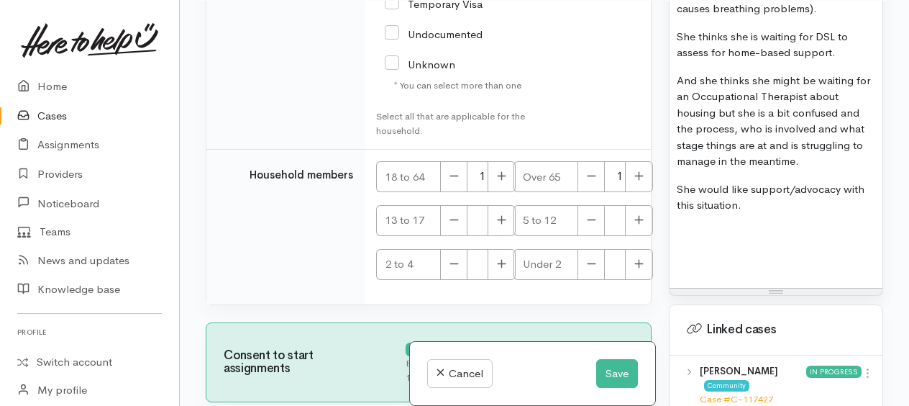
scroll to position [3373, 0]
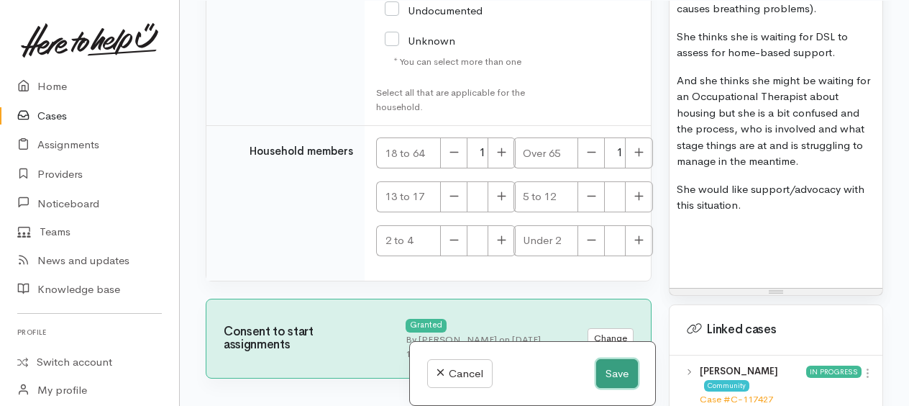
click at [619, 378] on button "Save" at bounding box center [617, 373] width 42 height 29
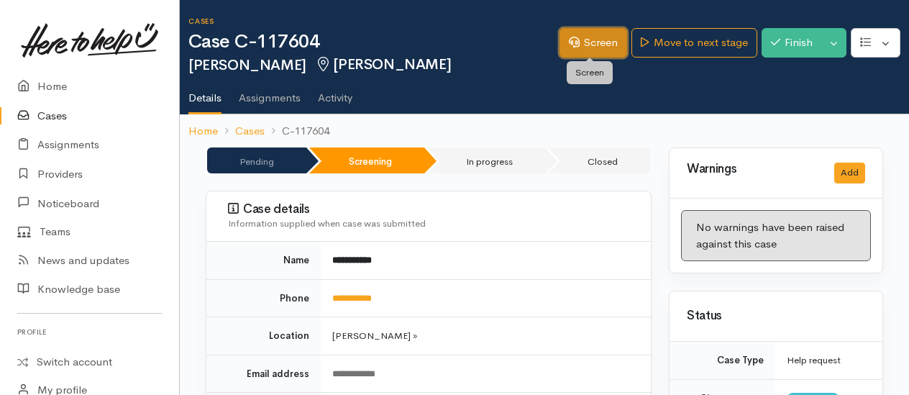
click at [597, 48] on link "Screen" at bounding box center [594, 42] width 68 height 29
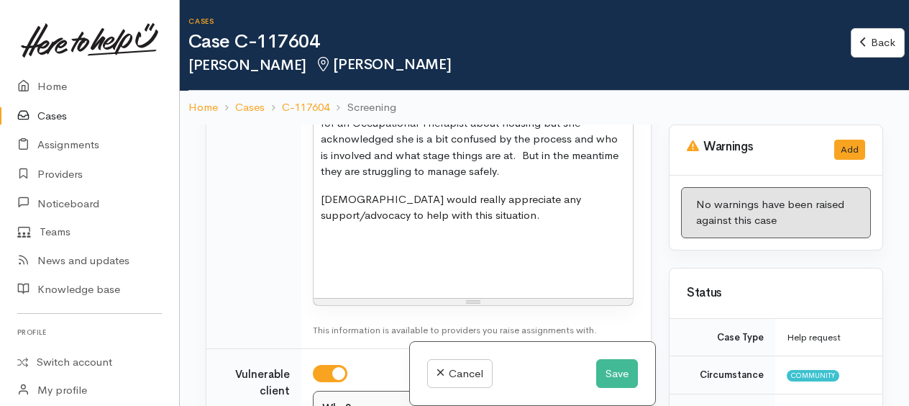
scroll to position [1720, 0]
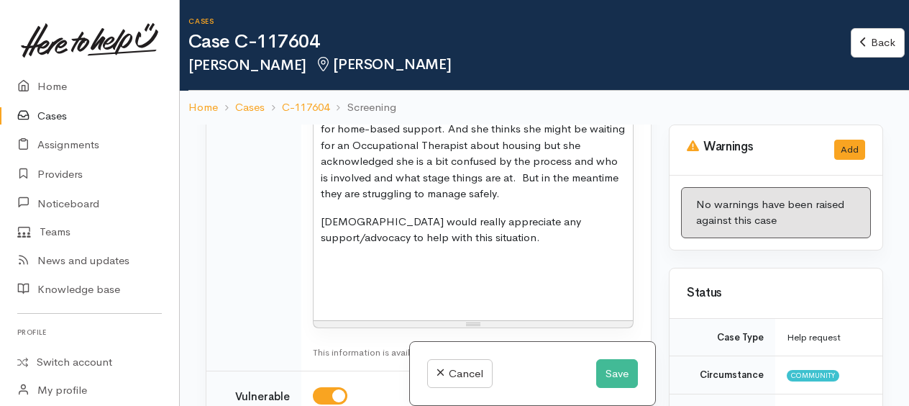
click at [335, 258] on p at bounding box center [473, 266] width 305 height 17
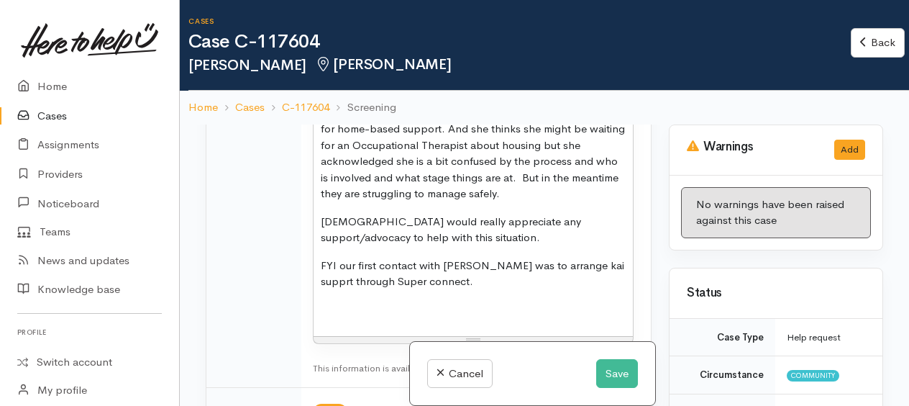
drag, startPoint x: 419, startPoint y: 241, endPoint x: 404, endPoint y: 249, distance: 17.7
click at [403, 249] on div "Name: [PERSON_NAME] Date of birth: [DEMOGRAPHIC_DATA] Phone:   02109047271 Addr…" at bounding box center [473, 47] width 319 height 580
click at [442, 258] on p "FYI our first contact with [PERSON_NAME] was to arrange kai supprt through Supe…" at bounding box center [473, 274] width 305 height 32
click at [583, 258] on p "FYI our first contact with [PERSON_NAME] was to arrange kai supprt through Supe…" at bounding box center [473, 274] width 305 height 32
click at [465, 258] on p "FYI our first contact with [PERSON_NAME] was to arrange kai support through Sup…" at bounding box center [473, 274] width 305 height 32
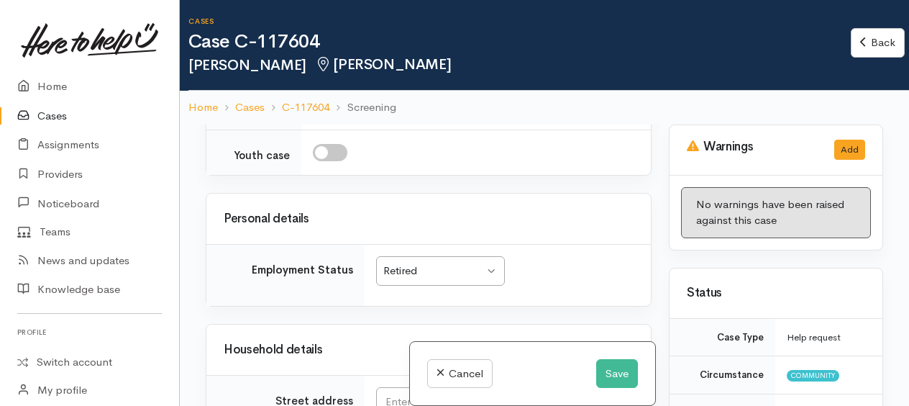
scroll to position [2439, 0]
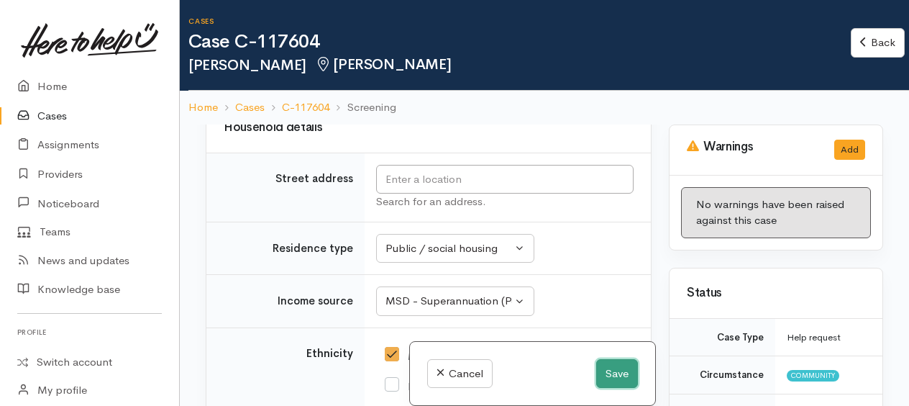
click at [617, 368] on button "Save" at bounding box center [617, 373] width 42 height 29
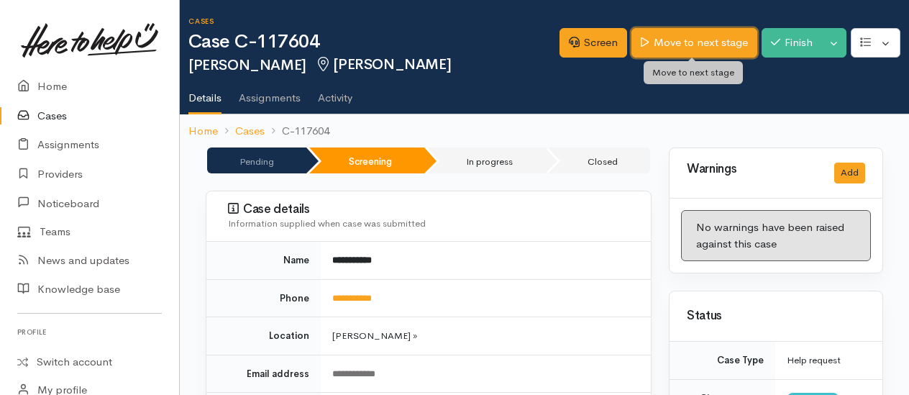
click at [707, 45] on link "Move to next stage" at bounding box center [694, 42] width 125 height 29
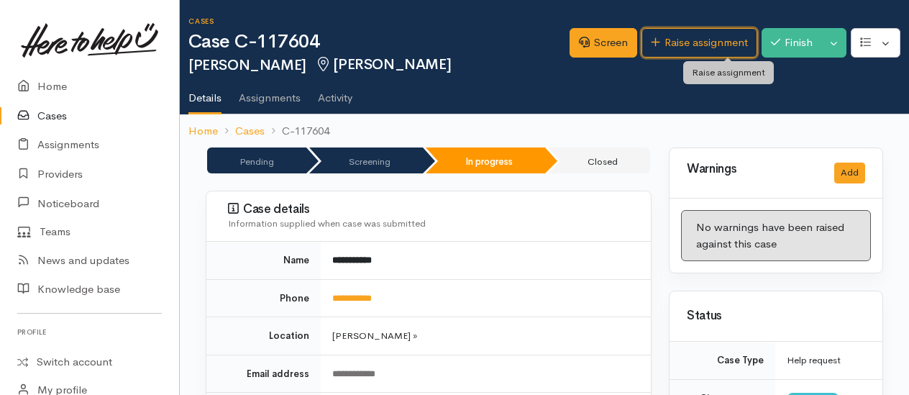
click at [708, 45] on link "Raise assignment" at bounding box center [700, 42] width 116 height 29
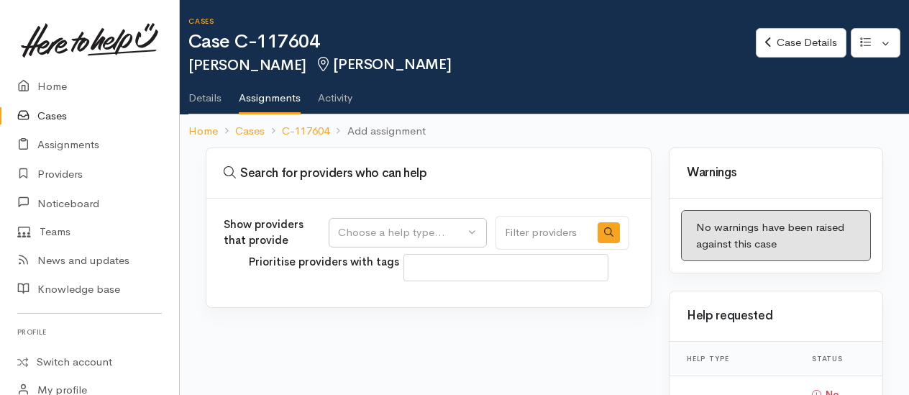
select select
click at [405, 213] on div "Show providers that provide General support Health and disability support Choos…" at bounding box center [428, 253] width 445 height 109
click at [392, 222] on button "Choose a help type..." at bounding box center [408, 232] width 158 height 29
click at [381, 295] on span "General support" at bounding box center [387, 301] width 81 height 17
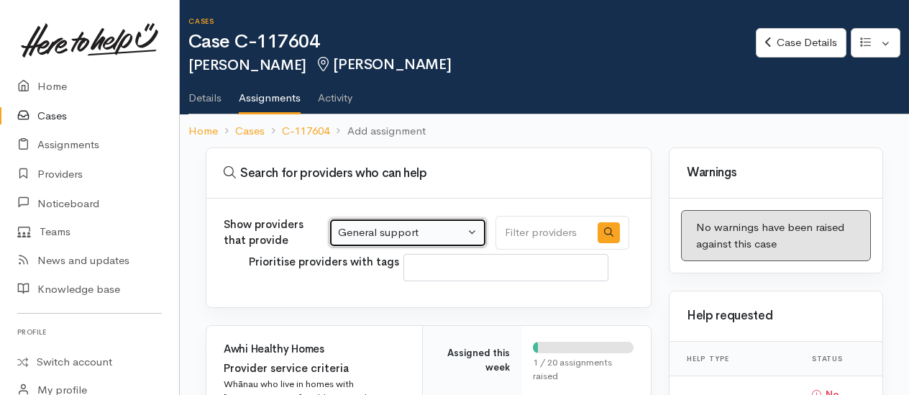
click at [419, 227] on div "General support" at bounding box center [401, 232] width 127 height 17
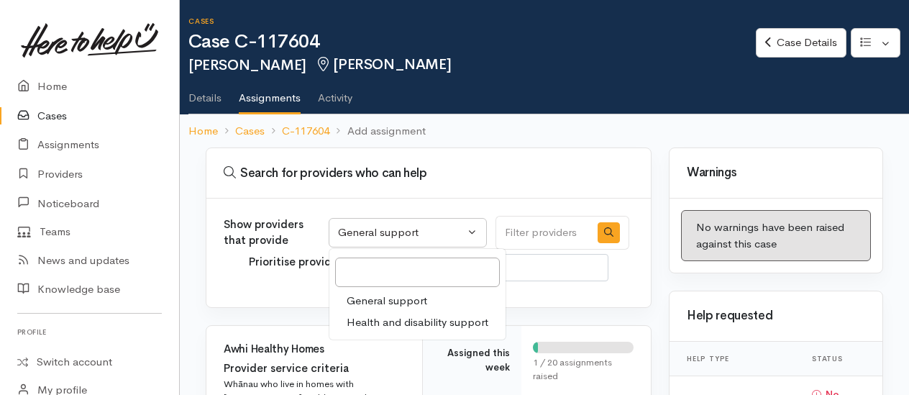
click at [404, 315] on span "Health and disability support" at bounding box center [418, 322] width 142 height 17
select select "26"
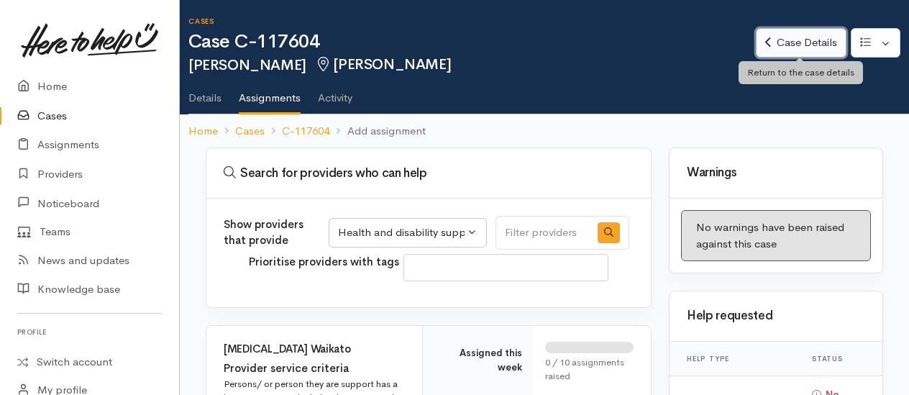
click at [808, 42] on link "Case Details" at bounding box center [801, 42] width 90 height 29
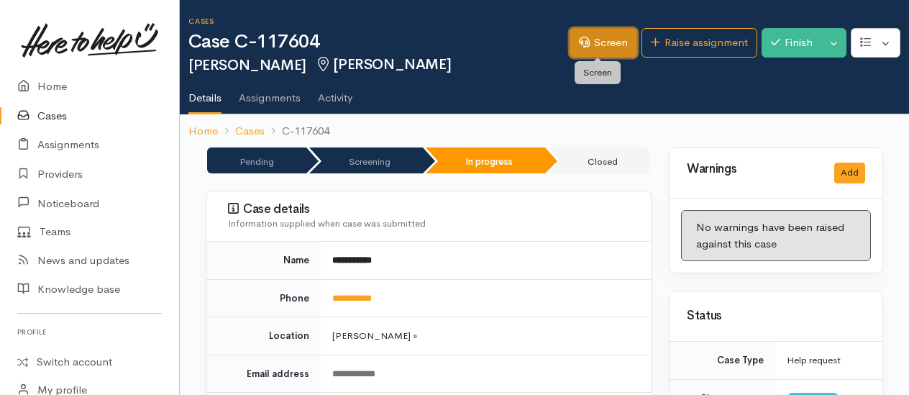
click at [616, 42] on link "Screen" at bounding box center [604, 42] width 68 height 29
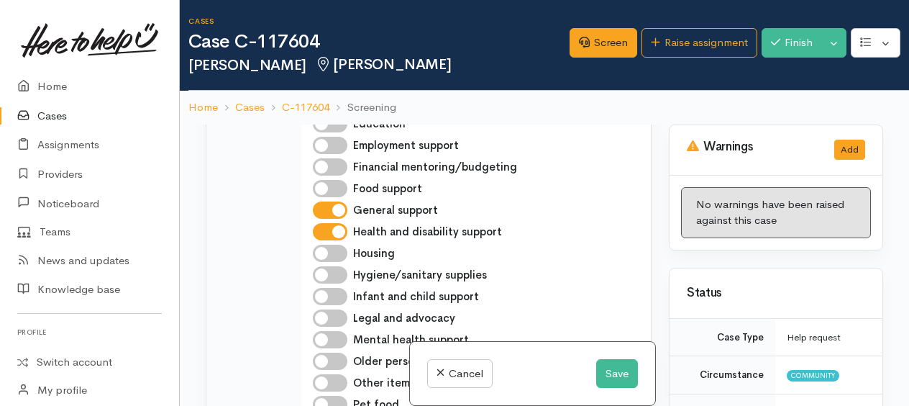
scroll to position [863, 0]
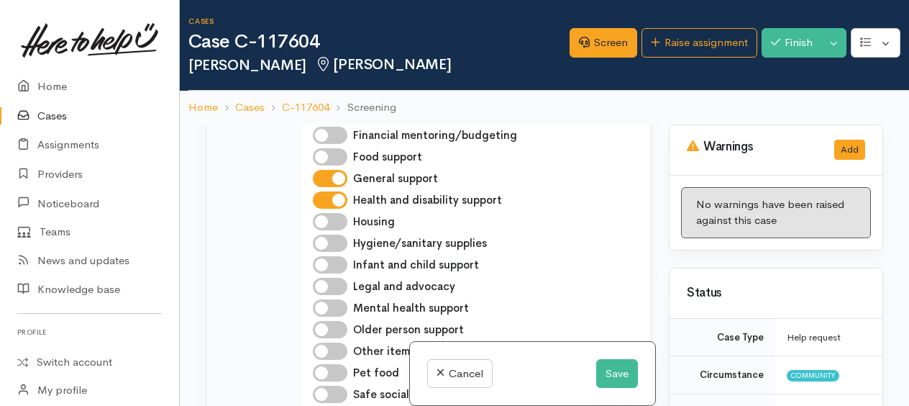
click at [337, 187] on input "General support" at bounding box center [330, 178] width 35 height 17
checkbox input "false"
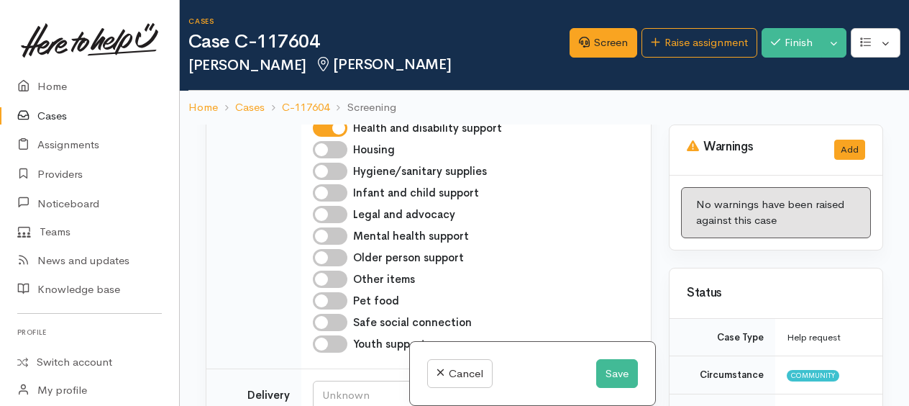
click at [321, 266] on input "Older person support" at bounding box center [330, 257] width 35 height 17
checkbox input "true"
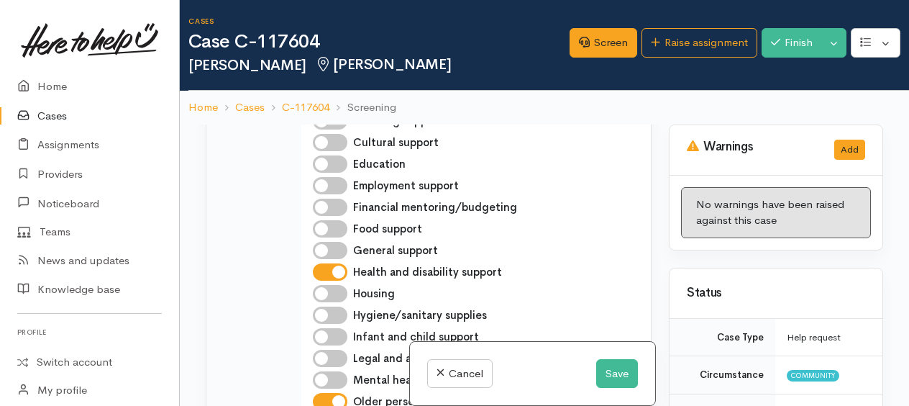
click at [324, 258] on input "General support" at bounding box center [330, 250] width 35 height 17
click at [335, 255] on input "General support" at bounding box center [330, 250] width 35 height 17
checkbox input "false"
click at [322, 301] on input "Housing" at bounding box center [330, 293] width 35 height 17
checkbox input "true"
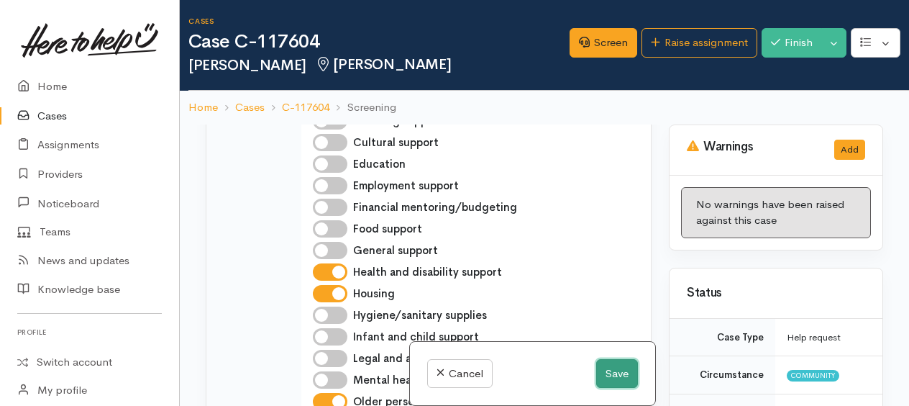
click at [611, 380] on button "Save" at bounding box center [617, 373] width 42 height 29
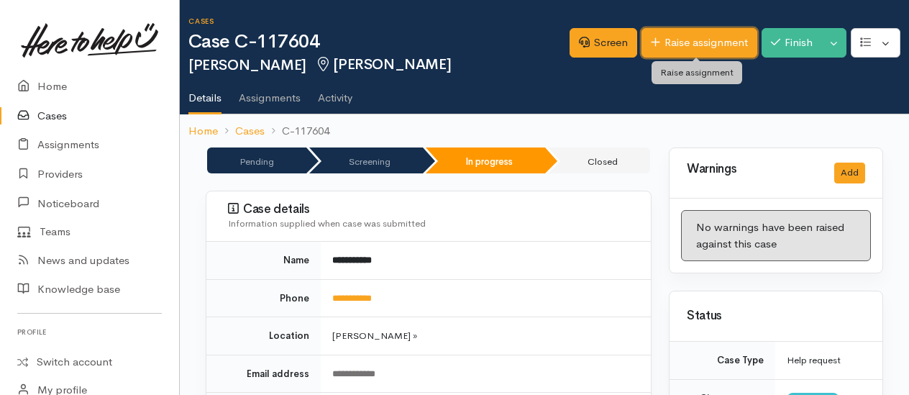
click at [685, 42] on link "Raise assignment" at bounding box center [700, 42] width 116 height 29
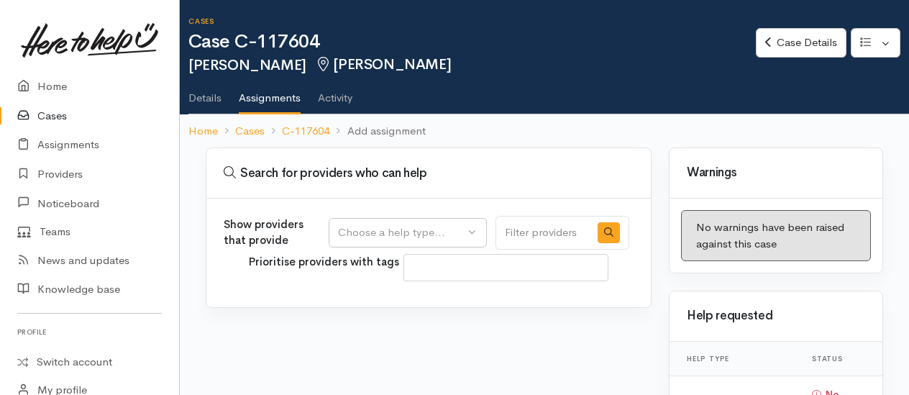
select select
click at [355, 221] on button "Choose a help type..." at bounding box center [408, 232] width 158 height 29
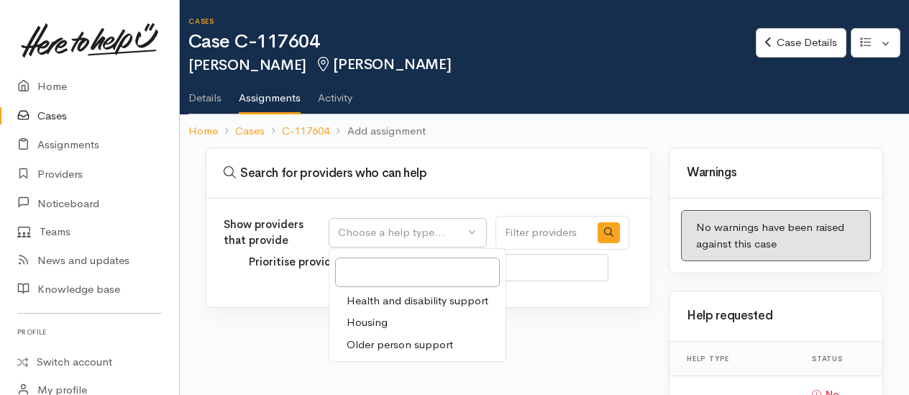
click at [383, 344] on span "Older person support" at bounding box center [400, 345] width 106 height 17
select select "29"
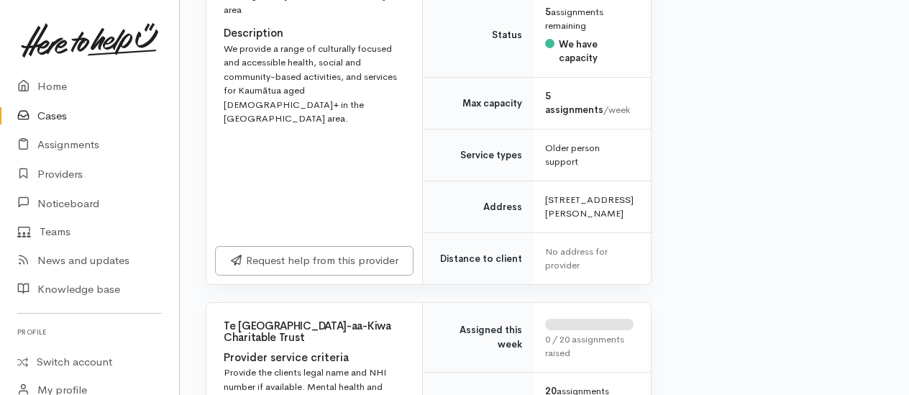
scroll to position [3094, 0]
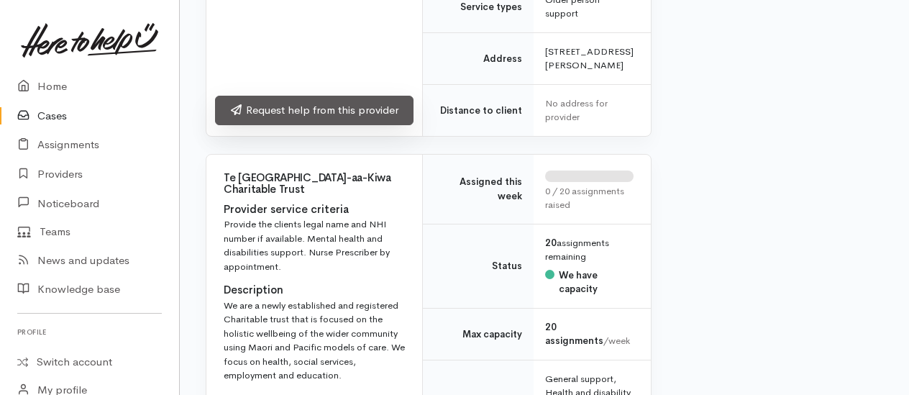
click at [321, 125] on link "Request help from this provider" at bounding box center [314, 110] width 199 height 29
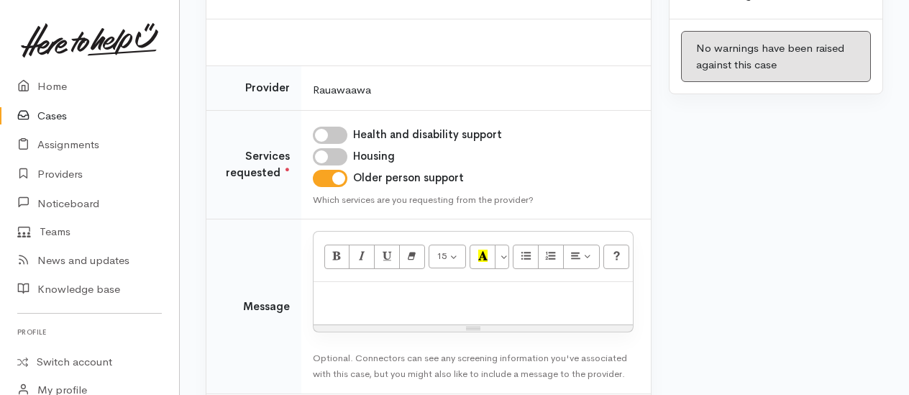
scroll to position [216, 0]
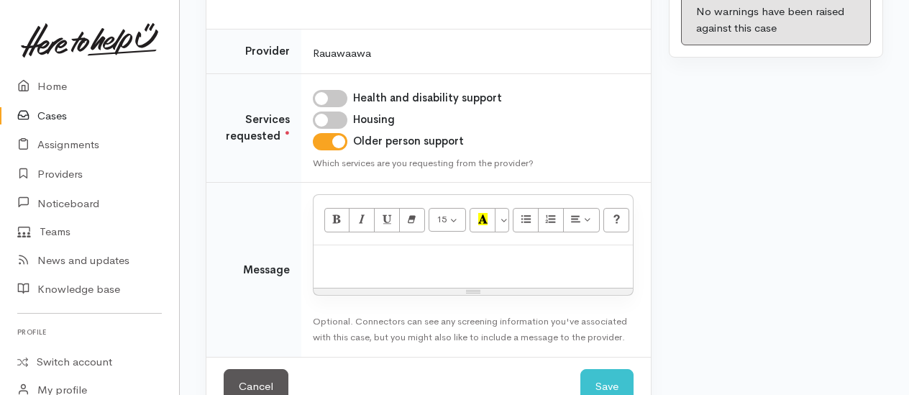
click at [327, 98] on input "Health and disability support" at bounding box center [330, 98] width 35 height 17
checkbox input "true"
click at [329, 112] on input "Housing" at bounding box center [330, 120] width 35 height 17
checkbox input "true"
click at [342, 258] on p at bounding box center [473, 261] width 305 height 17
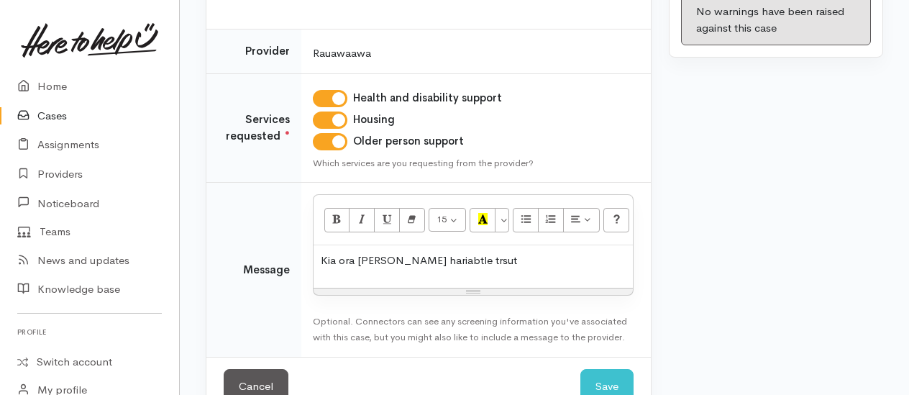
drag, startPoint x: 485, startPoint y: 257, endPoint x: 527, endPoint y: 257, distance: 41.7
click at [527, 257] on p "Kia ora Rauawaawa Kaumatua Charitable trust" at bounding box center [473, 261] width 305 height 17
click at [561, 259] on p "Kia ora [PERSON_NAME] Charitable Trust" at bounding box center [473, 261] width 305 height 17
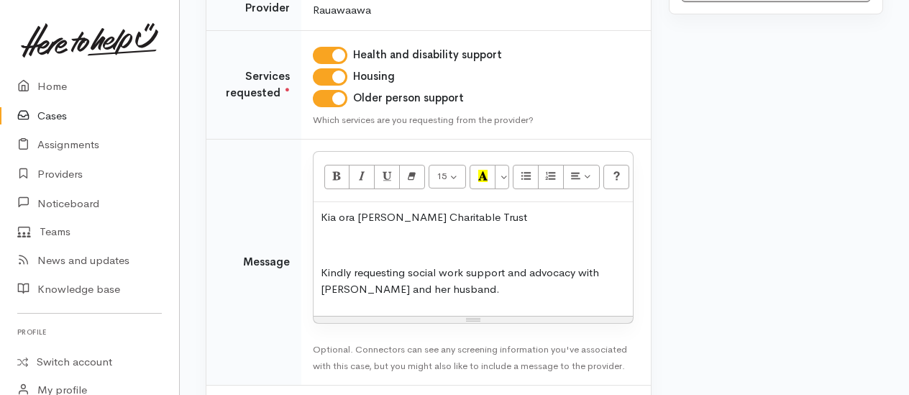
scroll to position [288, 0]
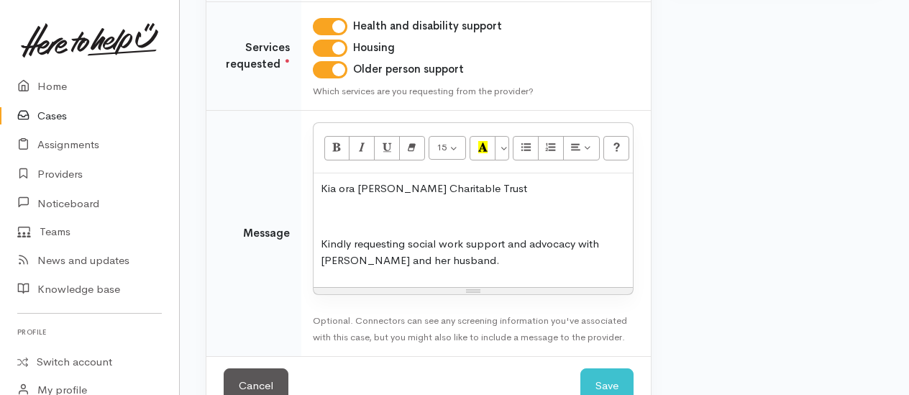
click at [359, 223] on div "Kia ora Rauawaawa Kaumatua Charitable Trust Kindly requesting social work suppo…" at bounding box center [473, 230] width 319 height 114
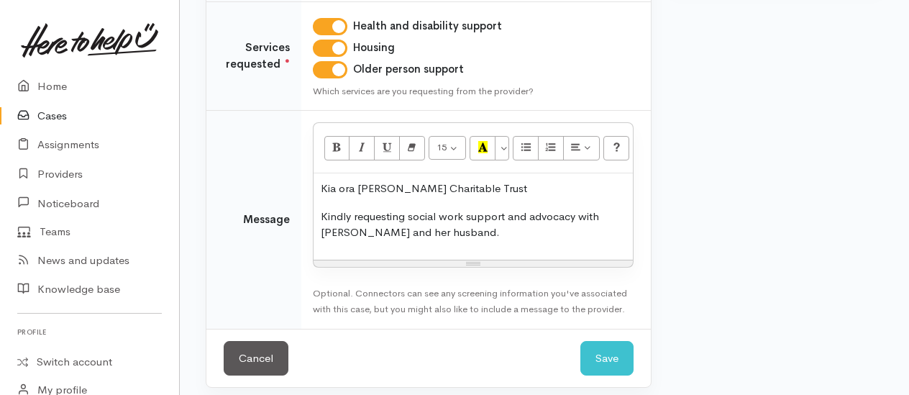
click at [471, 215] on p "Kindly requesting social work support and advocacy with Veda and her husband." at bounding box center [473, 225] width 305 height 32
click at [548, 214] on p "Kindly requesting support and advocacy with Veda and her husband." at bounding box center [473, 225] width 305 height 32
click at [410, 227] on p "Kindly requesting support and advocacy for Veda and her husband." at bounding box center [473, 225] width 305 height 32
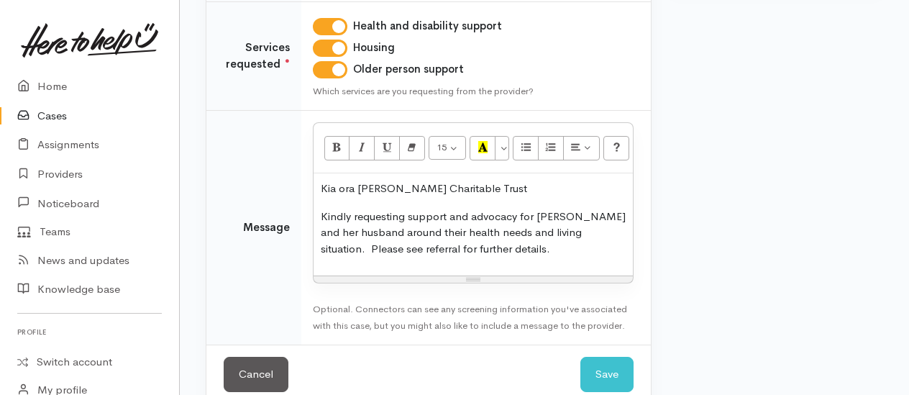
click at [518, 245] on p "Kindly requesting support and advocacy for [PERSON_NAME] and her husband around…" at bounding box center [473, 233] width 305 height 49
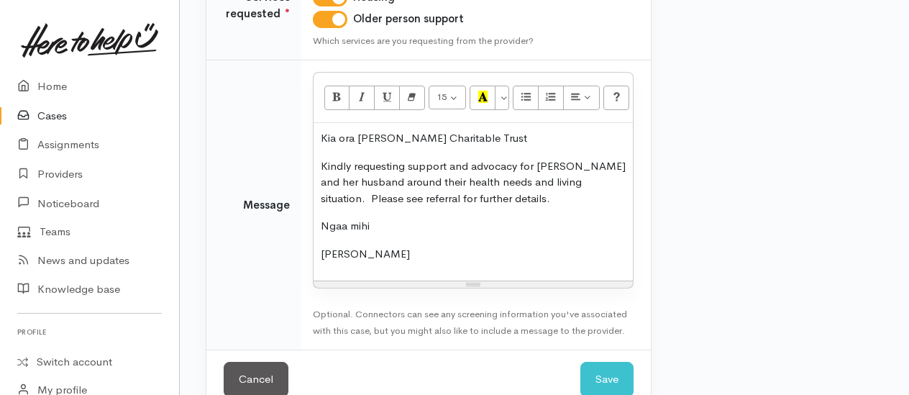
scroll to position [360, 0]
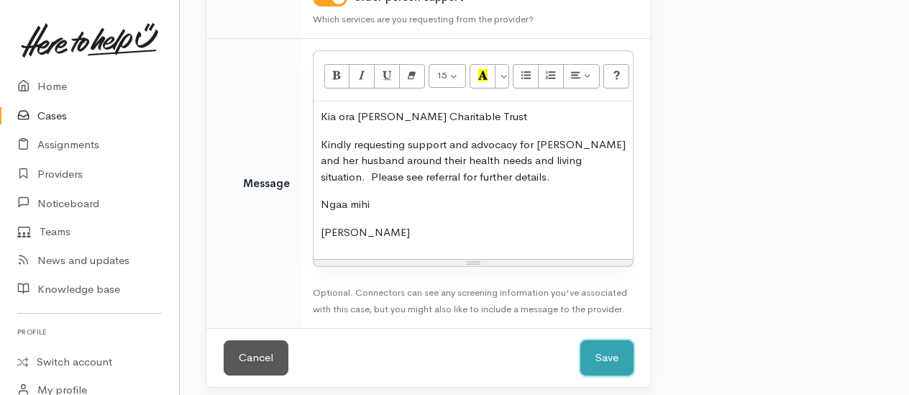
click at [594, 345] on button "Save" at bounding box center [607, 357] width 53 height 35
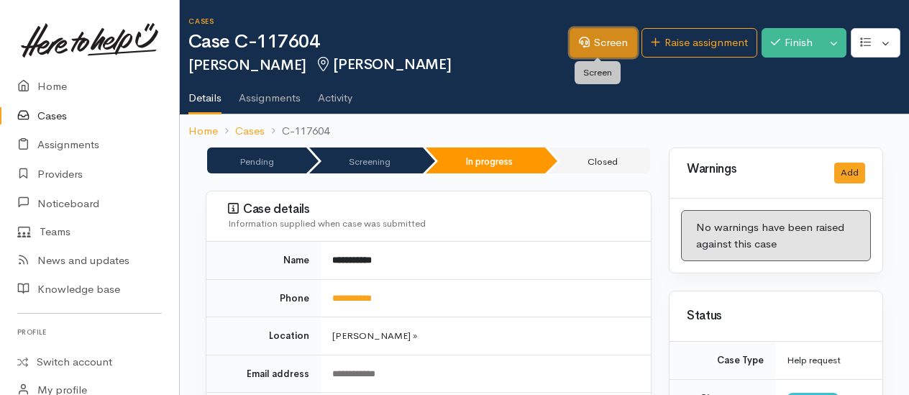
click at [583, 47] on icon at bounding box center [584, 42] width 11 height 11
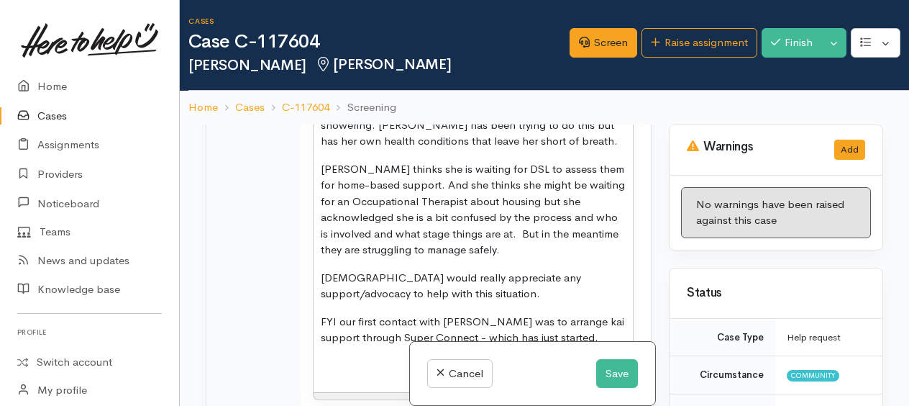
scroll to position [1799, 0]
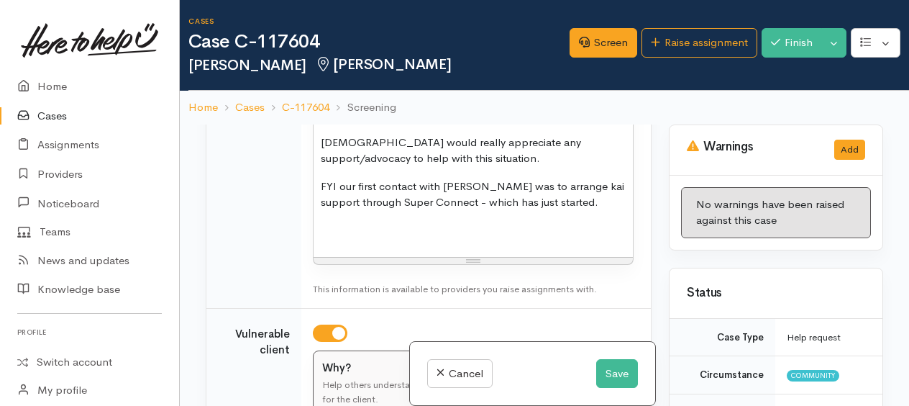
click at [339, 222] on p at bounding box center [473, 230] width 305 height 17
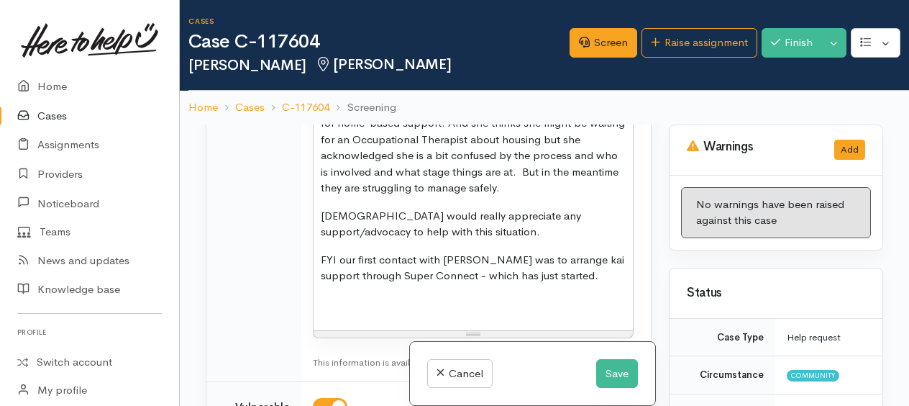
scroll to position [1655, 0]
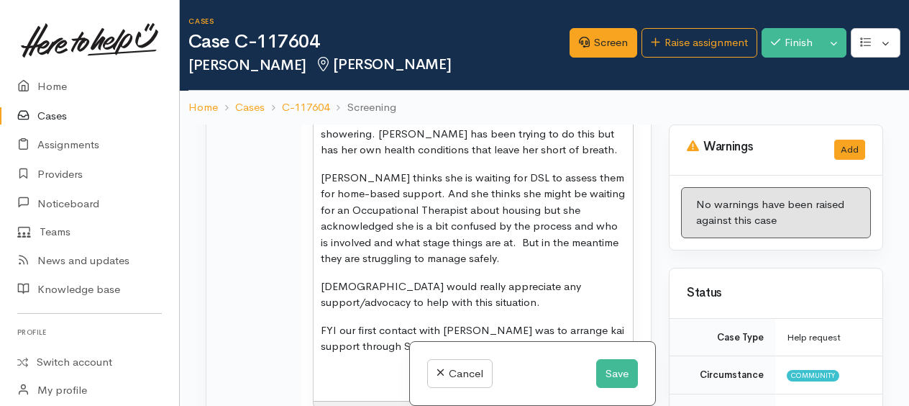
click at [471, 278] on p "Veda would really appreciate any support/advocacy to help with this situation." at bounding box center [473, 294] width 305 height 32
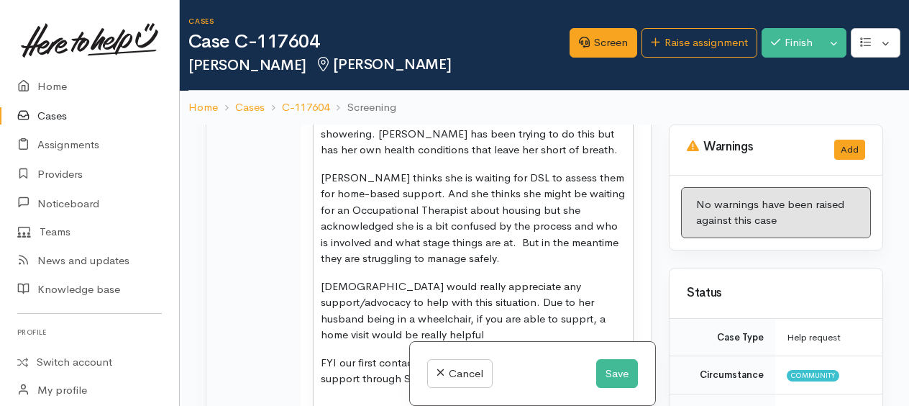
click at [441, 278] on p "Veda would really appreciate any support/advocacy to help with this situation. …" at bounding box center [473, 310] width 305 height 65
click at [517, 278] on p "Veda would really appreciate any support/advocacy to help with this situation. …" at bounding box center [473, 310] width 305 height 65
click at [607, 278] on p "Veda would really appreciate any support/advocacy to help with this situation. …" at bounding box center [473, 310] width 305 height 65
click at [424, 278] on p "Veda would really appreciate any support/advocacy to help with this situation. …" at bounding box center [473, 310] width 305 height 65
click at [465, 280] on p "Veda would really appreciate any support/advocacy to help with this situation. …" at bounding box center [473, 310] width 305 height 65
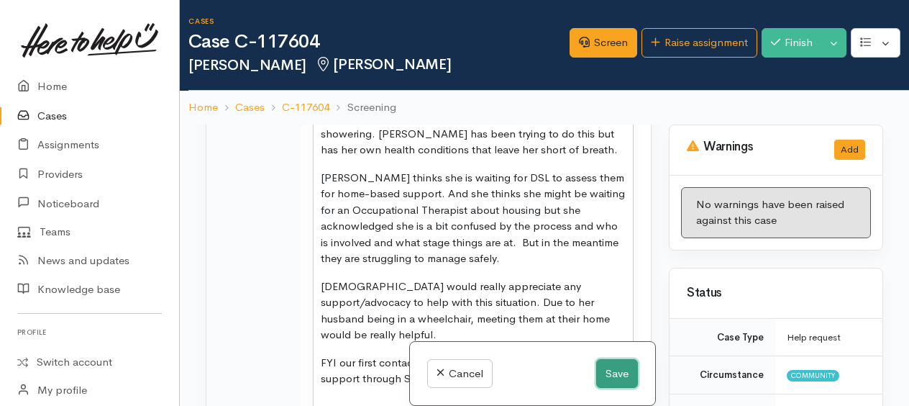
click at [604, 368] on button "Save" at bounding box center [617, 373] width 42 height 29
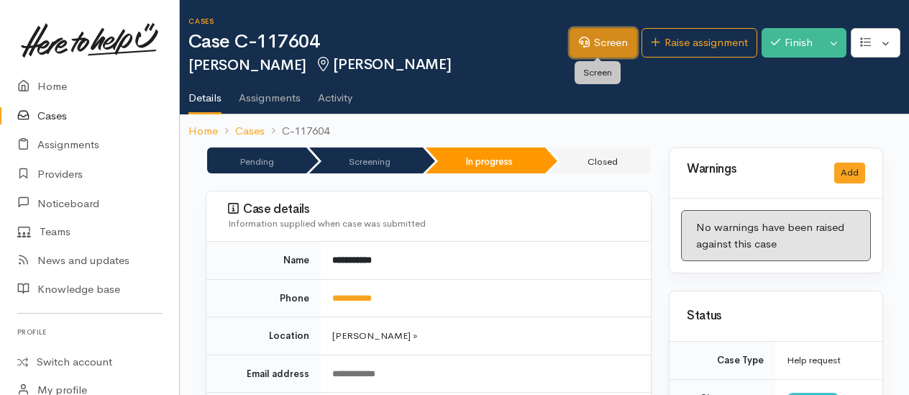
click at [617, 44] on link "Screen" at bounding box center [604, 42] width 68 height 29
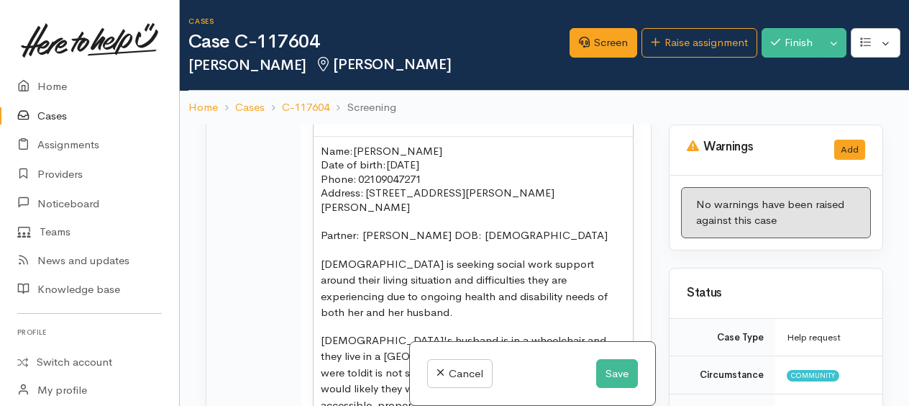
scroll to position [1366, 0]
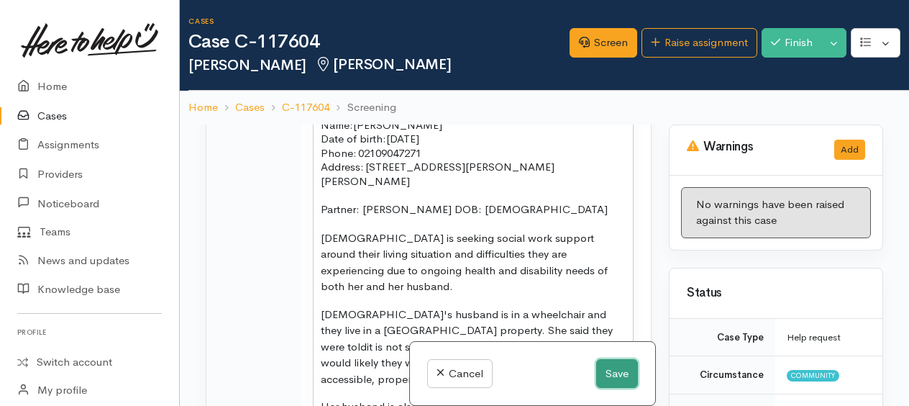
click at [625, 372] on button "Save" at bounding box center [617, 373] width 42 height 29
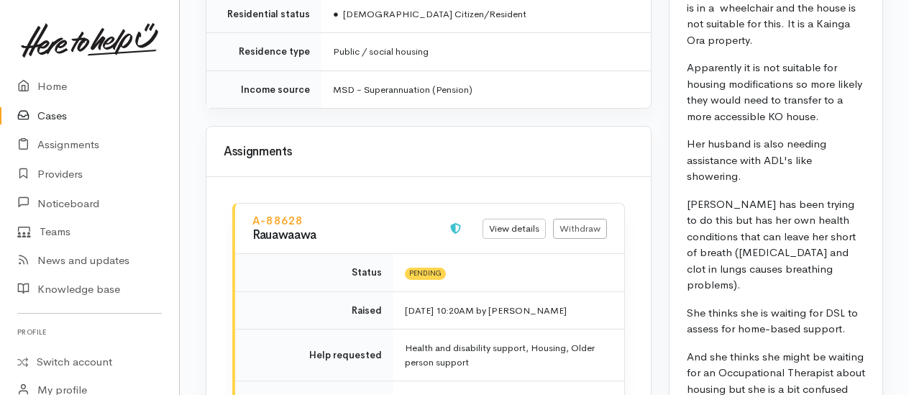
scroll to position [1871, 0]
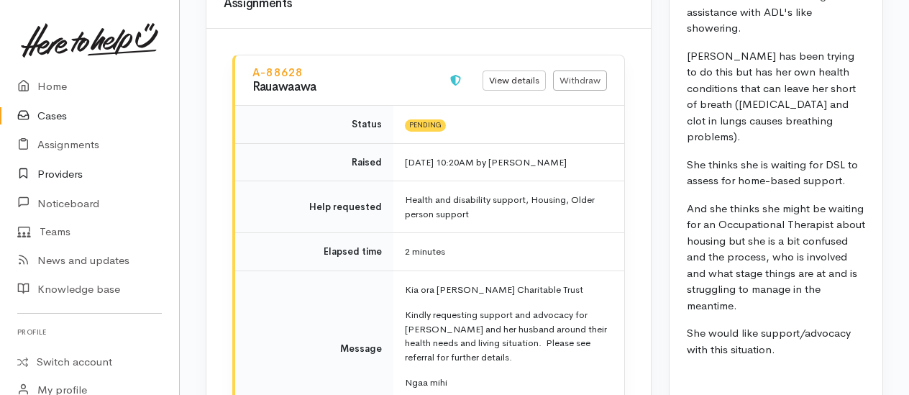
click at [48, 177] on link "Providers" at bounding box center [89, 174] width 179 height 29
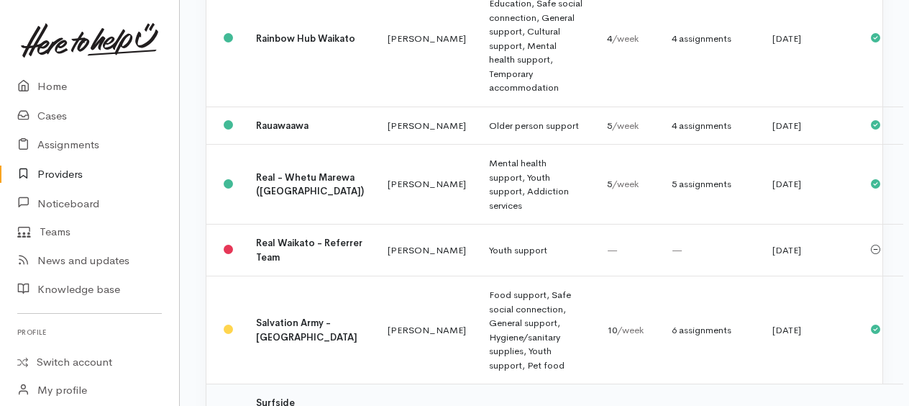
scroll to position [1583, 0]
click at [478, 145] on td "Older person support" at bounding box center [537, 125] width 118 height 38
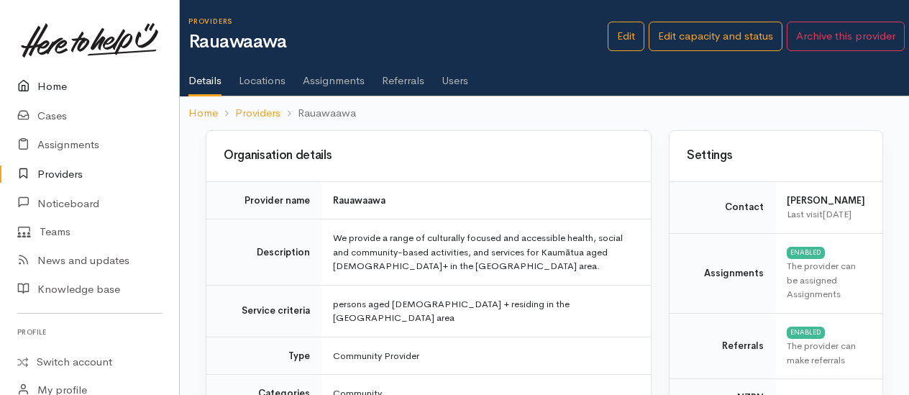
click at [60, 83] on link "Home" at bounding box center [89, 86] width 179 height 29
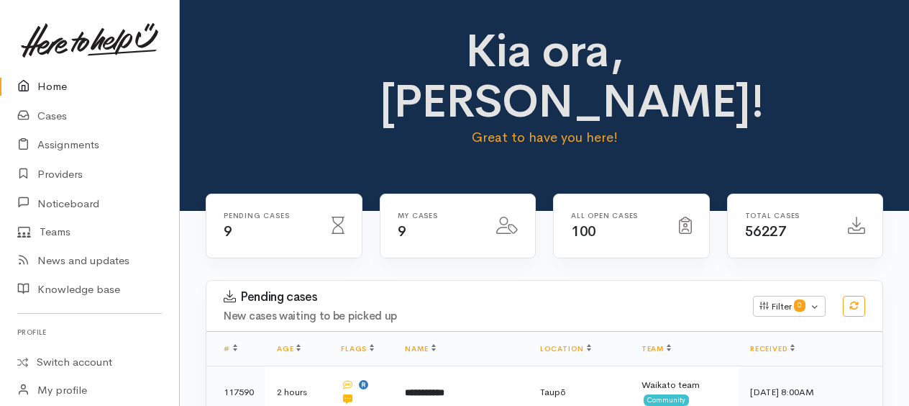
click at [49, 86] on link "Home" at bounding box center [89, 86] width 179 height 29
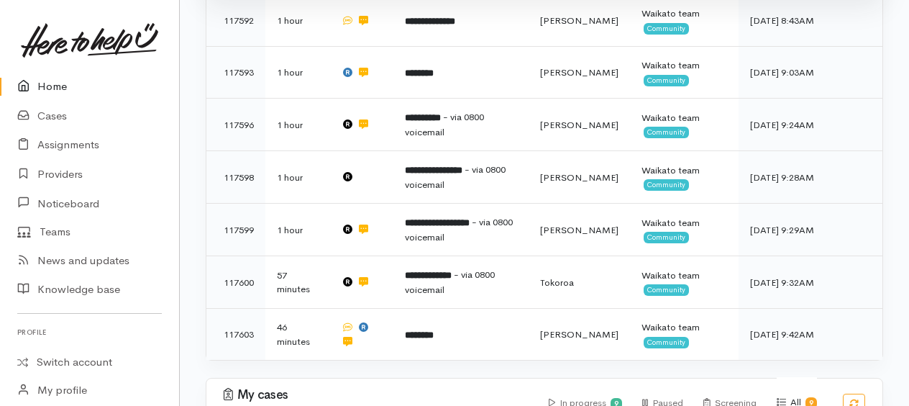
scroll to position [504, 0]
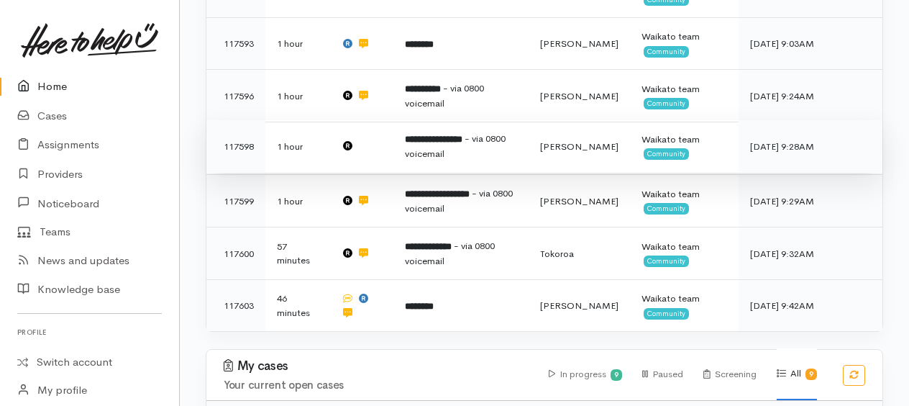
click at [445, 142] on b "**********" at bounding box center [434, 139] width 58 height 9
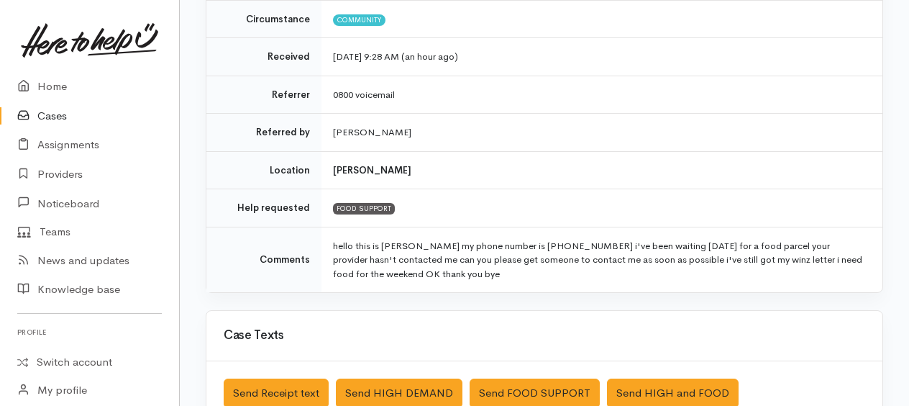
scroll to position [216, 0]
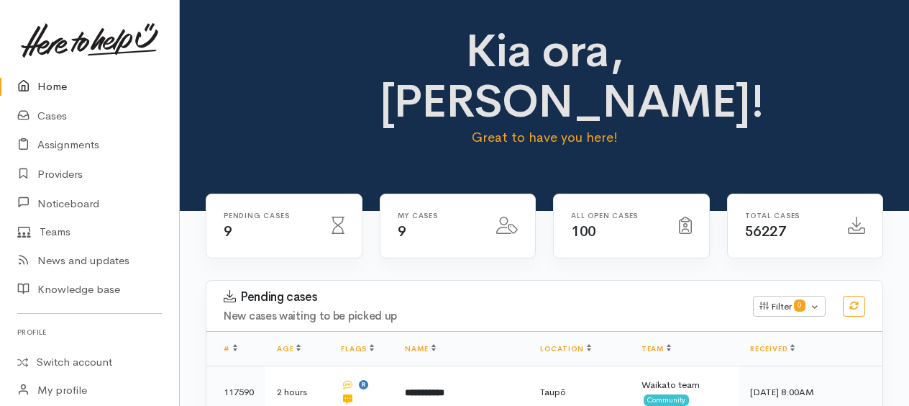
scroll to position [504, 0]
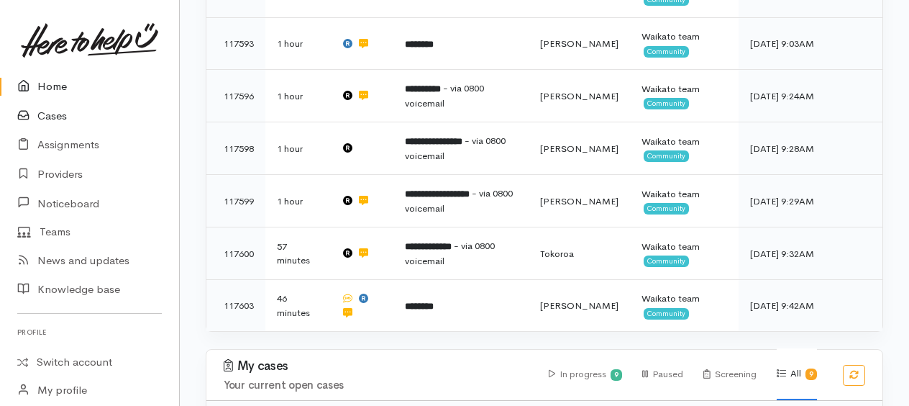
click at [57, 117] on link "Cases" at bounding box center [89, 115] width 179 height 29
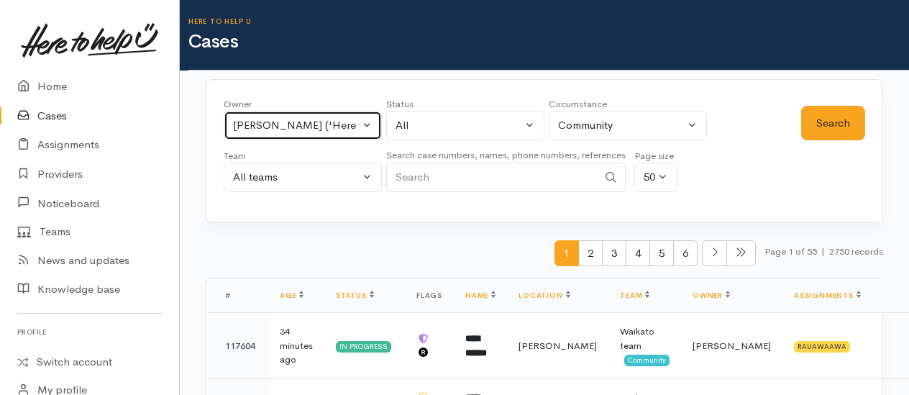
click at [340, 124] on div "[PERSON_NAME] ('Here to help u')" at bounding box center [296, 125] width 127 height 17
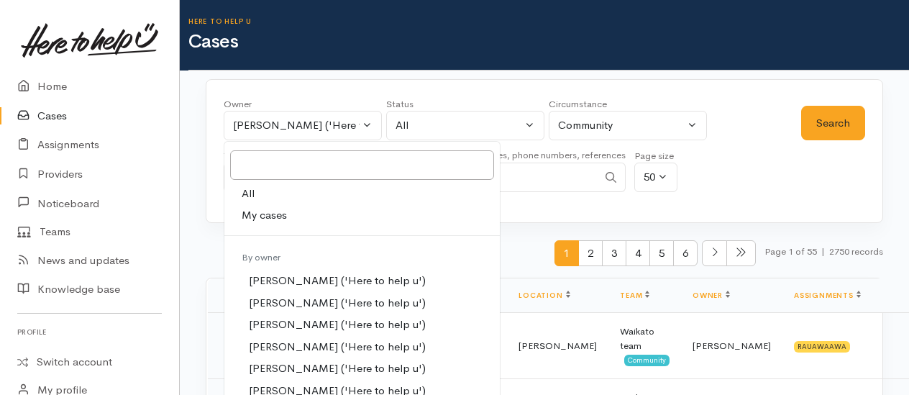
drag, startPoint x: 245, startPoint y: 193, endPoint x: 381, endPoint y: 183, distance: 136.3
click at [245, 191] on span "All" at bounding box center [248, 194] width 13 height 17
select select "-1"
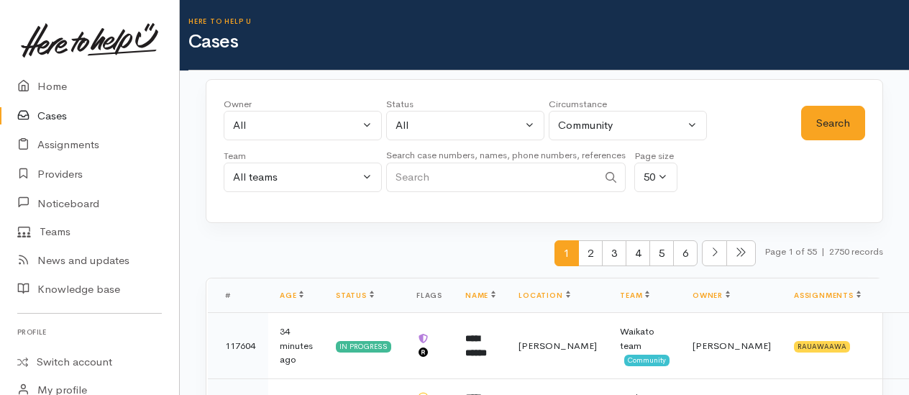
click at [418, 183] on input "Search" at bounding box center [492, 177] width 212 height 29
type input "[PERSON_NAME]"
click at [825, 124] on button "Search" at bounding box center [833, 123] width 64 height 35
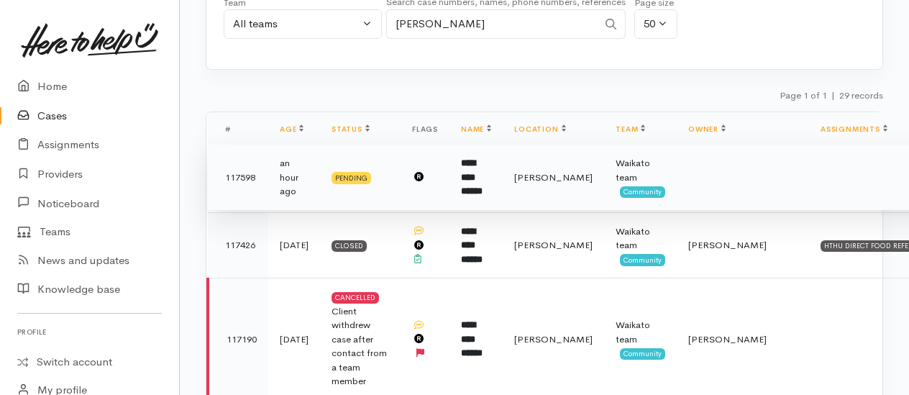
scroll to position [216, 0]
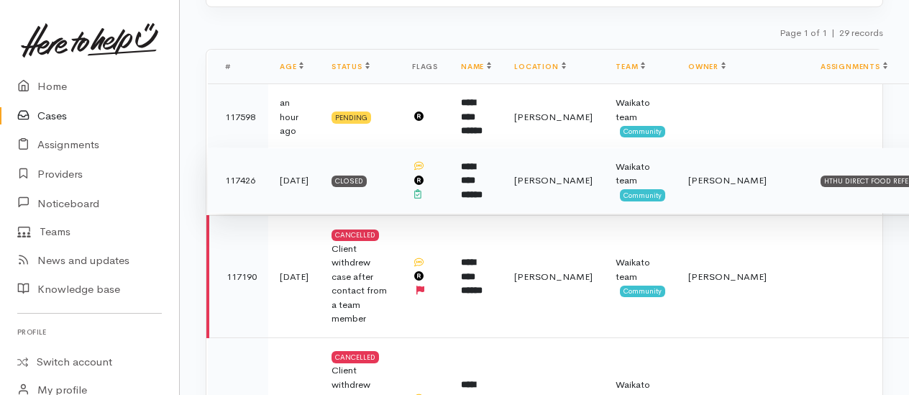
click at [477, 167] on b "**********" at bounding box center [472, 180] width 22 height 37
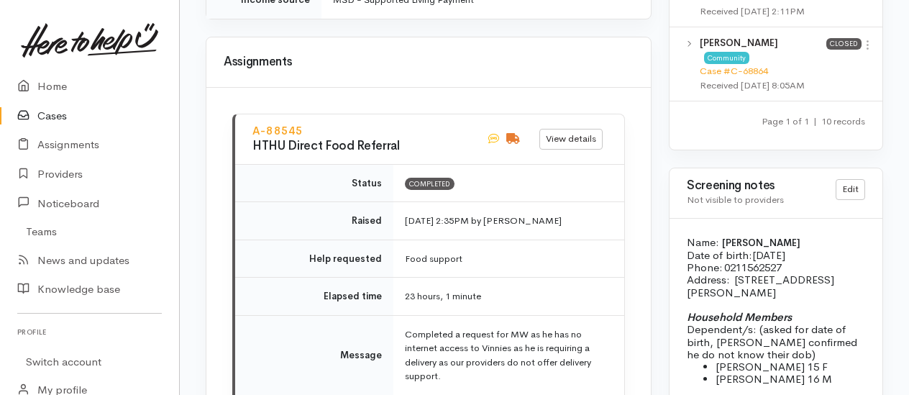
scroll to position [1943, 0]
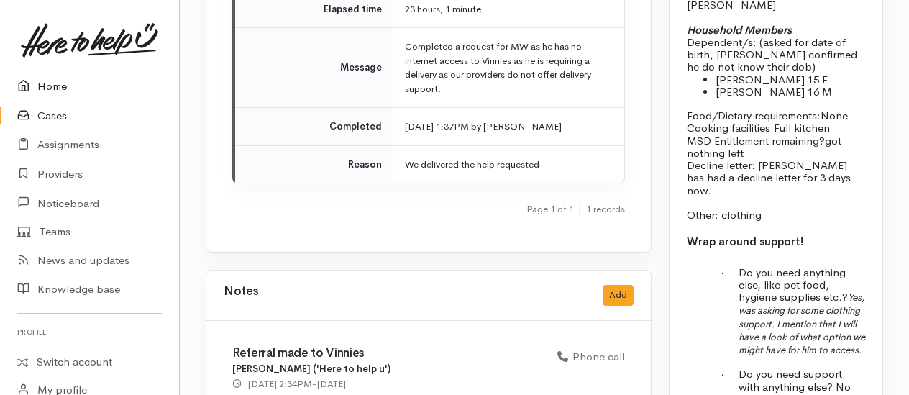
click at [55, 84] on link "Home" at bounding box center [89, 86] width 179 height 29
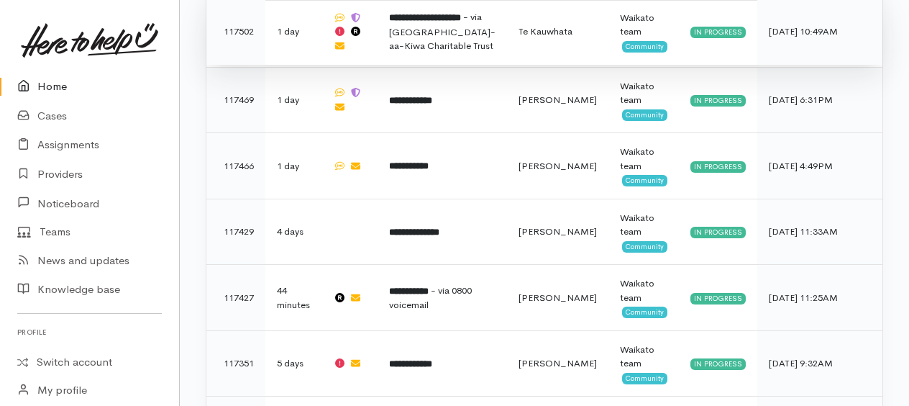
scroll to position [1073, 0]
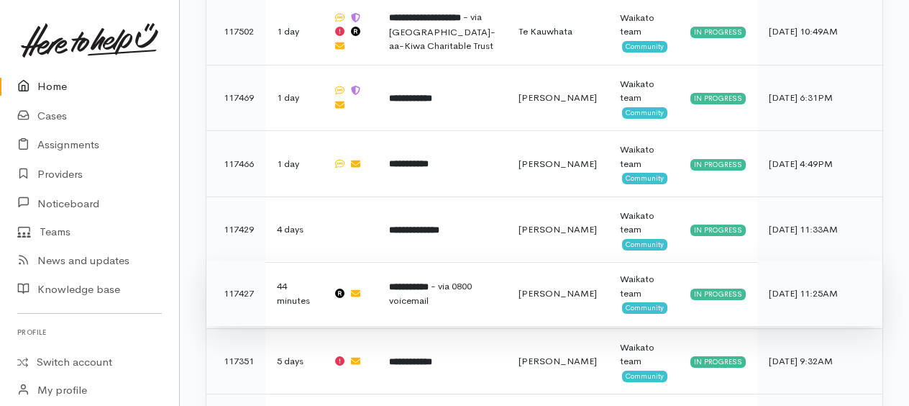
click at [429, 282] on b "**********" at bounding box center [409, 286] width 40 height 9
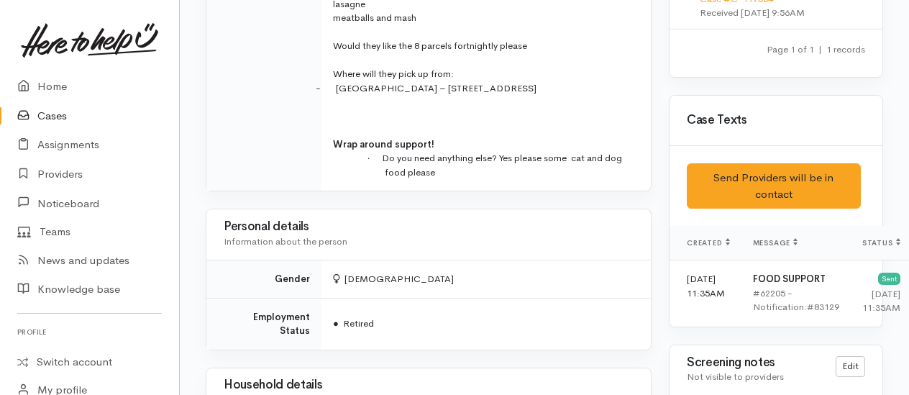
scroll to position [1007, 0]
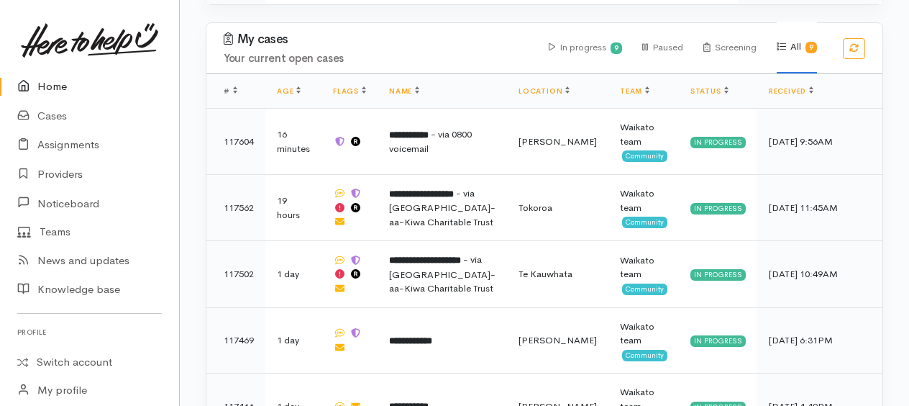
scroll to position [830, 0]
click at [58, 114] on link "Cases" at bounding box center [89, 115] width 179 height 29
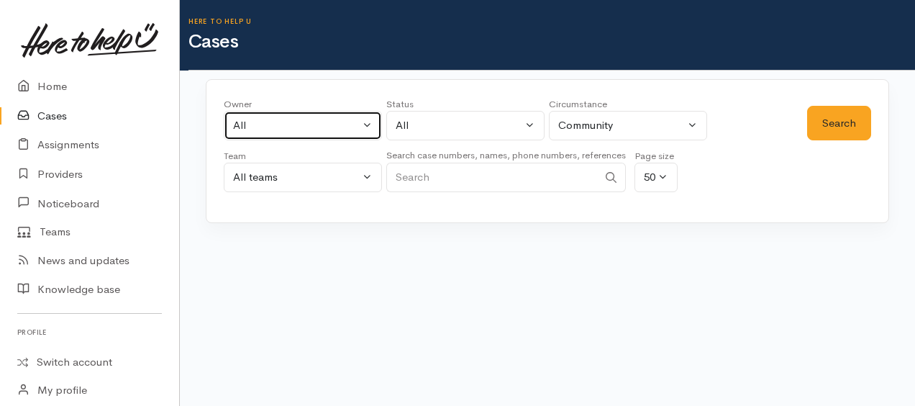
click at [269, 119] on div "All" at bounding box center [296, 125] width 127 height 17
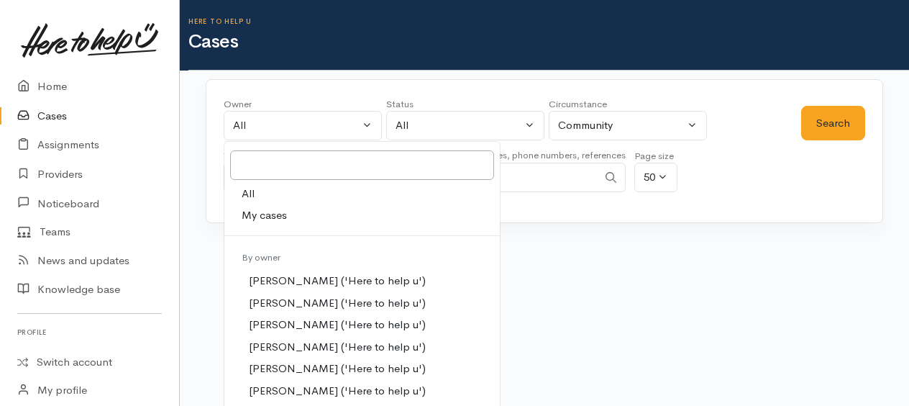
click at [276, 218] on span "My cases" at bounding box center [264, 215] width 45 height 17
select select "1759"
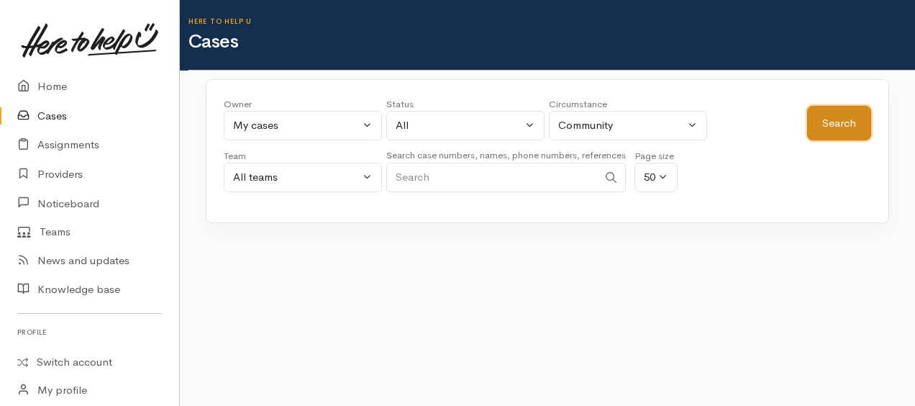
click at [830, 128] on button "Search" at bounding box center [839, 123] width 64 height 35
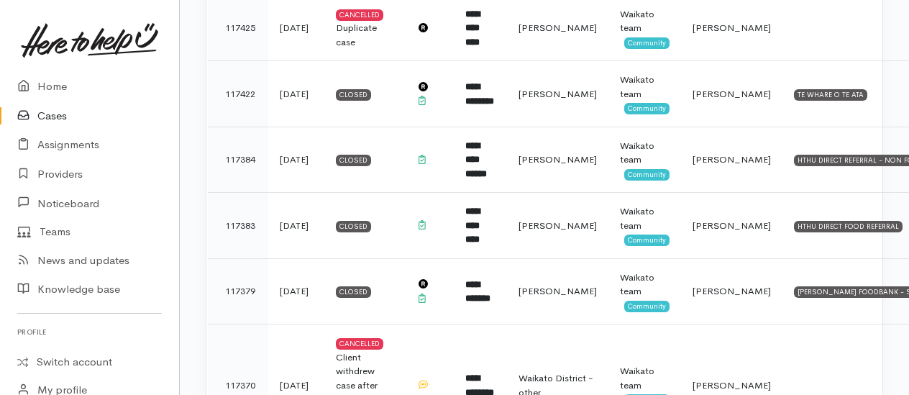
scroll to position [1511, 0]
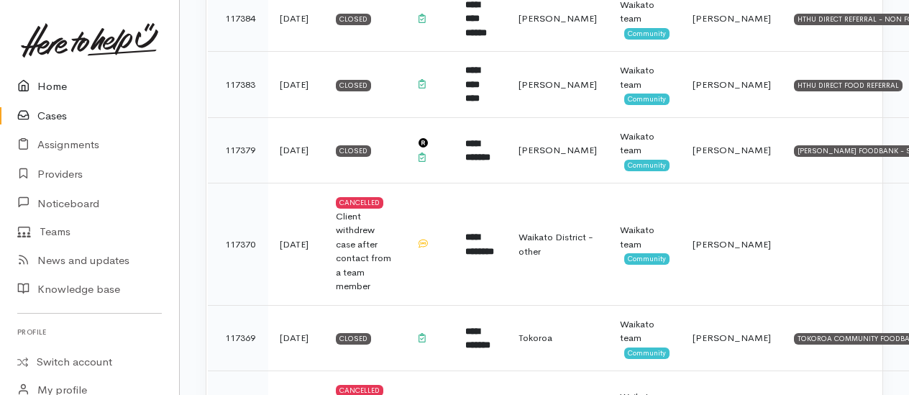
click at [58, 88] on link "Home" at bounding box center [89, 86] width 179 height 29
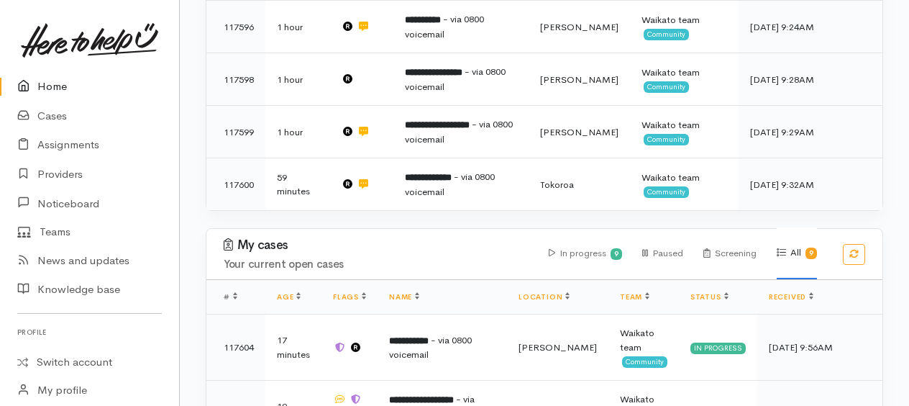
scroll to position [576, 0]
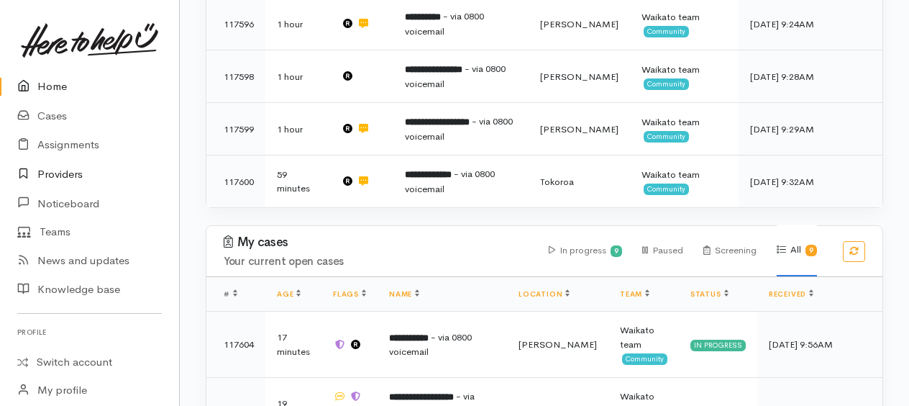
click at [42, 171] on link "Providers" at bounding box center [89, 174] width 179 height 29
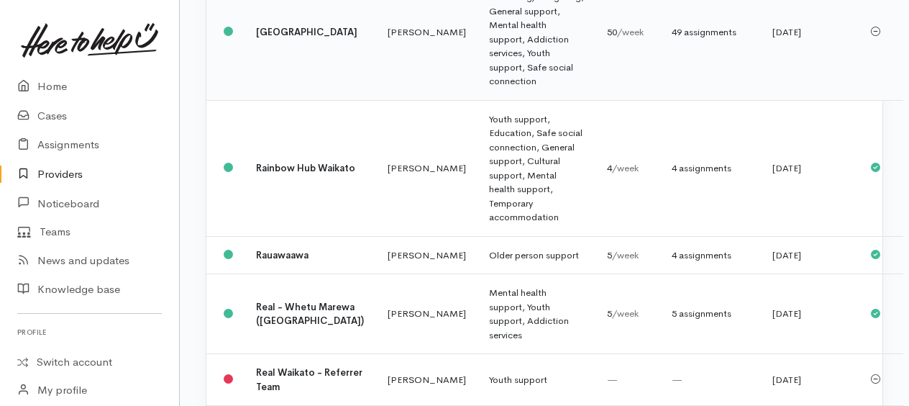
scroll to position [1583, 0]
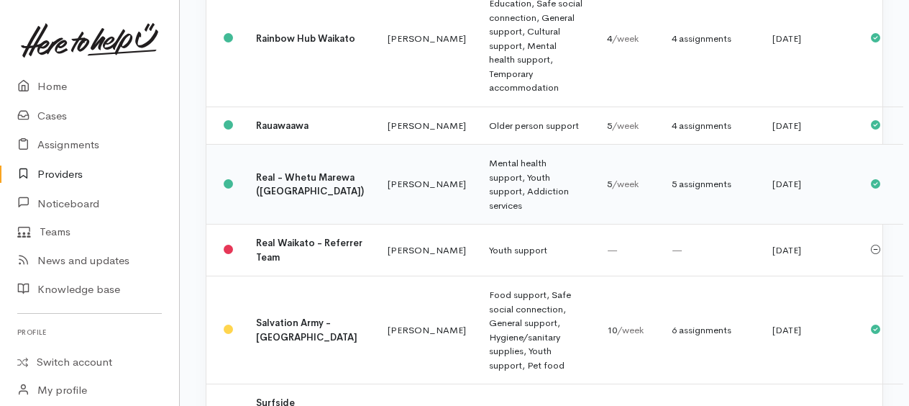
click at [478, 222] on td "Mental health support, Youth support, Addiction services" at bounding box center [537, 185] width 118 height 80
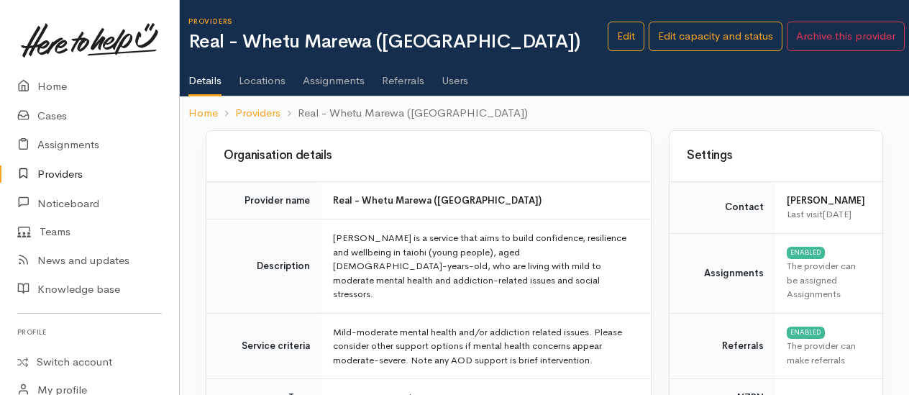
click at [322, 86] on link "Assignments" at bounding box center [334, 75] width 62 height 40
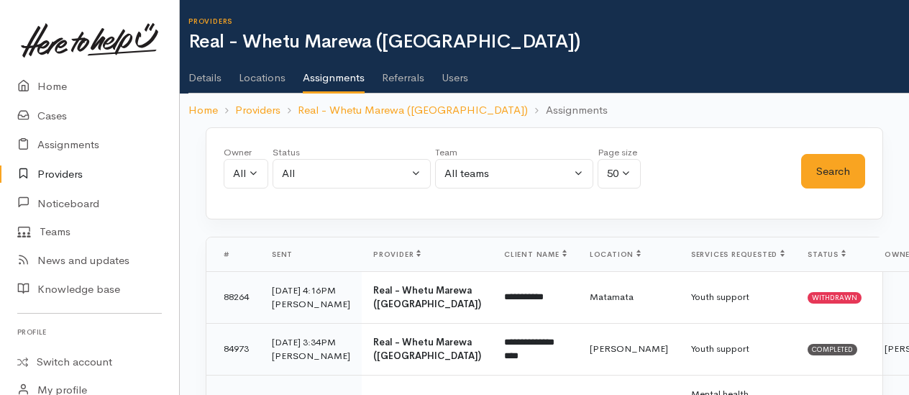
click at [450, 79] on link "Users" at bounding box center [455, 73] width 27 height 40
click at [200, 78] on link "Details" at bounding box center [205, 73] width 33 height 40
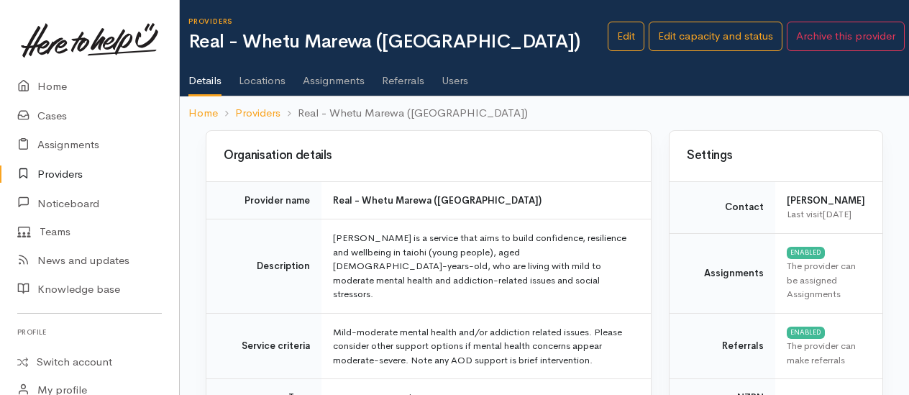
click at [730, 73] on ul "Details Locations Assignments Referrals Users" at bounding box center [549, 75] width 721 height 41
click at [265, 83] on link "Locations" at bounding box center [262, 75] width 47 height 40
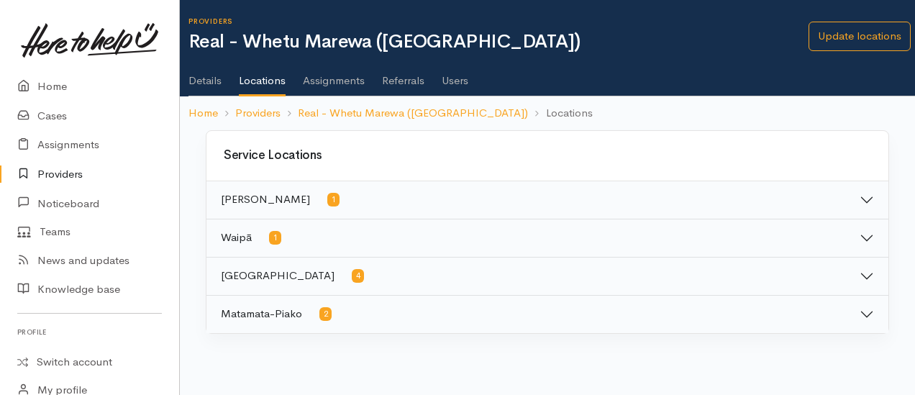
click at [859, 234] on button "Waipā 1" at bounding box center [547, 237] width 682 height 37
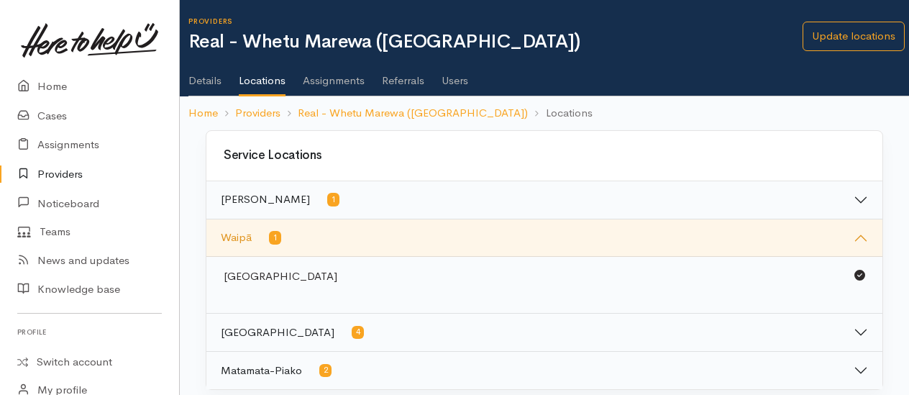
click at [863, 330] on button "Waikato District 4" at bounding box center [544, 332] width 676 height 37
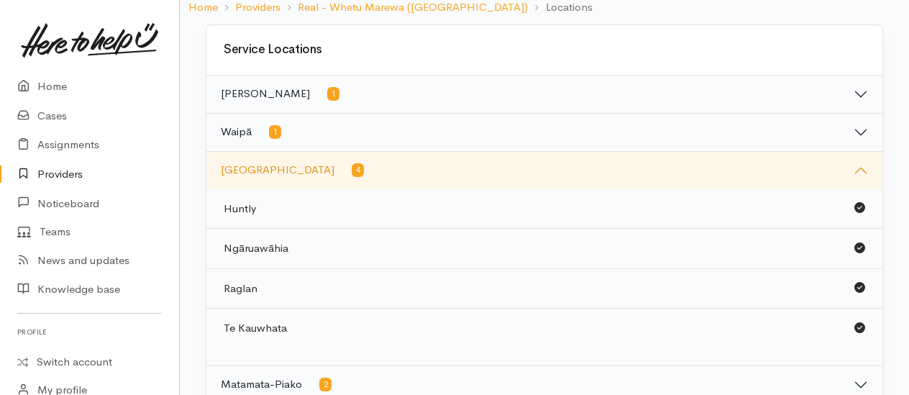
scroll to position [130, 0]
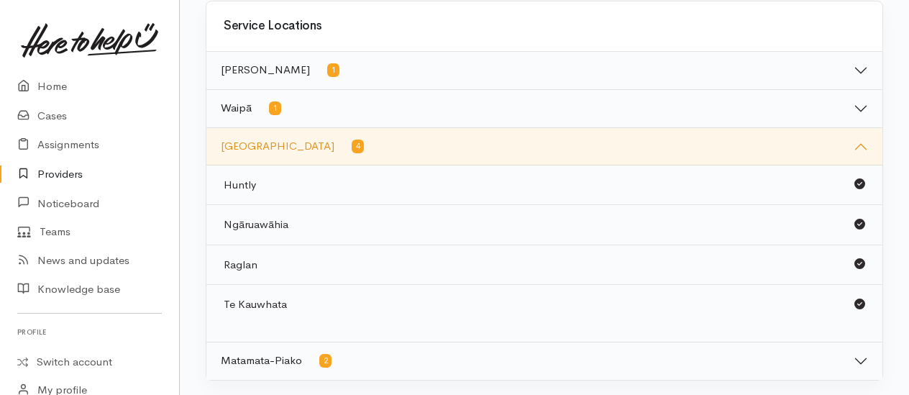
click at [855, 360] on button "Matamata-Piako 2" at bounding box center [544, 360] width 676 height 37
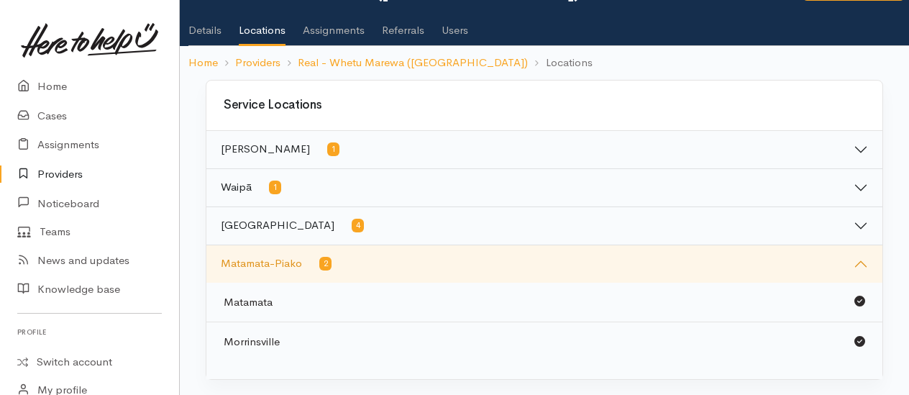
scroll to position [50, 0]
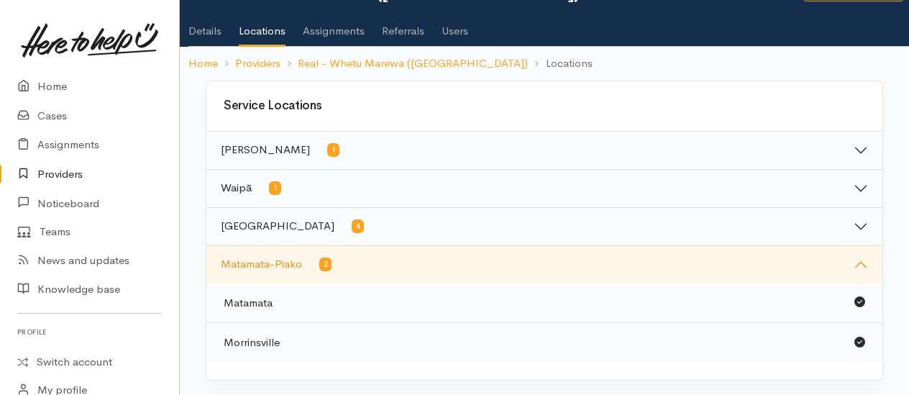
click at [855, 268] on button "Matamata-Piako 2" at bounding box center [544, 264] width 676 height 37
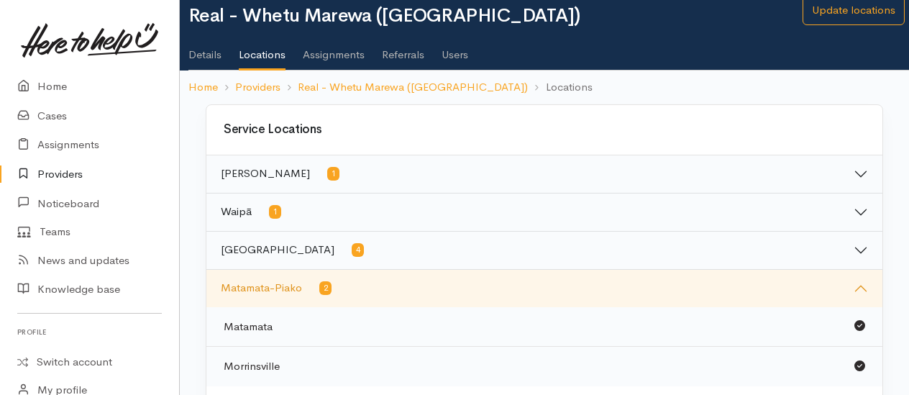
scroll to position [0, 0]
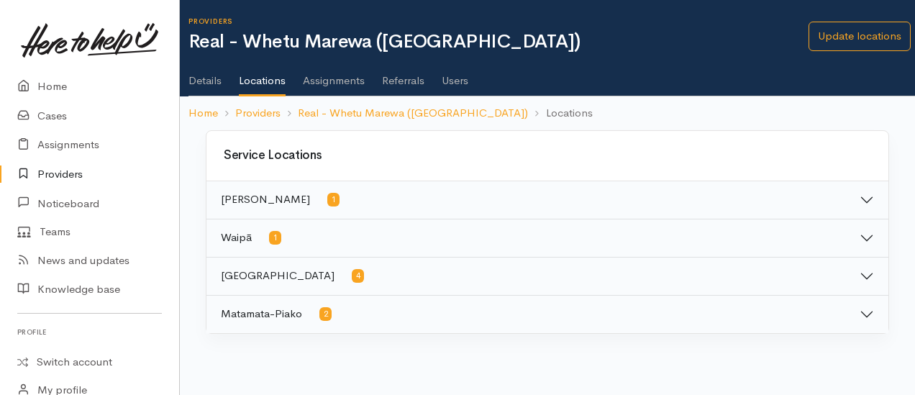
click at [839, 330] on button "Matamata-Piako 2" at bounding box center [547, 314] width 682 height 37
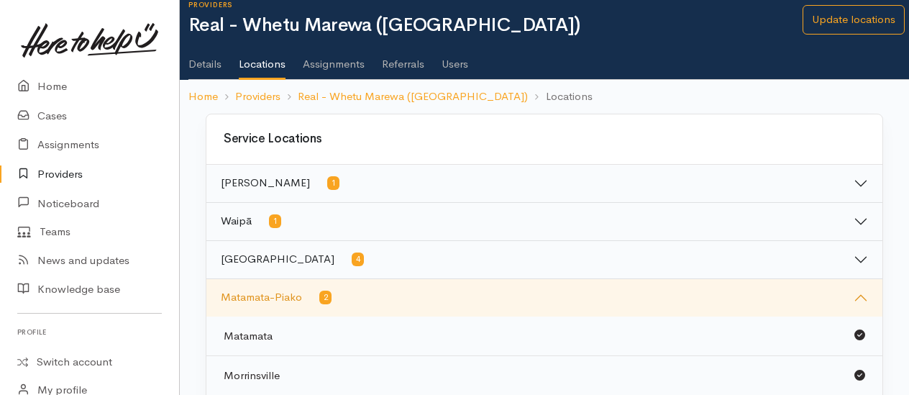
scroll to position [50, 0]
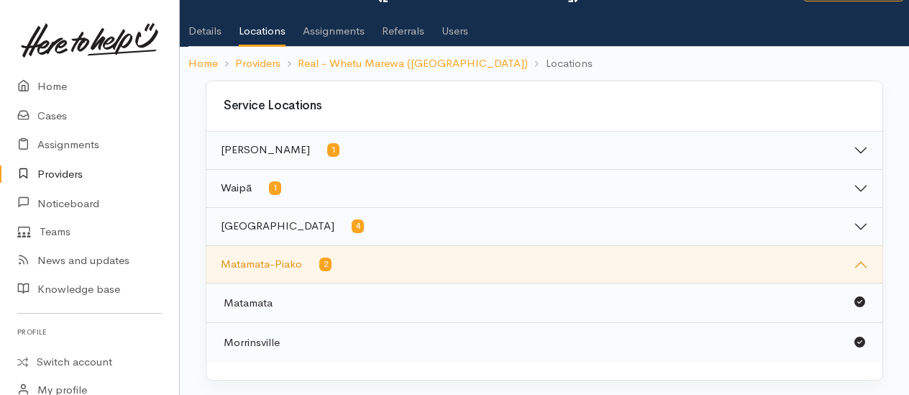
click at [856, 341] on icon at bounding box center [860, 342] width 11 height 11
click at [860, 300] on icon at bounding box center [860, 301] width 11 height 11
click at [856, 299] on icon at bounding box center [860, 301] width 11 height 11
click at [359, 266] on button "Matamata-Piako 2" at bounding box center [544, 264] width 676 height 37
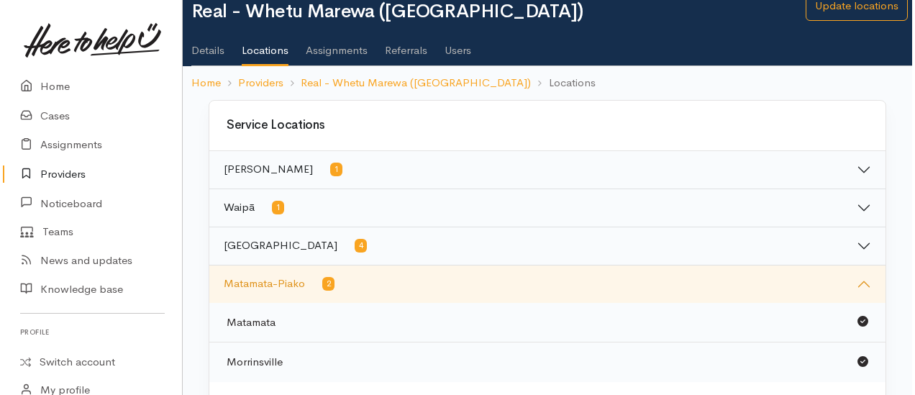
scroll to position [0, 0]
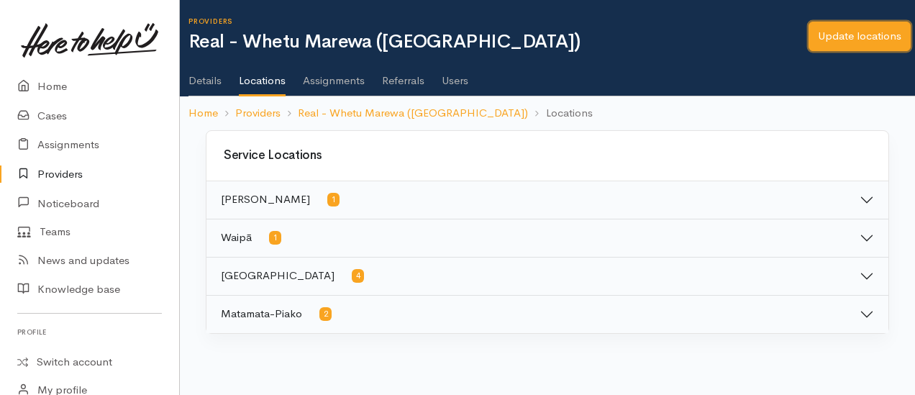
click at [853, 46] on link "Update locations" at bounding box center [860, 36] width 102 height 29
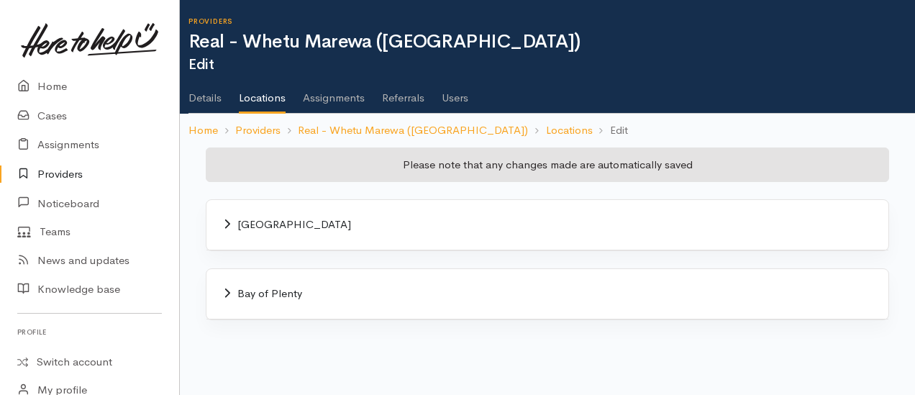
click at [223, 225] on div "[GEOGRAPHIC_DATA]" at bounding box center [547, 225] width 682 height 50
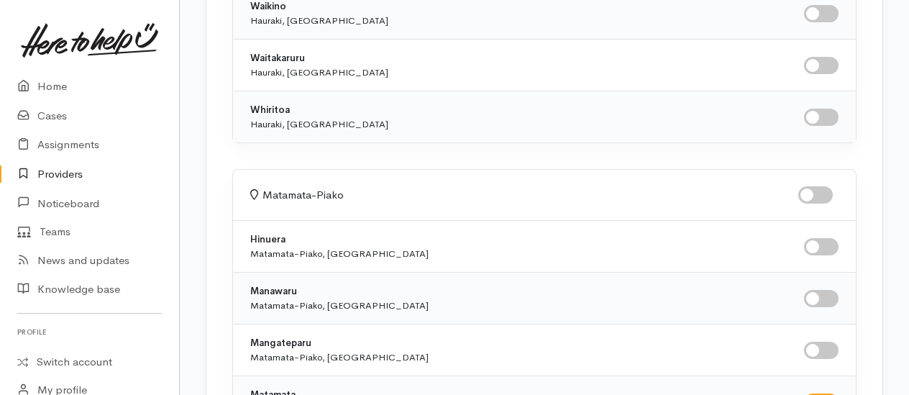
scroll to position [6341, 0]
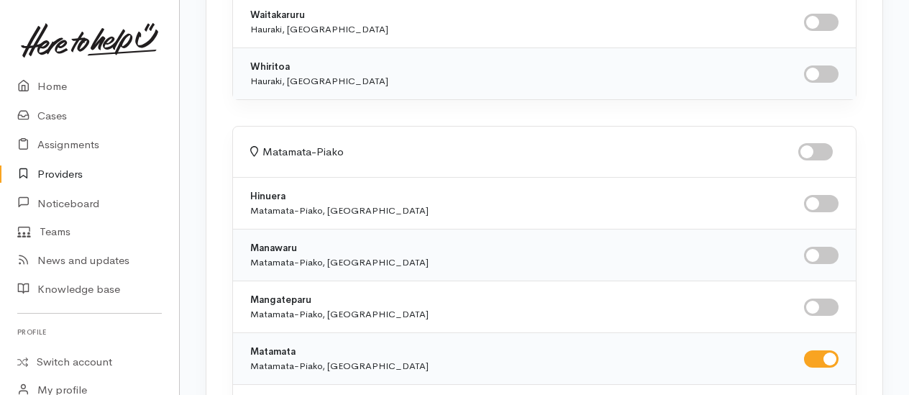
click at [827, 350] on input "checkbox" at bounding box center [821, 358] width 35 height 17
checkbox input "false"
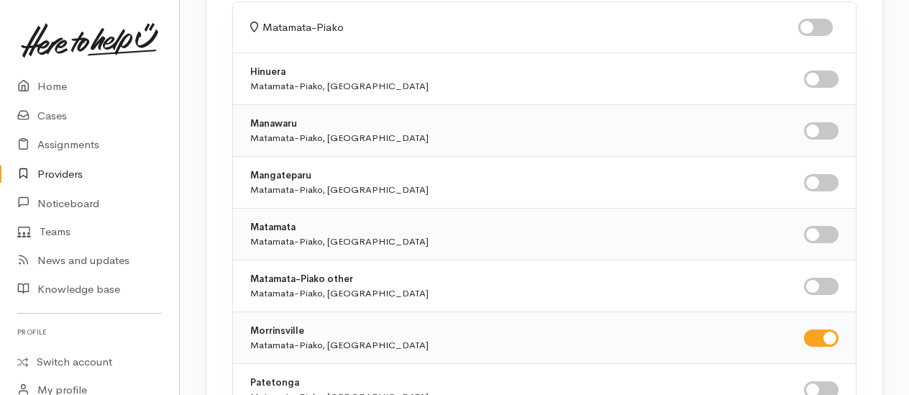
scroll to position [6503, 0]
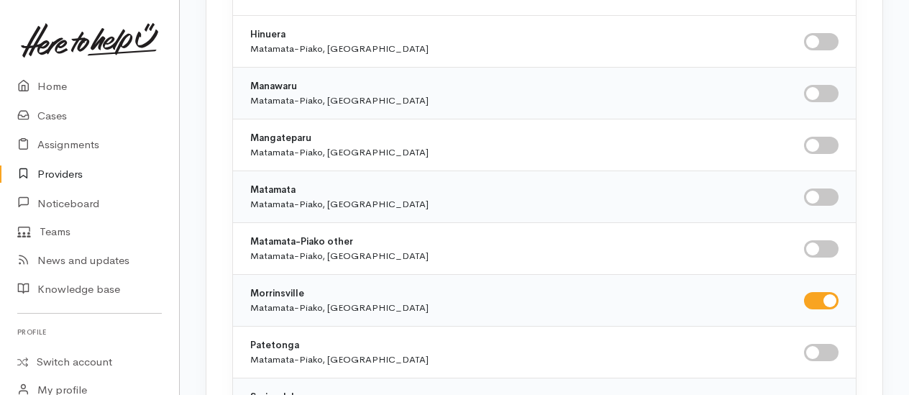
click at [829, 292] on input "checkbox" at bounding box center [821, 300] width 35 height 17
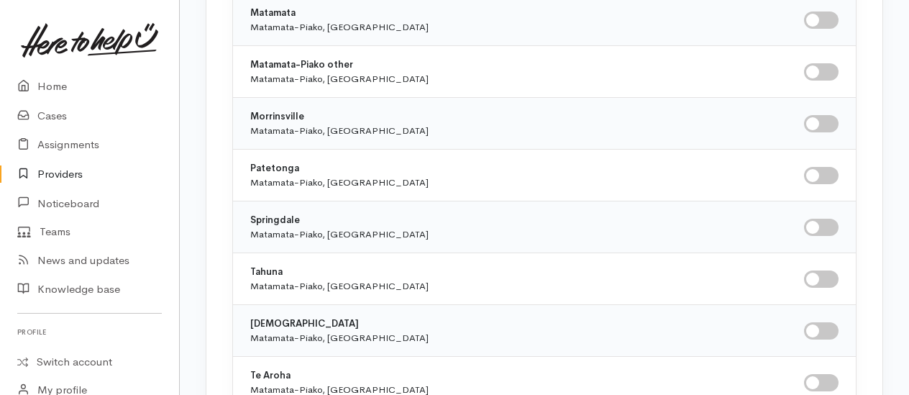
scroll to position [6687, 0]
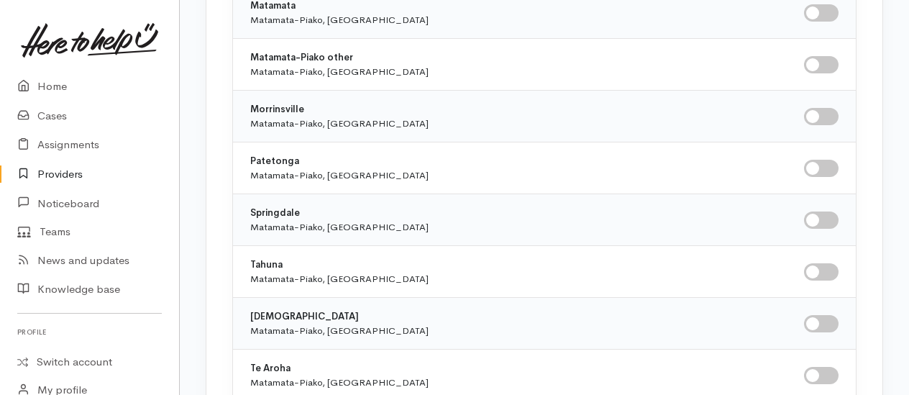
click at [819, 108] on input "checkbox" at bounding box center [821, 116] width 35 height 17
checkbox input "true"
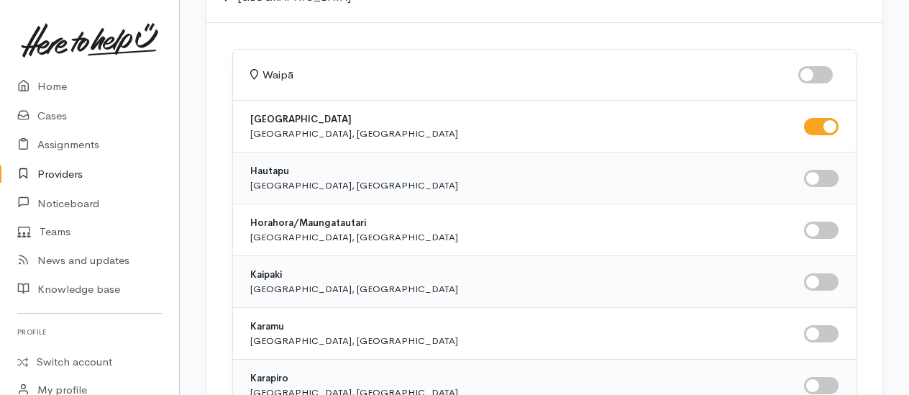
scroll to position [0, 0]
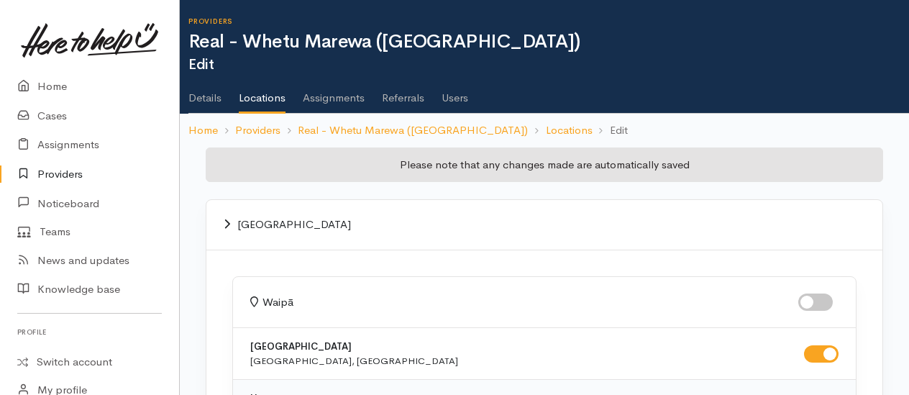
click at [204, 98] on link "Details" at bounding box center [205, 93] width 33 height 40
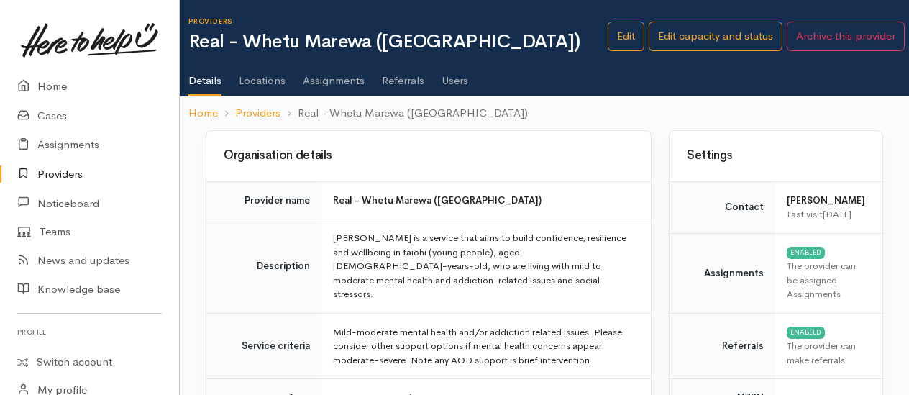
click at [455, 84] on link "Users" at bounding box center [455, 75] width 27 height 40
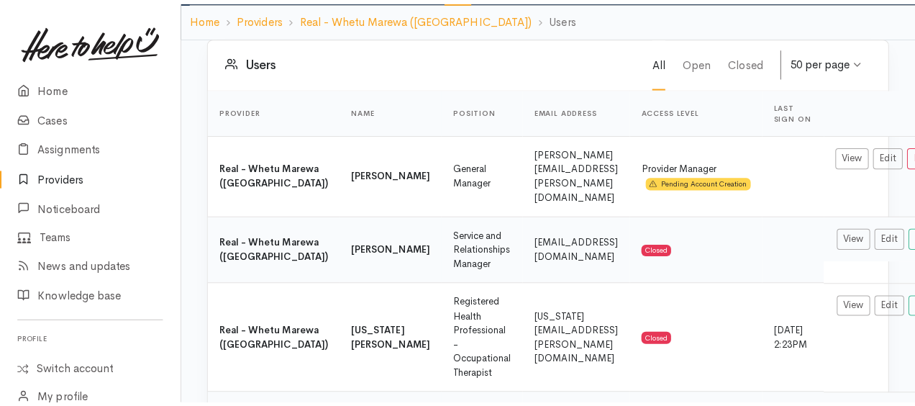
scroll to position [123, 0]
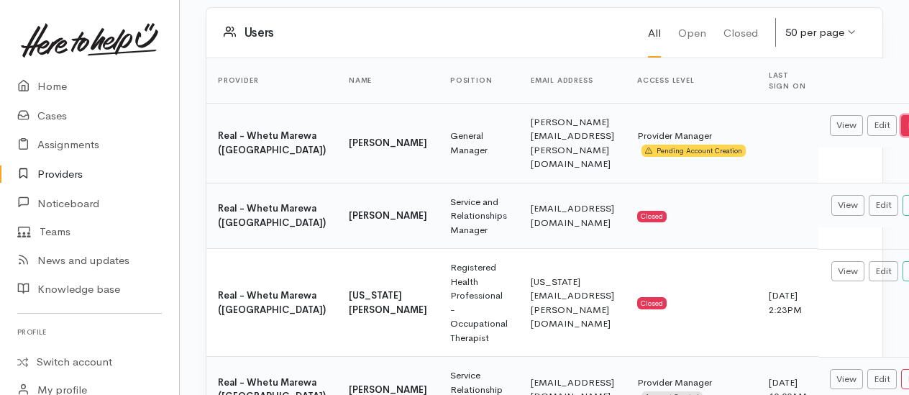
click at [901, 119] on button "Remove" at bounding box center [924, 125] width 47 height 21
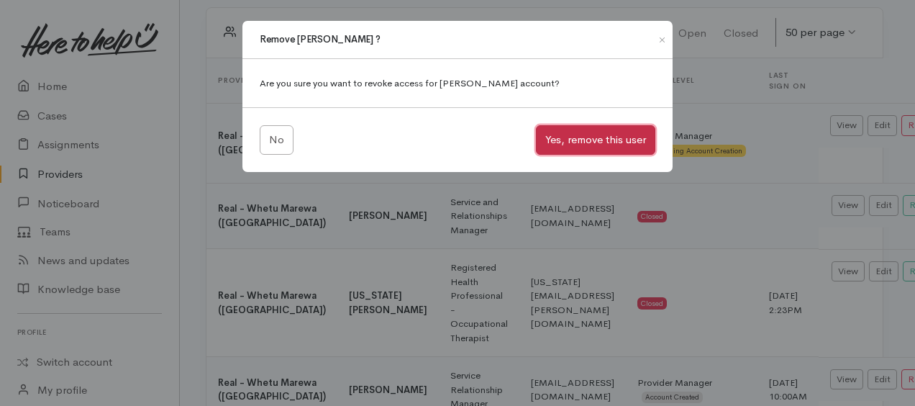
click at [599, 137] on button "Yes, remove this user" at bounding box center [595, 139] width 119 height 29
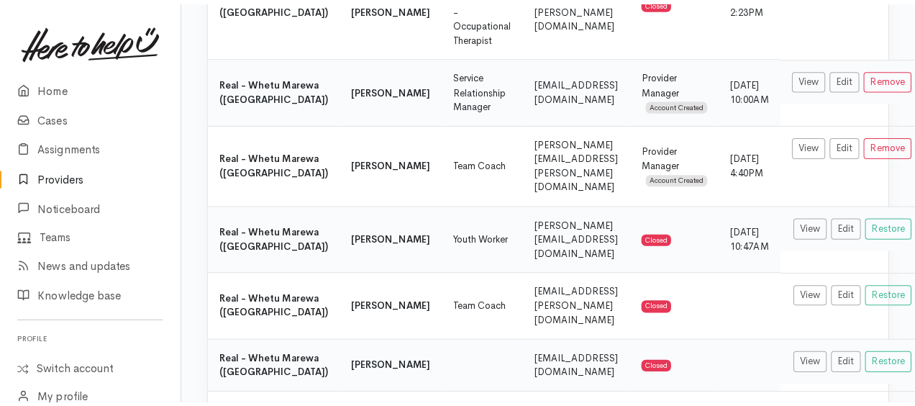
scroll to position [432, 0]
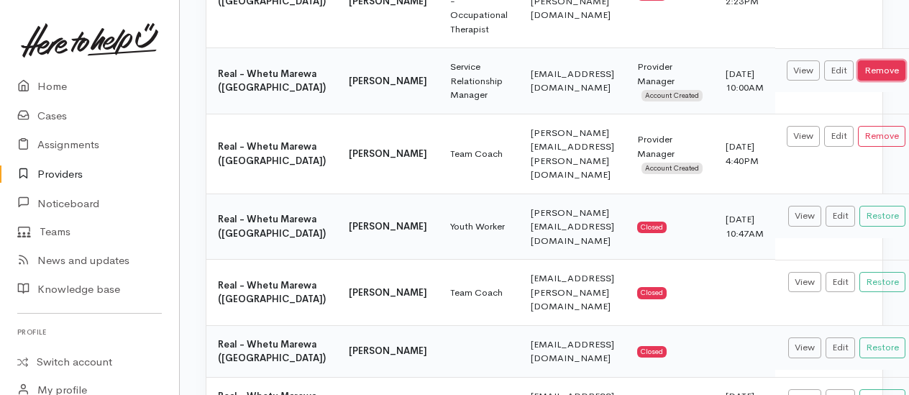
click at [858, 65] on button "Remove" at bounding box center [881, 70] width 47 height 21
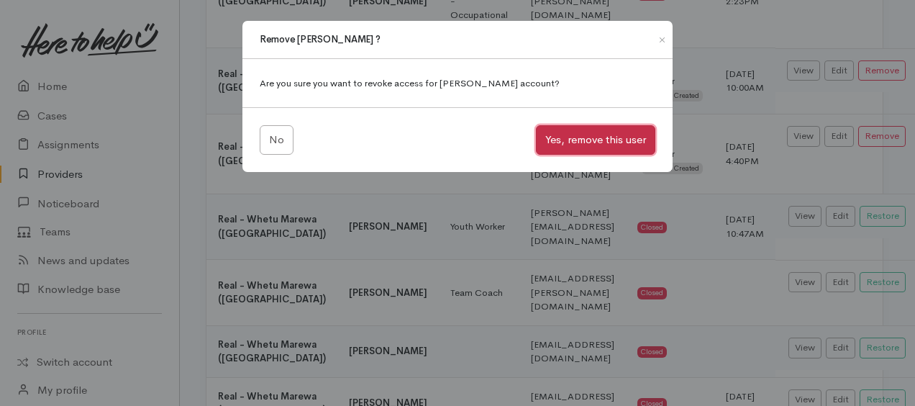
click at [624, 138] on button "Yes, remove this user" at bounding box center [595, 139] width 119 height 29
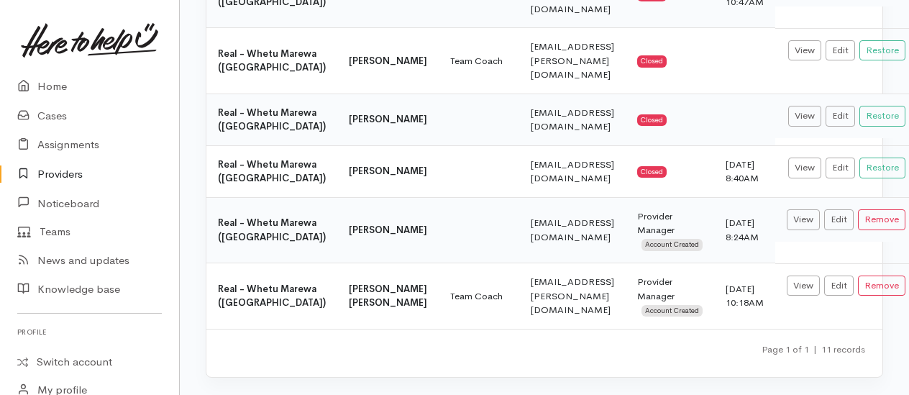
scroll to position [786, 0]
click at [55, 173] on link "Providers" at bounding box center [89, 174] width 179 height 29
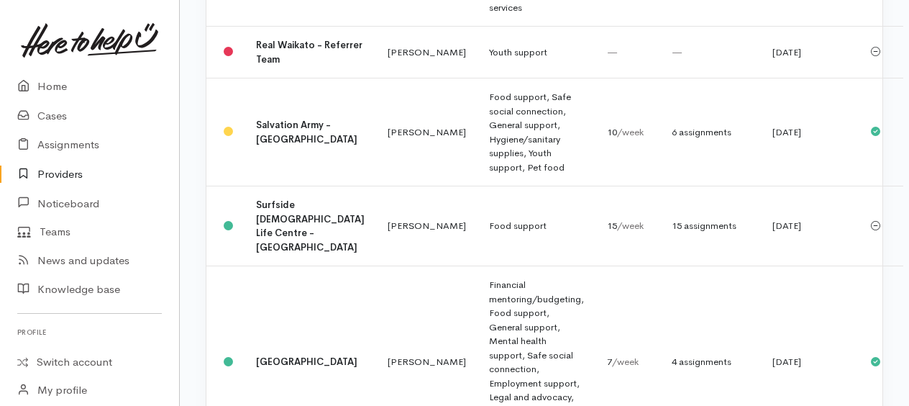
scroll to position [1772, 0]
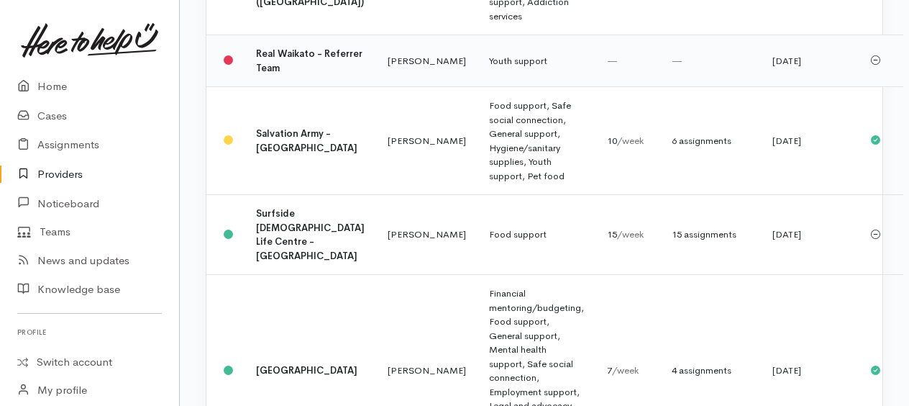
click at [478, 87] on td "Youth support" at bounding box center [537, 61] width 118 height 52
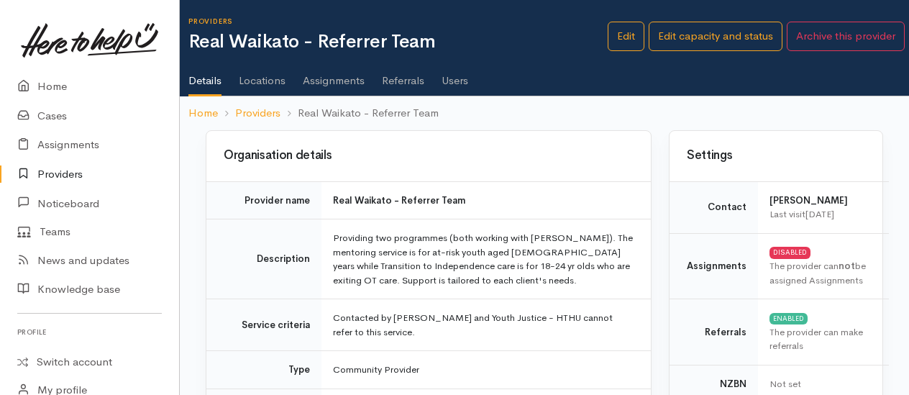
click at [459, 84] on link "Users" at bounding box center [455, 75] width 27 height 40
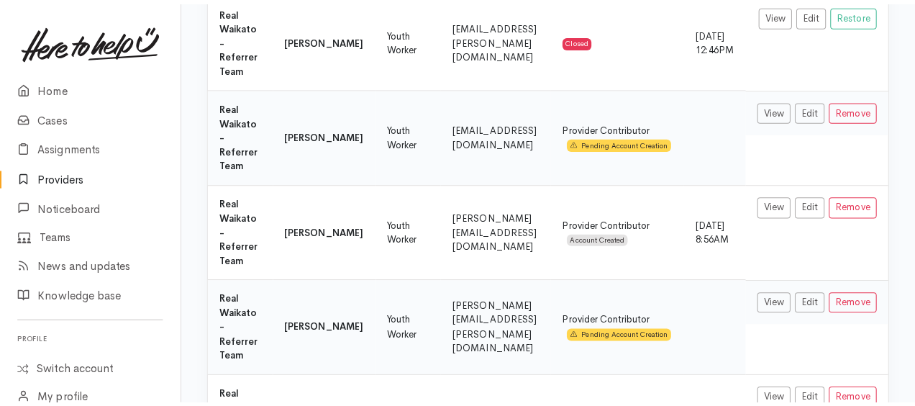
scroll to position [1573, 0]
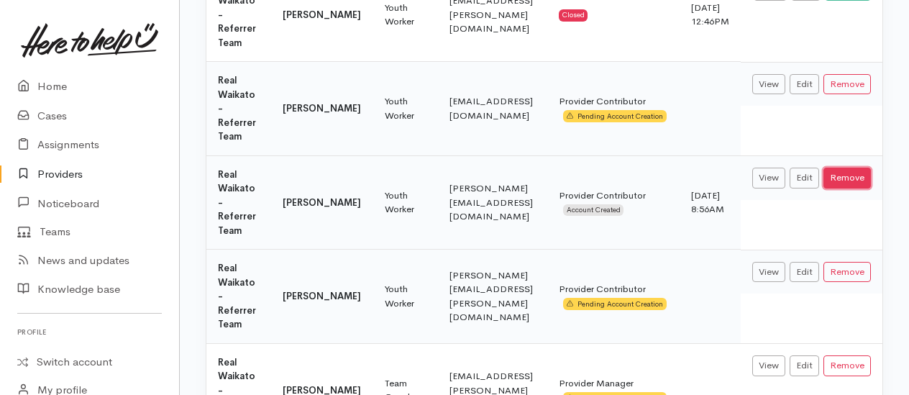
click at [863, 173] on button "Remove" at bounding box center [847, 178] width 47 height 21
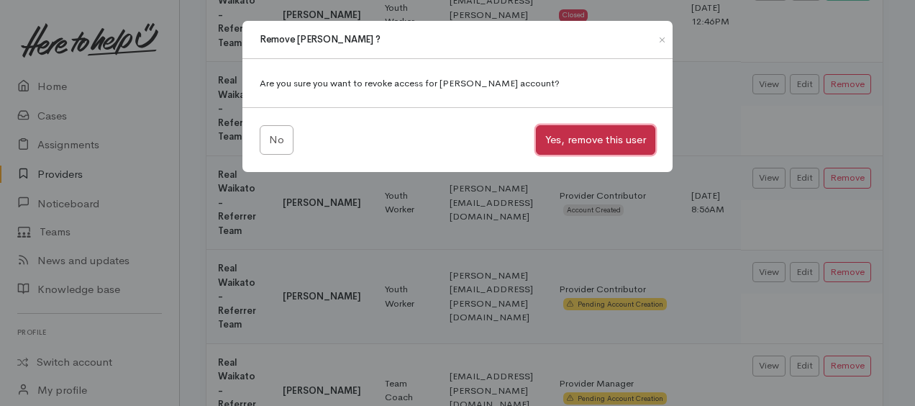
click at [607, 138] on button "Yes, remove this user" at bounding box center [595, 139] width 119 height 29
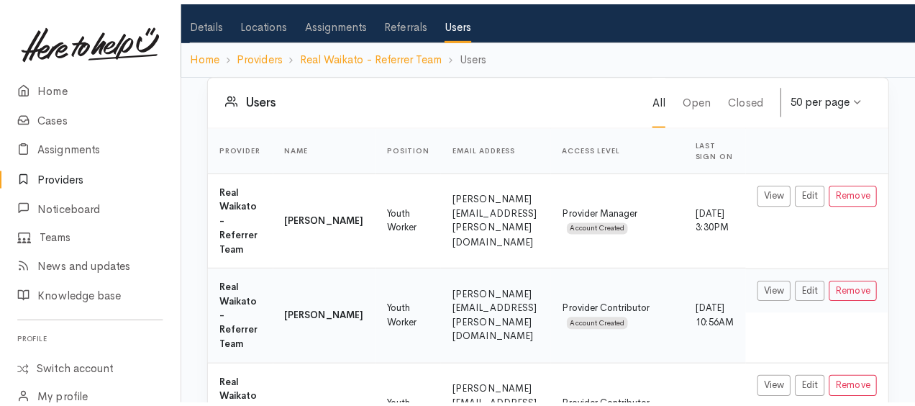
scroll to position [78, 0]
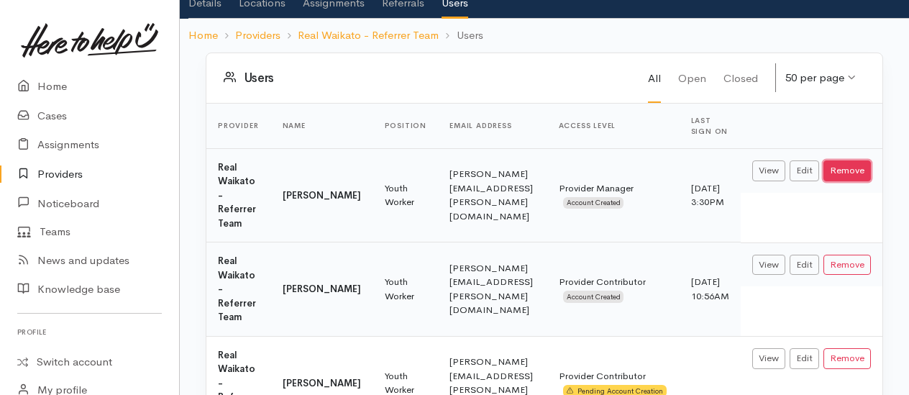
click at [863, 173] on button "Remove" at bounding box center [847, 170] width 47 height 21
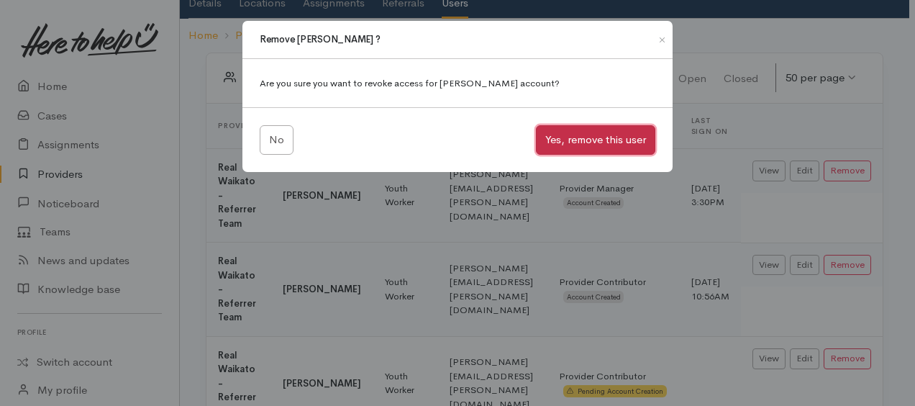
click at [608, 142] on button "Yes, remove this user" at bounding box center [595, 139] width 119 height 29
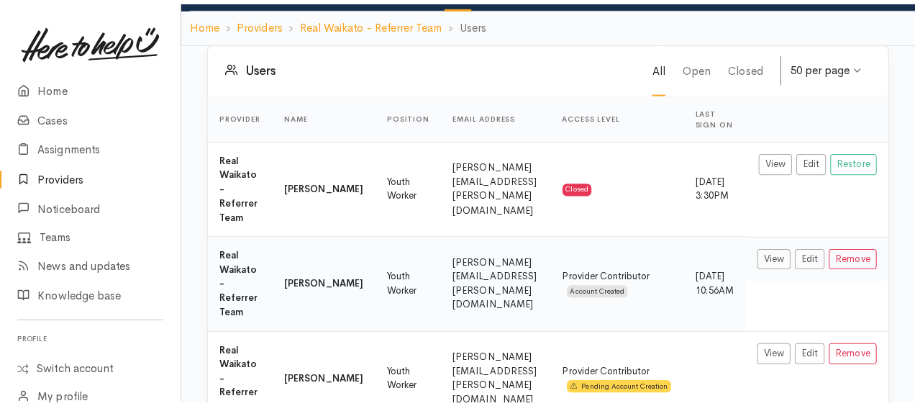
scroll to position [174, 0]
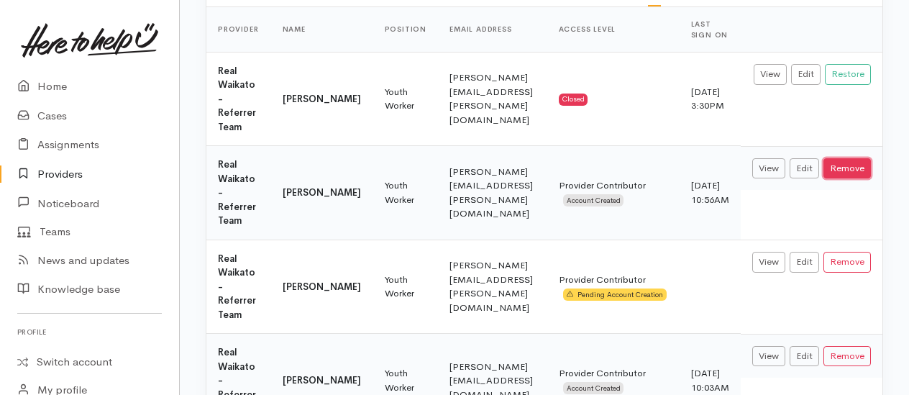
click at [860, 165] on button "Remove" at bounding box center [847, 168] width 47 height 21
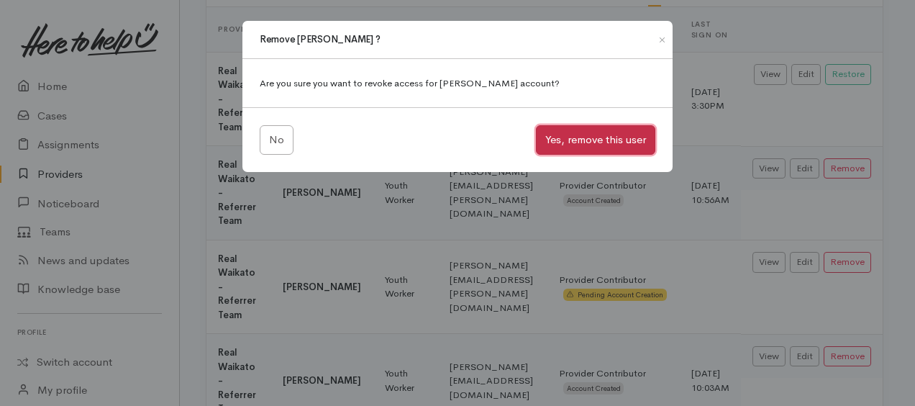
click at [626, 142] on button "Yes, remove this user" at bounding box center [595, 139] width 119 height 29
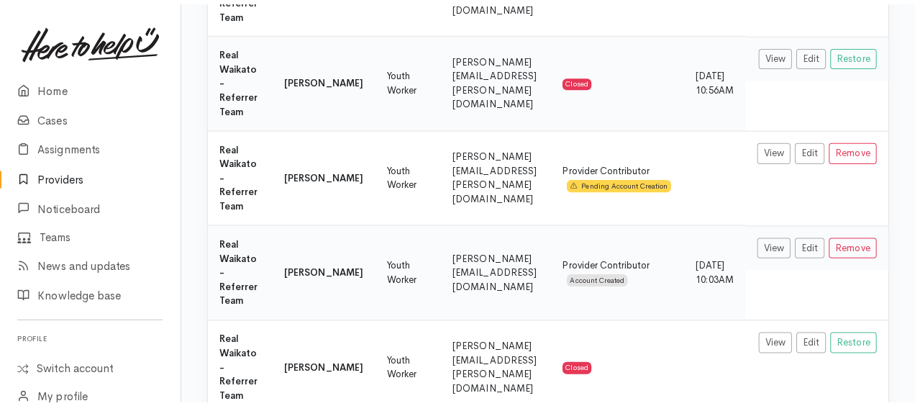
scroll to position [354, 0]
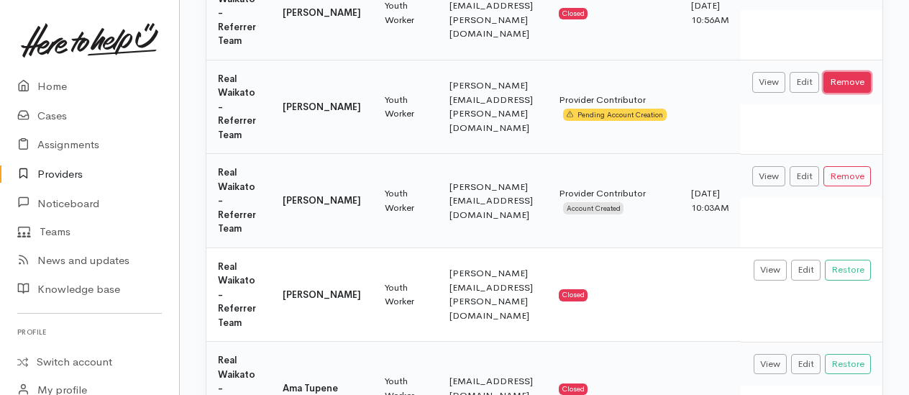
click at [863, 84] on button "Remove" at bounding box center [847, 82] width 47 height 21
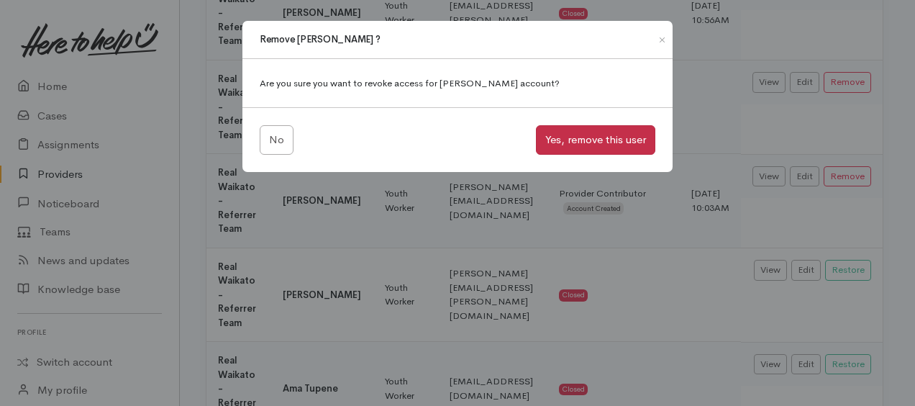
click at [600, 137] on button "Yes, remove this user" at bounding box center [595, 139] width 119 height 29
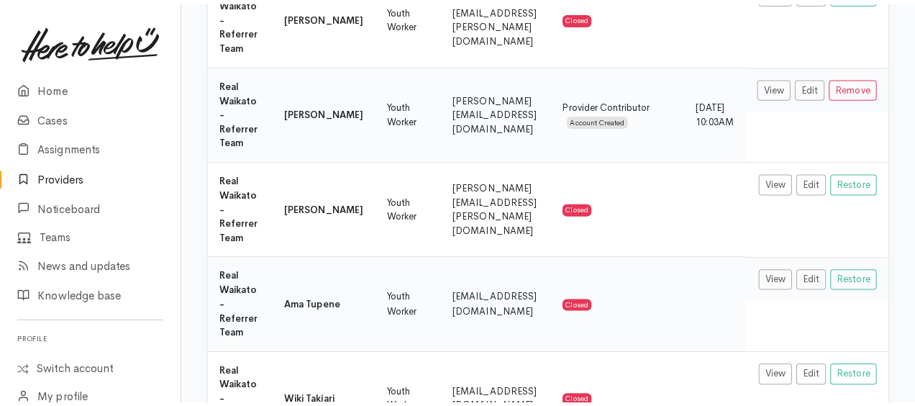
scroll to position [448, 0]
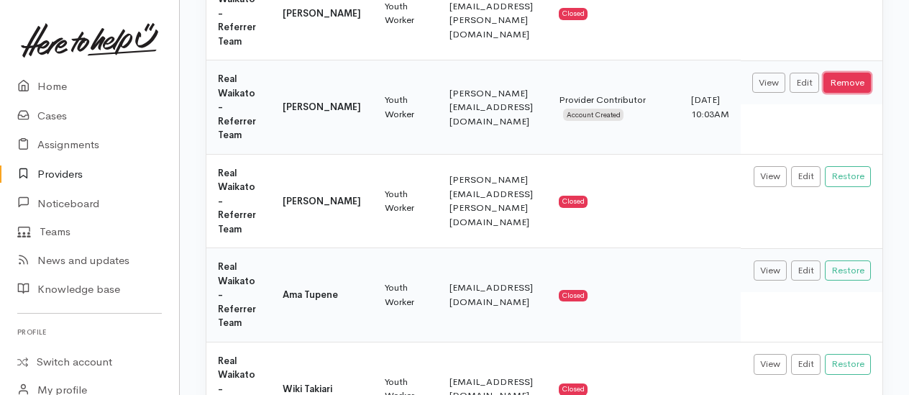
click at [865, 78] on button "Remove" at bounding box center [847, 83] width 47 height 21
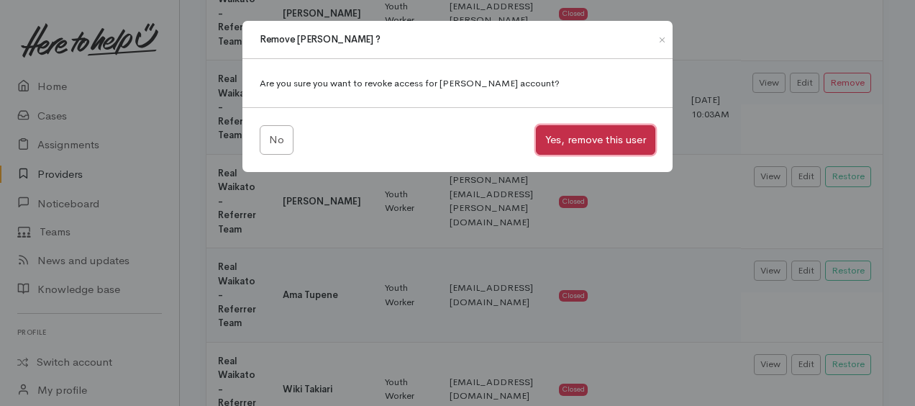
click at [599, 139] on button "Yes, remove this user" at bounding box center [595, 139] width 119 height 29
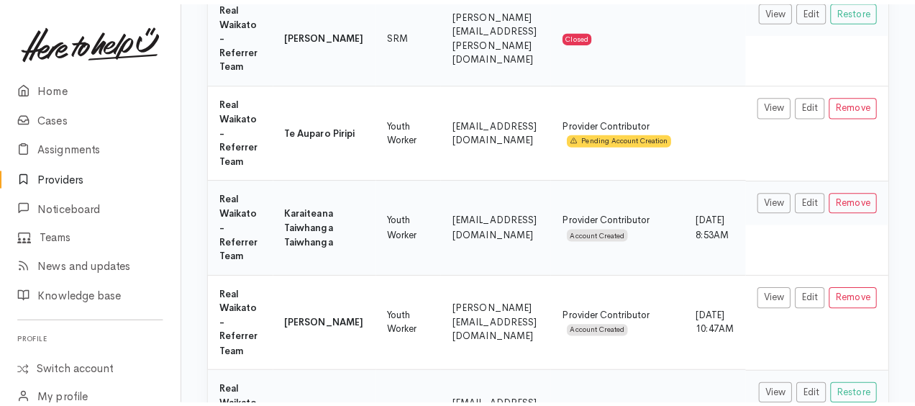
scroll to position [1091, 0]
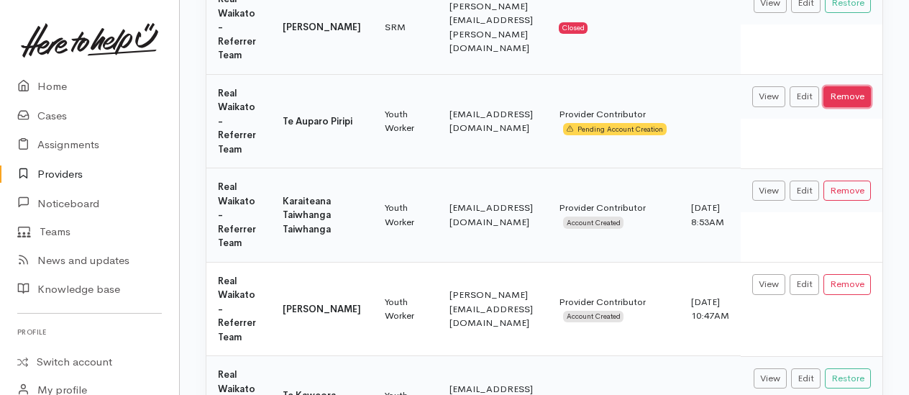
click at [864, 93] on button "Remove" at bounding box center [847, 96] width 47 height 21
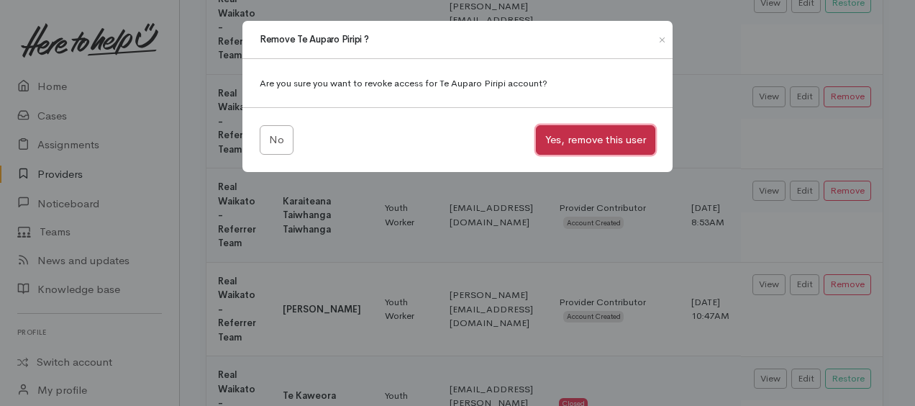
click at [600, 140] on button "Yes, remove this user" at bounding box center [595, 139] width 119 height 29
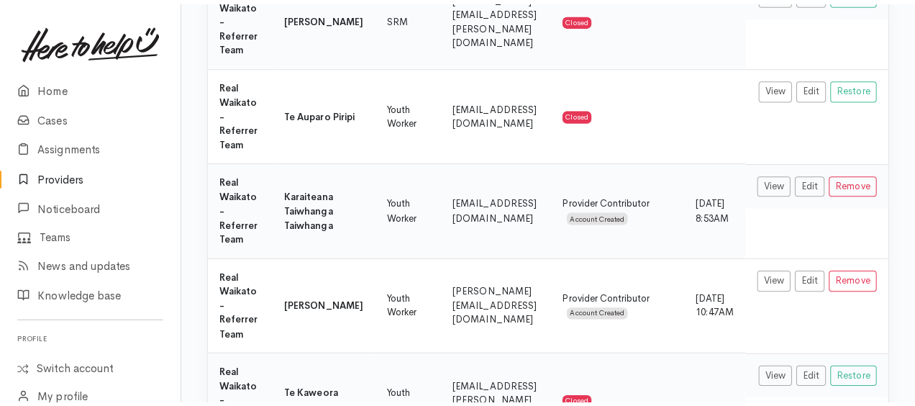
scroll to position [1101, 0]
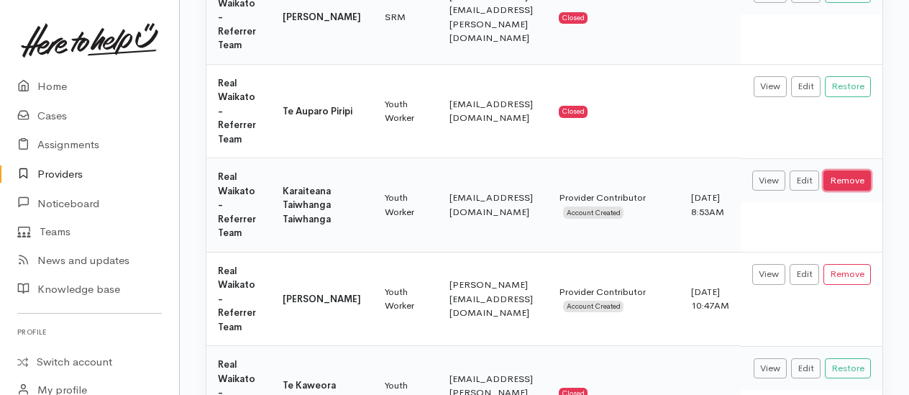
click at [866, 179] on button "Remove" at bounding box center [847, 181] width 47 height 21
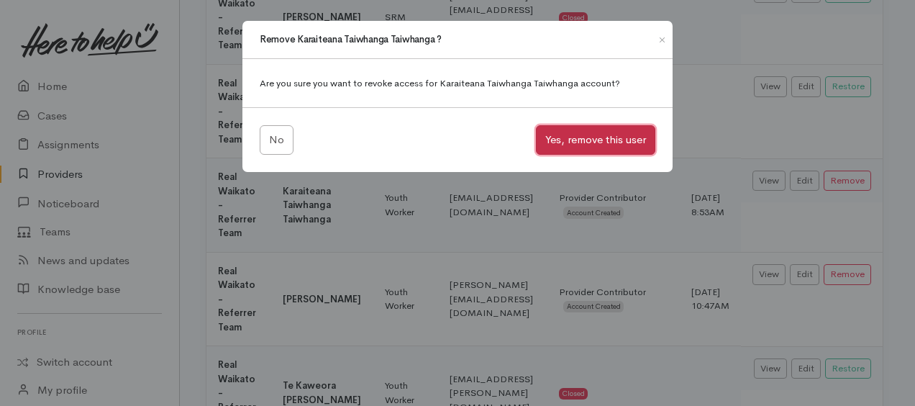
click at [607, 140] on button "Yes, remove this user" at bounding box center [595, 139] width 119 height 29
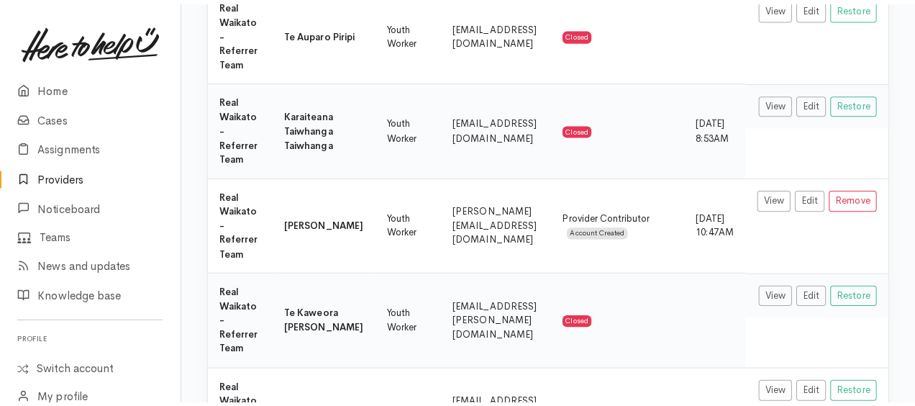
scroll to position [1273, 0]
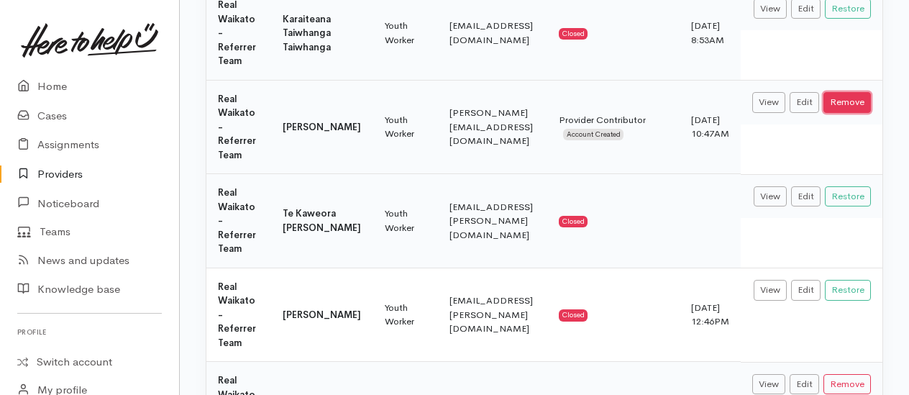
click at [860, 96] on button "Remove" at bounding box center [847, 102] width 47 height 21
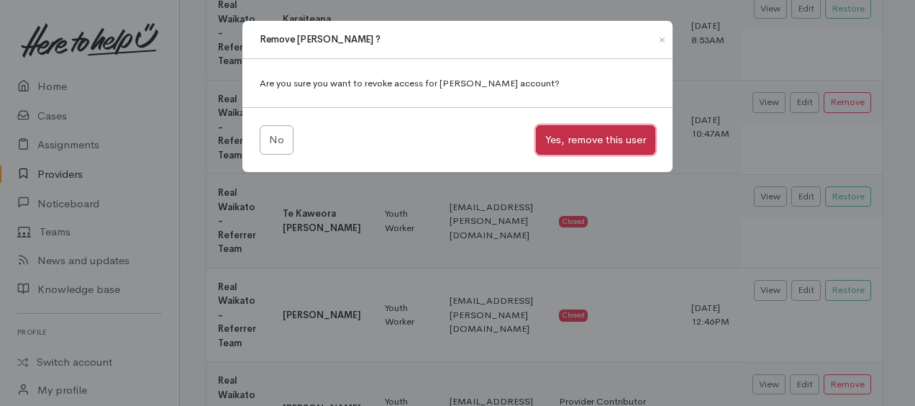
click at [630, 142] on button "Yes, remove this user" at bounding box center [595, 139] width 119 height 29
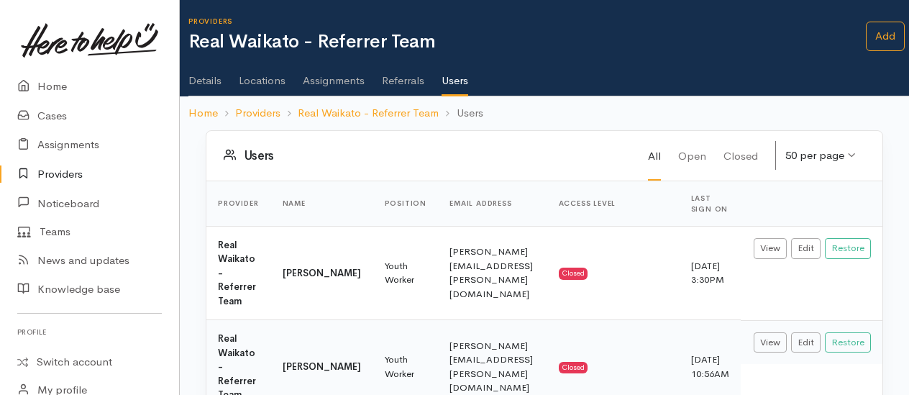
click at [200, 83] on link "Details" at bounding box center [205, 75] width 33 height 40
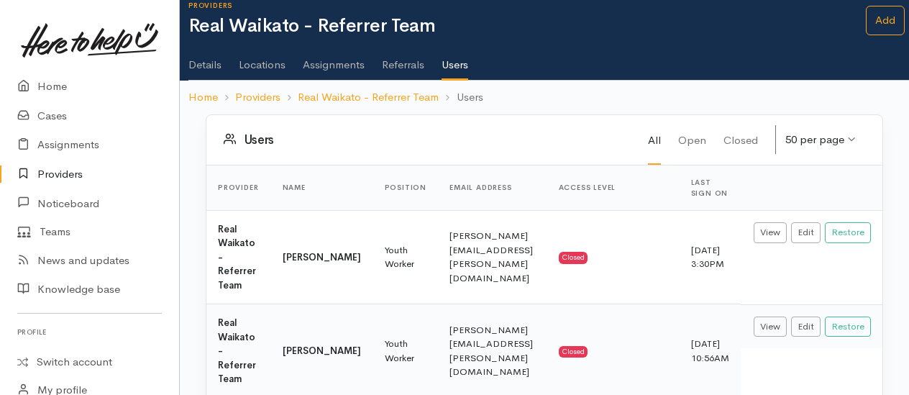
scroll to position [32, 0]
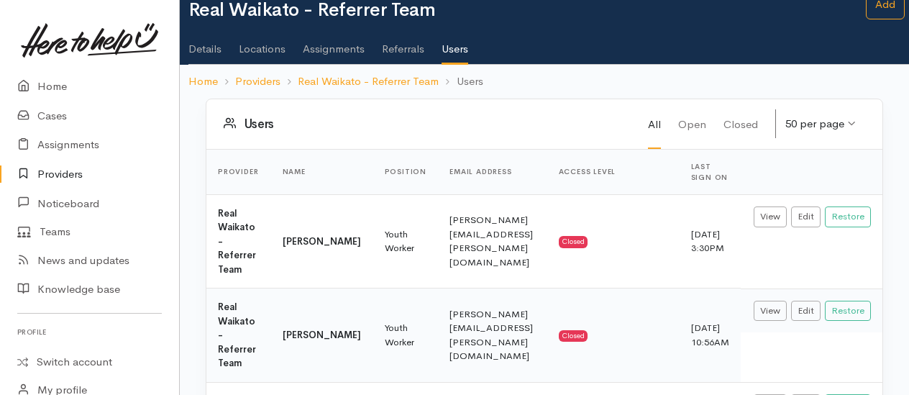
click at [197, 52] on link "Details" at bounding box center [205, 44] width 33 height 40
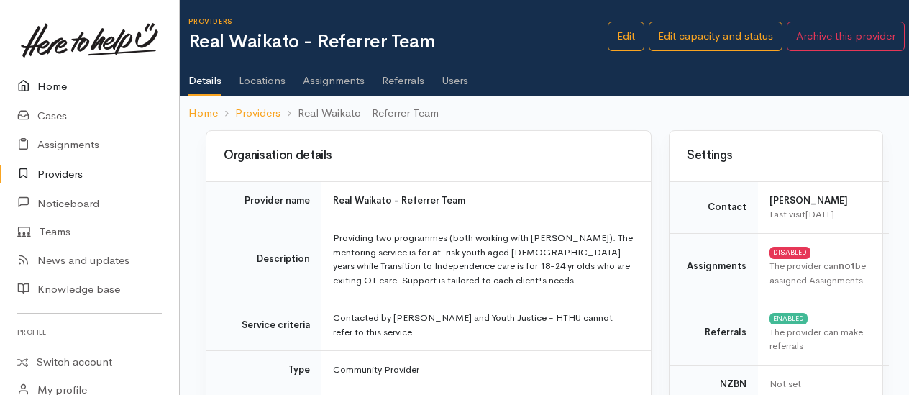
click at [56, 81] on link "Home" at bounding box center [89, 86] width 179 height 29
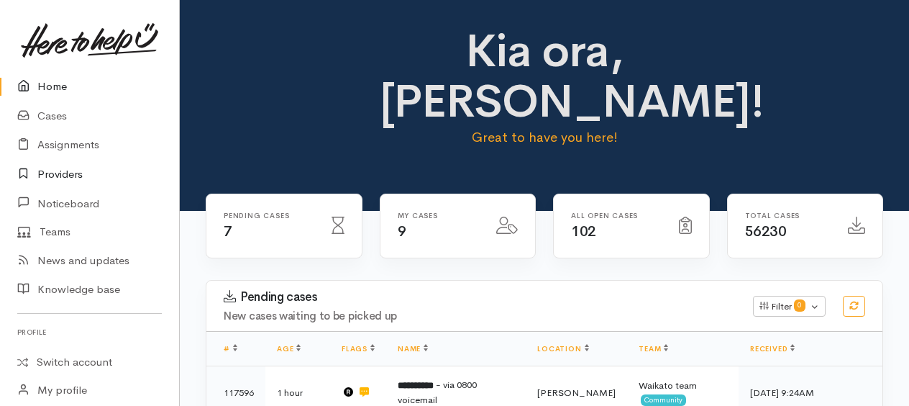
click at [58, 181] on link "Providers" at bounding box center [89, 174] width 179 height 29
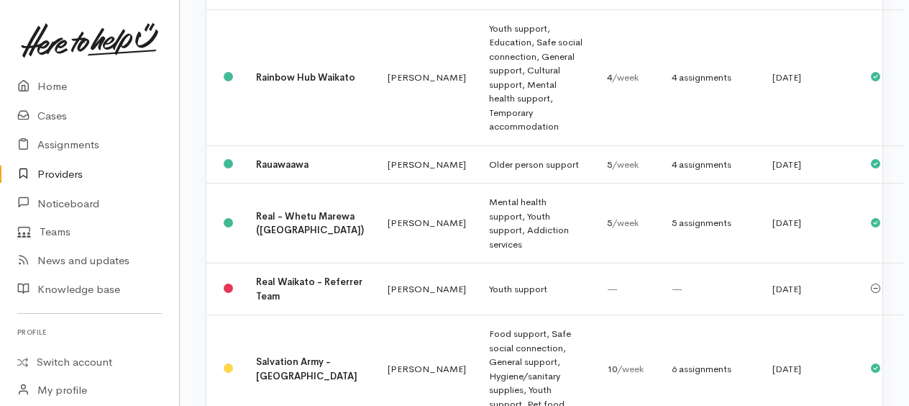
scroll to position [1625, 0]
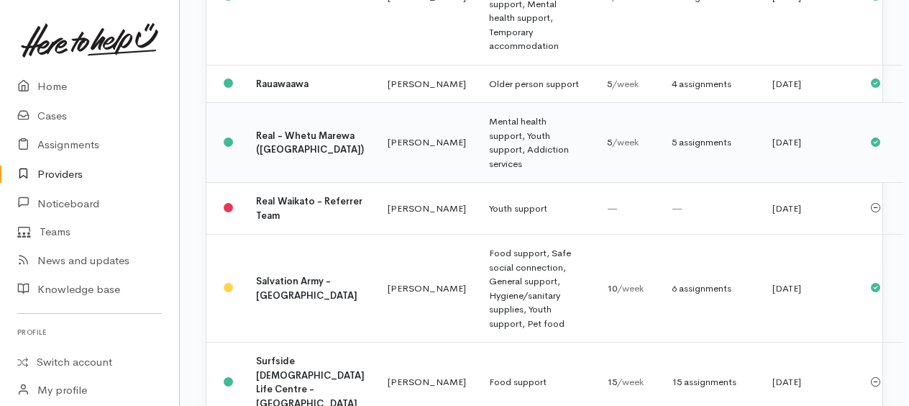
click at [478, 183] on td "Mental health support, Youth support, Addiction services" at bounding box center [537, 143] width 118 height 80
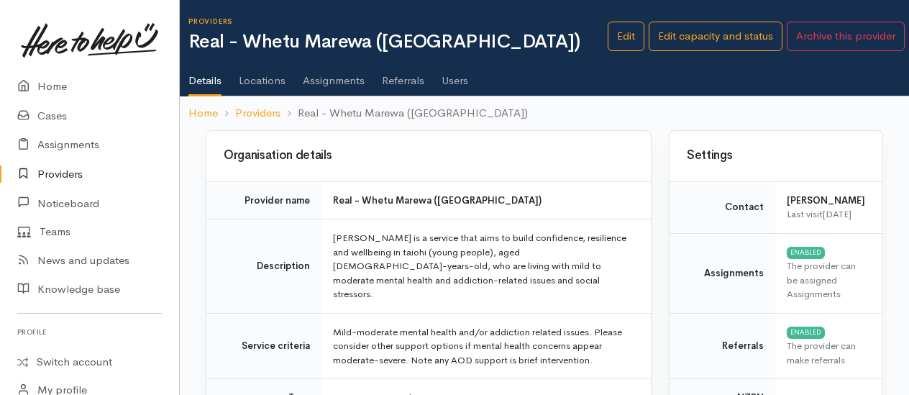
click at [324, 76] on link "Assignments" at bounding box center [334, 75] width 62 height 40
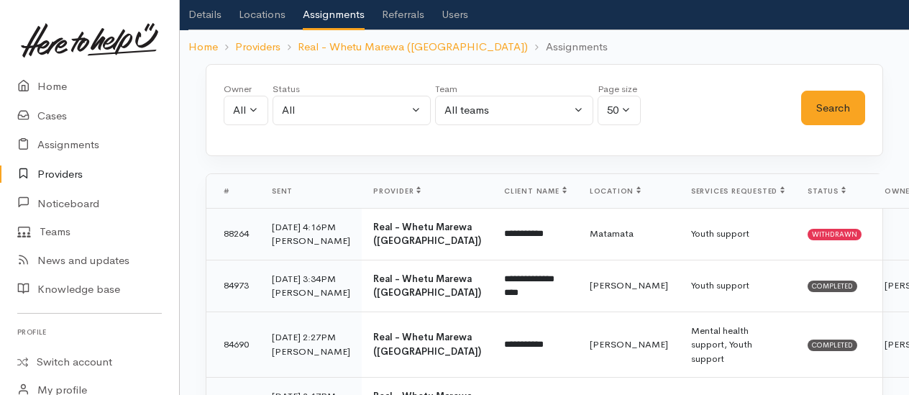
scroll to position [31, 0]
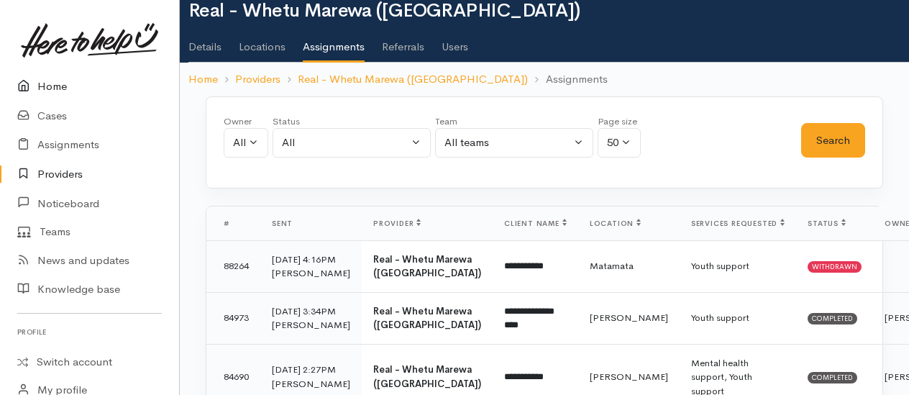
click at [45, 83] on link "Home" at bounding box center [89, 86] width 179 height 29
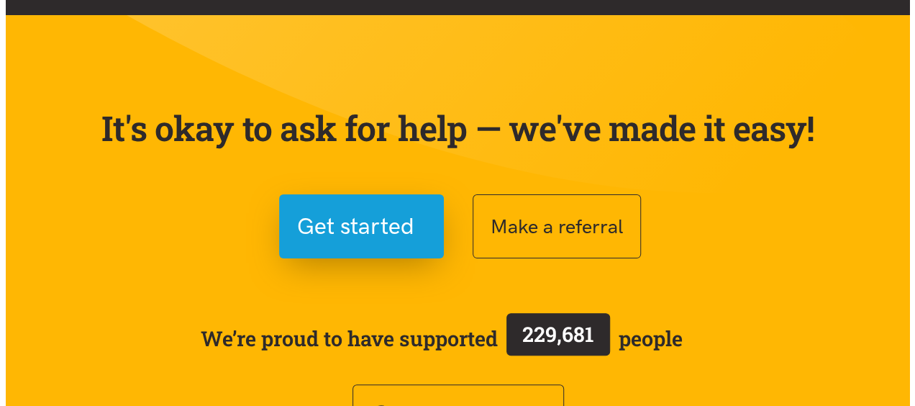
scroll to position [71, 0]
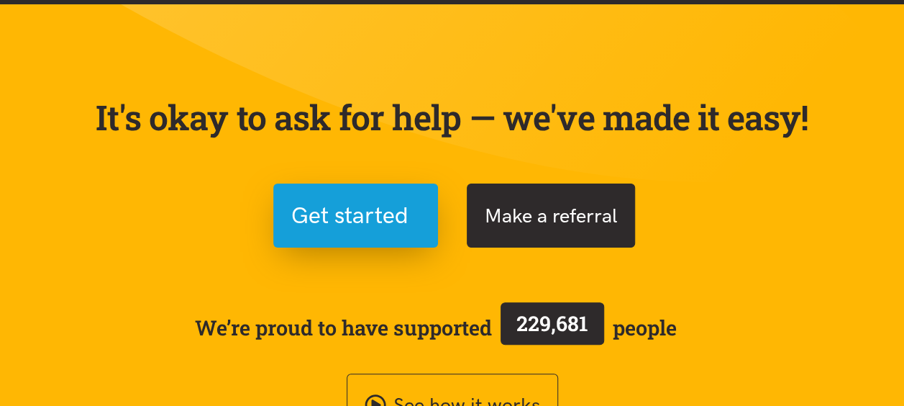
click at [554, 214] on button "Make a referral" at bounding box center [551, 215] width 168 height 64
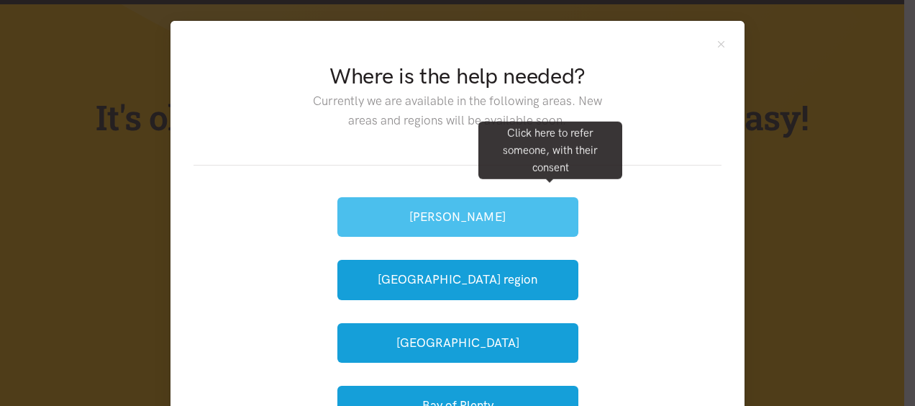
click at [483, 224] on button "[PERSON_NAME]" at bounding box center [457, 217] width 241 height 40
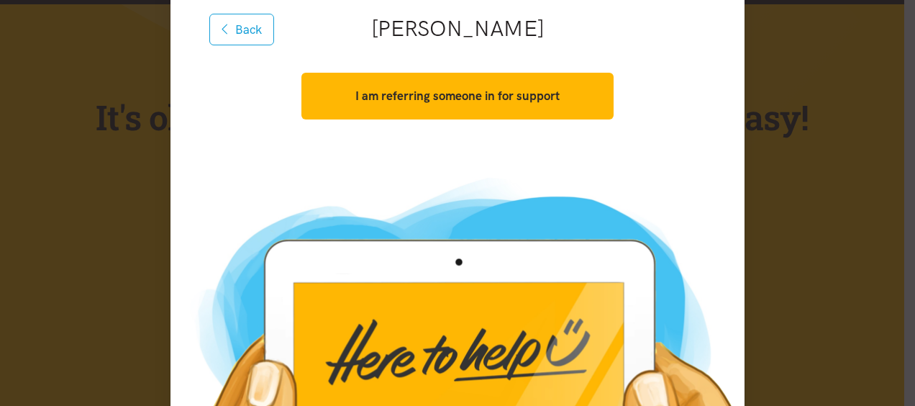
scroll to position [177, 0]
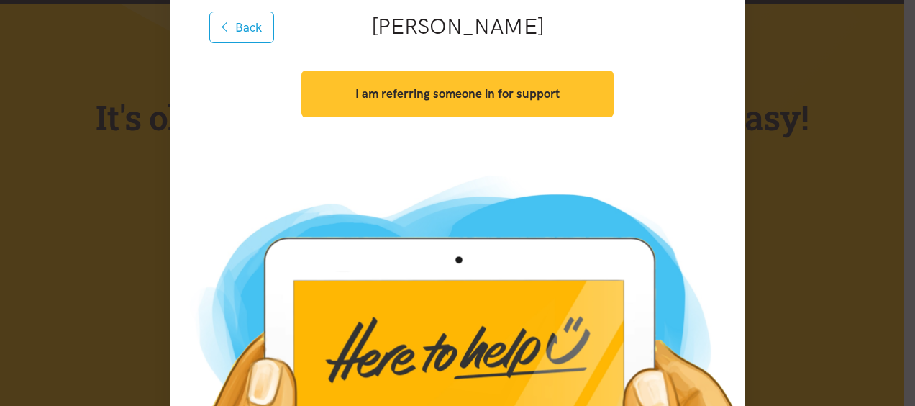
click at [518, 96] on strong "I am referring someone in for support" at bounding box center [457, 93] width 204 height 14
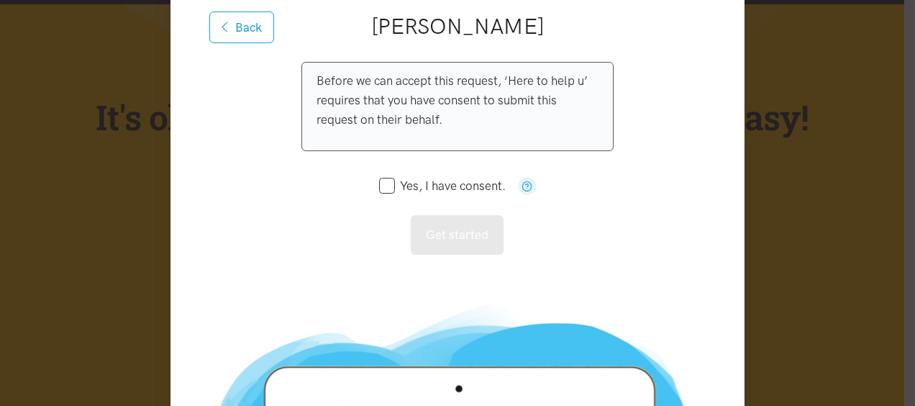
click at [388, 184] on input "Yes, I have consent." at bounding box center [442, 186] width 127 height 12
checkbox input "true"
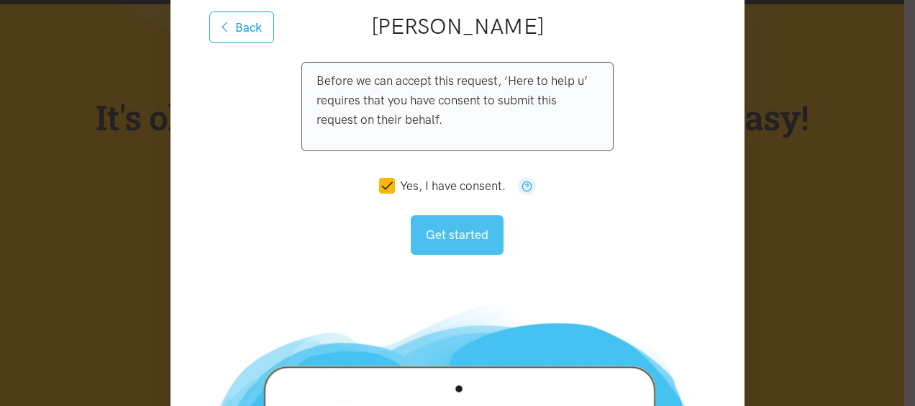
click at [445, 243] on button "Get started" at bounding box center [457, 235] width 93 height 40
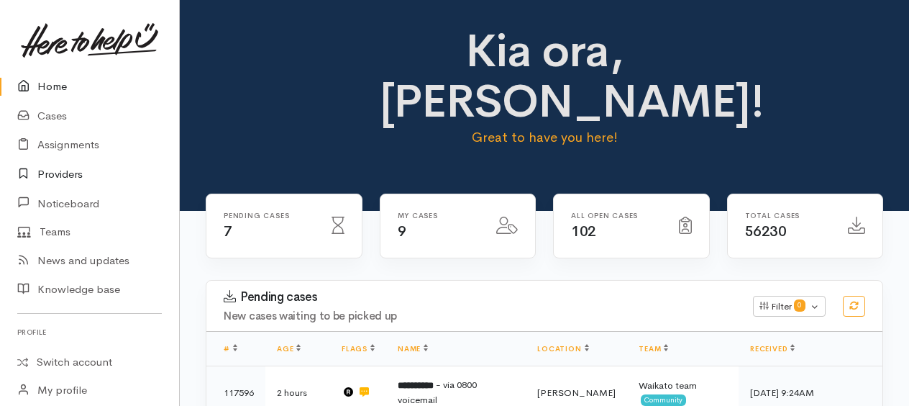
click at [58, 171] on link "Providers" at bounding box center [89, 174] width 179 height 29
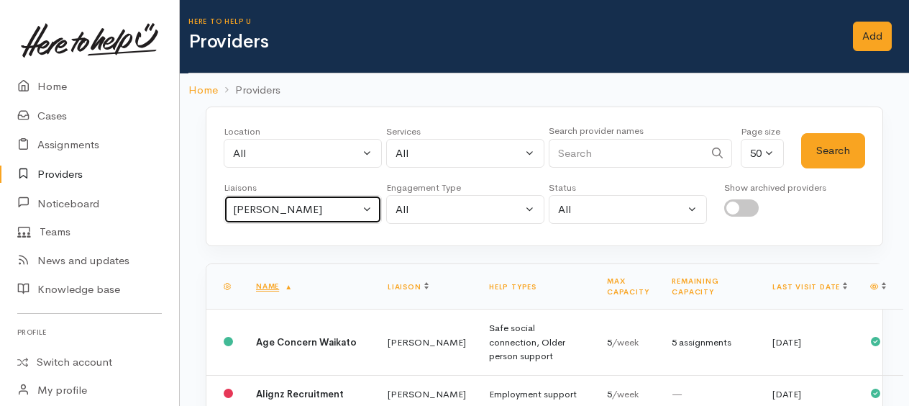
click at [299, 219] on button "Kyleigh Pike" at bounding box center [303, 209] width 158 height 29
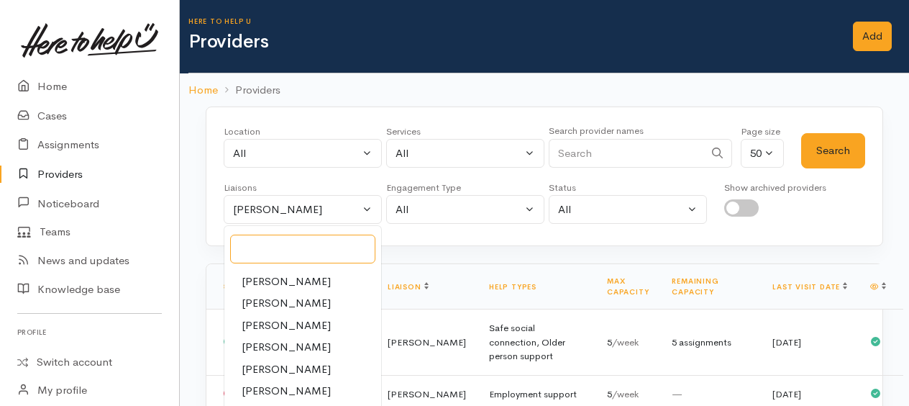
scroll to position [51, 0]
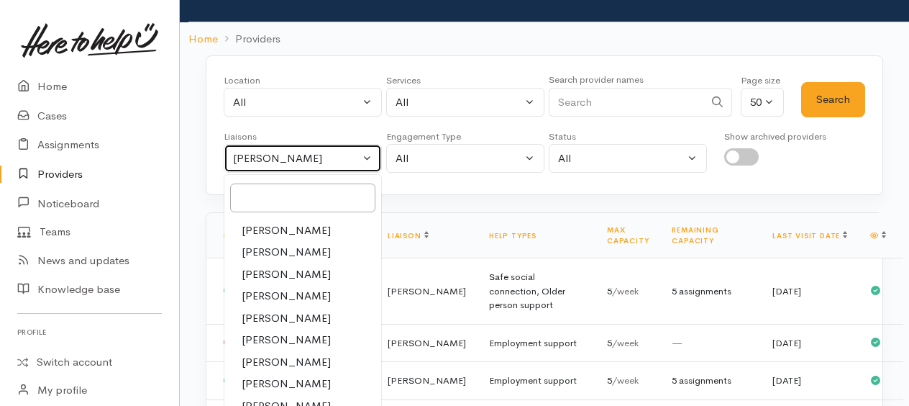
click at [292, 150] on div "Kyleigh Pike" at bounding box center [296, 158] width 127 height 17
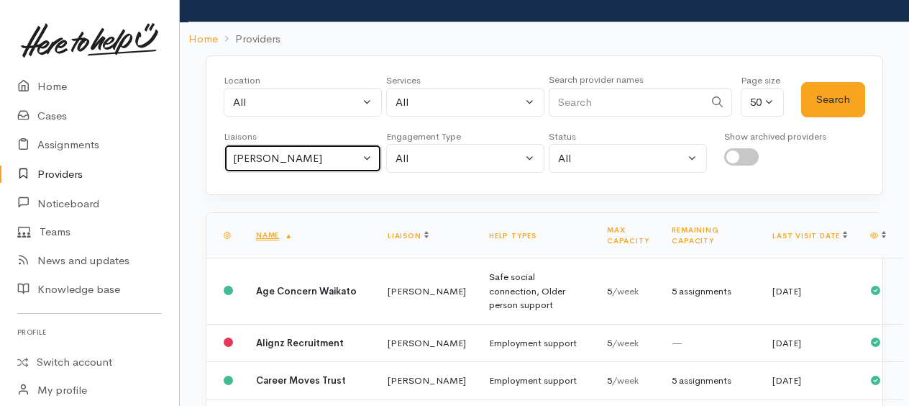
click at [304, 155] on div "Kyleigh Pike" at bounding box center [296, 158] width 127 height 17
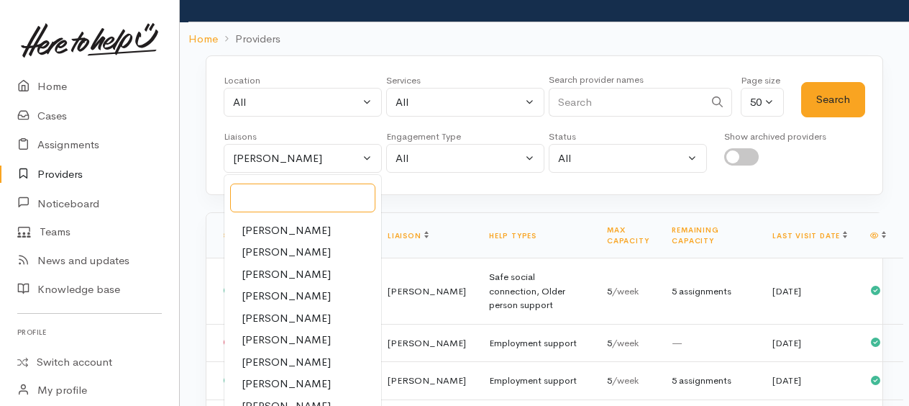
scroll to position [0, 0]
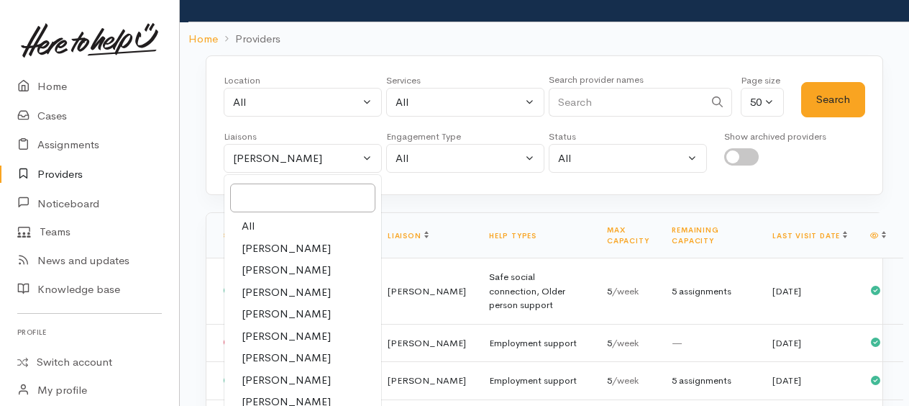
click at [250, 222] on span "All" at bounding box center [248, 226] width 13 height 17
select select "null"
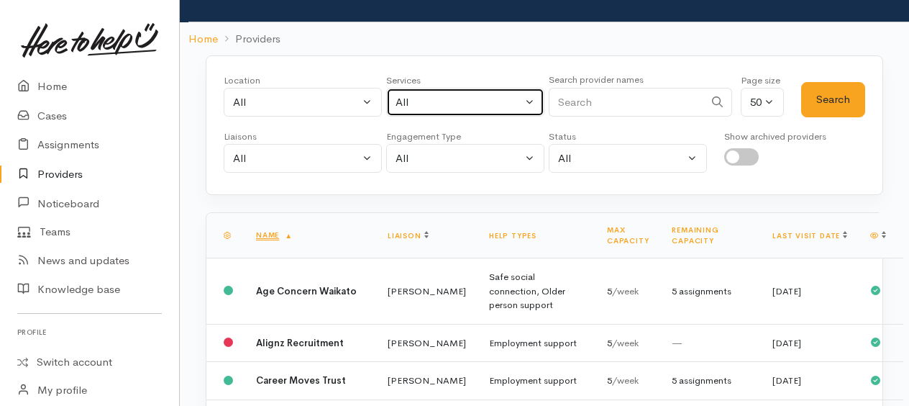
click at [454, 99] on div "All" at bounding box center [459, 102] width 127 height 17
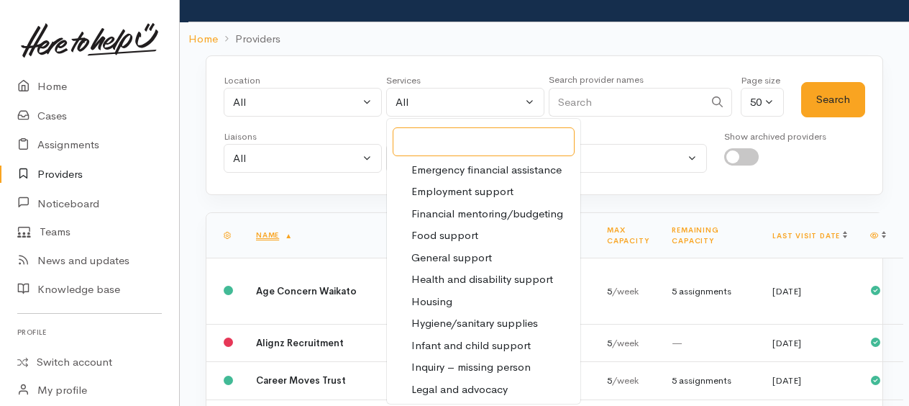
scroll to position [165, 0]
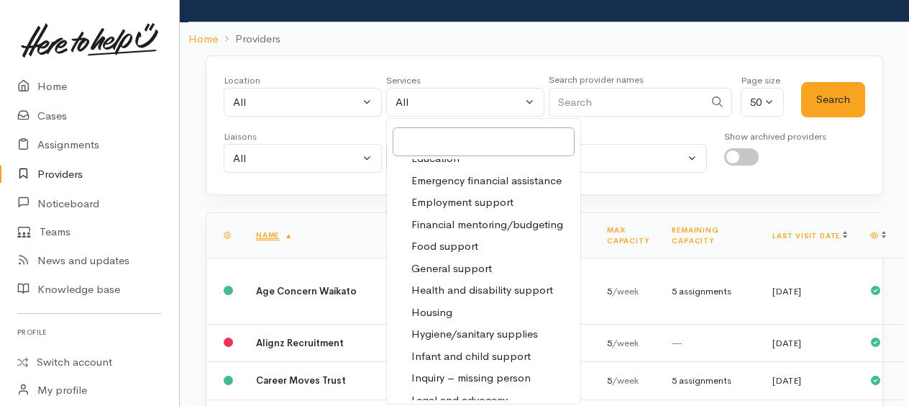
click at [477, 201] on span "Employment support" at bounding box center [463, 202] width 102 height 17
select select "10"
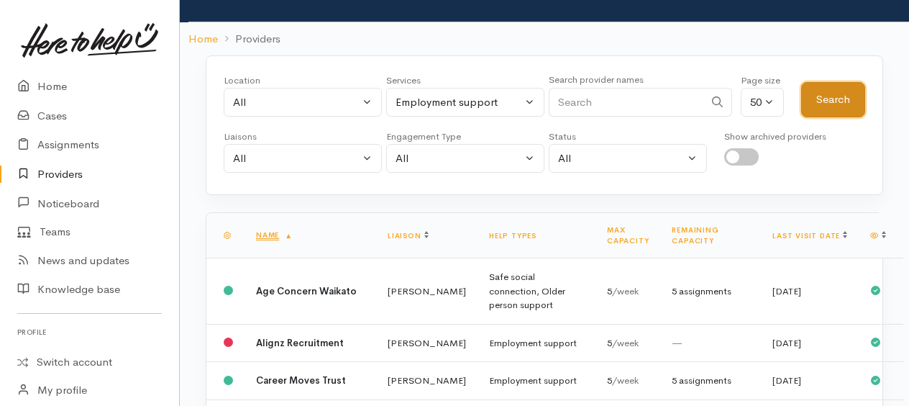
click at [825, 92] on button "Search" at bounding box center [833, 99] width 64 height 35
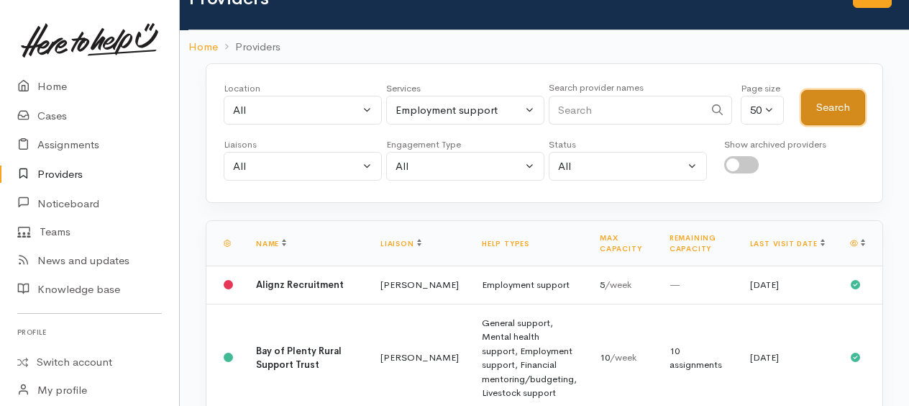
scroll to position [0, 0]
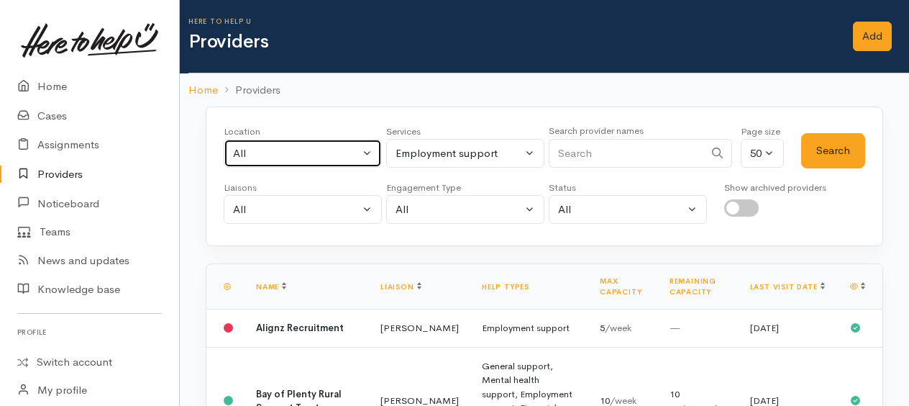
click at [271, 145] on div "All" at bounding box center [296, 153] width 127 height 17
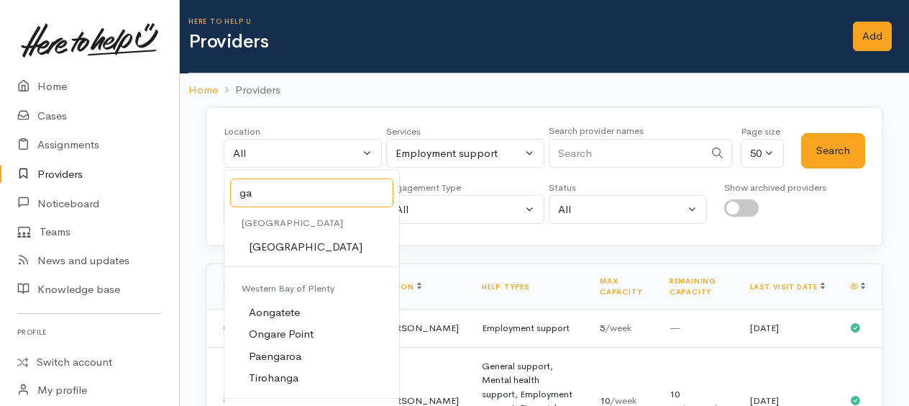
type input "g"
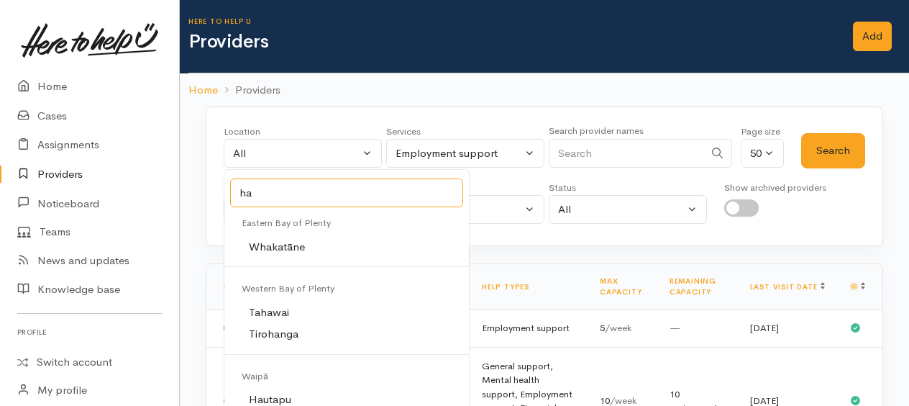
type input "ham"
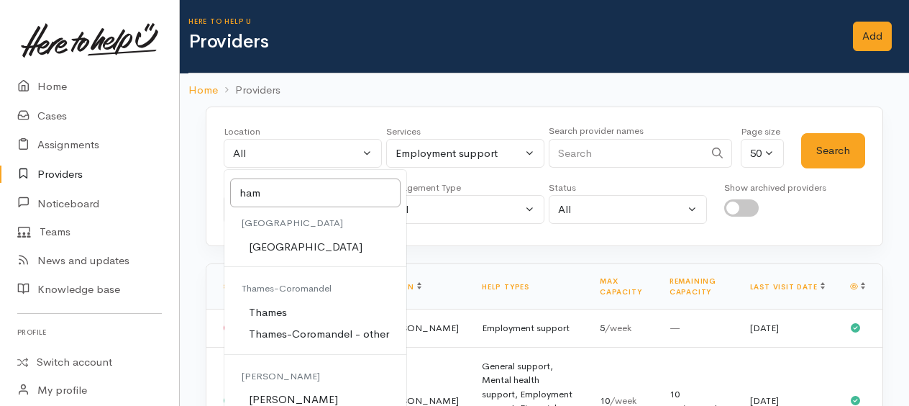
click at [290, 395] on span "[PERSON_NAME]" at bounding box center [293, 399] width 89 height 17
select select "1"
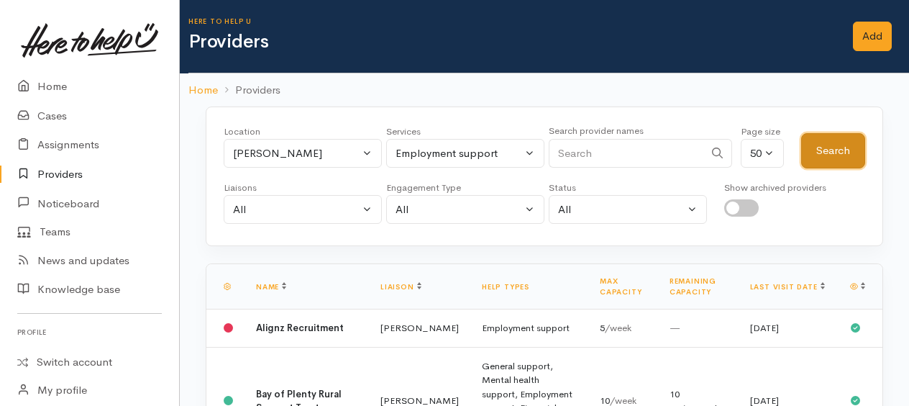
click at [826, 153] on button "Search" at bounding box center [833, 150] width 64 height 35
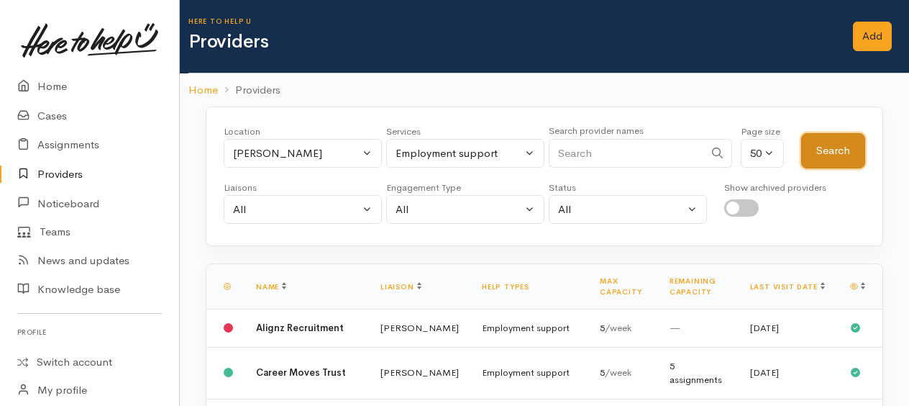
click at [829, 150] on button "Search" at bounding box center [833, 150] width 64 height 35
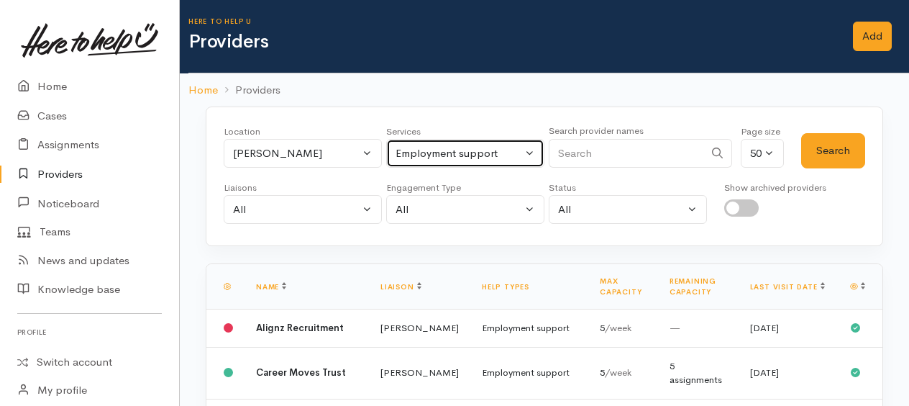
click at [443, 148] on div "Employment support" at bounding box center [459, 153] width 127 height 17
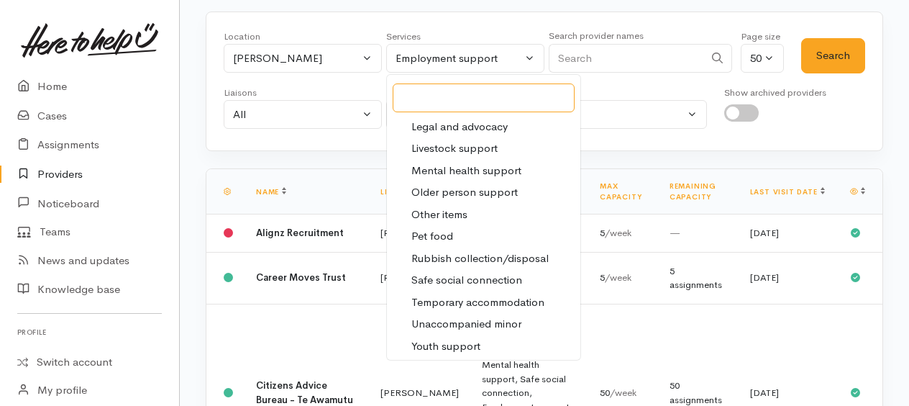
scroll to position [102, 0]
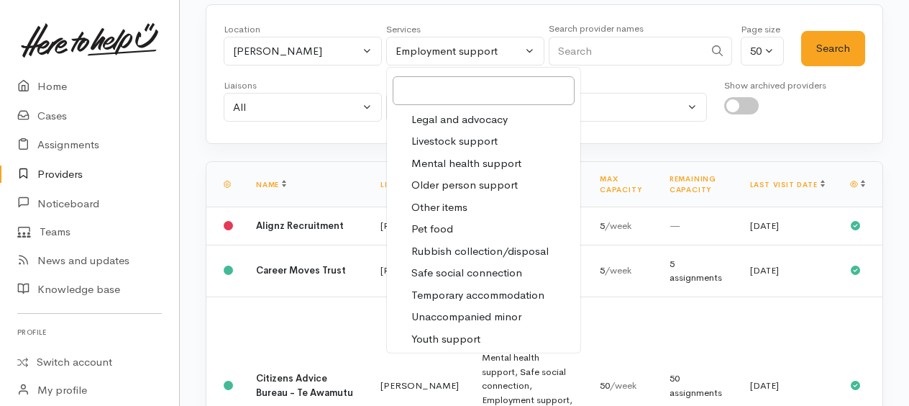
click at [475, 335] on span "Youth support" at bounding box center [446, 339] width 69 height 17
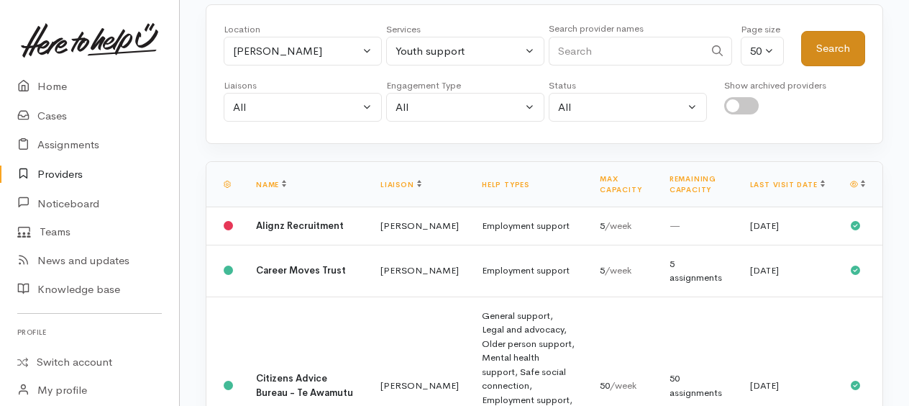
click at [829, 49] on button "Search" at bounding box center [833, 48] width 64 height 35
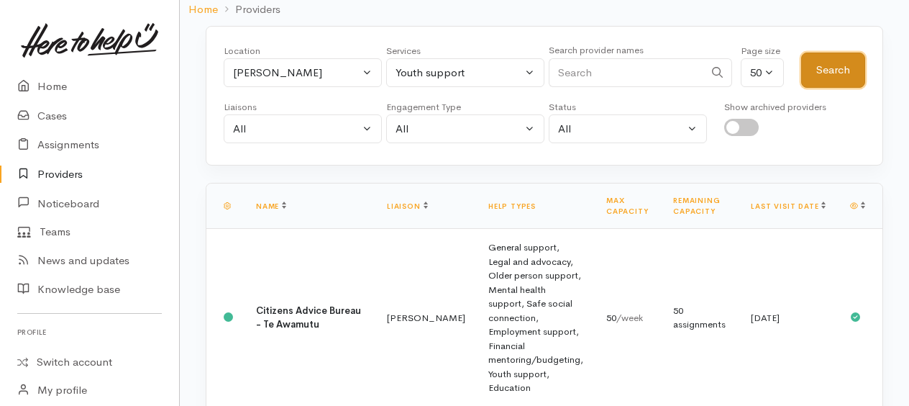
scroll to position [0, 0]
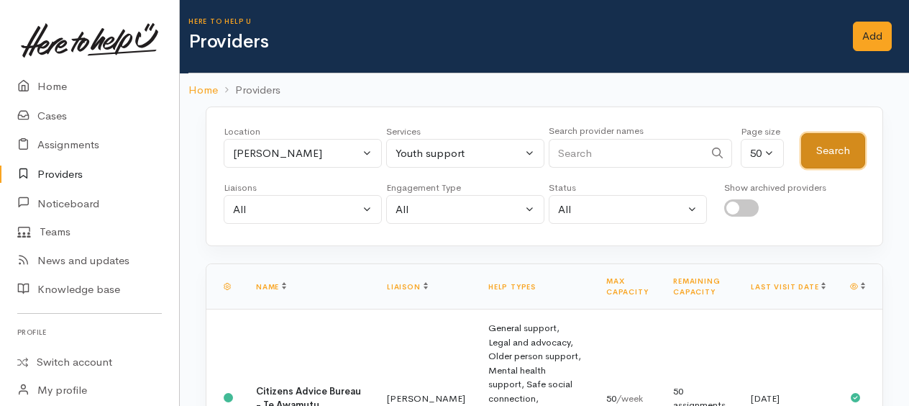
click at [830, 147] on button "Search" at bounding box center [833, 150] width 64 height 35
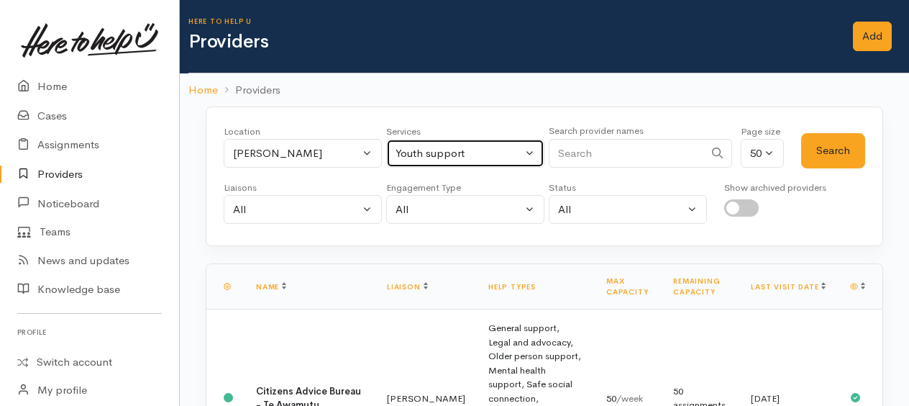
click at [480, 156] on div "Youth support" at bounding box center [459, 153] width 127 height 17
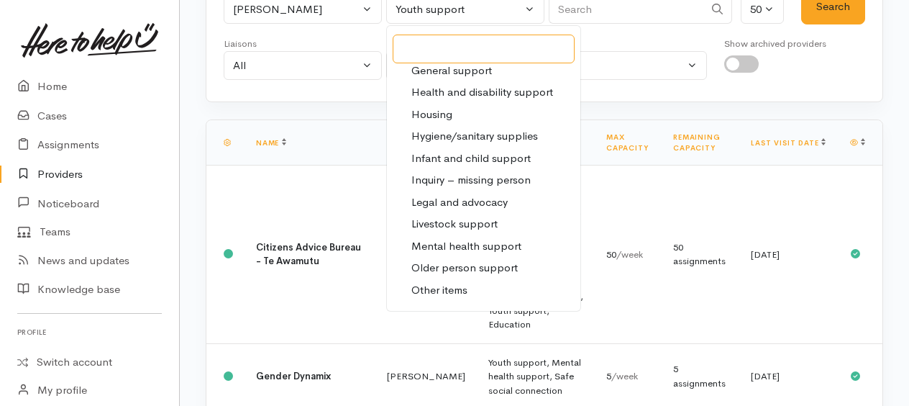
scroll to position [267, 0]
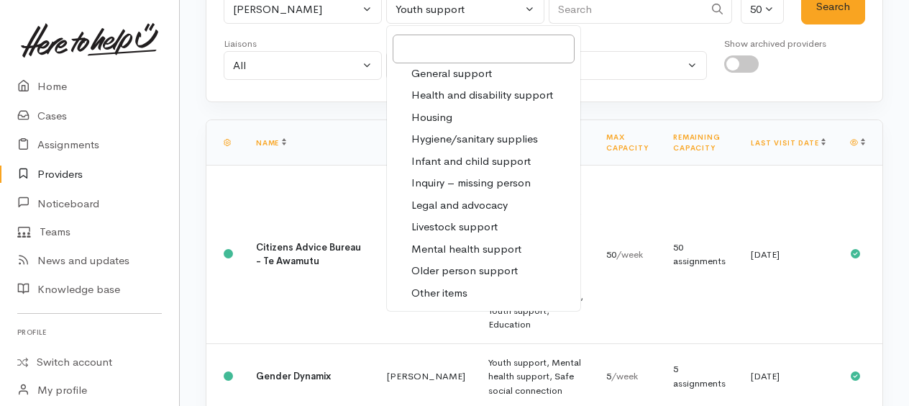
click at [440, 117] on span "Housing" at bounding box center [432, 117] width 41 height 17
select select "11"
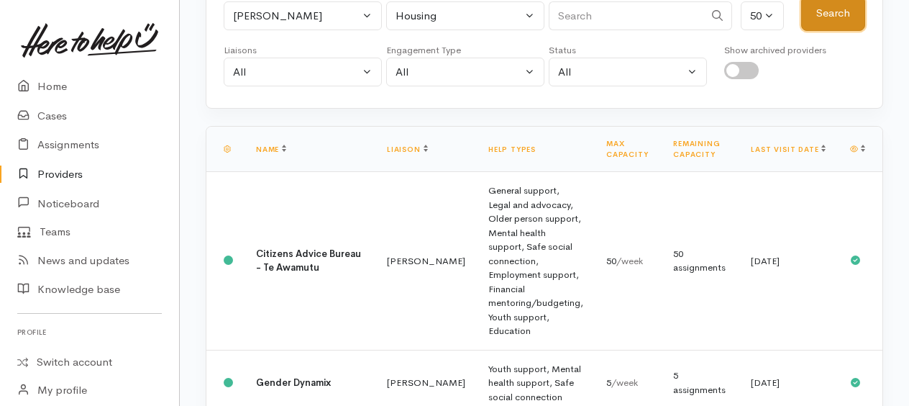
click at [823, 7] on button "Search" at bounding box center [833, 13] width 64 height 35
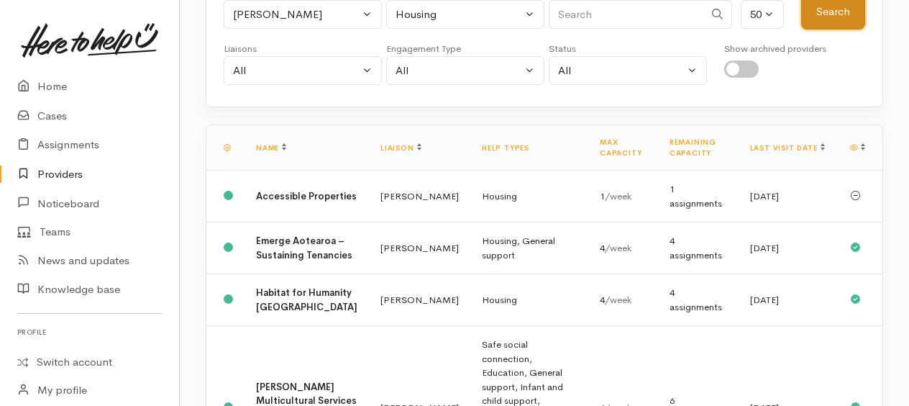
scroll to position [0, 0]
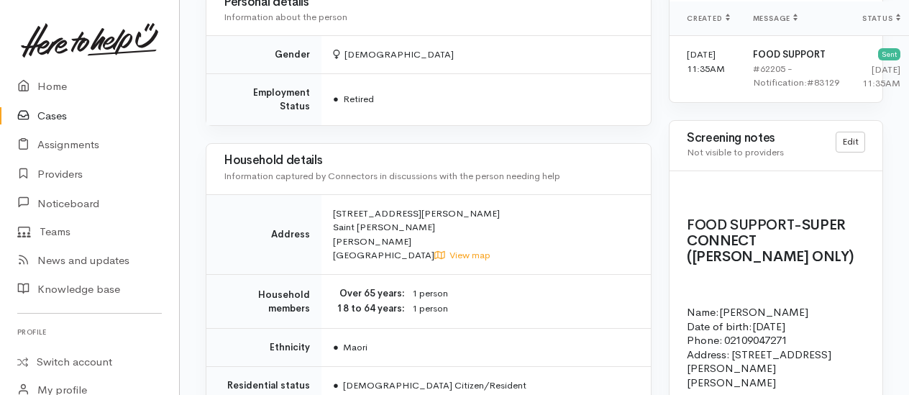
scroll to position [1170, 0]
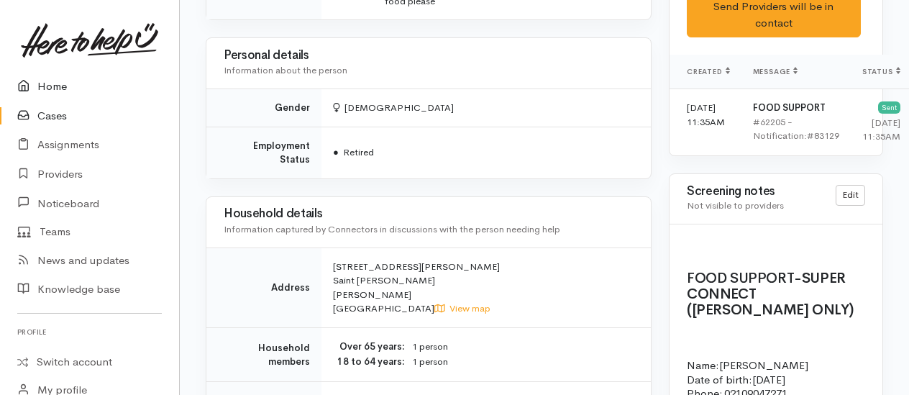
click at [49, 80] on link "Home" at bounding box center [89, 86] width 179 height 29
